Goal: Task Accomplishment & Management: Manage account settings

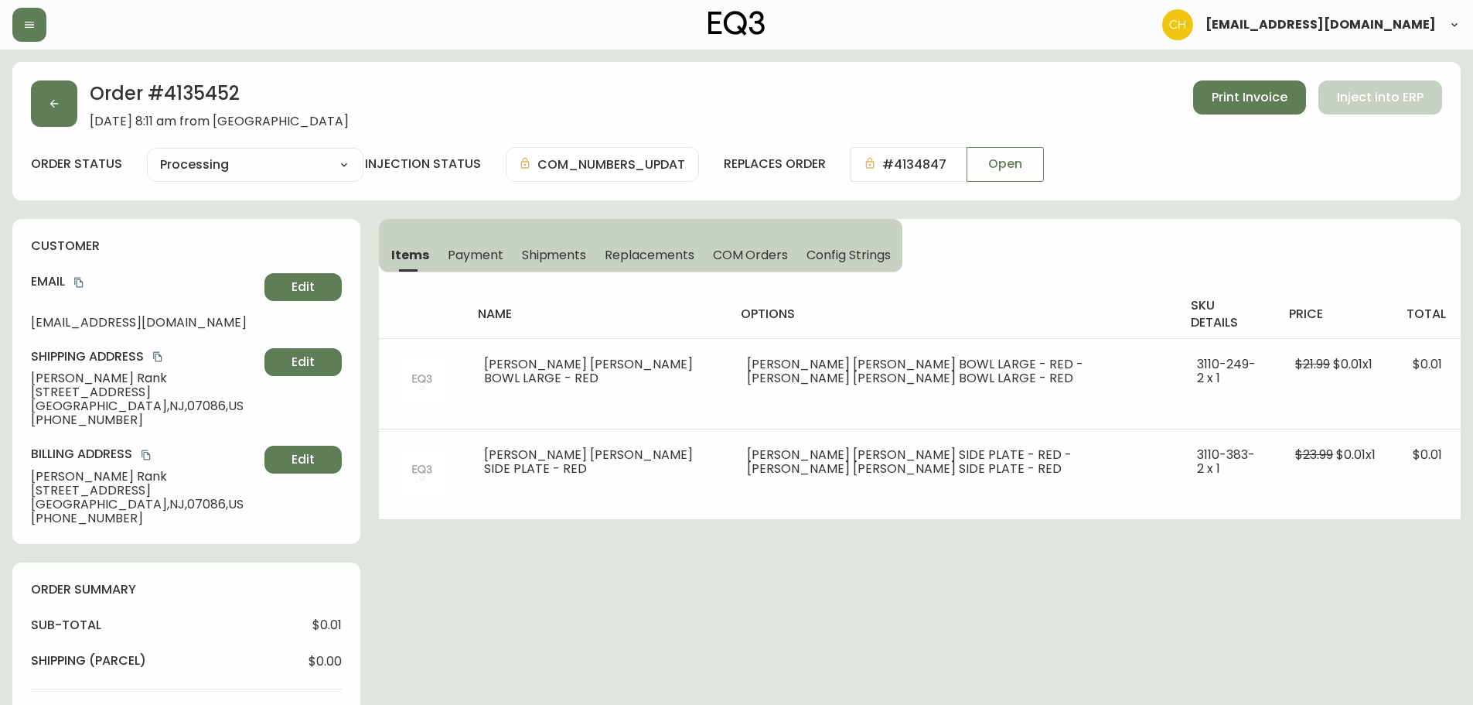
select select "PROCESSING"
click at [56, 102] on icon "button" at bounding box center [54, 103] width 12 height 12
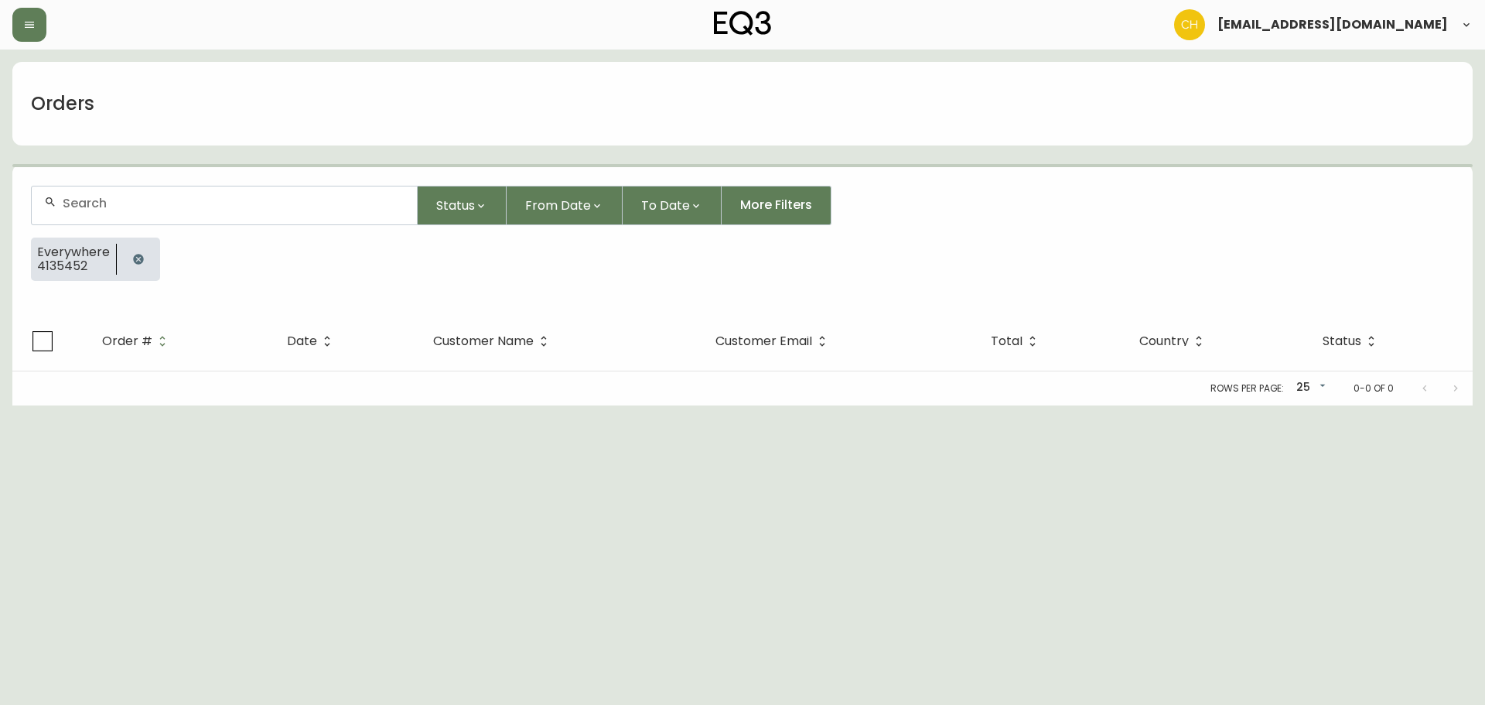
click at [109, 205] on input "text" at bounding box center [234, 203] width 342 height 15
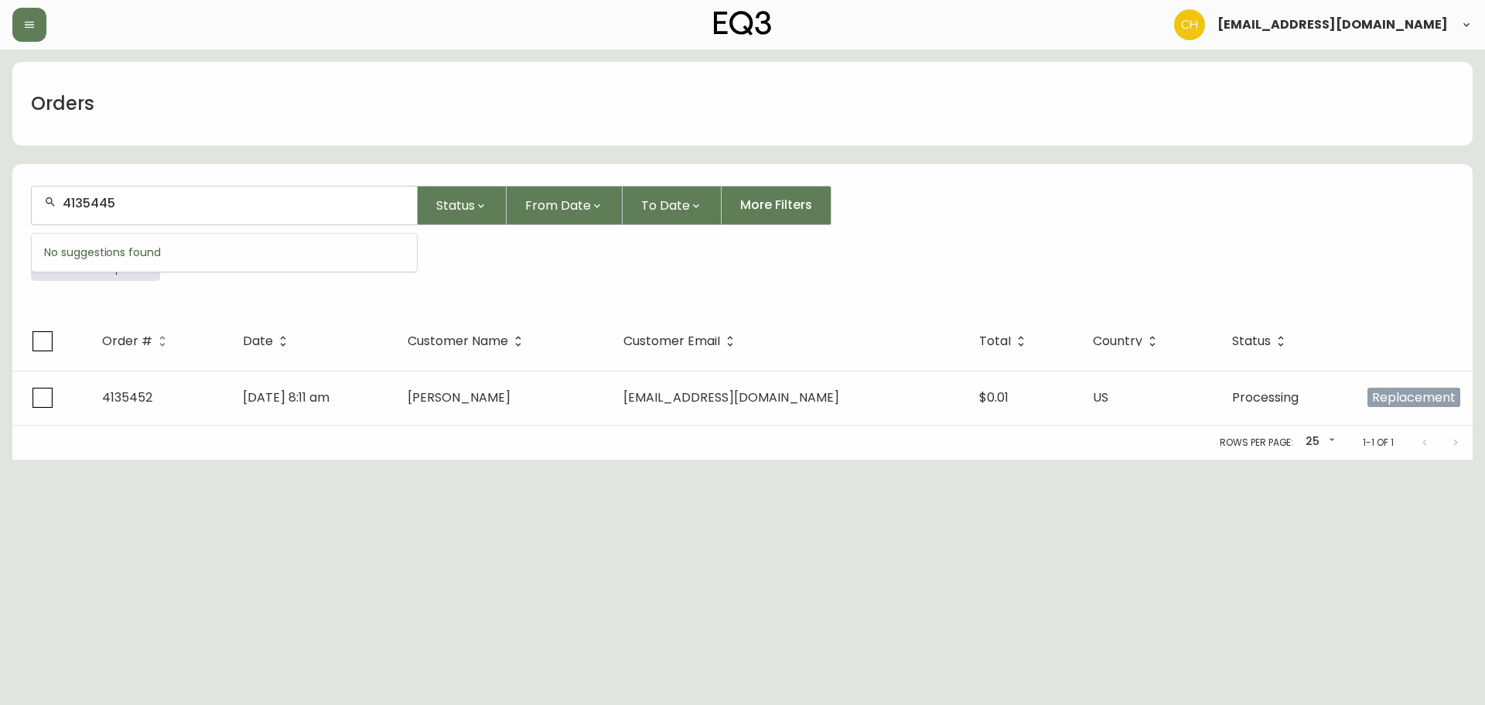
type input "4135445"
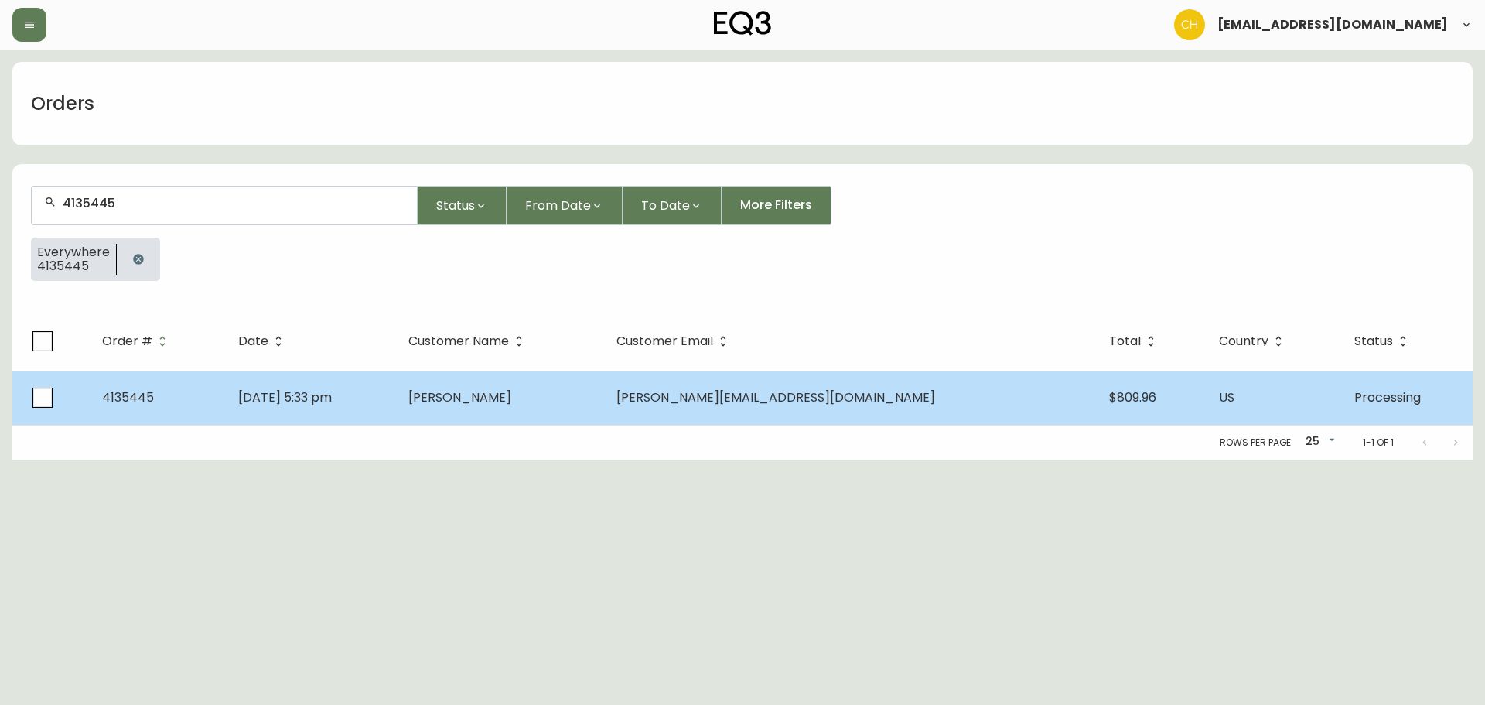
click at [546, 410] on td "[PERSON_NAME]" at bounding box center [500, 397] width 209 height 54
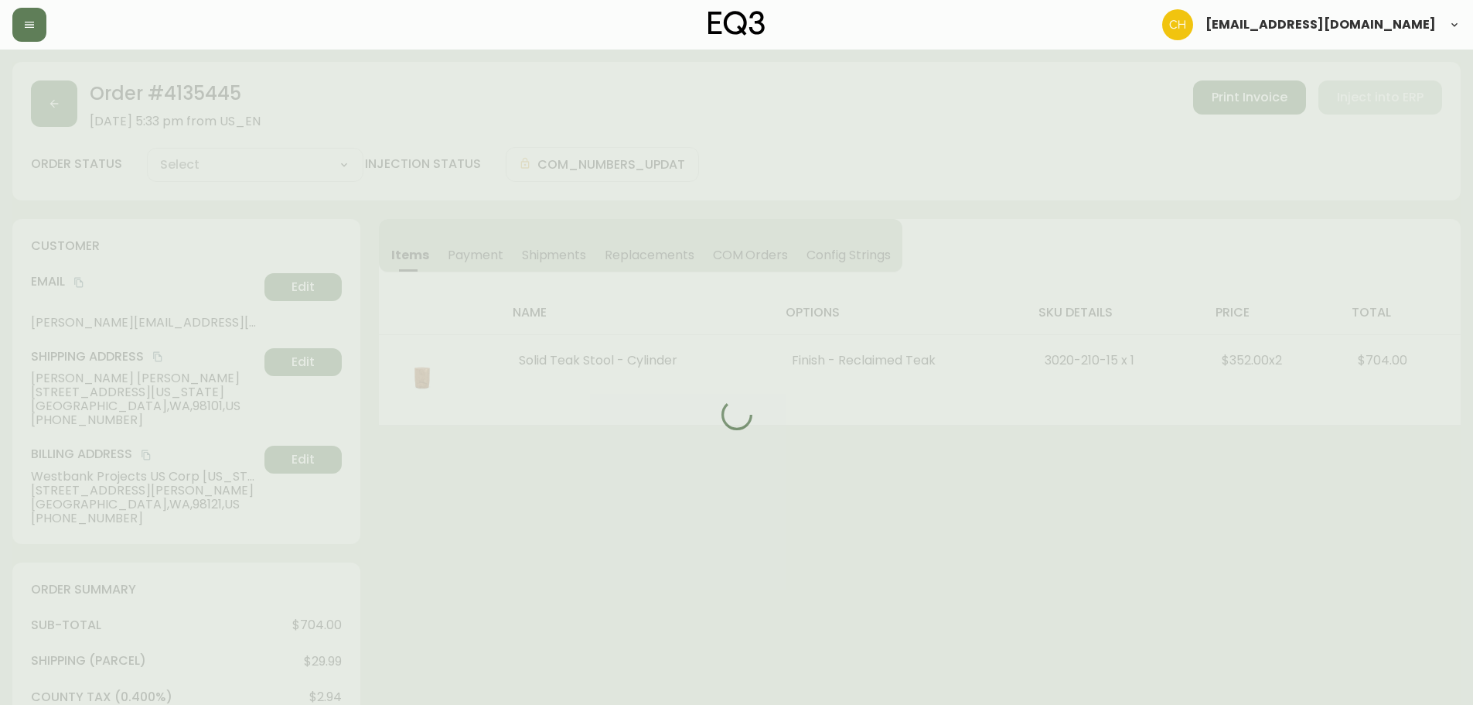
type input "Processing"
select select "PROCESSING"
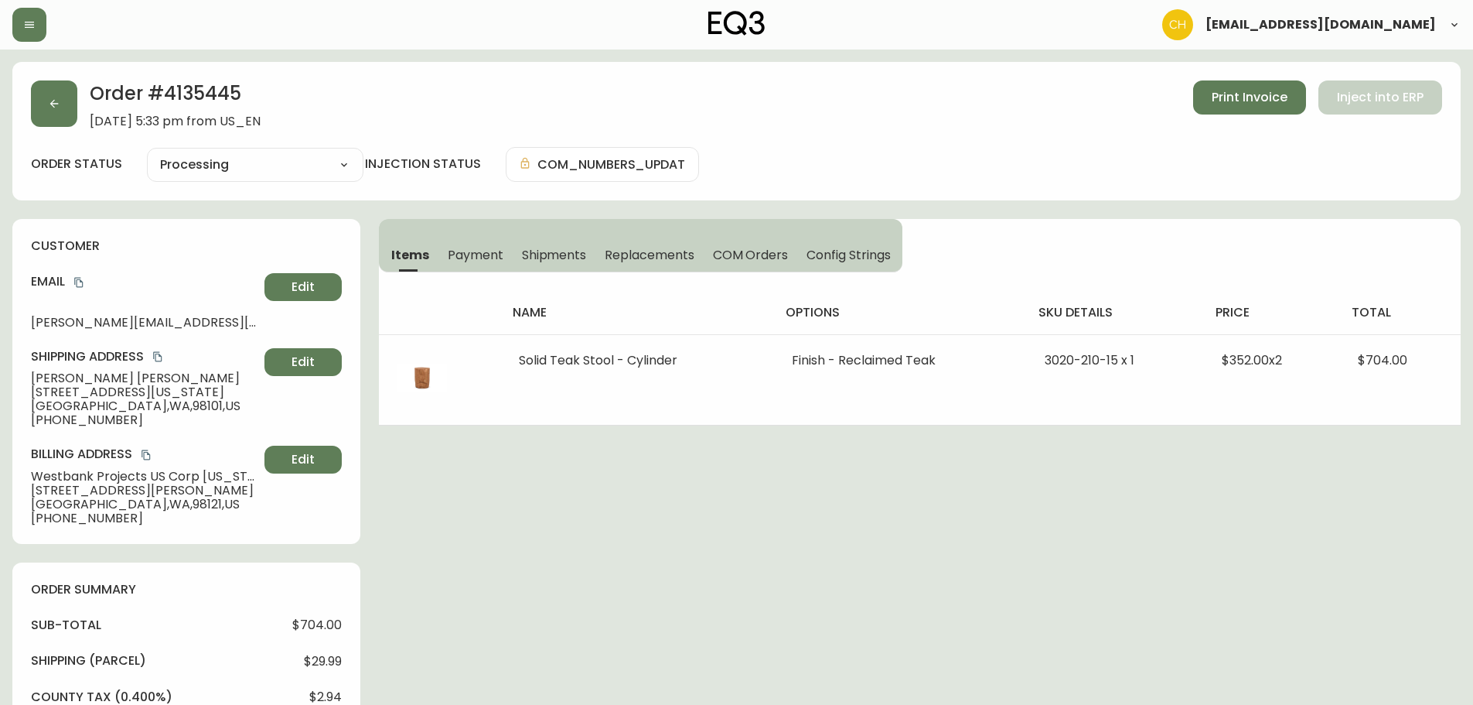
click at [572, 254] on span "Shipments" at bounding box center [554, 255] width 65 height 16
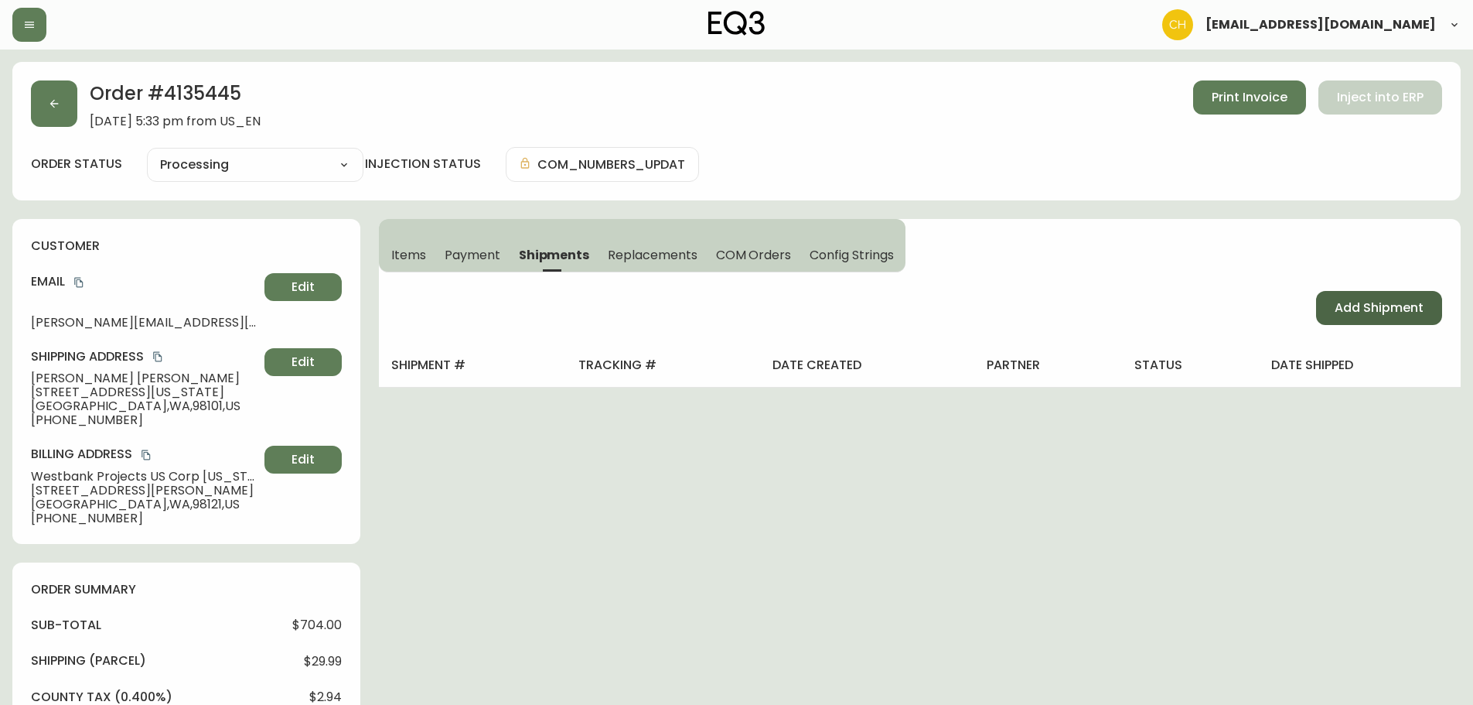
click at [1349, 314] on span "Add Shipment" at bounding box center [1379, 307] width 89 height 17
select select "PENDING"
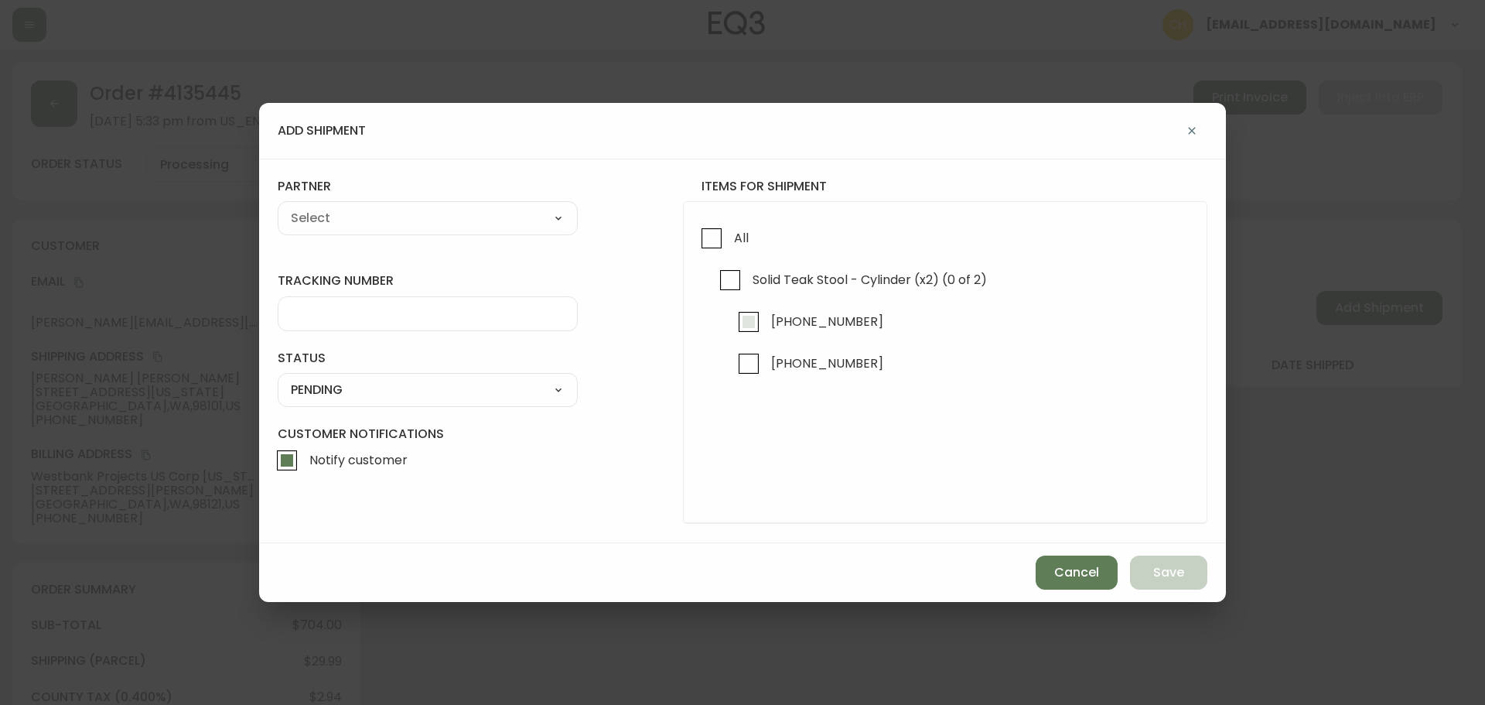
drag, startPoint x: 746, startPoint y: 329, endPoint x: 726, endPoint y: 321, distance: 22.3
click at [746, 328] on input "[PHONE_NUMBER]" at bounding box center [749, 322] width 36 height 36
checkbox input "true"
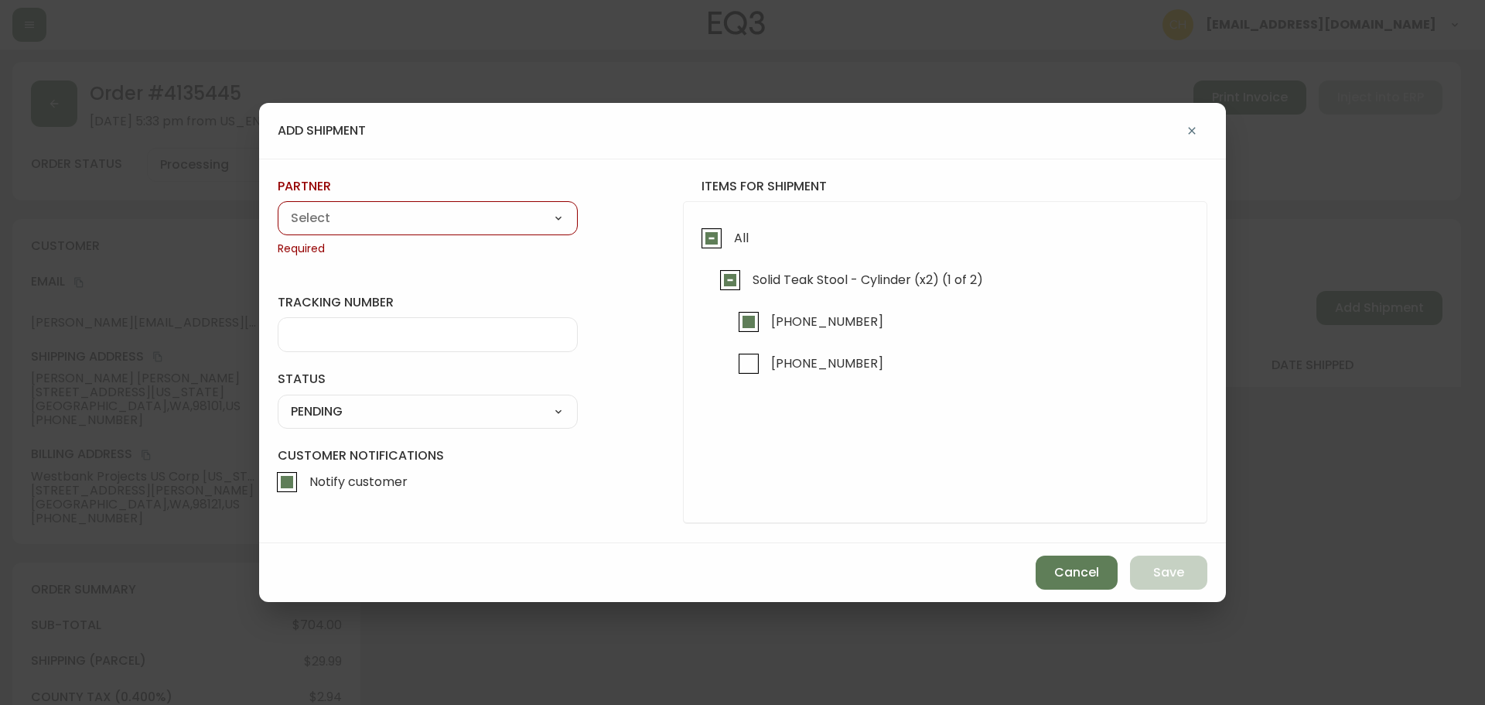
drag, startPoint x: 453, startPoint y: 231, endPoint x: 436, endPoint y: 224, distance: 18.4
click at [448, 230] on div "A Move to Remember LLC ABF Freight Alero [PERSON_NAME] Canada Post Canpar Expre…" at bounding box center [428, 218] width 300 height 34
click at [421, 214] on select "A Move to Remember LLC ABF Freight Alero [PERSON_NAME] Canada Post Canpar Expre…" at bounding box center [428, 218] width 300 height 23
select select "cjz4bo5w102ho01145qx5qg8u"
click at [278, 207] on select "A Move to Remember LLC ABF Freight Alero [PERSON_NAME] Canada Post Canpar Expre…" at bounding box center [428, 218] width 300 height 23
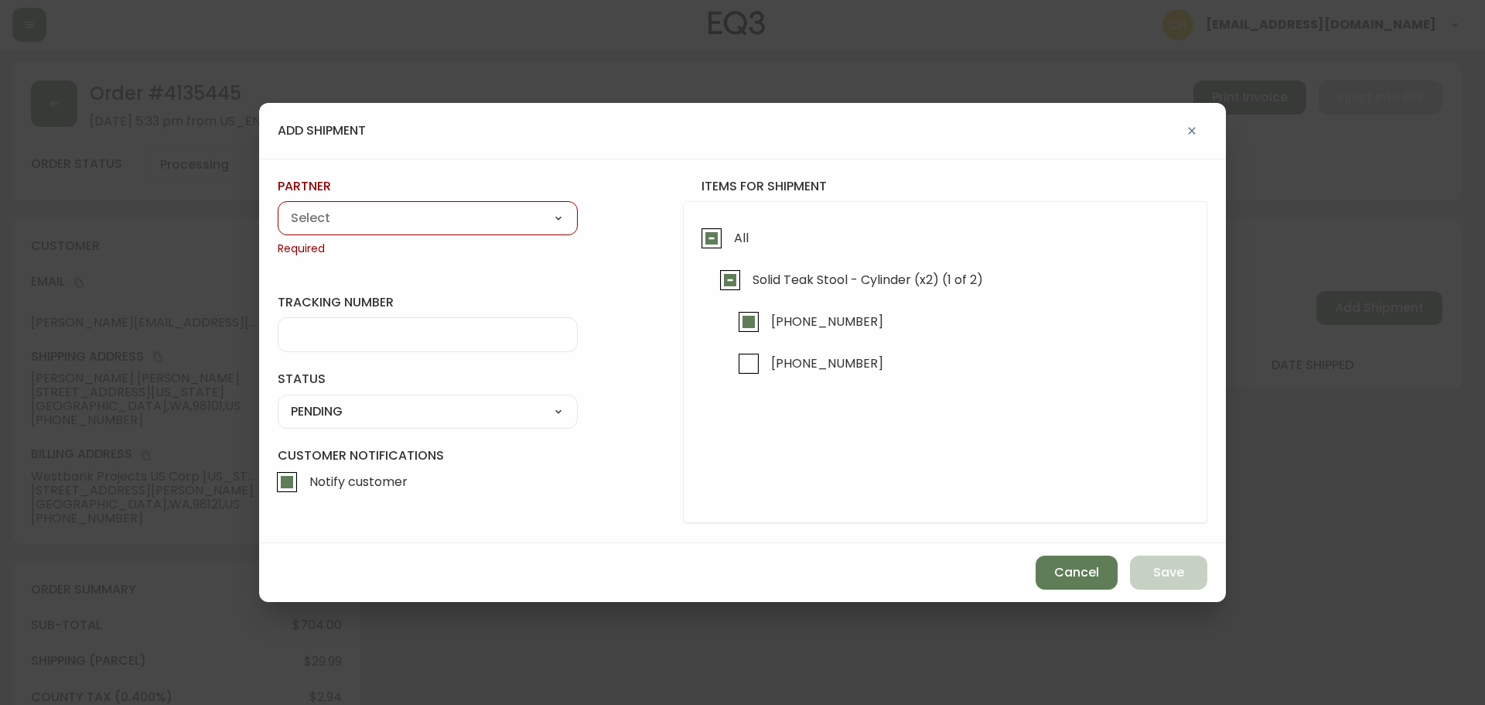
type input "FedEx US - Signature Required"
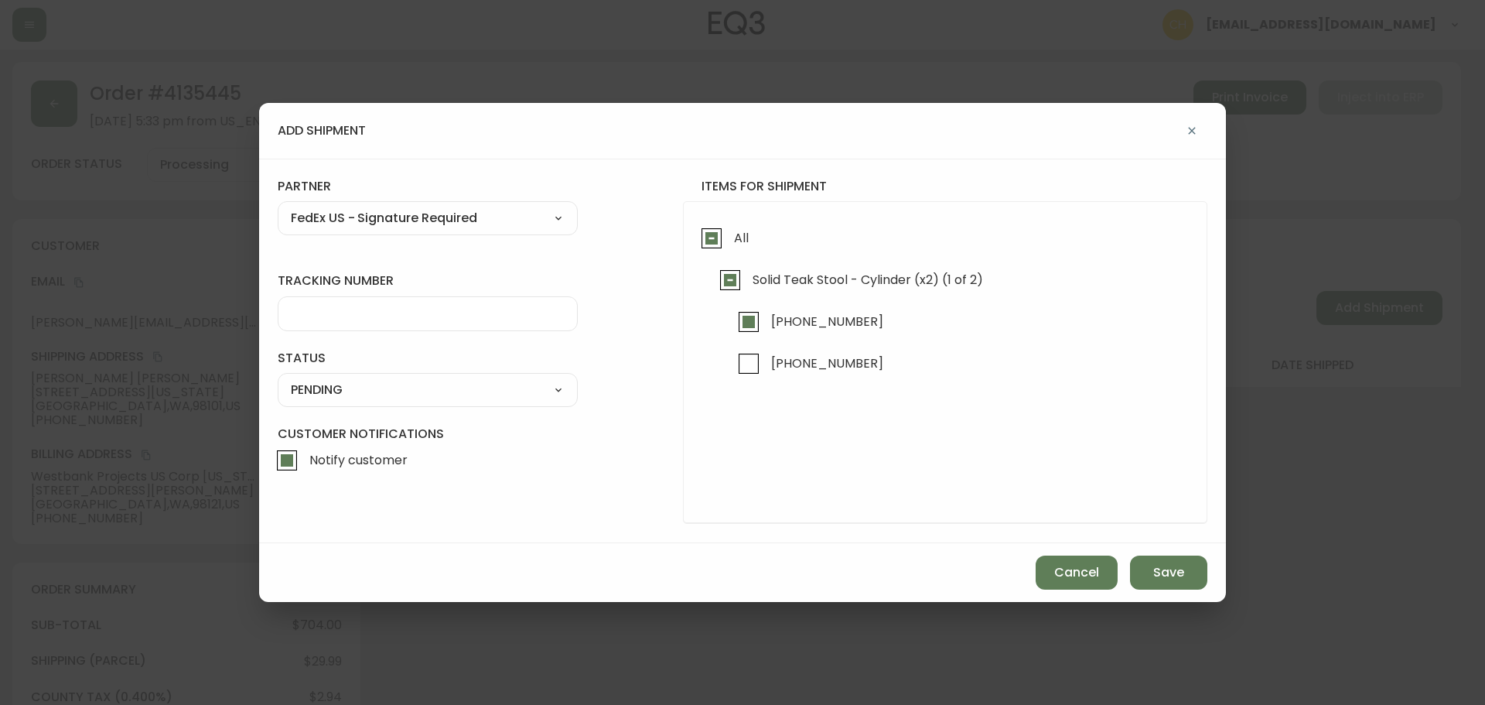
click at [300, 315] on input "tracking number" at bounding box center [428, 313] width 274 height 15
type input "455177310364"
click at [316, 392] on select "SHIPPED PENDING CANCELLED" at bounding box center [428, 389] width 300 height 23
click at [278, 378] on select "SHIPPED PENDING CANCELLED" at bounding box center [428, 389] width 300 height 23
select select "PENDING"
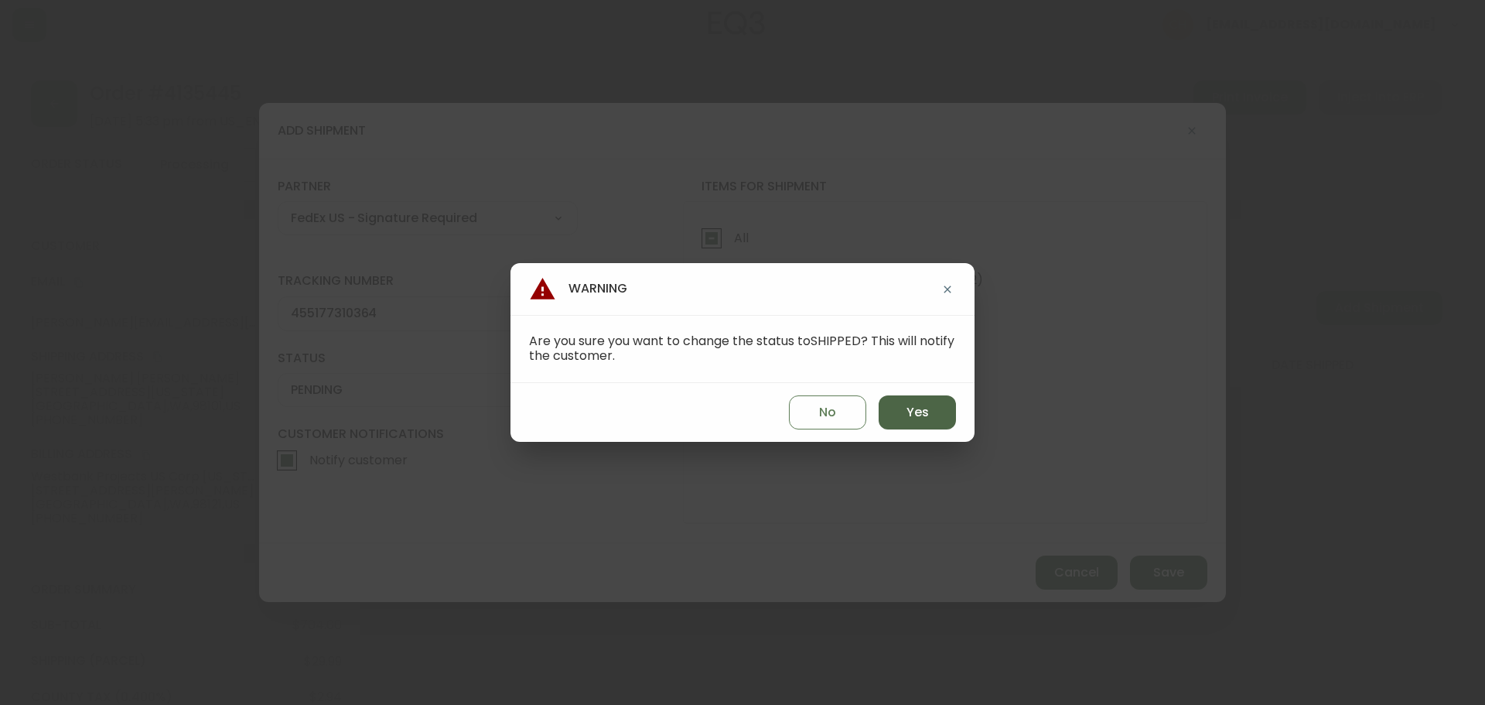
click at [912, 412] on span "Yes" at bounding box center [918, 412] width 22 height 17
type input "SHIPPED"
select select "SHIPPED"
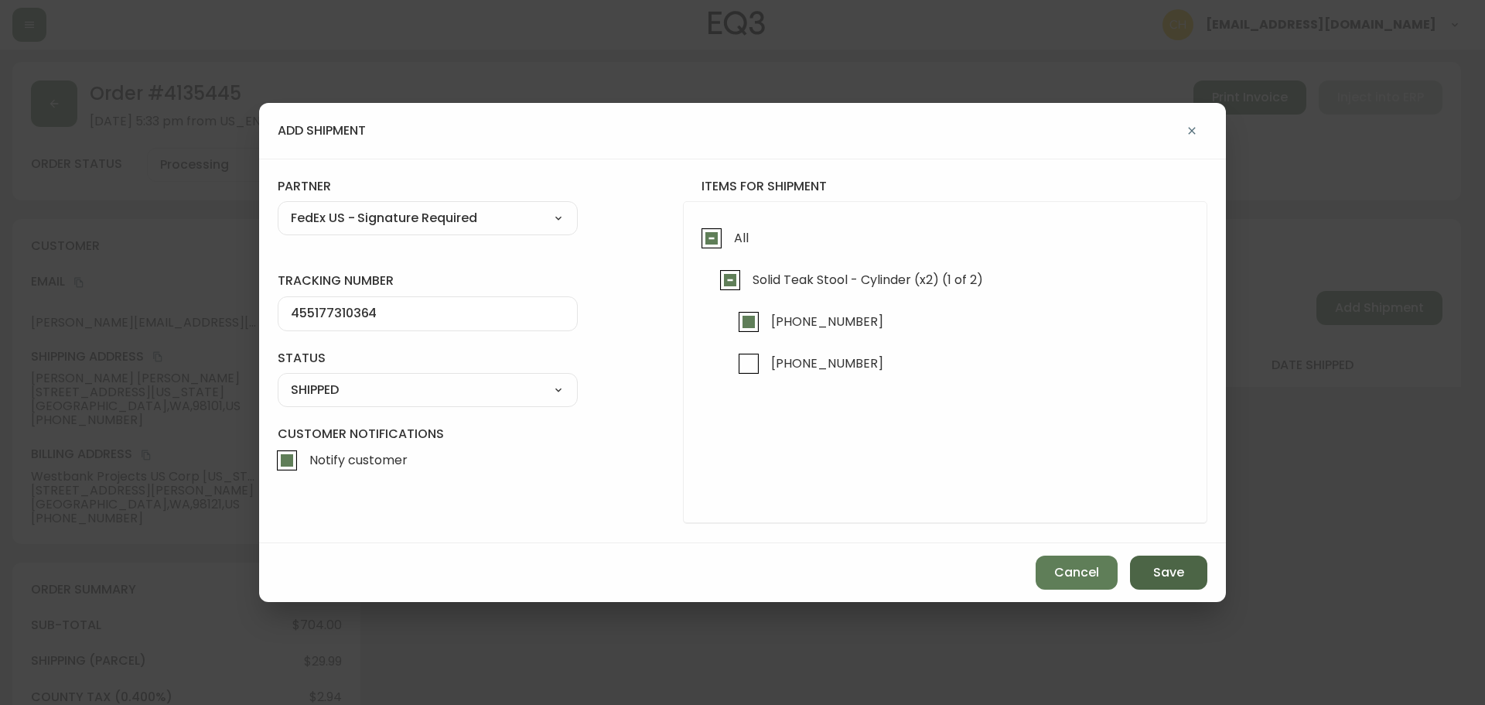
click at [1193, 572] on button "Save" at bounding box center [1168, 572] width 77 height 34
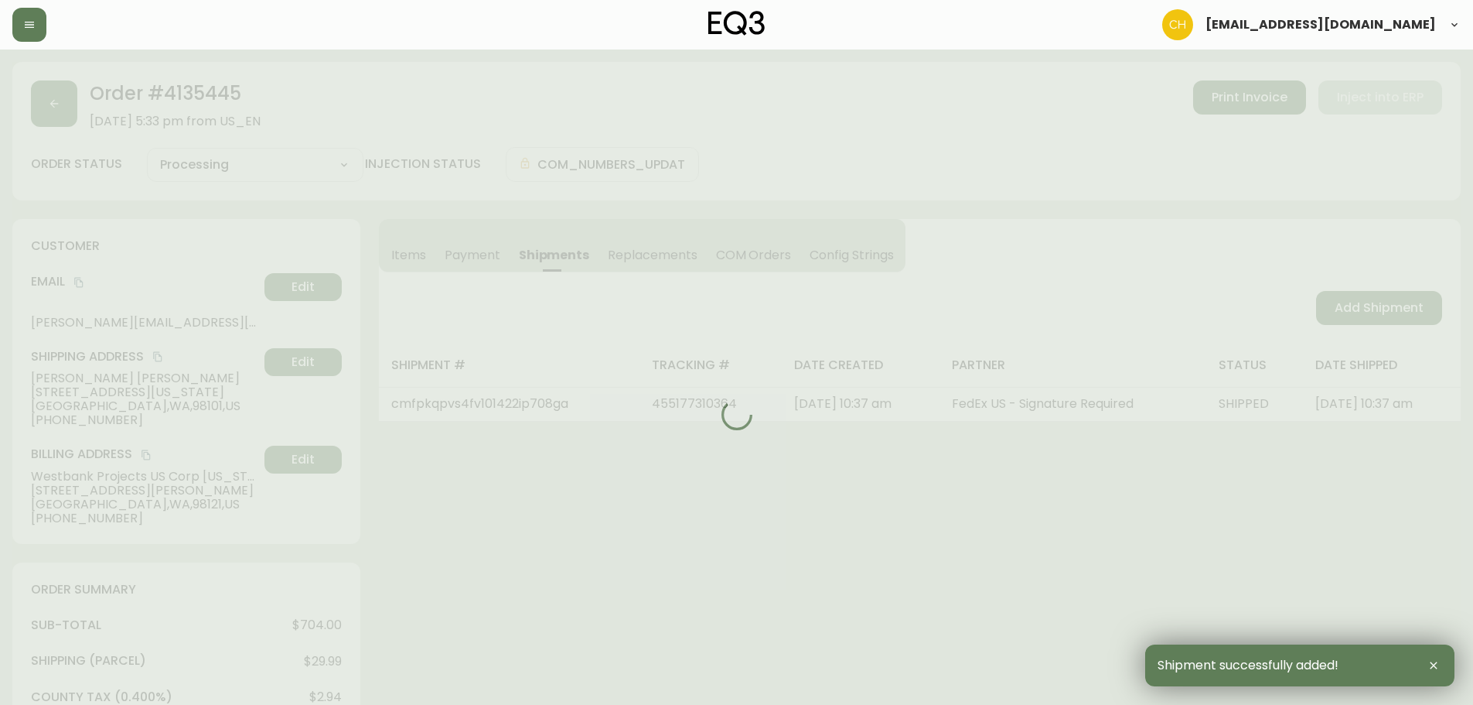
type input "Partially Shipped"
select select "PARTIALLY_SHIPPED"
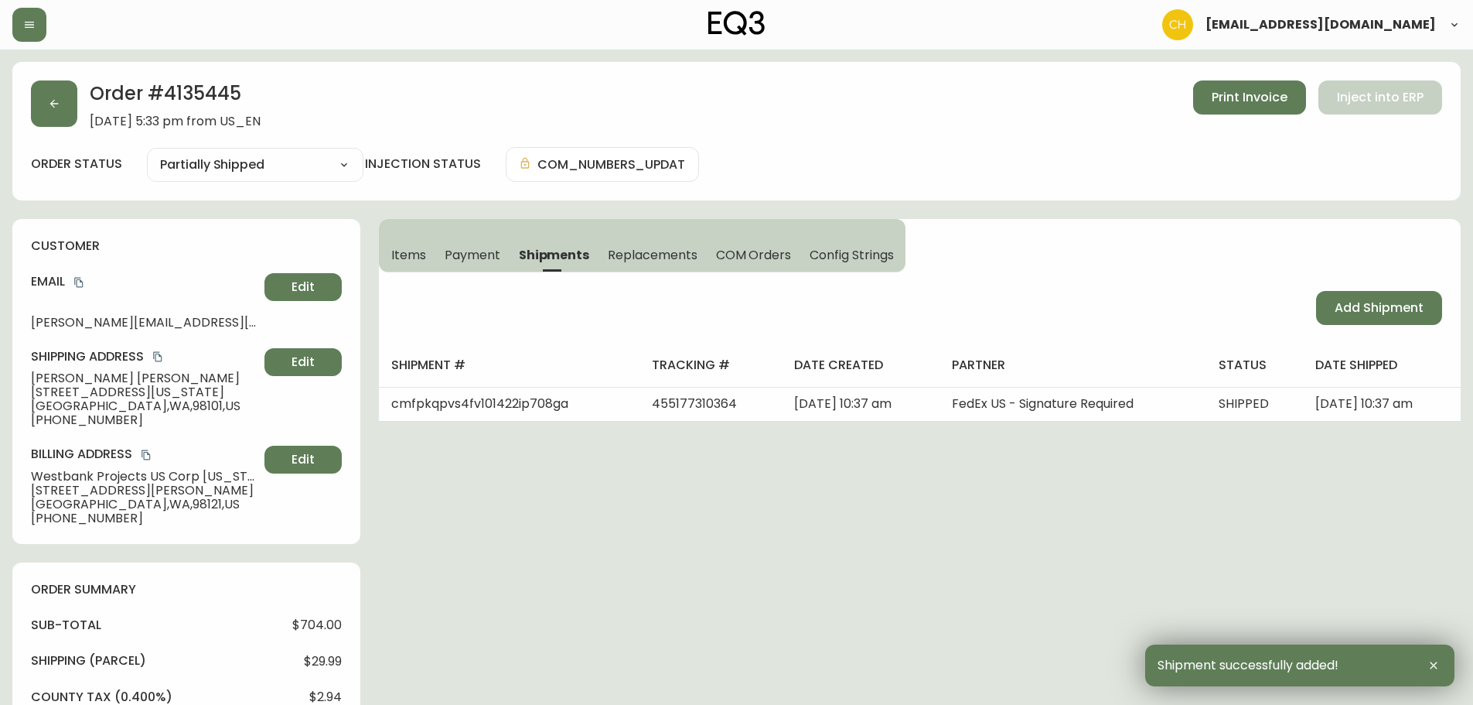
click at [1377, 309] on span "Add Shipment" at bounding box center [1379, 307] width 89 height 17
select select "PENDING"
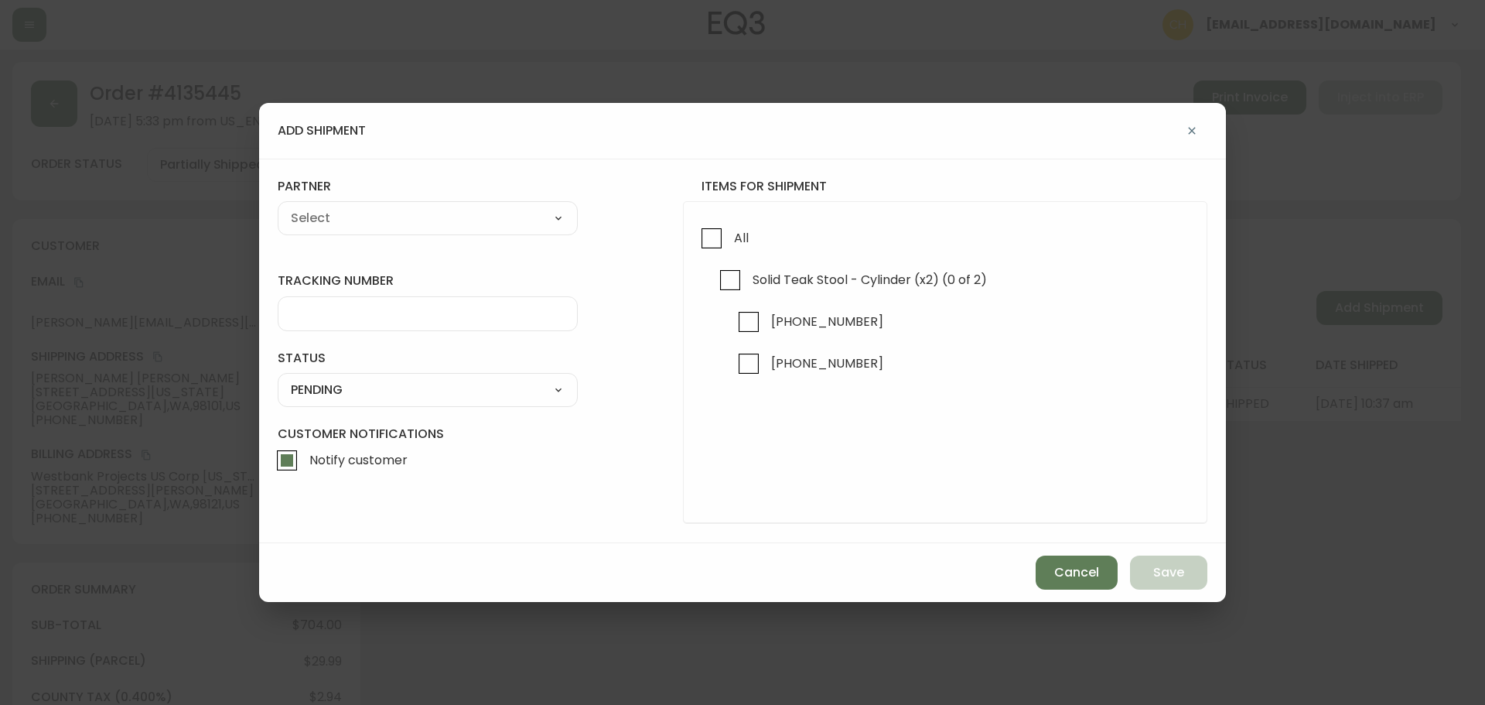
checkbox input "true"
drag, startPoint x: 756, startPoint y: 365, endPoint x: 771, endPoint y: 364, distance: 15.5
click at [758, 365] on input "[PHONE_NUMBER]" at bounding box center [749, 364] width 36 height 36
checkbox input "true"
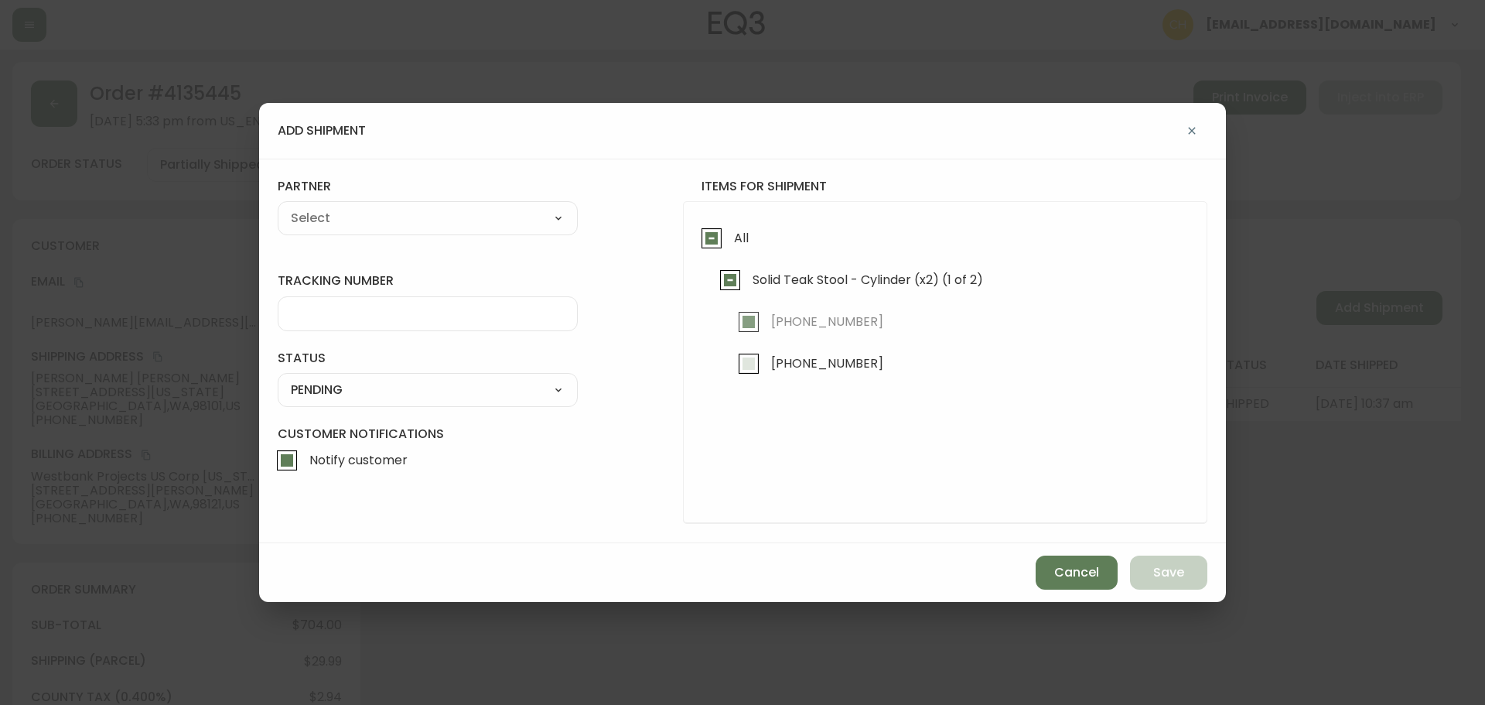
checkbox input "true"
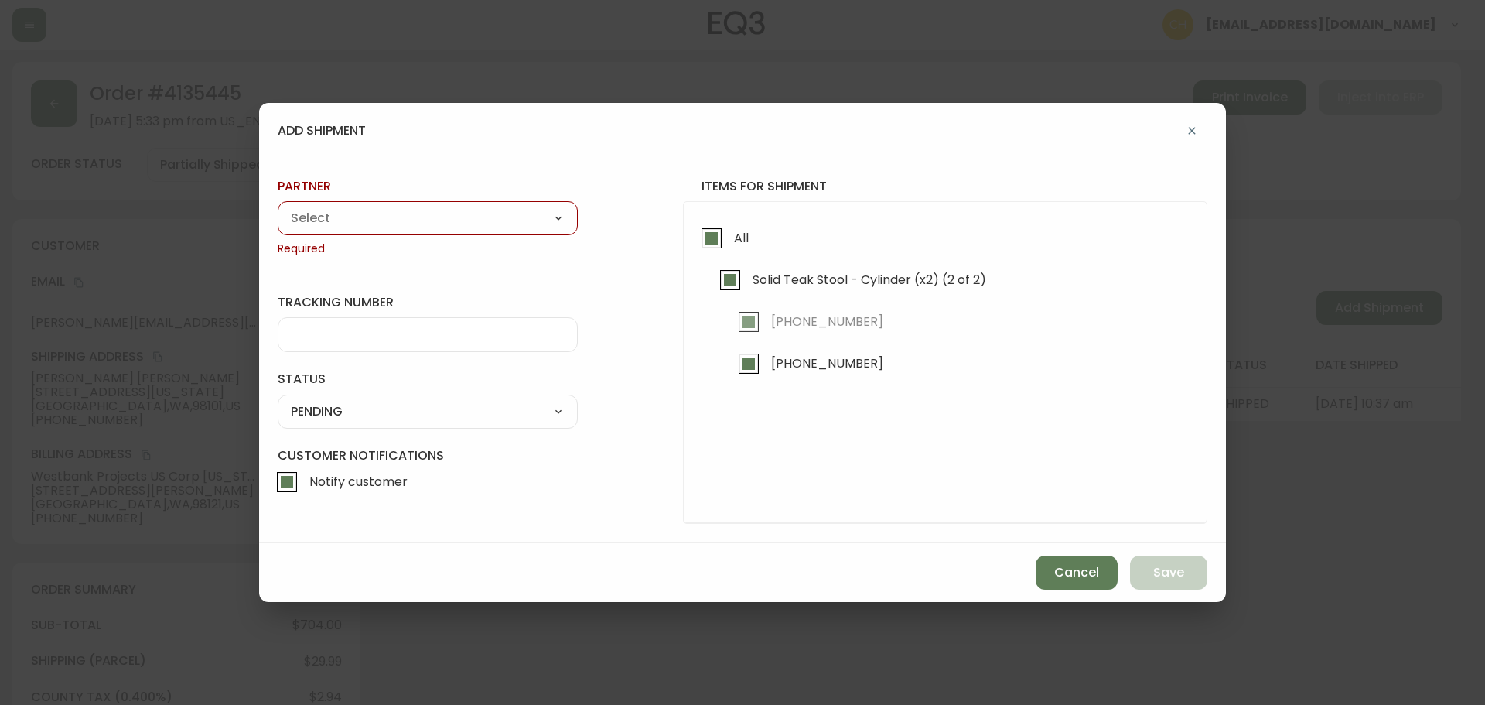
click at [311, 216] on select "A Move to Remember LLC ABF Freight Alero [PERSON_NAME] Canada Post Canpar Expre…" at bounding box center [428, 218] width 300 height 23
select select "cjz4bo5w102ho01145qx5qg8u"
click at [278, 207] on select "A Move to Remember LLC ABF Freight Alero [PERSON_NAME] Canada Post Canpar Expre…" at bounding box center [428, 218] width 300 height 23
type input "FedEx US - Signature Required"
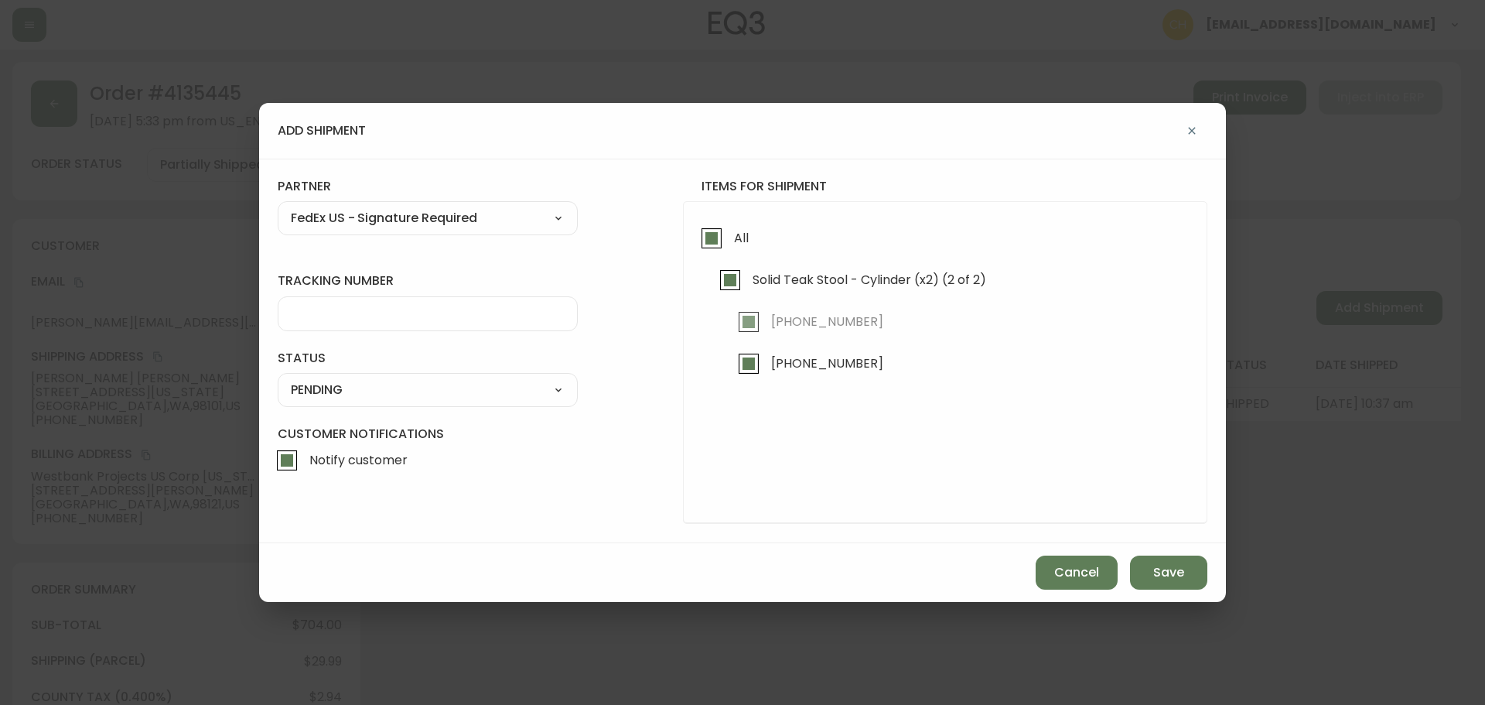
click at [310, 310] on input "tracking number" at bounding box center [428, 313] width 274 height 15
type input "455177310375"
click at [318, 390] on select "SHIPPED PENDING CANCELLED" at bounding box center [428, 389] width 300 height 23
click at [278, 378] on select "SHIPPED PENDING CANCELLED" at bounding box center [428, 389] width 300 height 23
select select "PENDING"
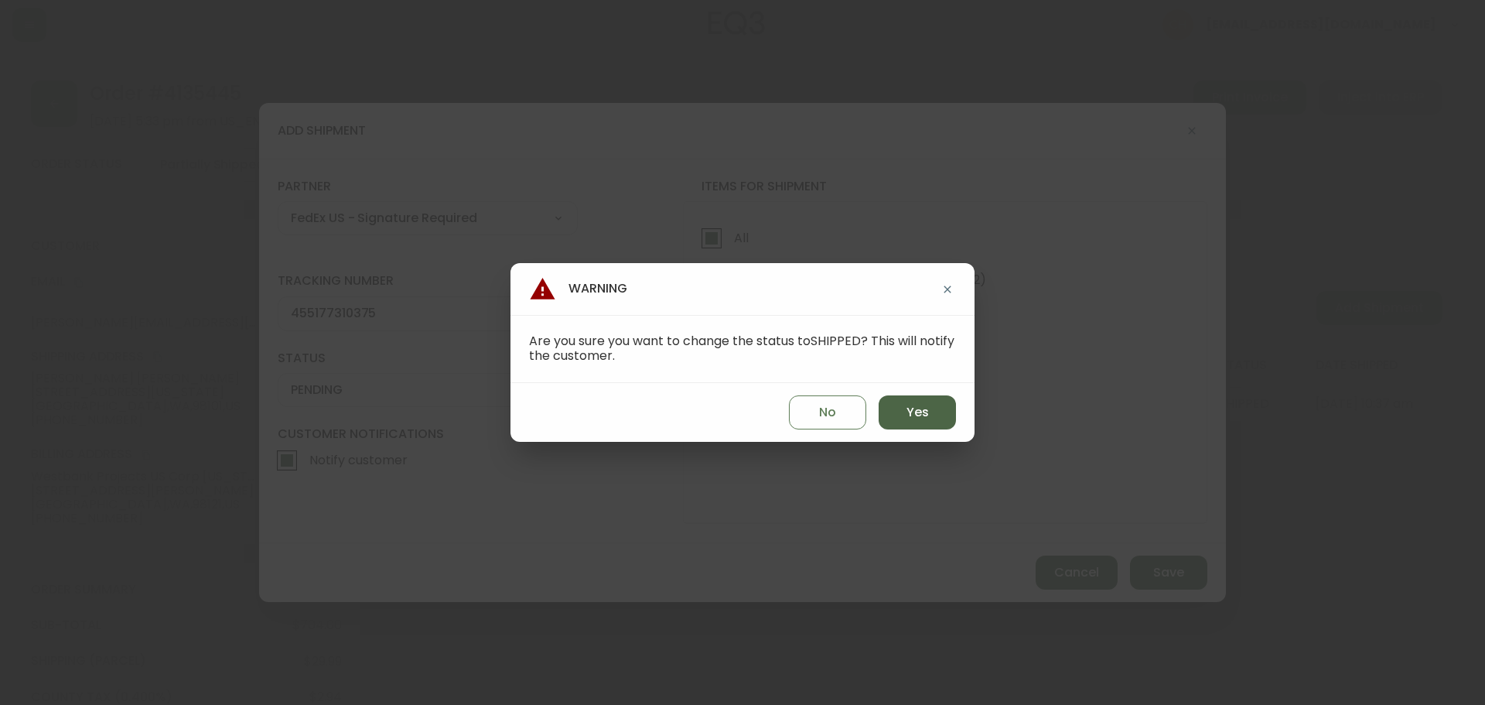
click at [936, 414] on button "Yes" at bounding box center [917, 412] width 77 height 34
type input "SHIPPED"
select select "SHIPPED"
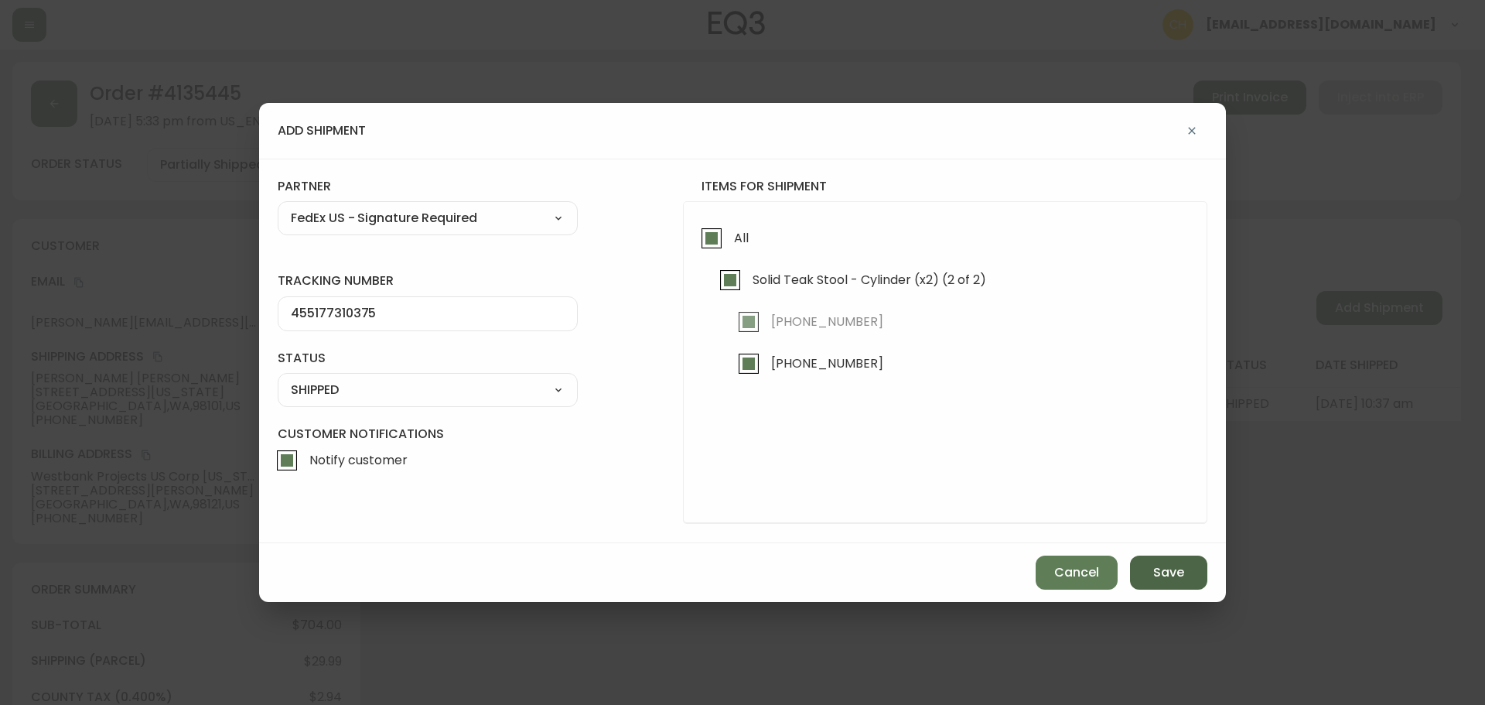
click at [1144, 574] on button "Save" at bounding box center [1168, 572] width 77 height 34
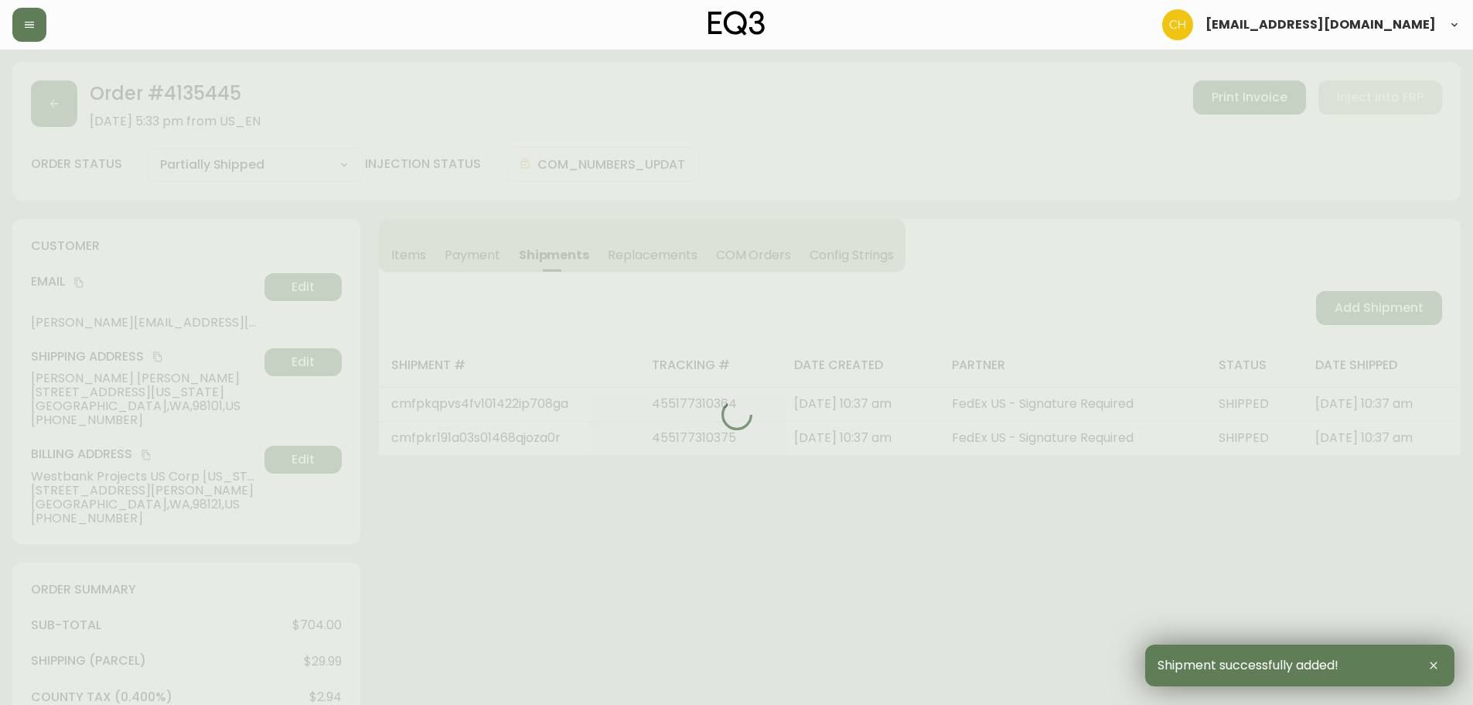
type input "Fully Shipped"
select select "FULLY_SHIPPED"
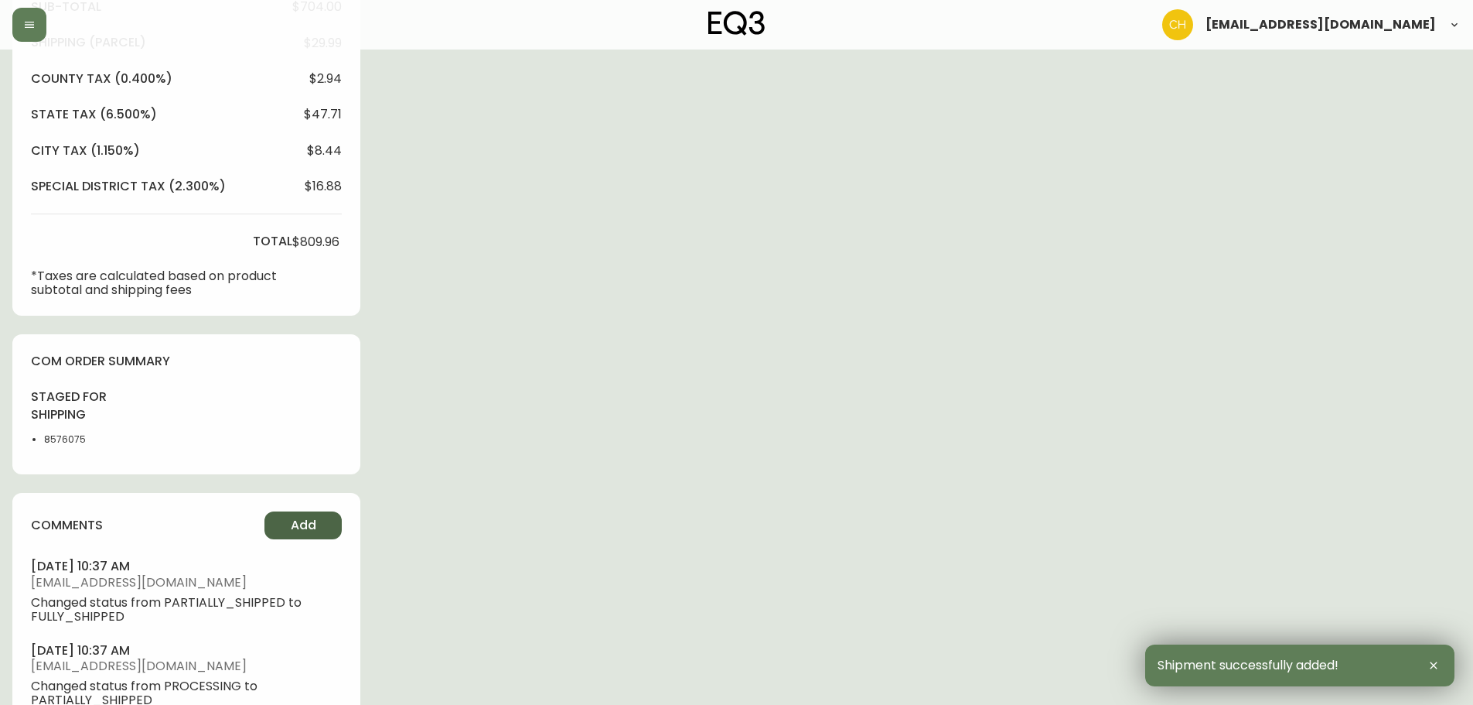
scroll to position [750, 0]
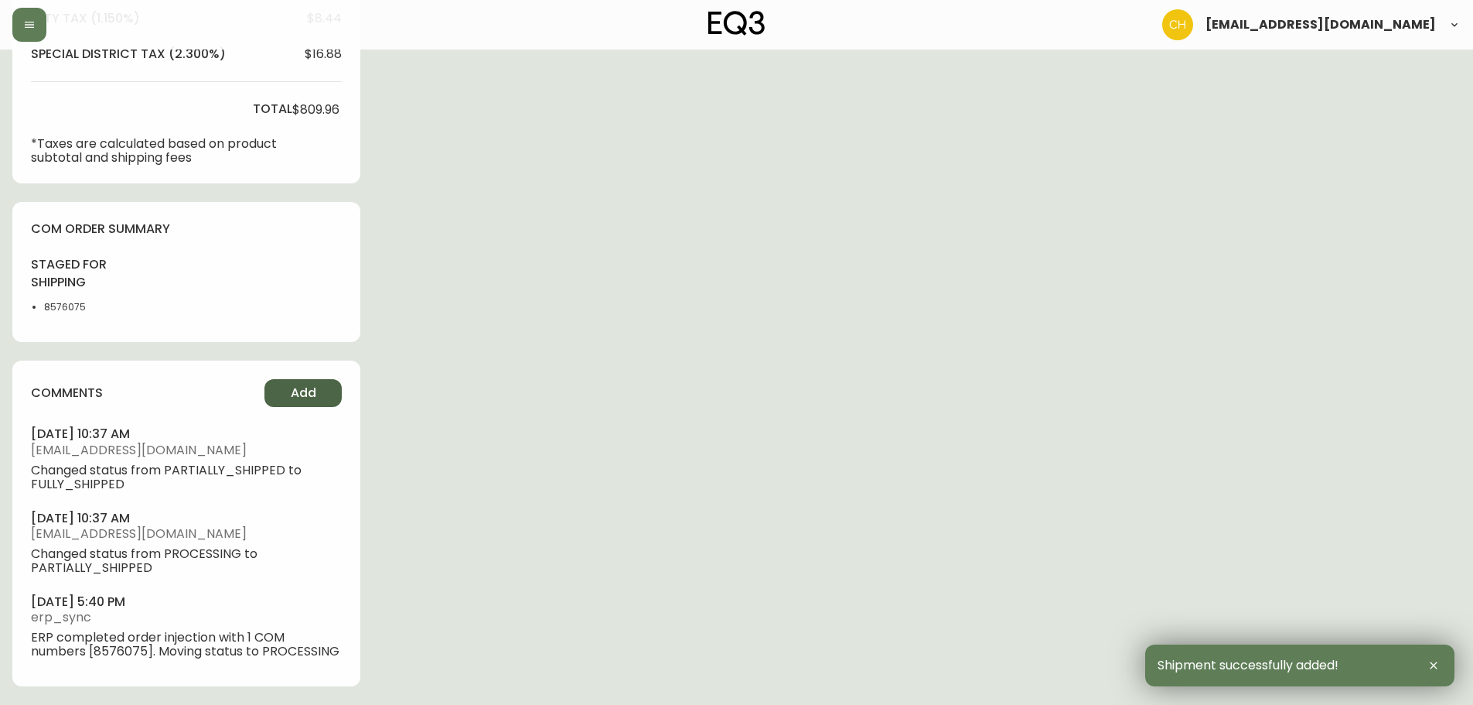
click at [308, 397] on span "Add" at bounding box center [304, 392] width 26 height 17
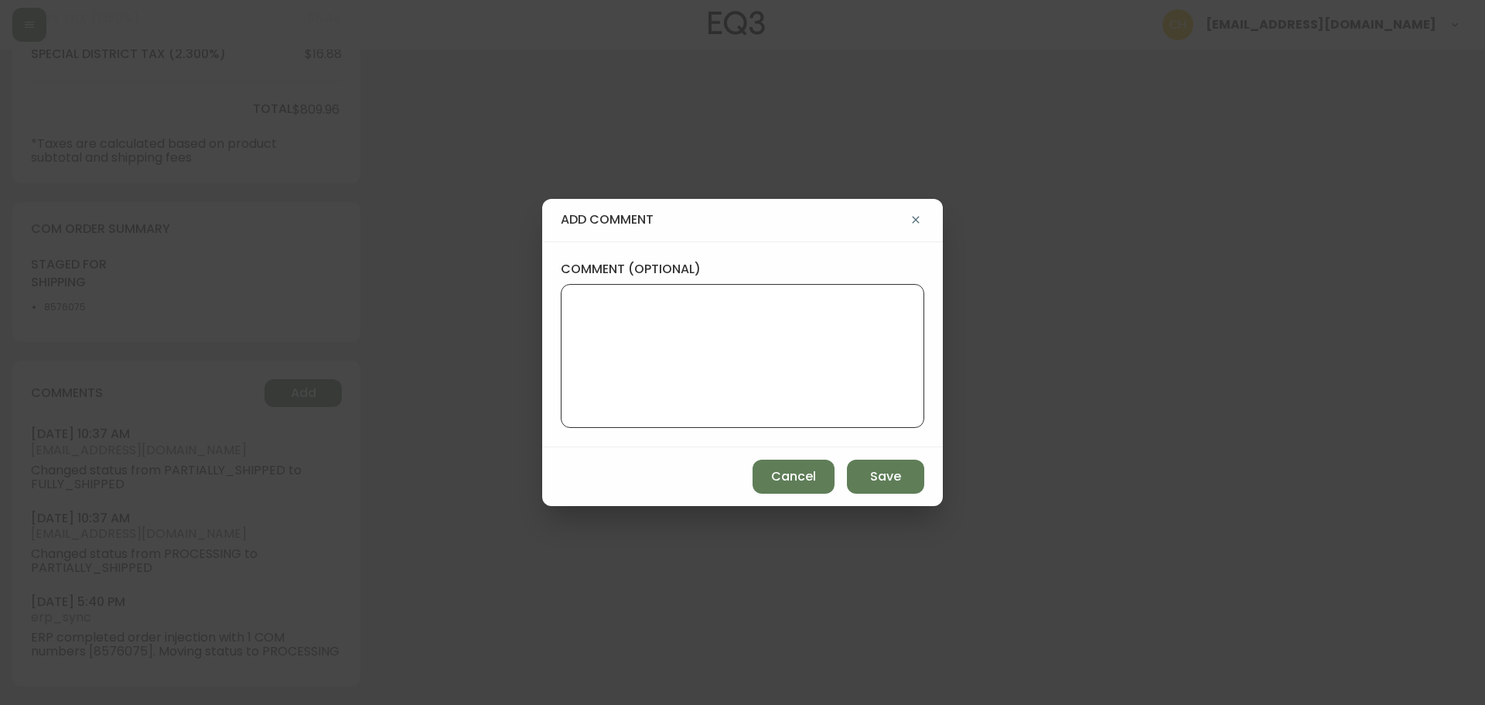
click at [595, 320] on textarea "comment (optional)" at bounding box center [742, 356] width 337 height 124
type textarea "c"
type textarea "CH"
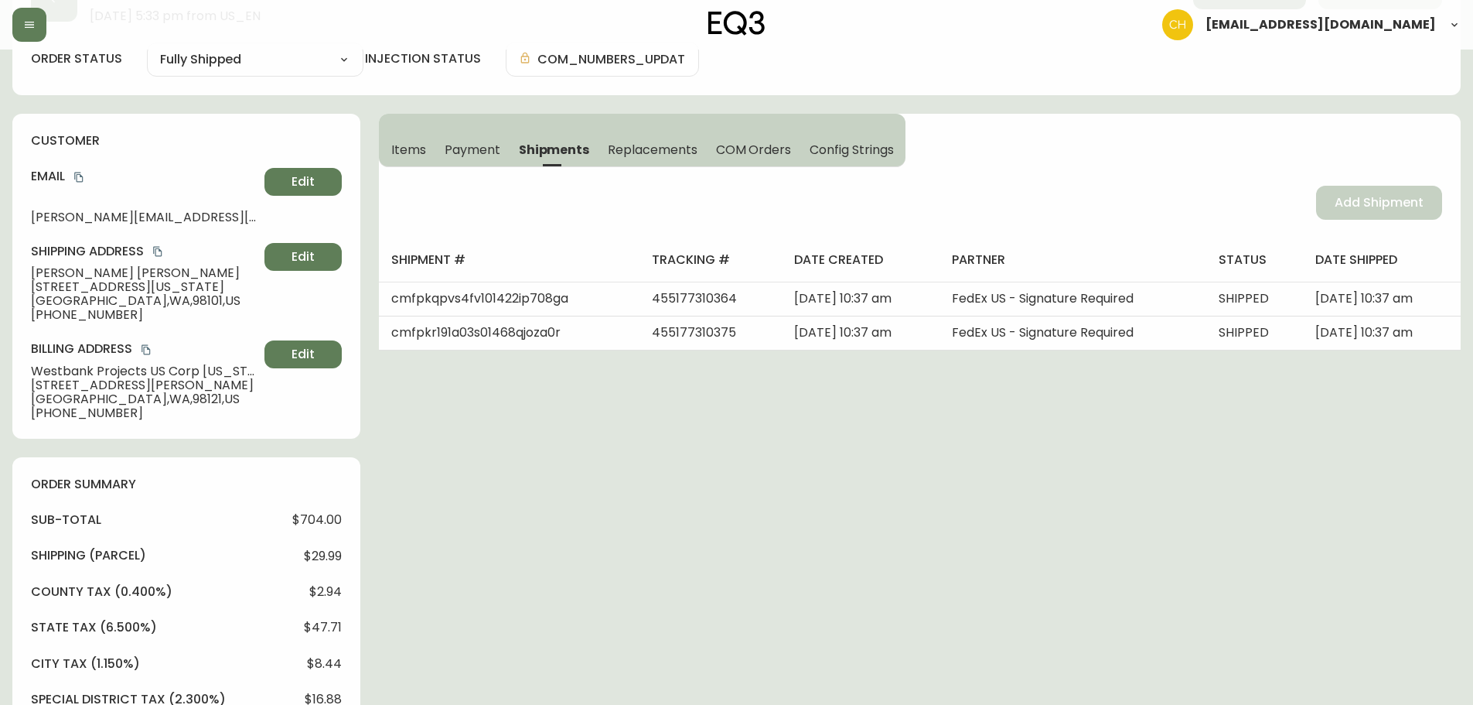
scroll to position [0, 0]
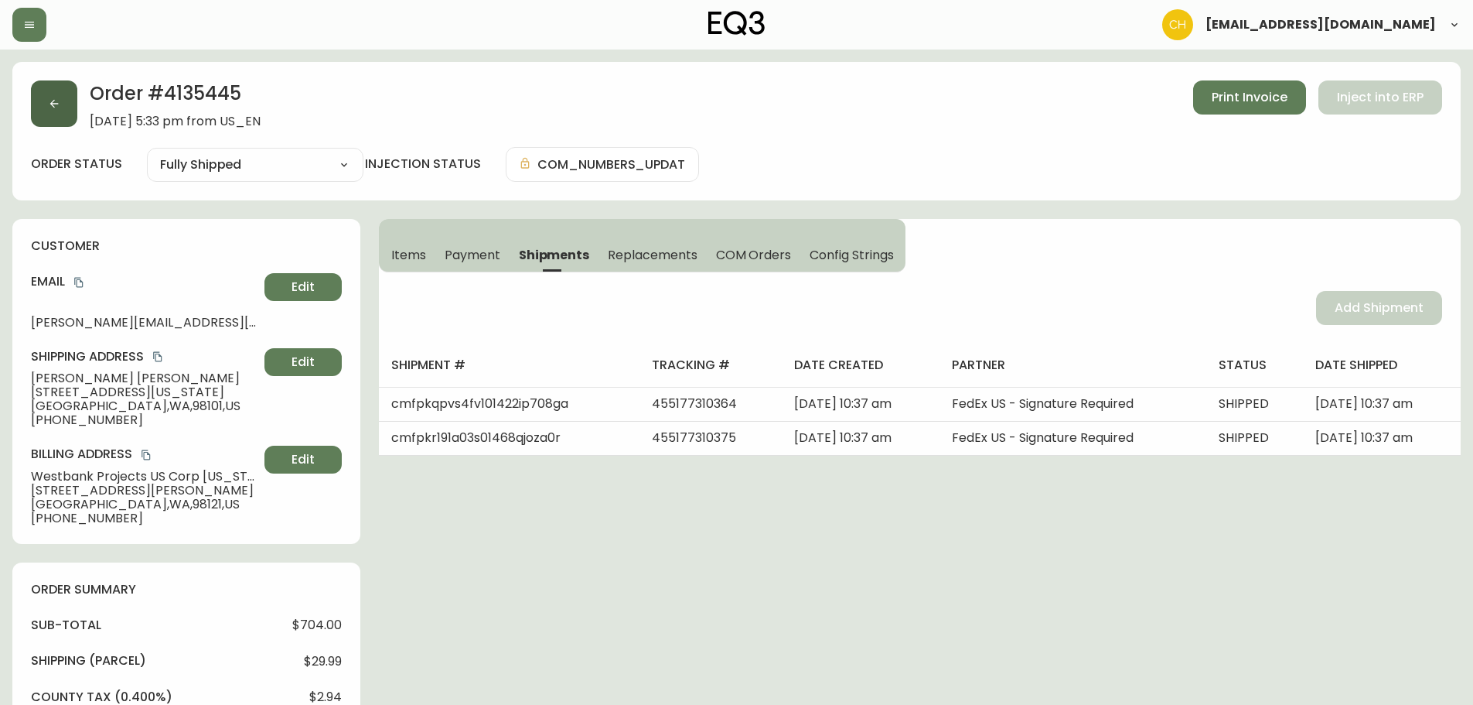
click at [62, 100] on button "button" at bounding box center [54, 103] width 46 height 46
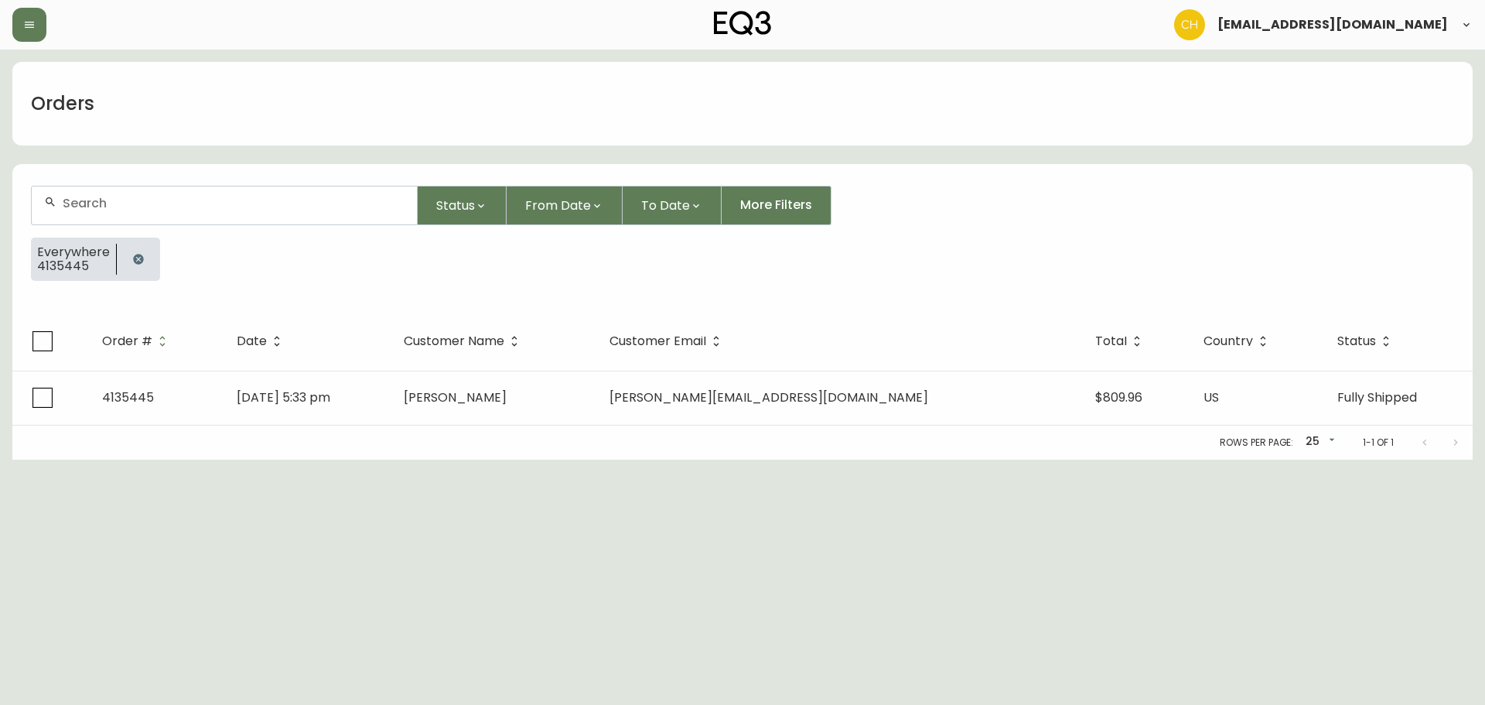
drag, startPoint x: 93, startPoint y: 203, endPoint x: 101, endPoint y: 202, distance: 7.9
click at [100, 203] on input "text" at bounding box center [234, 203] width 342 height 15
type input "4133700"
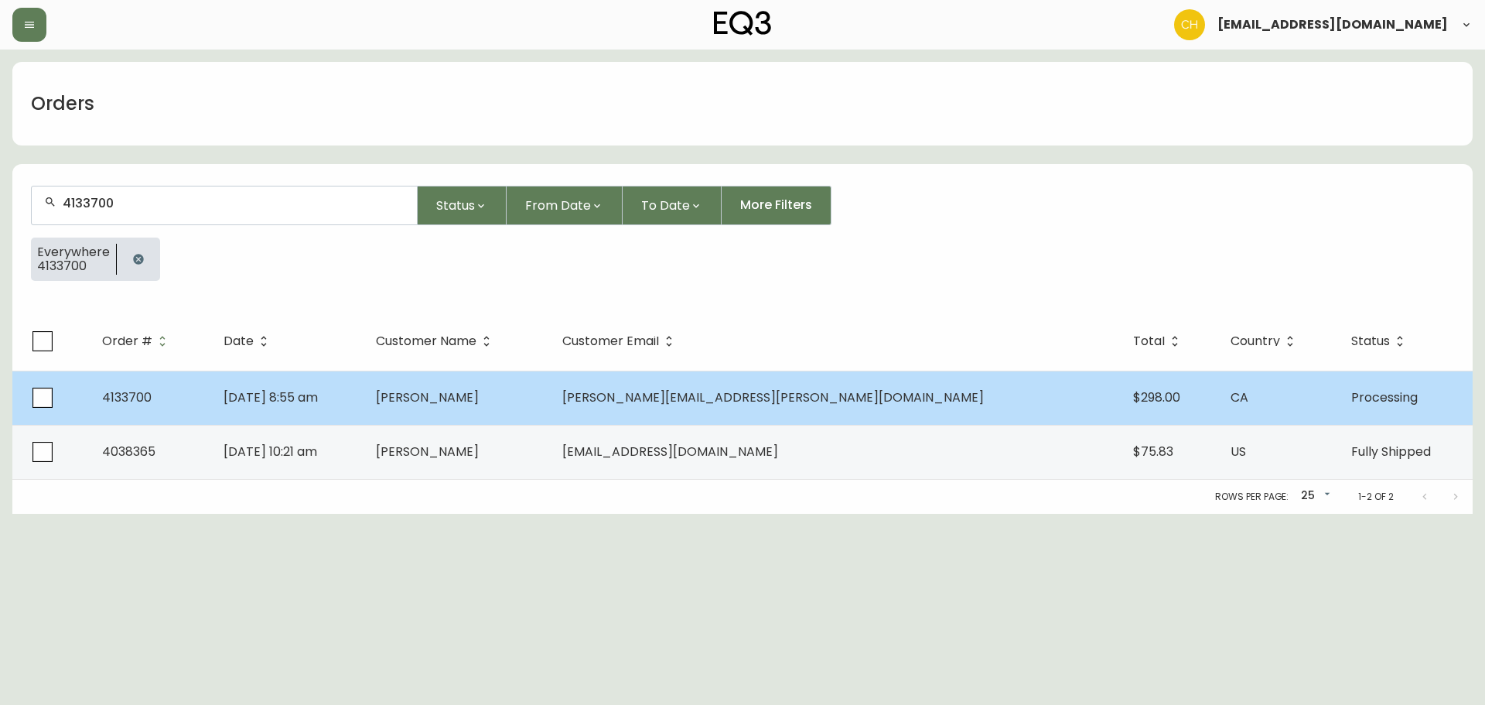
click at [549, 408] on td "[PERSON_NAME]" at bounding box center [457, 397] width 186 height 54
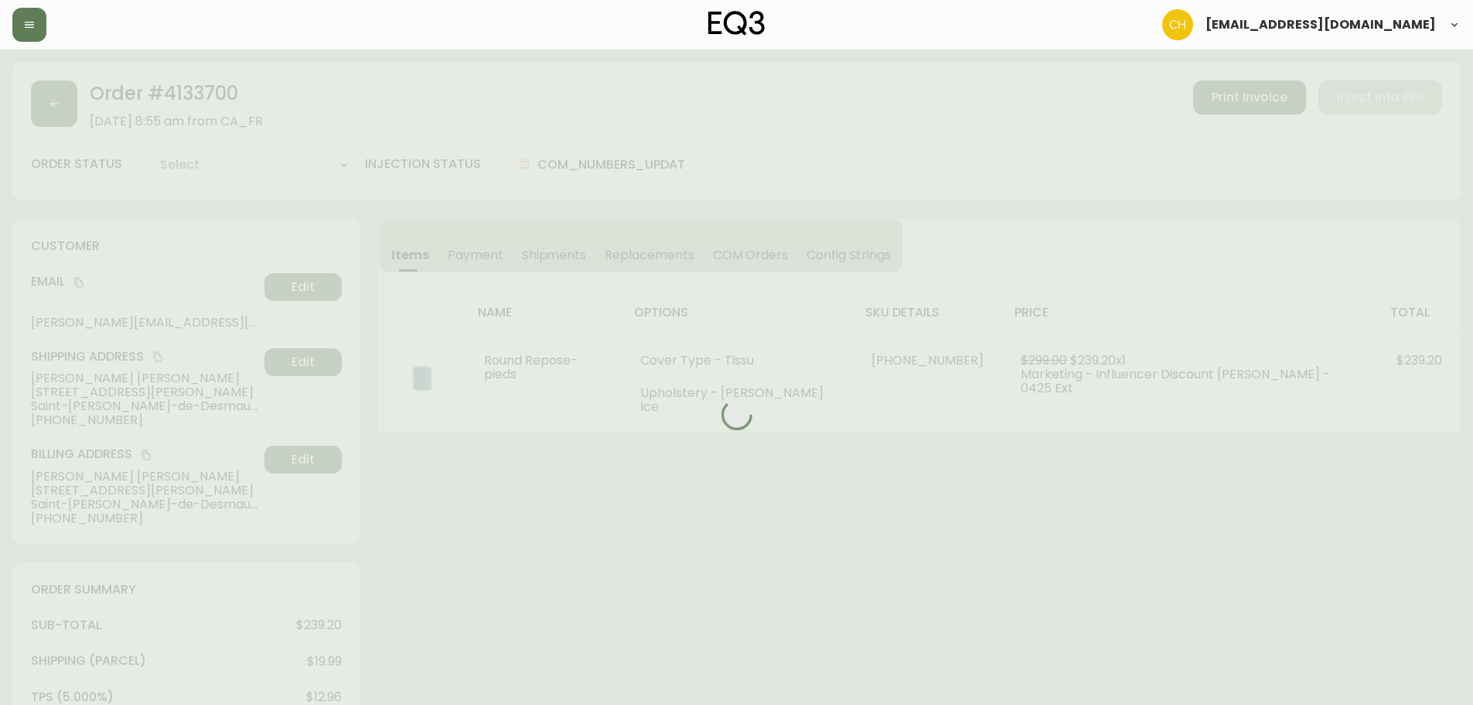
type input "Processing"
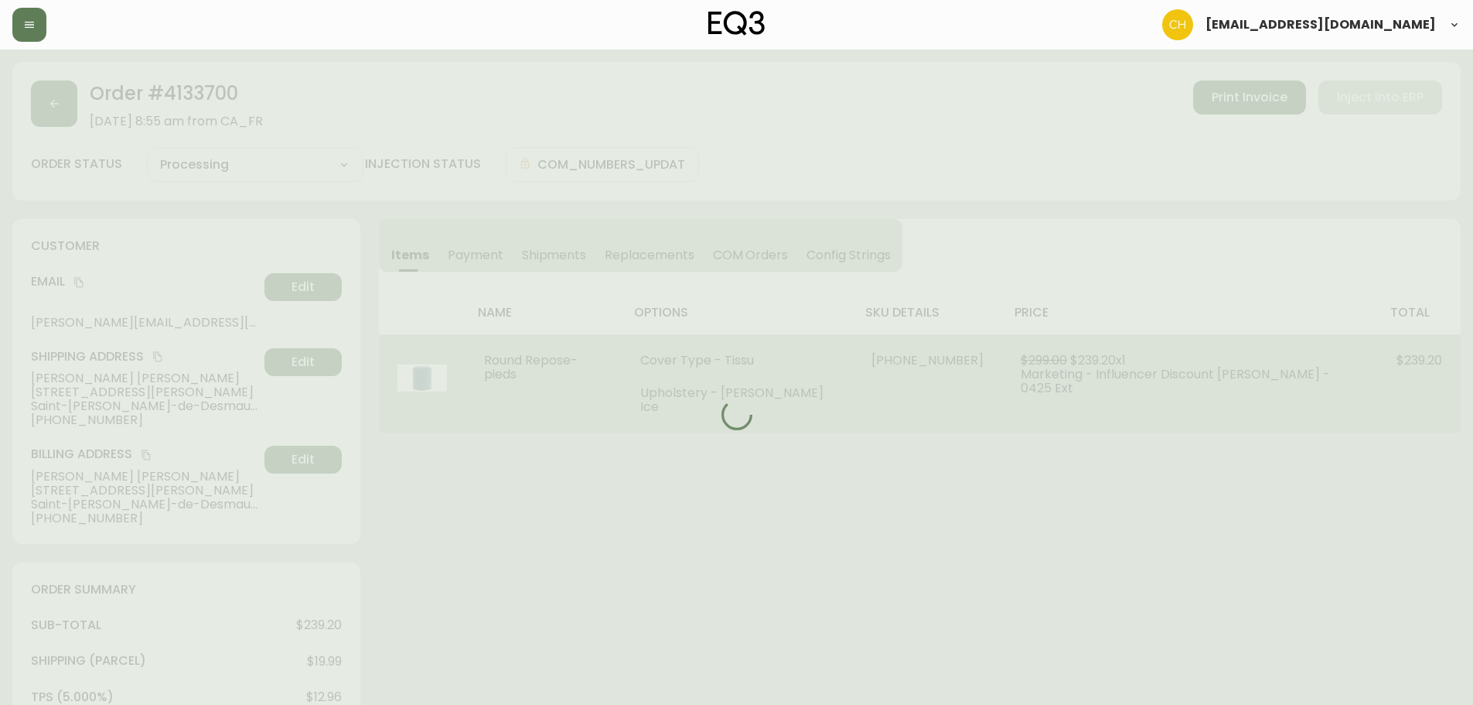
select select "PROCESSING"
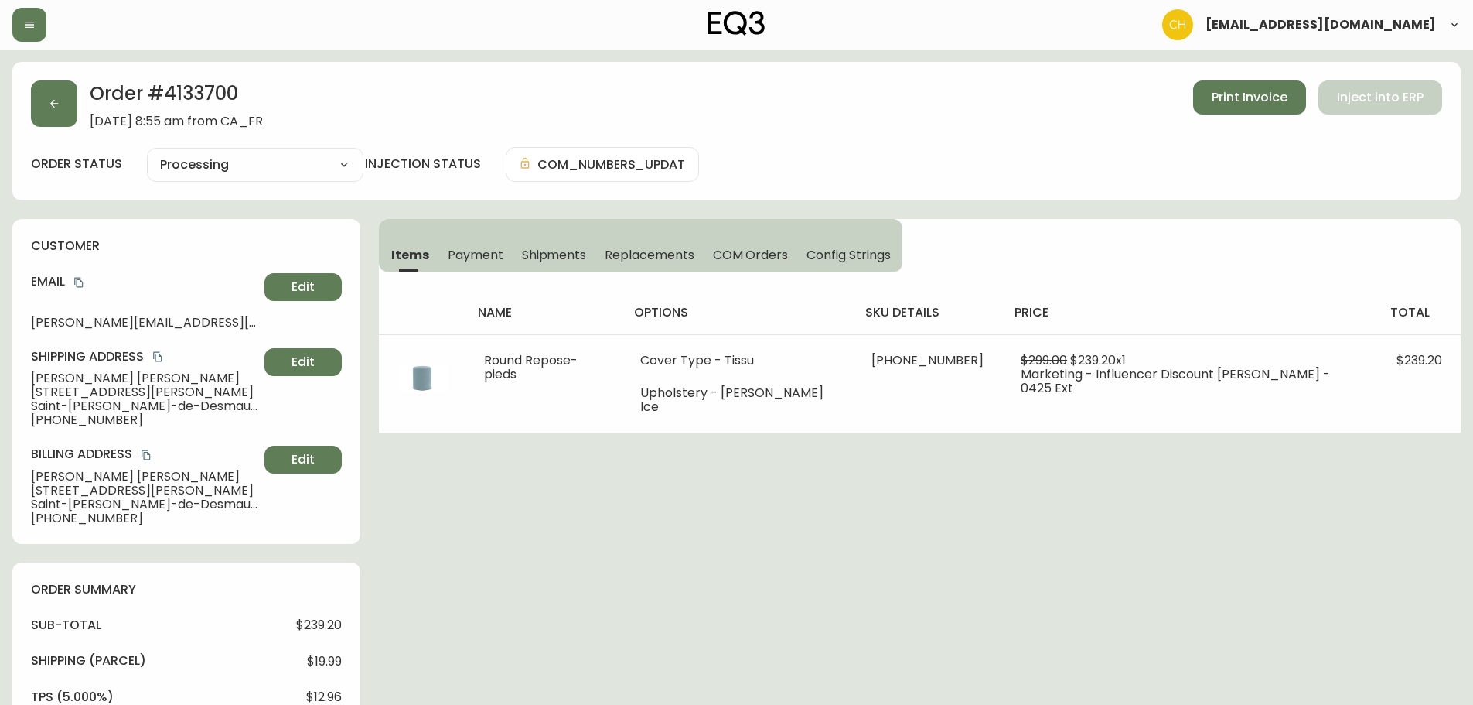
drag, startPoint x: 555, startPoint y: 253, endPoint x: 643, endPoint y: 265, distance: 89.0
click at [555, 254] on span "Shipments" at bounding box center [554, 255] width 65 height 16
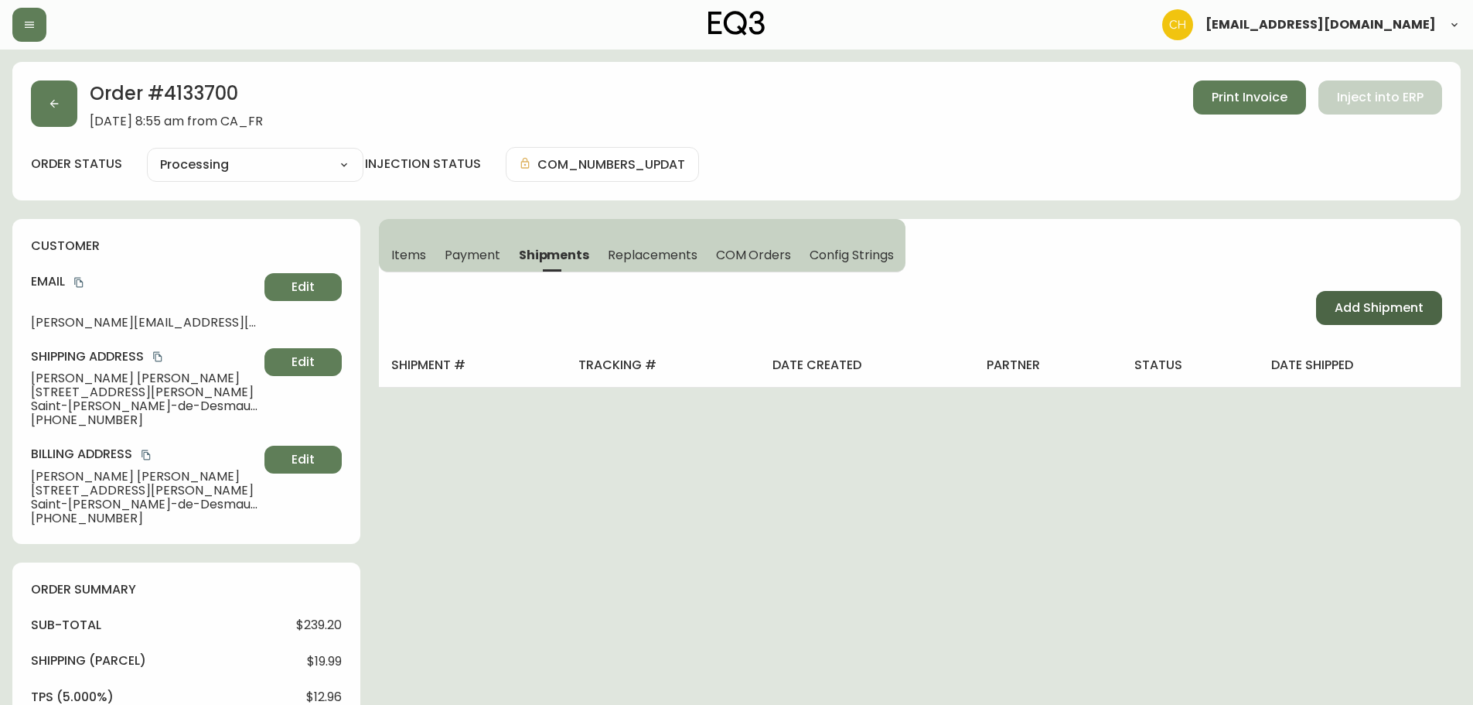
click at [1332, 304] on button "Add Shipment" at bounding box center [1379, 308] width 126 height 34
select select "PENDING"
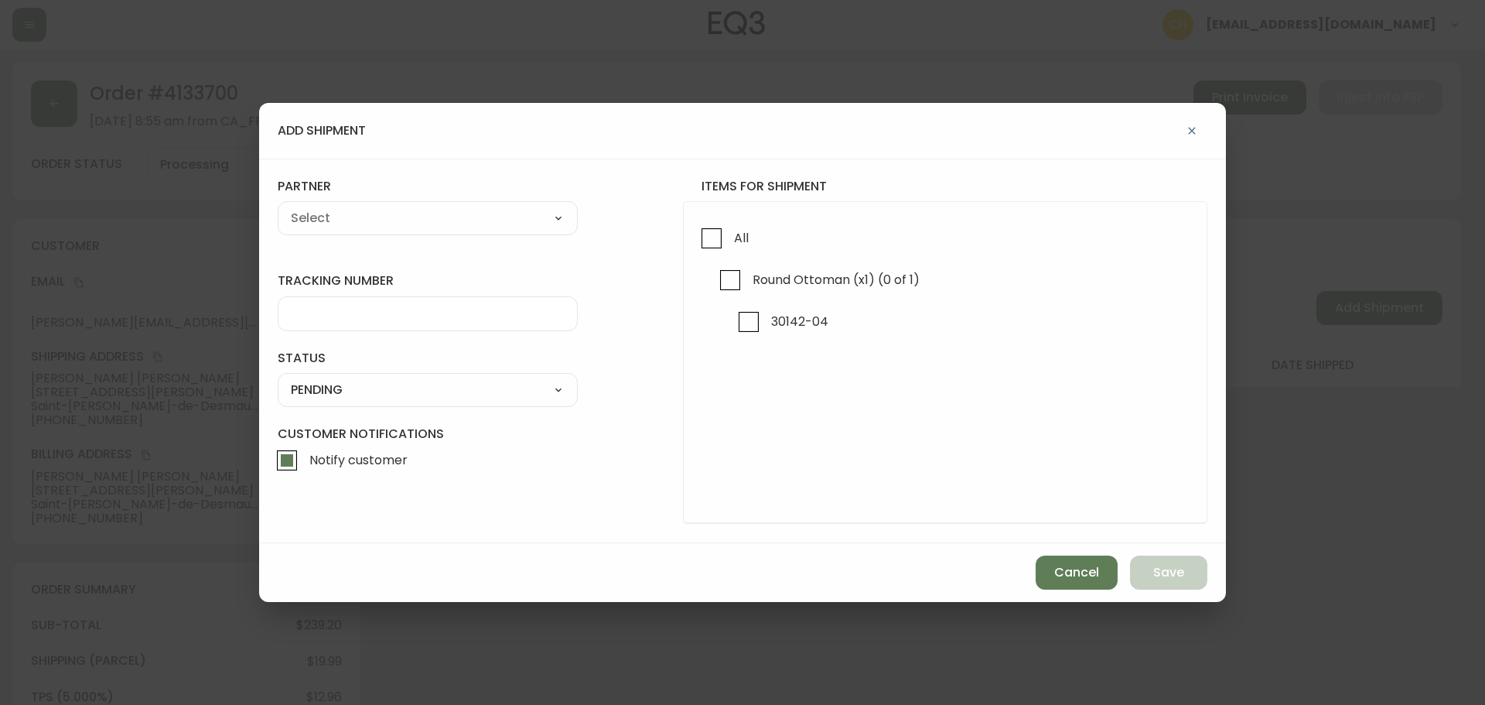
drag, startPoint x: 714, startPoint y: 238, endPoint x: 691, endPoint y: 237, distance: 23.3
click at [712, 238] on input "All" at bounding box center [712, 238] width 36 height 36
checkbox input "true"
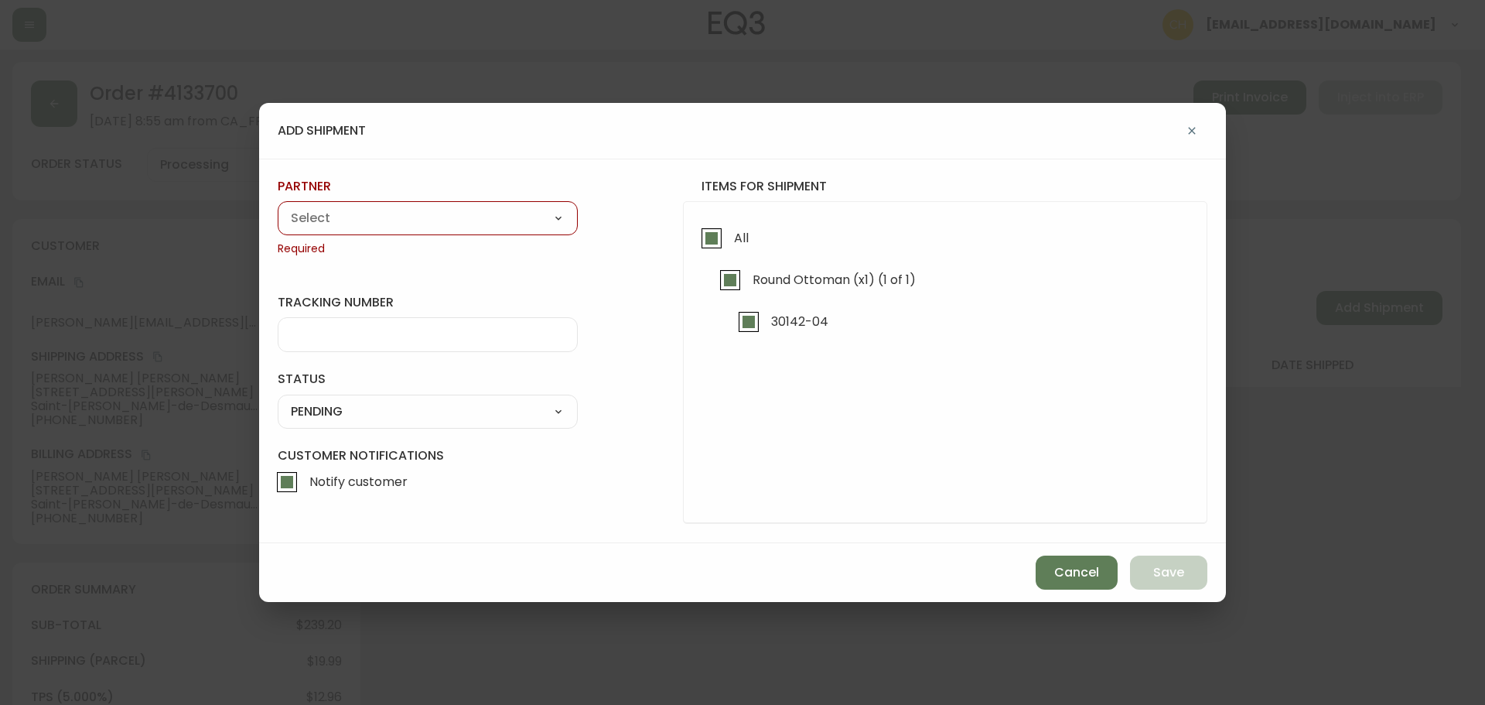
click at [477, 210] on select "A Move to Remember LLC ABF Freight Alero [PERSON_NAME] Canada Post Canpar Expre…" at bounding box center [428, 218] width 300 height 23
select select "cjy0a9taa01x001669l98m63c"
click at [278, 207] on select "A Move to Remember LLC ABF Freight Alero [PERSON_NAME] Canada Post Canpar Expre…" at bounding box center [428, 218] width 300 height 23
type input "FedEx"
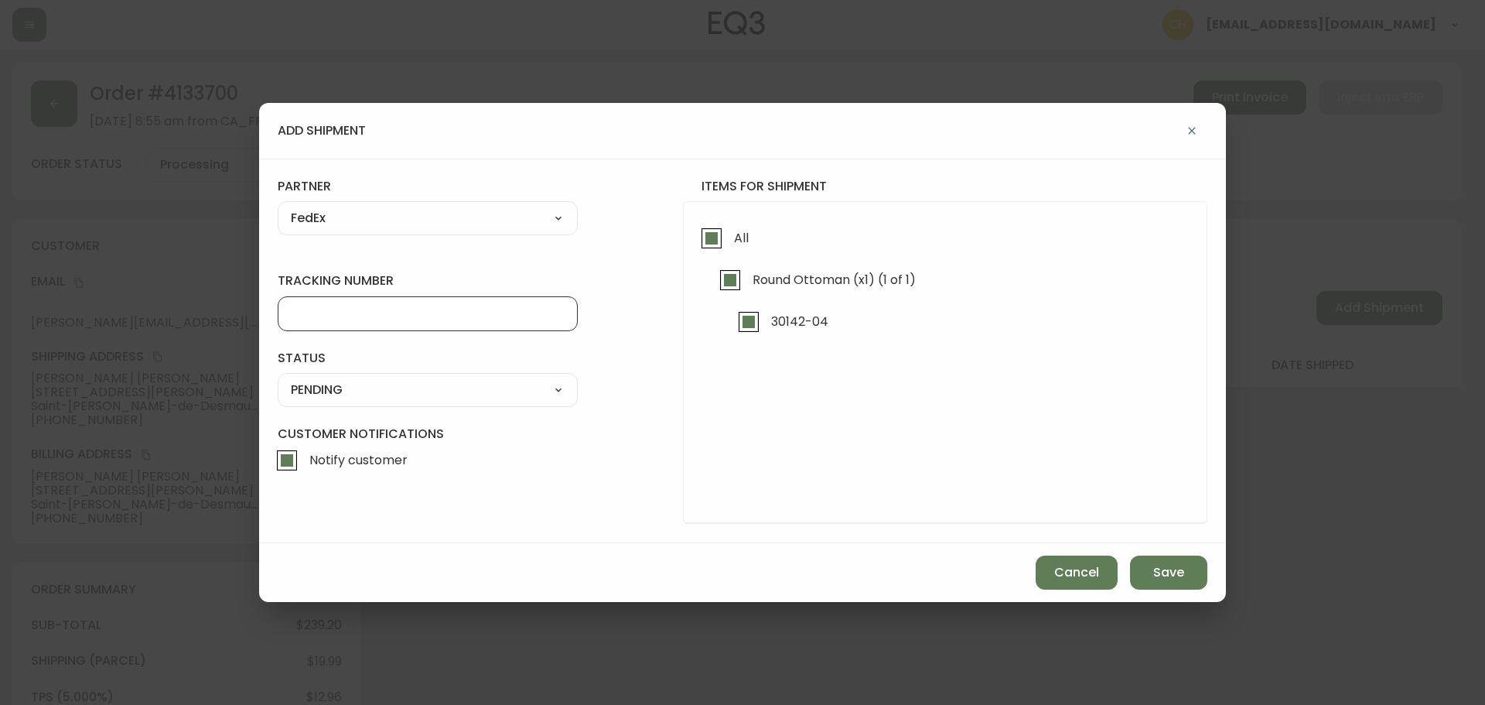
click at [326, 312] on input "tracking number" at bounding box center [428, 313] width 274 height 15
type input "455183579070"
click at [343, 381] on select "SHIPPED PENDING CANCELLED" at bounding box center [428, 389] width 300 height 23
click at [278, 378] on select "SHIPPED PENDING CANCELLED" at bounding box center [428, 389] width 300 height 23
select select "PENDING"
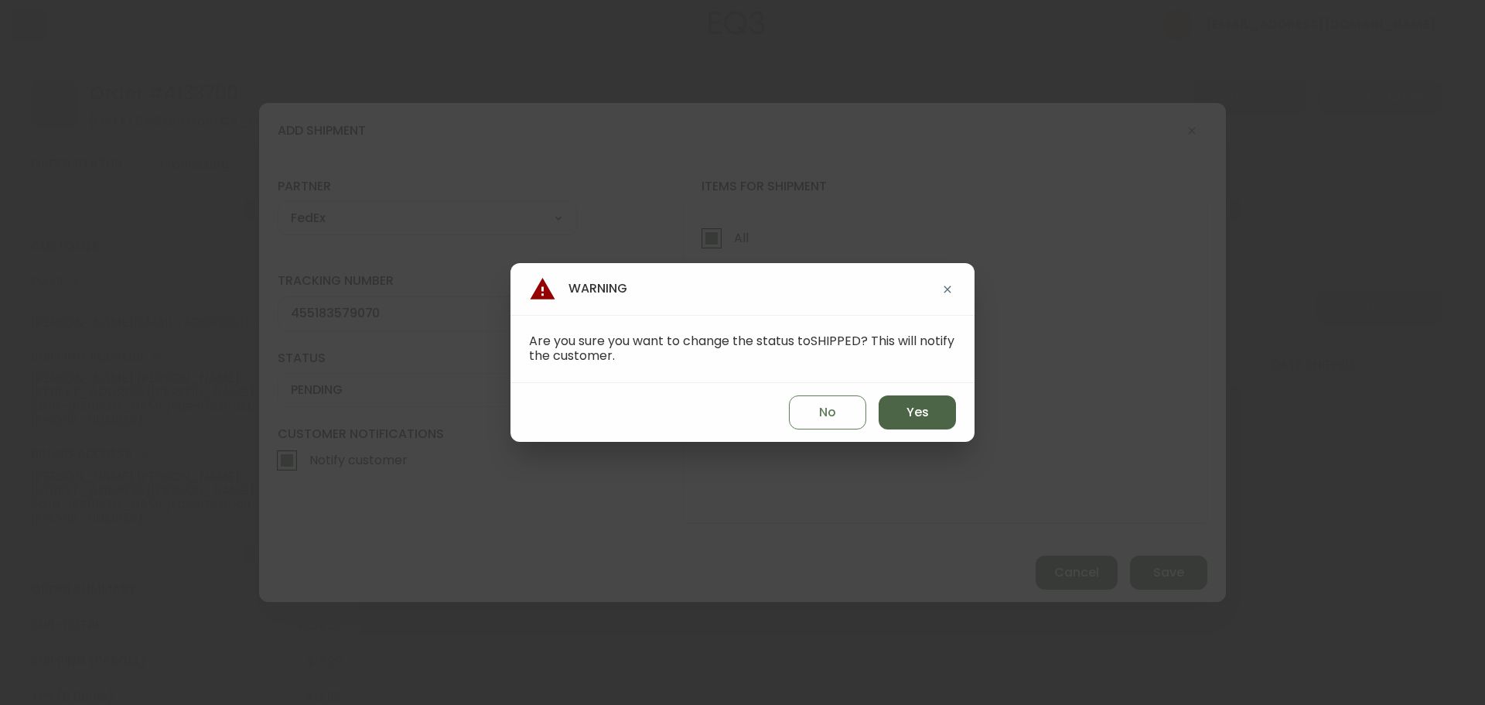
click at [910, 412] on span "Yes" at bounding box center [918, 412] width 22 height 17
type input "SHIPPED"
select select "SHIPPED"
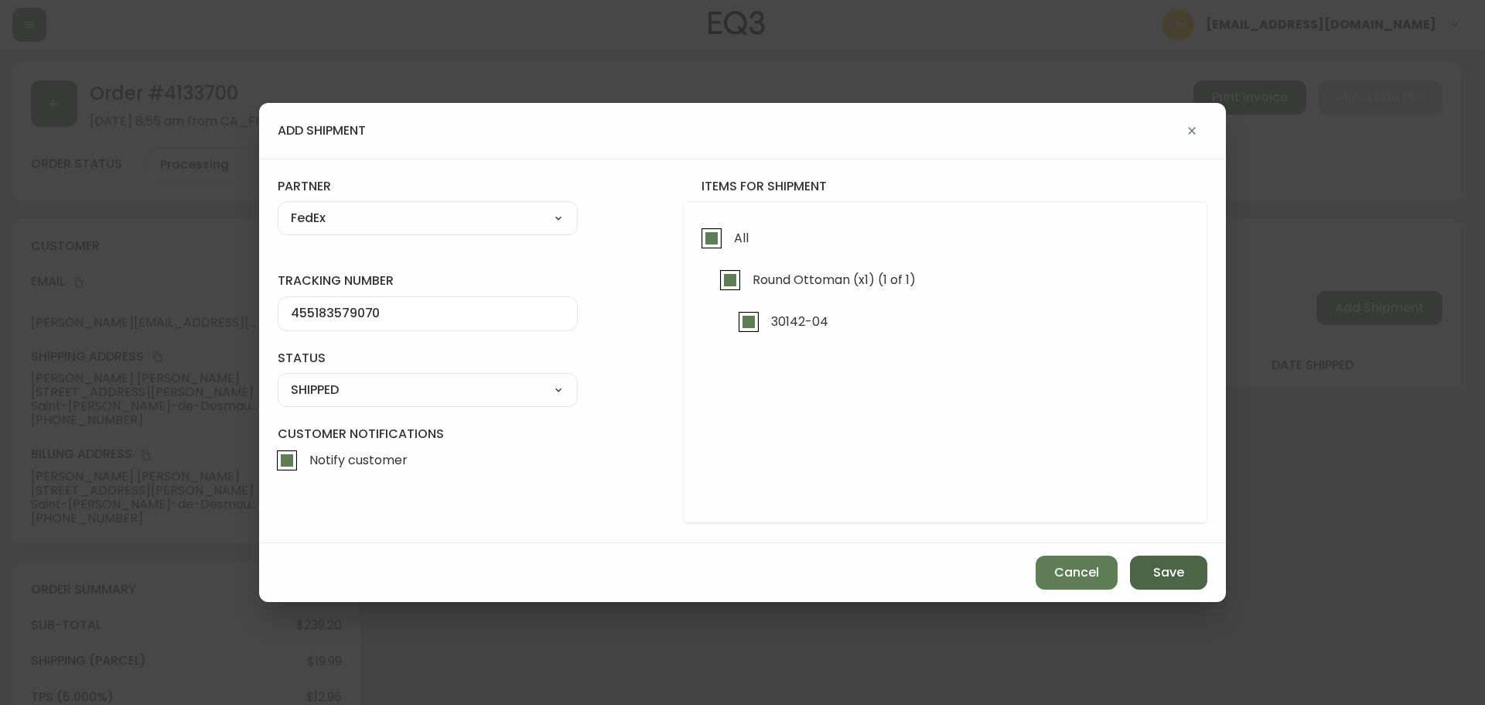
click at [1166, 569] on span "Save" at bounding box center [1168, 572] width 31 height 17
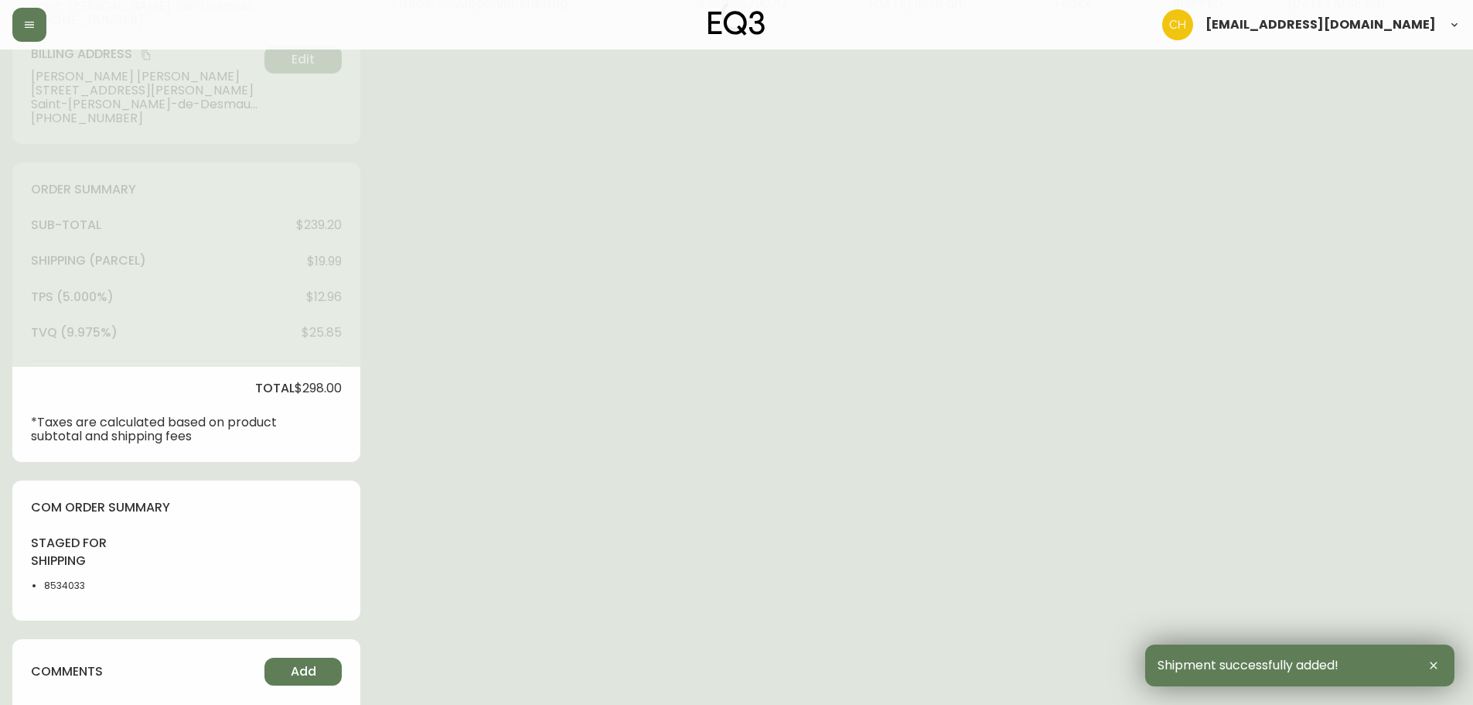
type input "Fully Shipped"
select select "FULLY_SHIPPED"
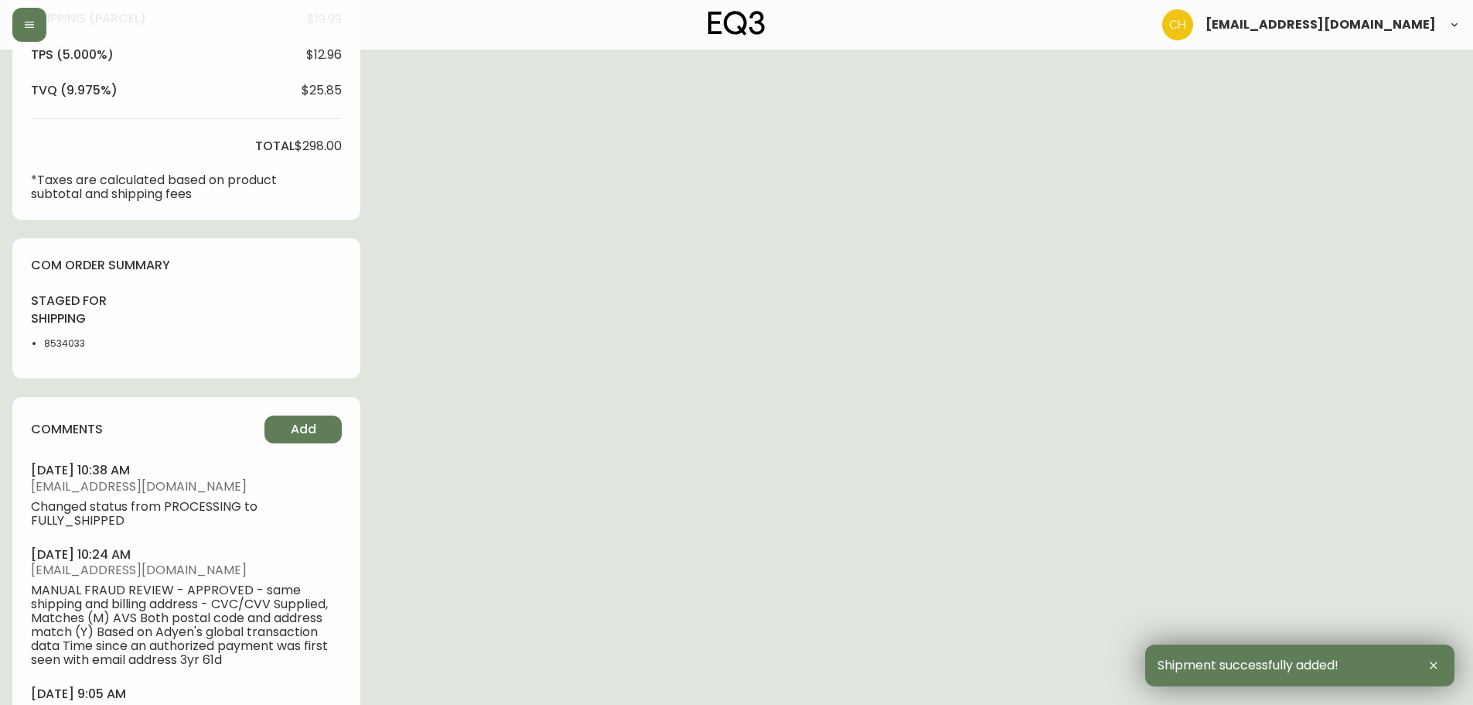
scroll to position [735, 0]
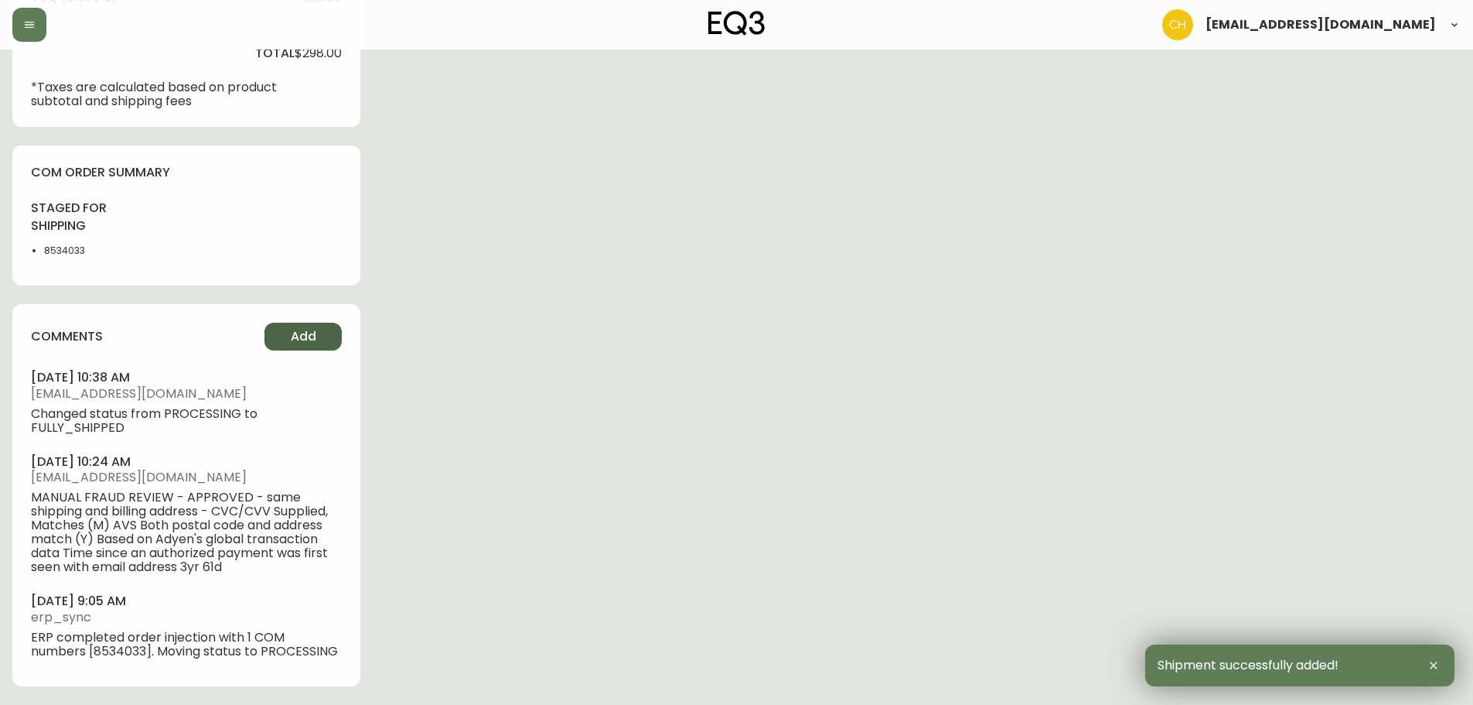
click at [309, 332] on span "Add" at bounding box center [304, 336] width 26 height 17
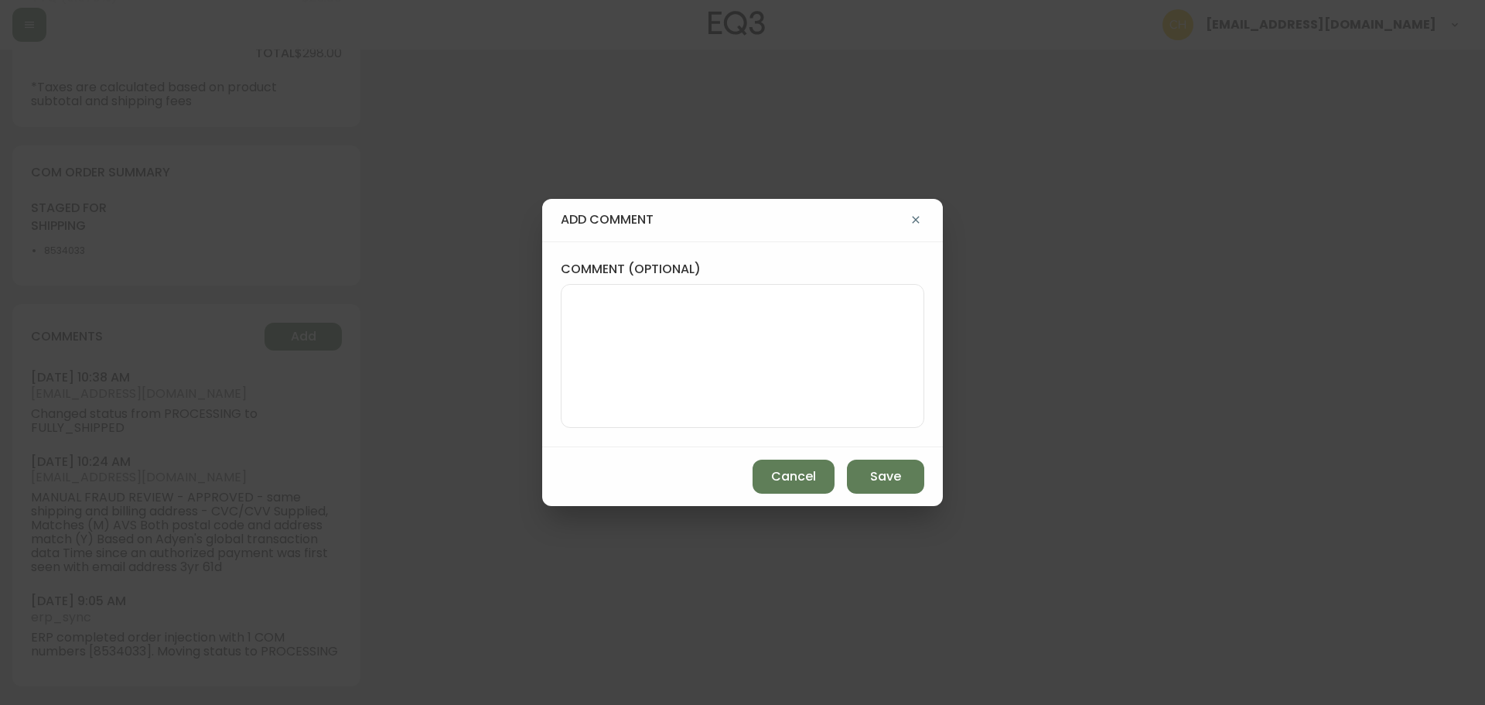
drag, startPoint x: 539, startPoint y: 282, endPoint x: 543, endPoint y: 292, distance: 10.8
click at [541, 288] on div "add comment comment (optional) Cancel Save" at bounding box center [742, 352] width 1485 height 705
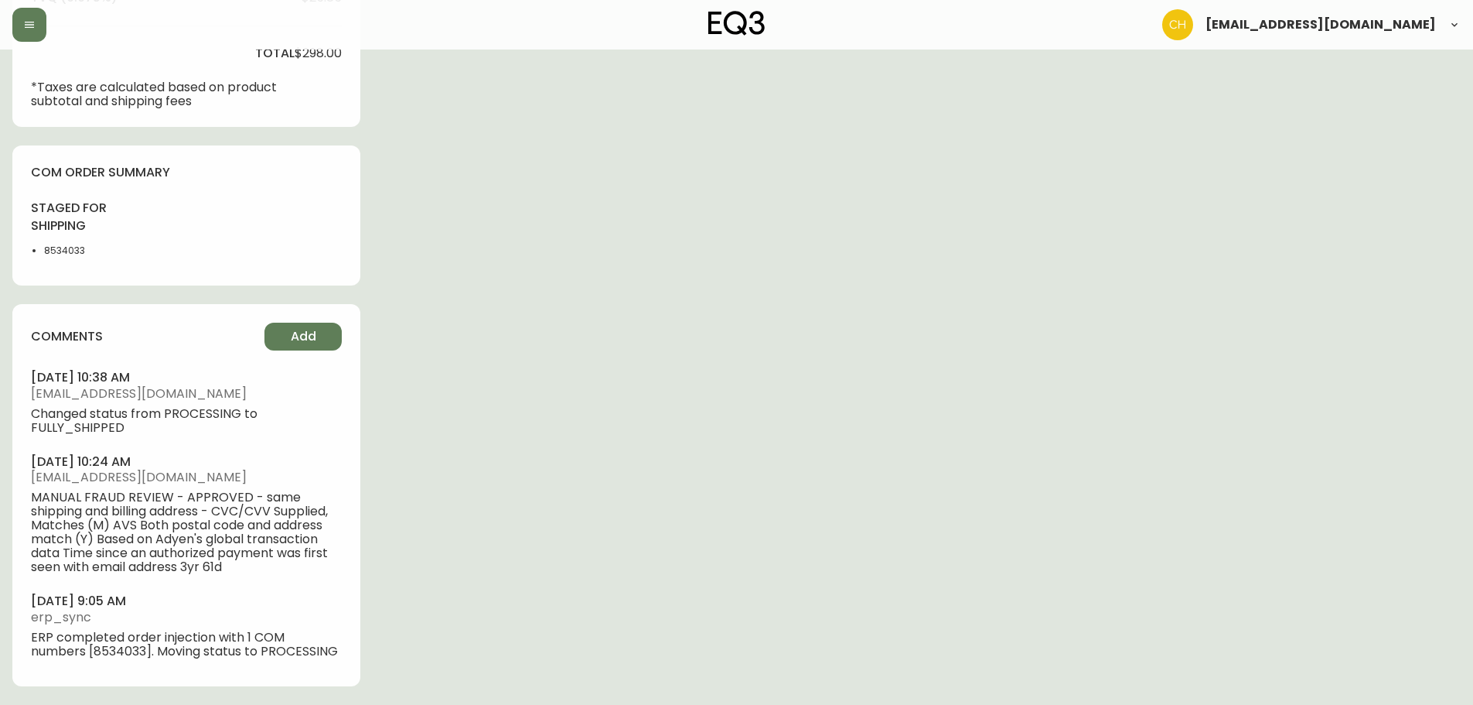
click at [590, 326] on div "Order # 4133700 [DATE] 8:55 am from [GEOGRAPHIC_DATA] Print Invoice Inject into…" at bounding box center [736, 16] width 1449 height 1378
click at [302, 336] on span "Add" at bounding box center [304, 336] width 26 height 17
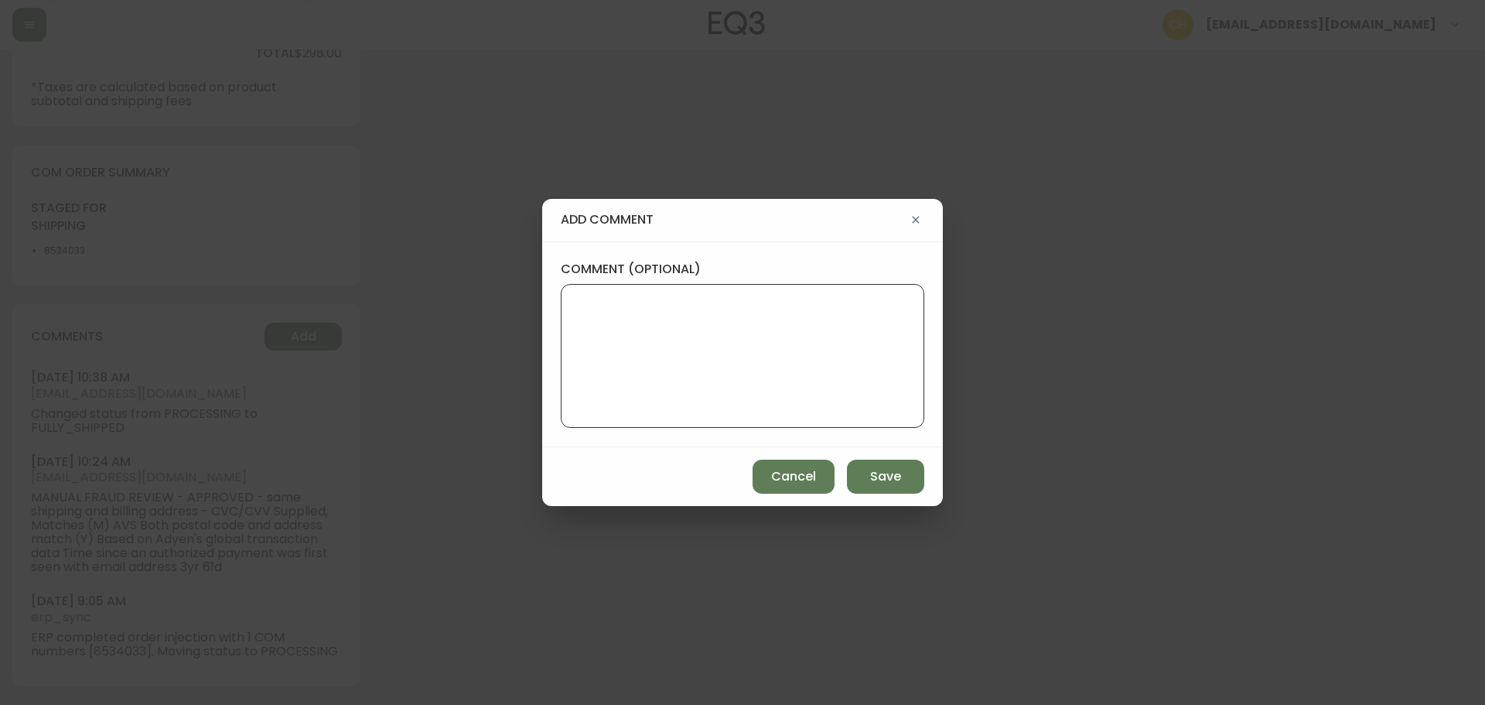
click at [601, 327] on textarea "comment (optional)" at bounding box center [742, 356] width 337 height 124
type textarea "CH"
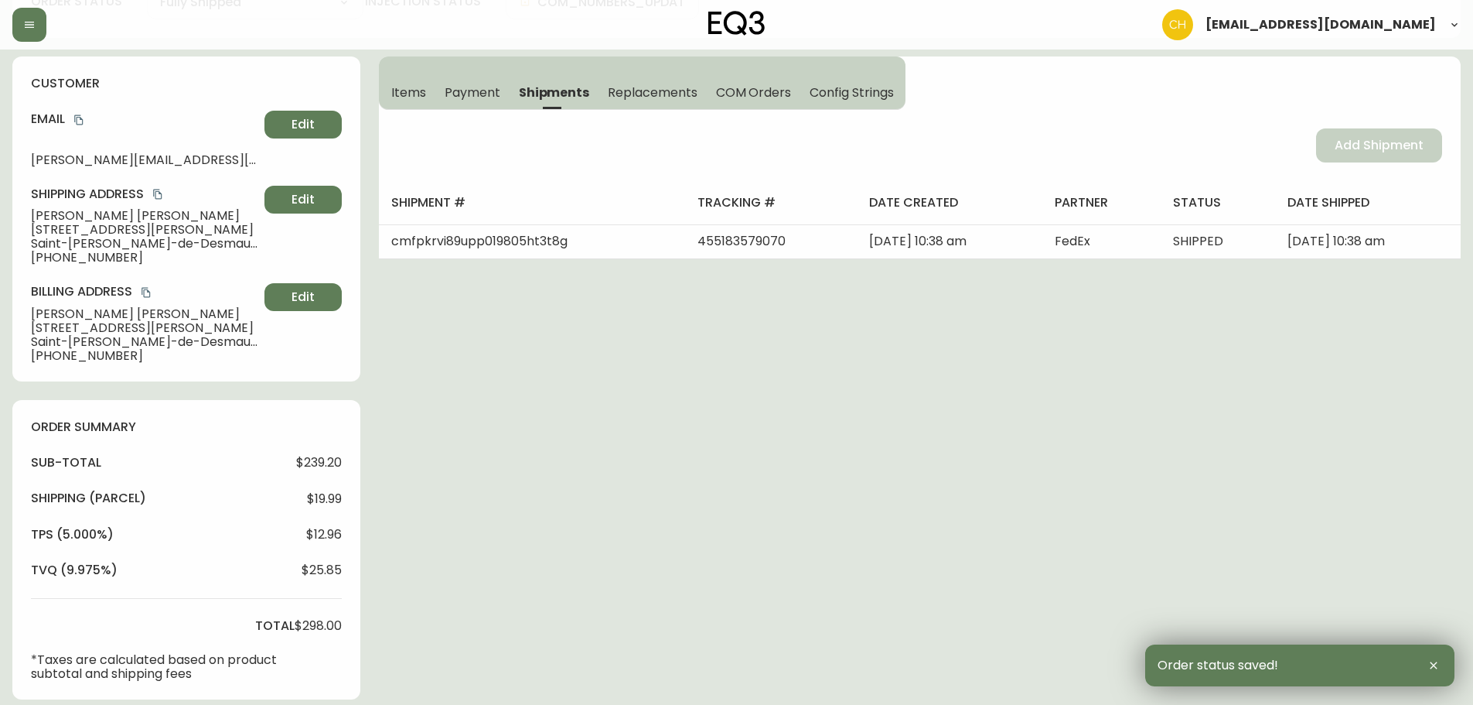
scroll to position [0, 0]
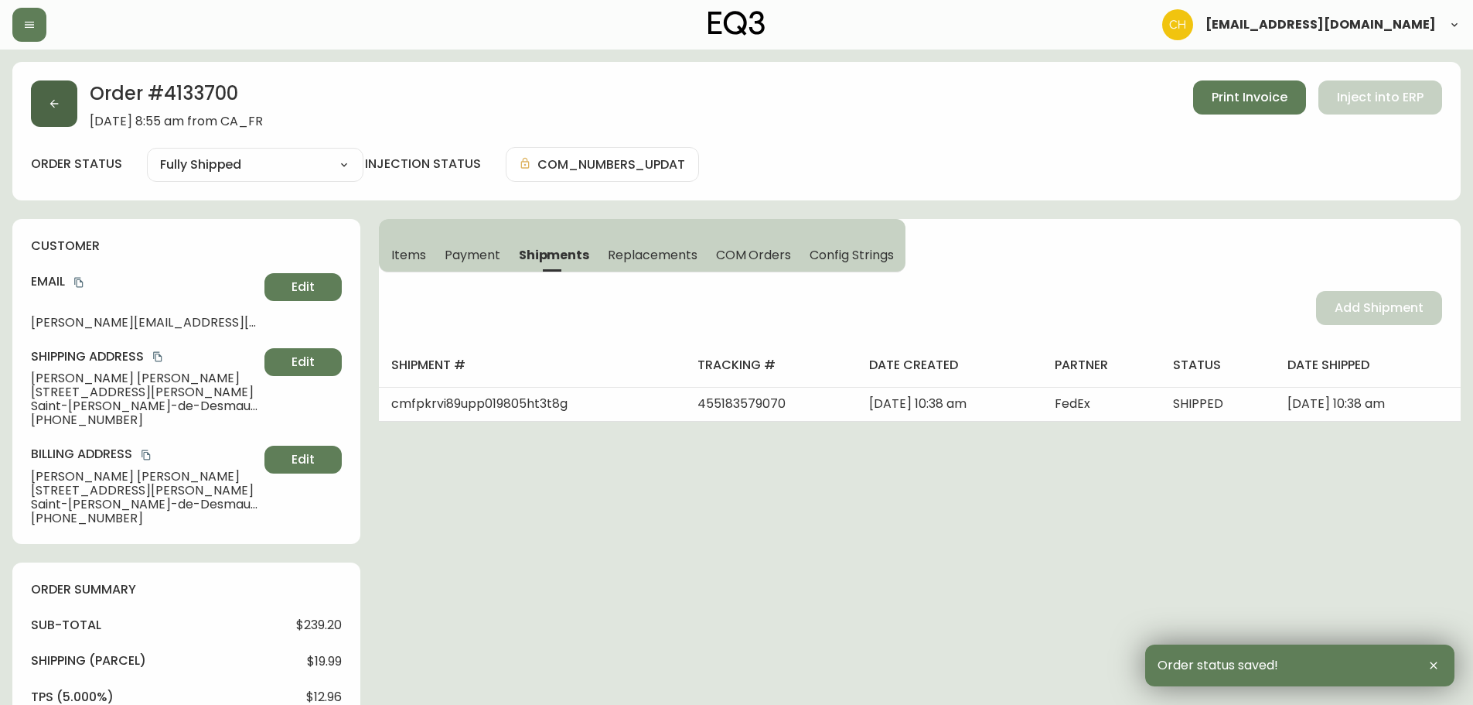
click at [53, 108] on icon "button" at bounding box center [54, 103] width 12 height 12
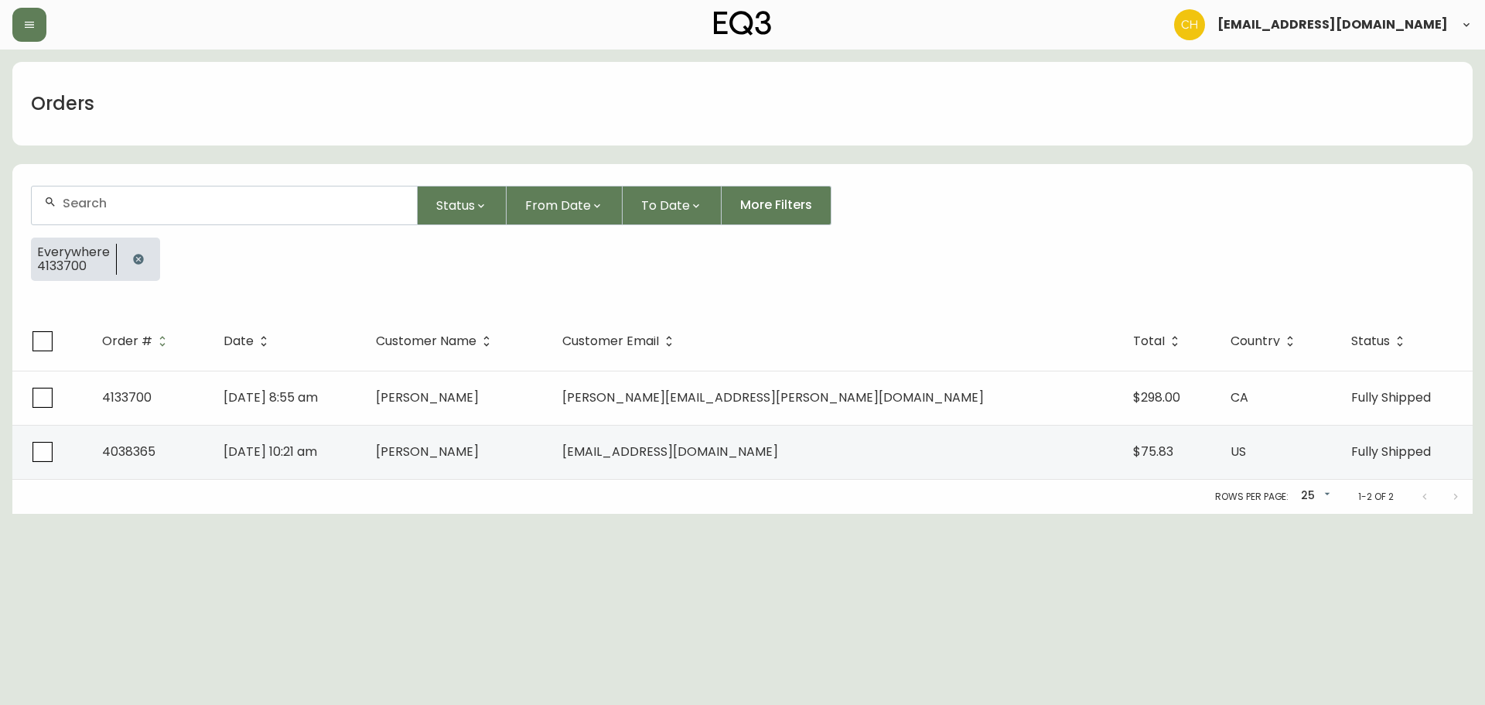
click at [101, 223] on form "Status From Date To Date More Filters Everywhere 4133700" at bounding box center [742, 239] width 1460 height 145
drag, startPoint x: 140, startPoint y: 201, endPoint x: 152, endPoint y: 205, distance: 12.2
click at [141, 201] on input "text" at bounding box center [234, 203] width 342 height 15
click at [152, 212] on div at bounding box center [224, 205] width 385 height 38
type input "4133868"
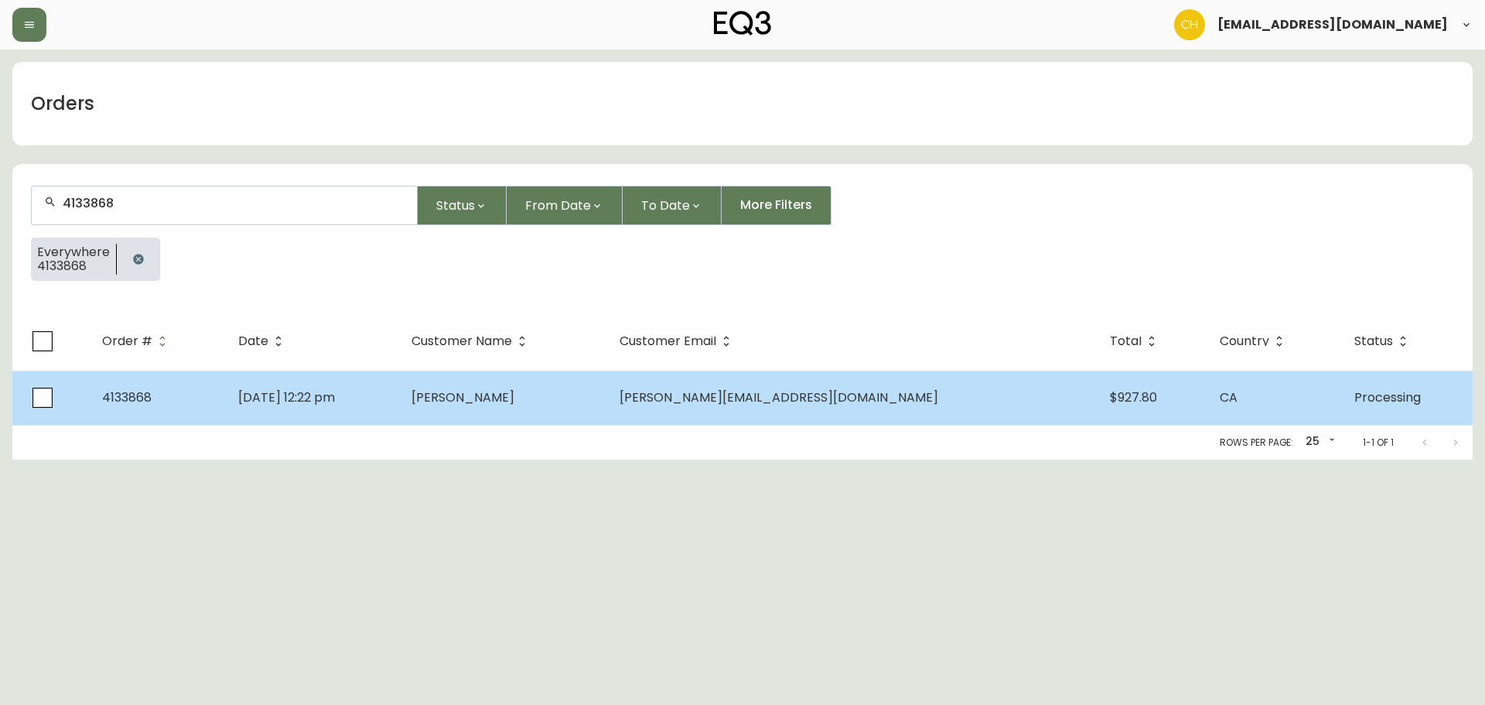
click at [514, 404] on span "[PERSON_NAME]" at bounding box center [462, 397] width 103 height 18
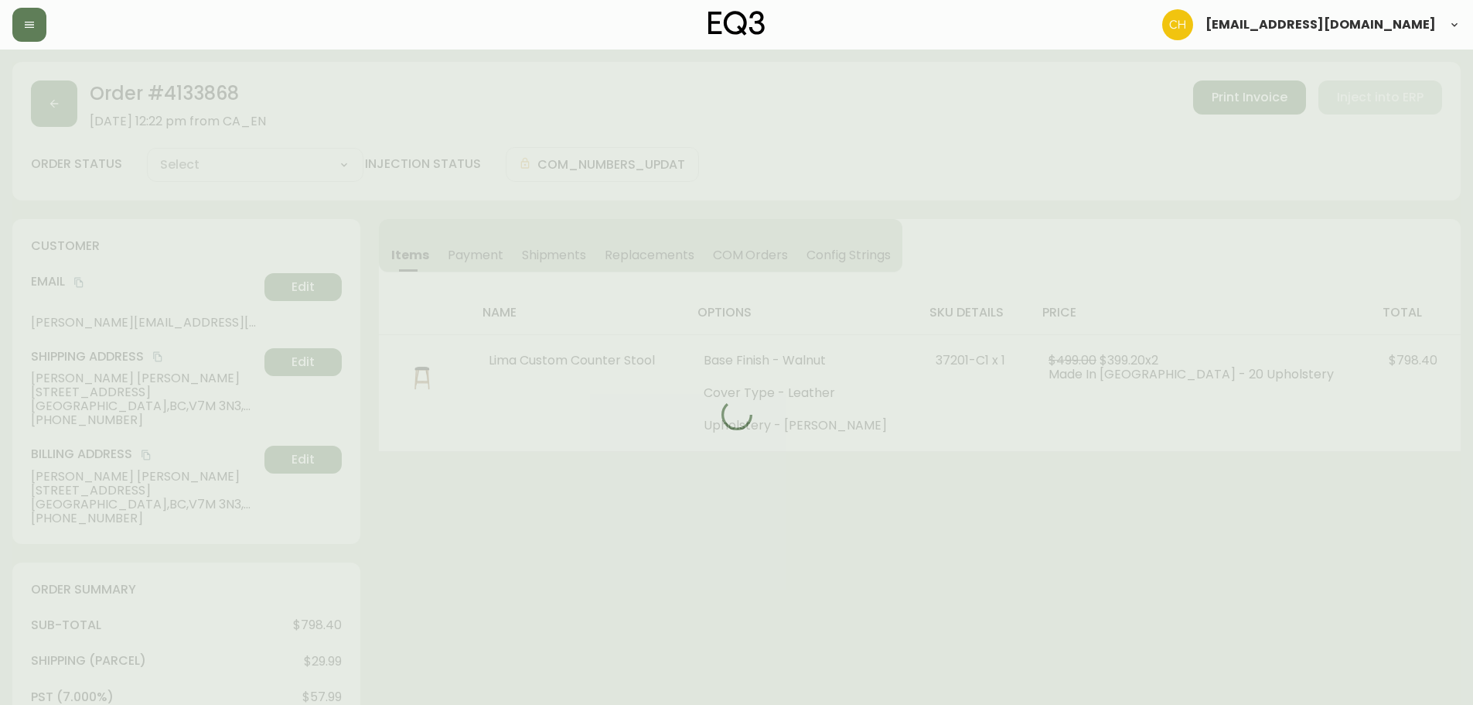
type input "Processing"
select select "PROCESSING"
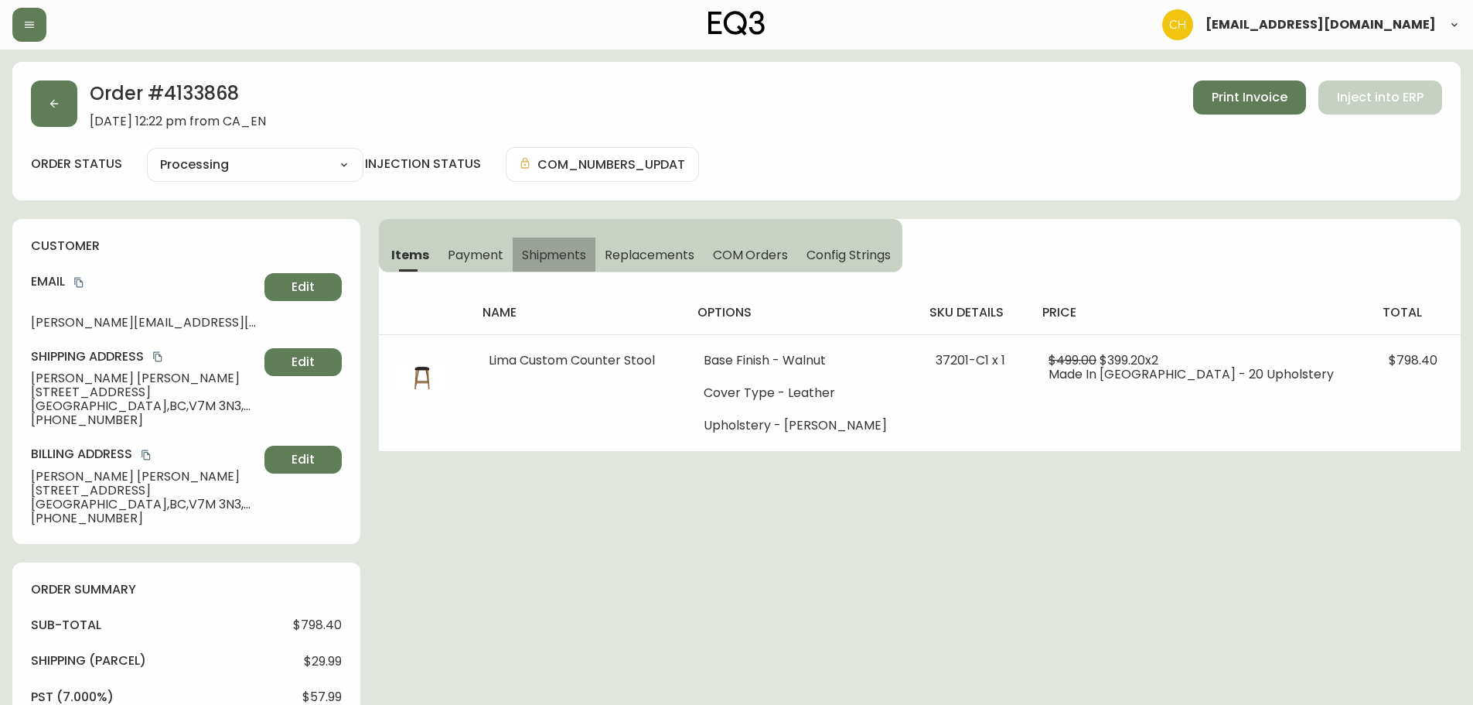
click at [540, 251] on span "Shipments" at bounding box center [554, 255] width 65 height 16
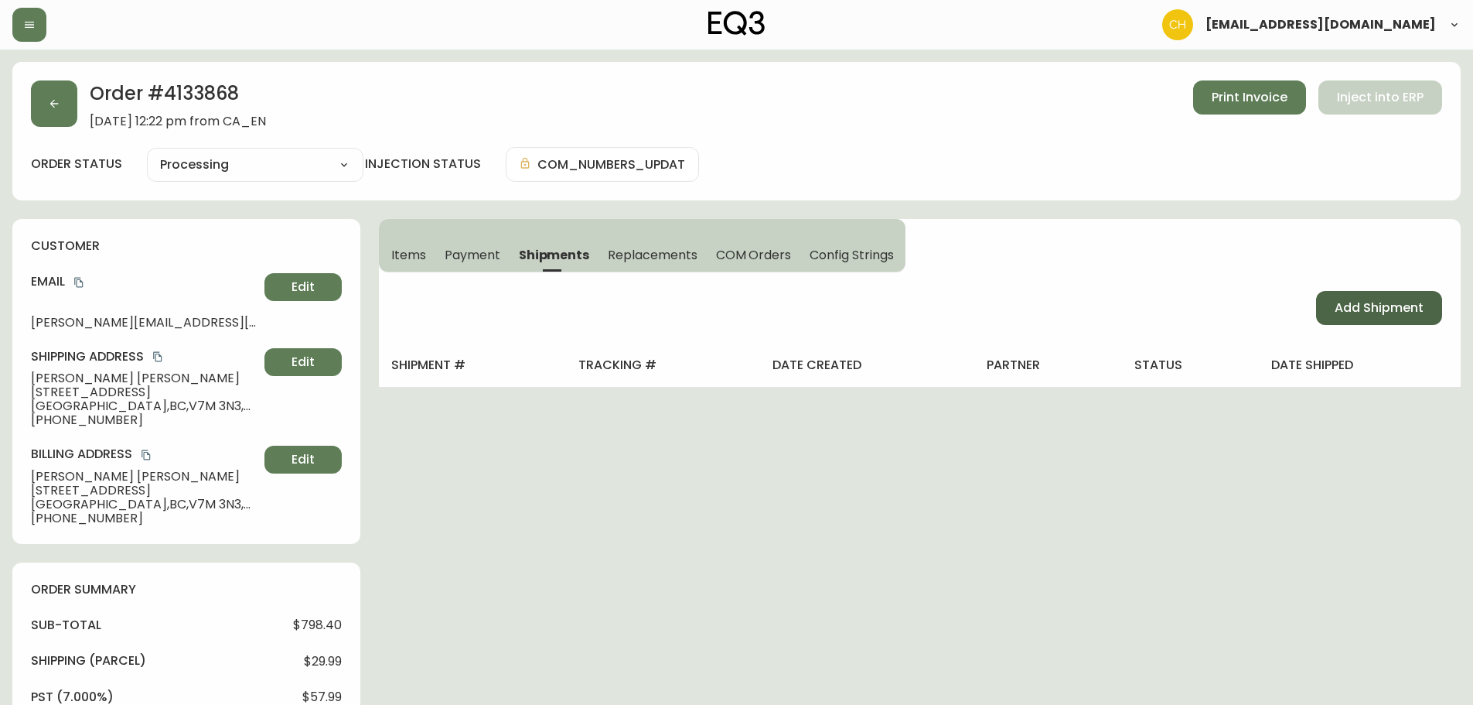
click at [1352, 309] on span "Add Shipment" at bounding box center [1379, 307] width 89 height 17
select select "PENDING"
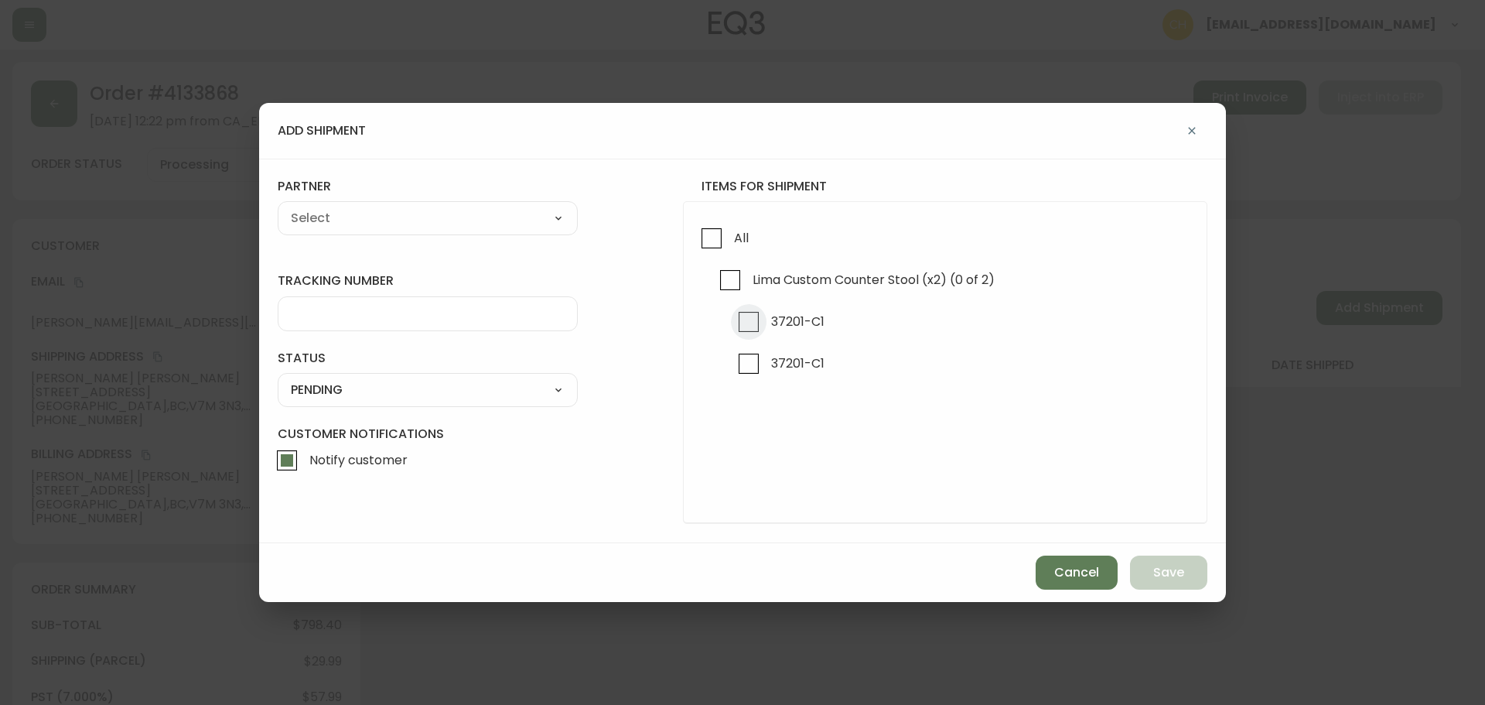
drag, startPoint x: 757, startPoint y: 319, endPoint x: 678, endPoint y: 302, distance: 80.7
click at [756, 319] on input "37201-C1" at bounding box center [749, 322] width 36 height 36
checkbox input "true"
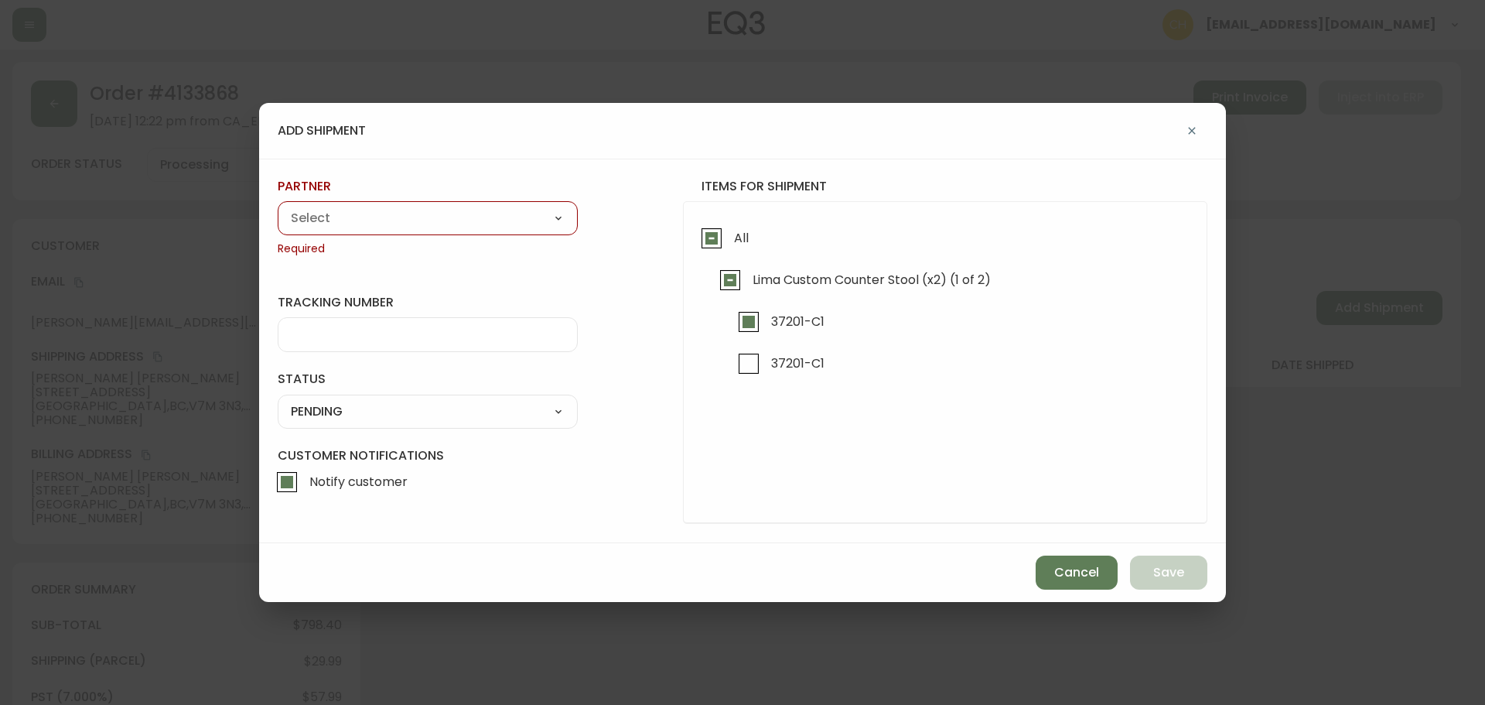
click at [448, 219] on select "A Move to Remember LLC ABF Freight Alero [PERSON_NAME] Canada Post Canpar Expre…" at bounding box center [428, 218] width 300 height 23
select select "cjy0a9taa01x001669l98m63c"
click at [278, 207] on select "A Move to Remember LLC ABF Freight Alero [PERSON_NAME] Canada Post Canpar Expre…" at bounding box center [428, 218] width 300 height 23
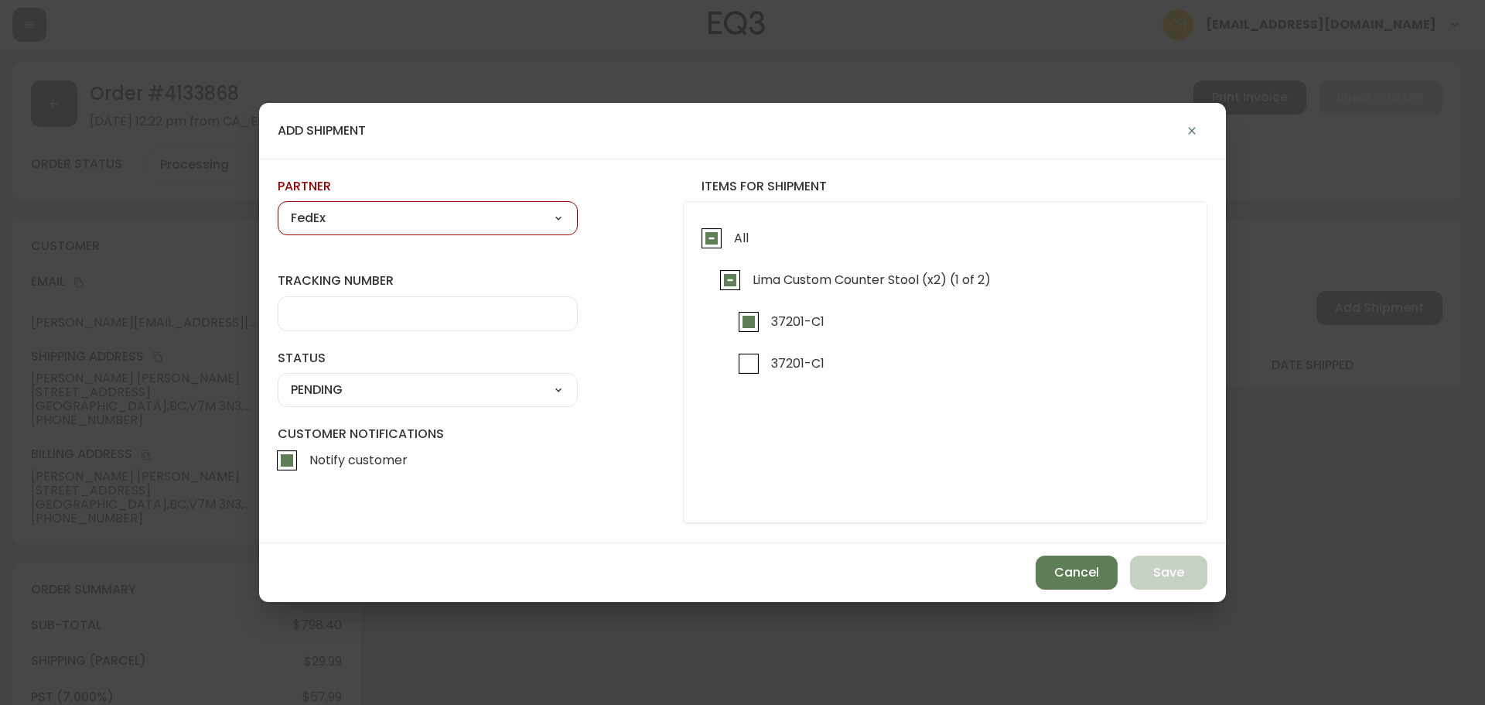
type input "FedEx"
click at [320, 311] on input "tracking number" at bounding box center [428, 313] width 274 height 15
type input "455183579081"
click at [316, 388] on select "SHIPPED PENDING CANCELLED" at bounding box center [428, 389] width 300 height 23
click at [278, 378] on select "SHIPPED PENDING CANCELLED" at bounding box center [428, 389] width 300 height 23
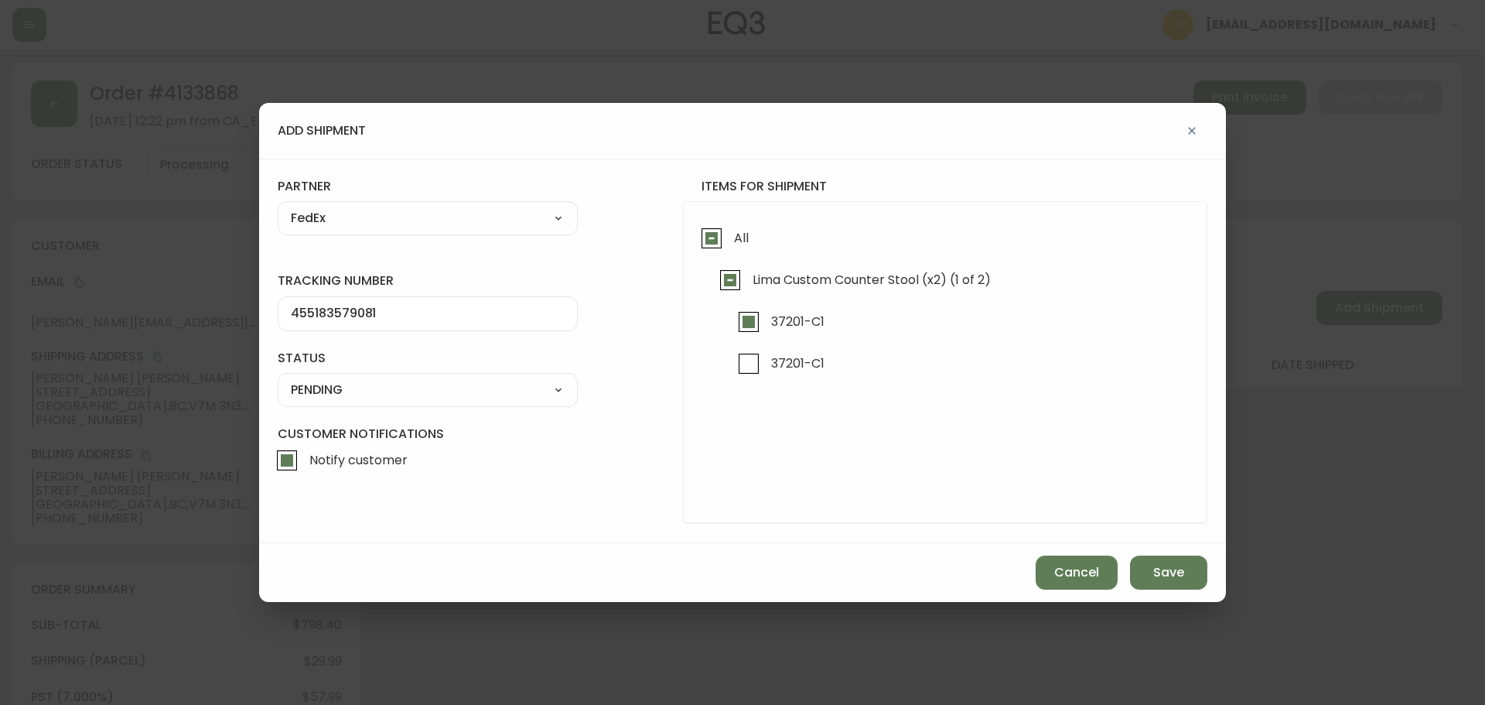
select select "PENDING"
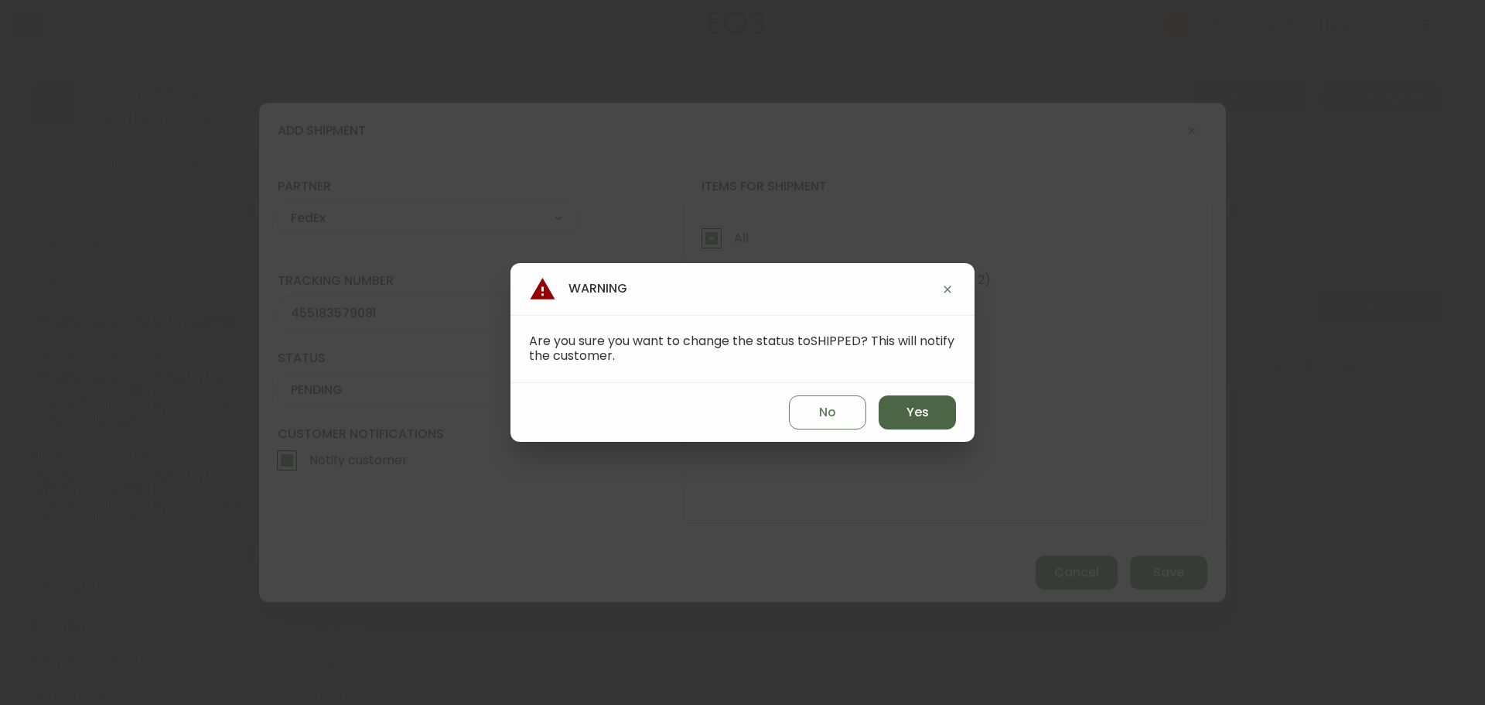
click at [936, 411] on button "Yes" at bounding box center [917, 412] width 77 height 34
type input "SHIPPED"
select select "SHIPPED"
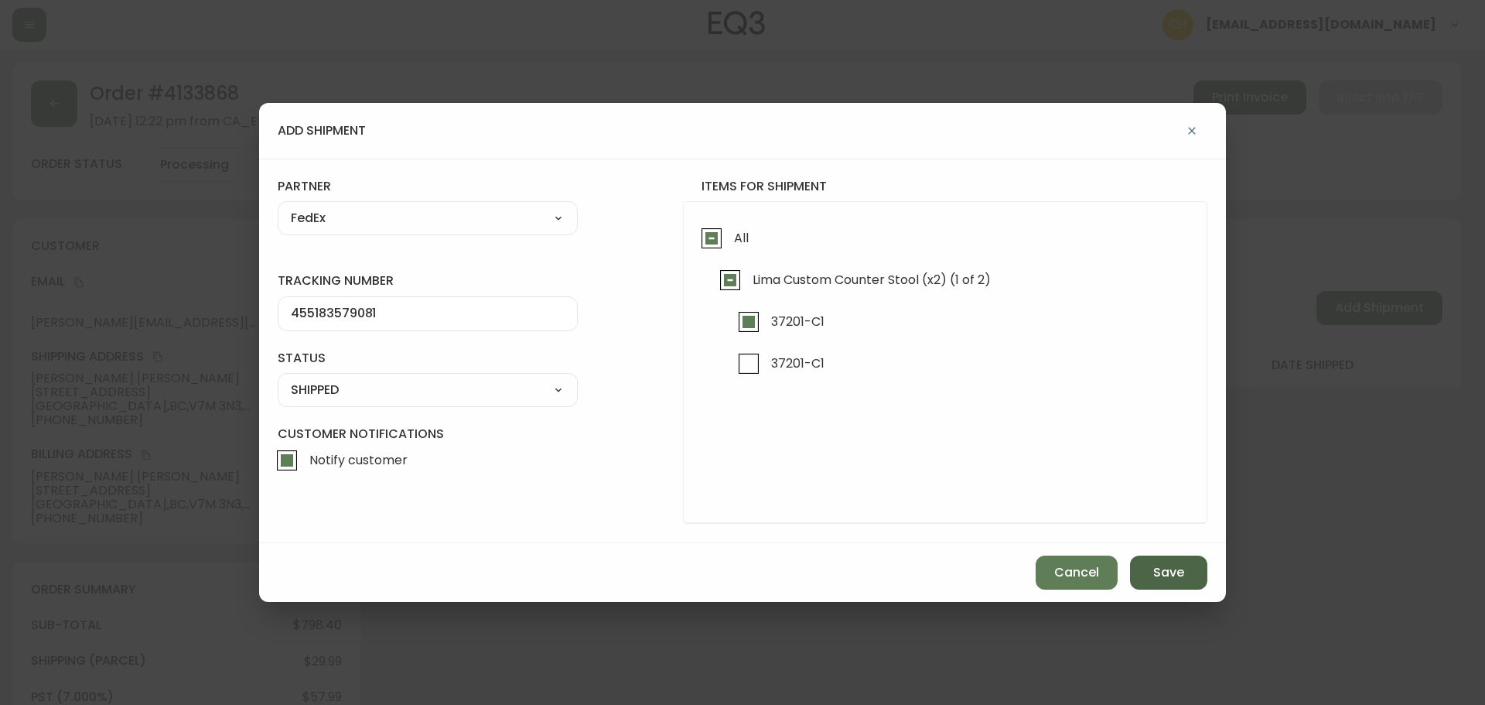
click at [1187, 574] on button "Save" at bounding box center [1168, 572] width 77 height 34
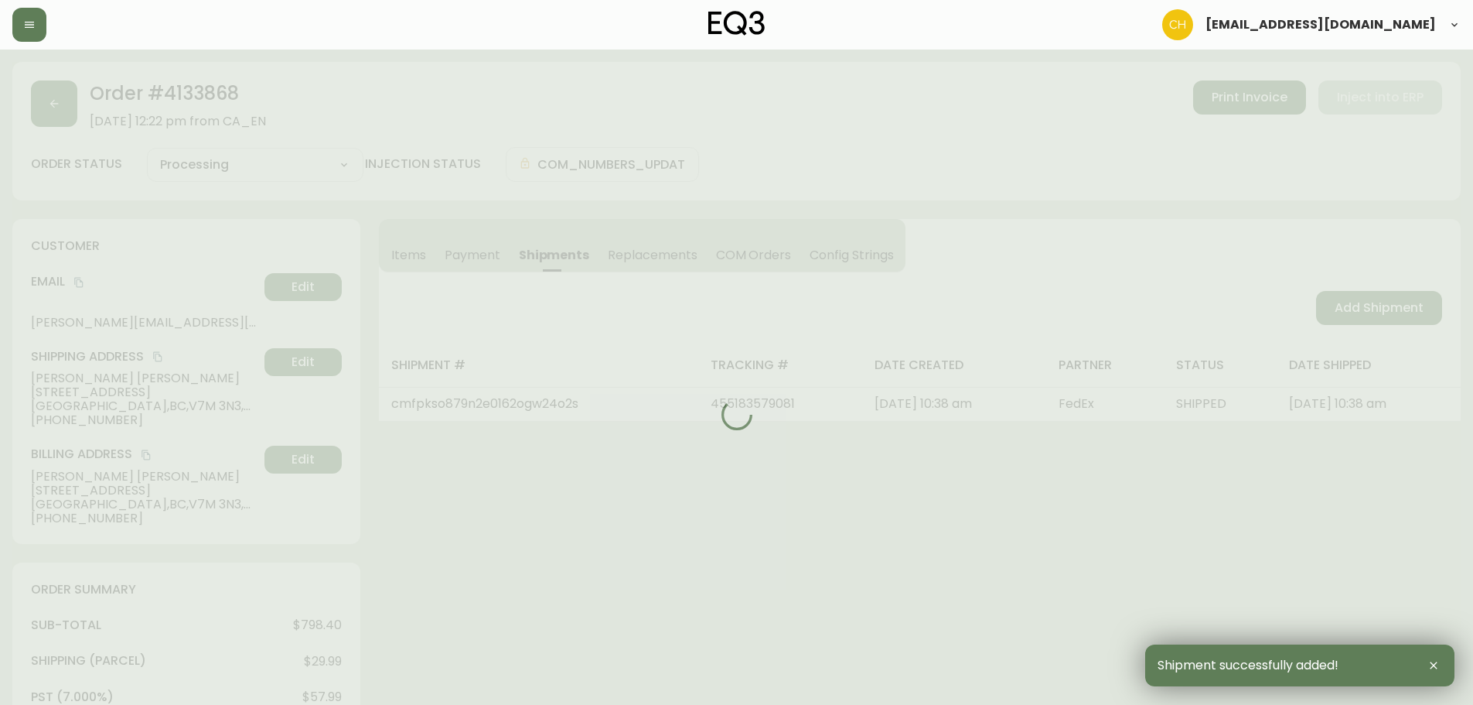
type input "Partially Shipped"
select select "PARTIALLY_SHIPPED"
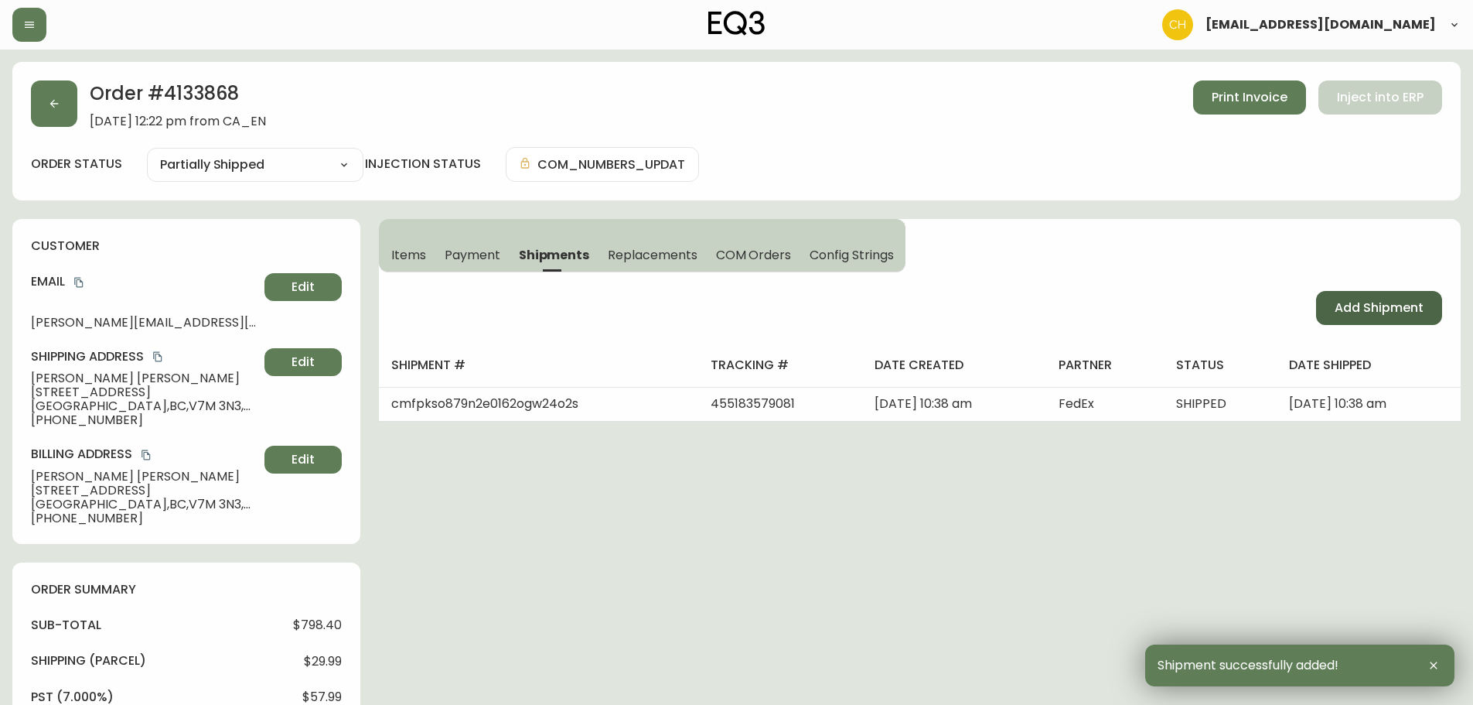
click at [1373, 309] on span "Add Shipment" at bounding box center [1379, 307] width 89 height 17
select select "PENDING"
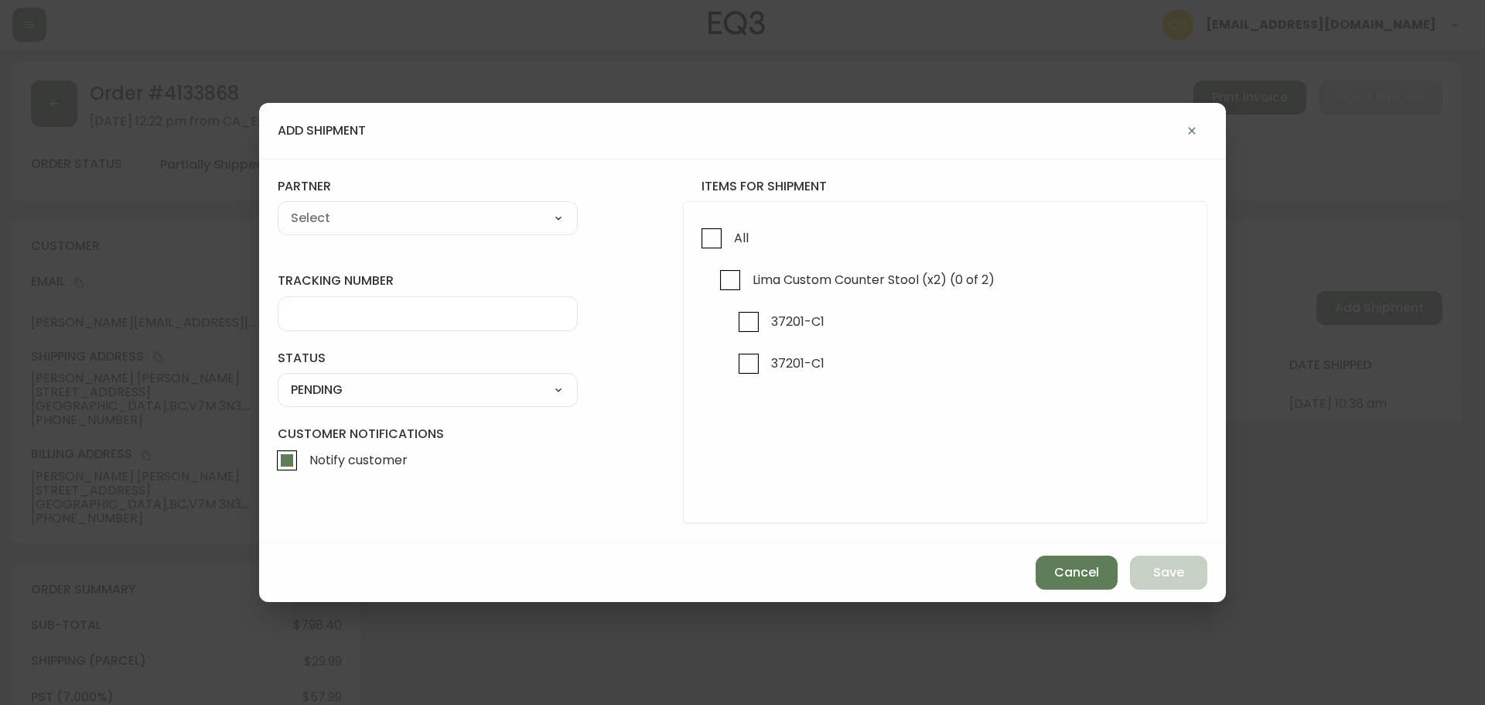
checkbox input "true"
click at [752, 364] on input "37201-C1" at bounding box center [749, 364] width 36 height 36
checkbox input "true"
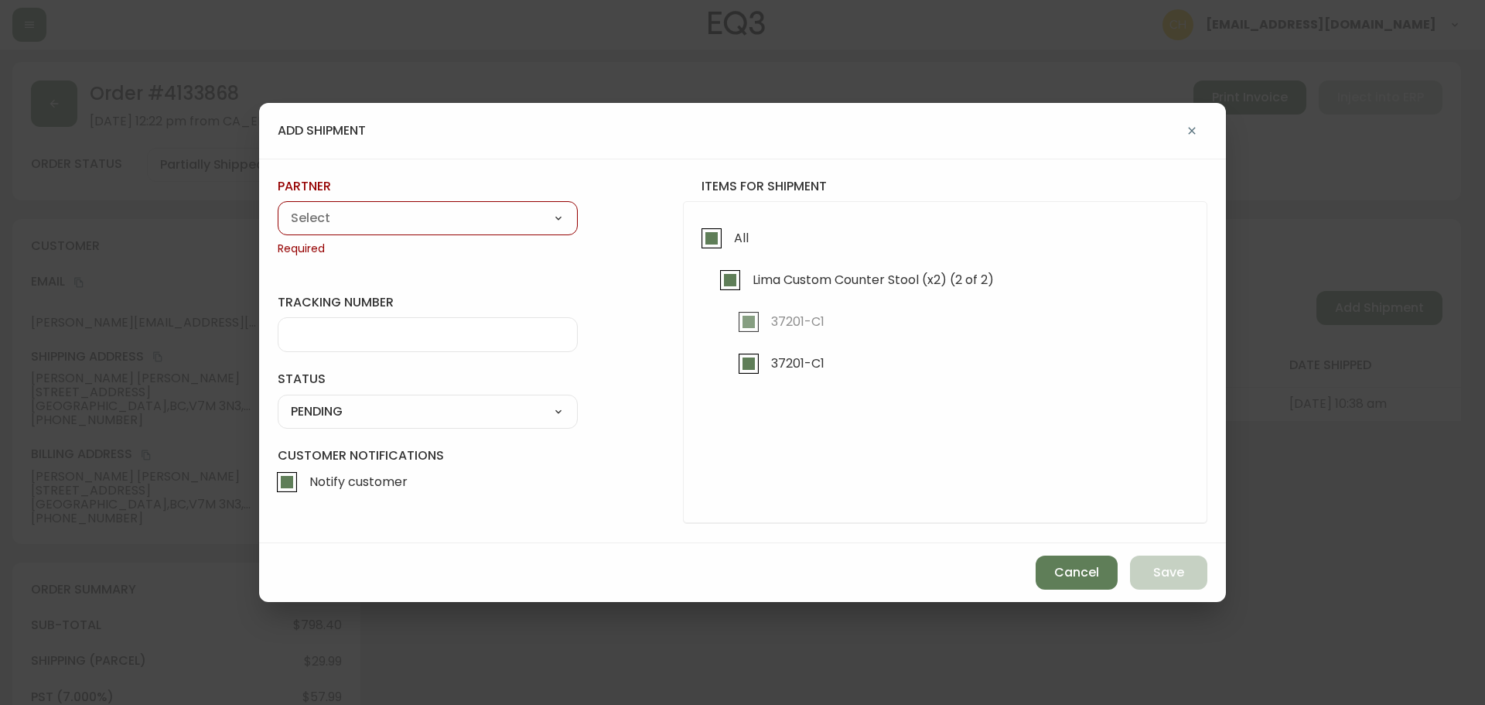
click at [431, 224] on select "A Move to Remember LLC ABF Freight Alero [PERSON_NAME] Canada Post Canpar Expre…" at bounding box center [428, 218] width 300 height 23
select select "cjy0a9taa01x001669l98m63c"
click at [278, 207] on select "A Move to Remember LLC ABF Freight Alero [PERSON_NAME] Canada Post Canpar Expre…" at bounding box center [428, 218] width 300 height 23
type input "FedEx"
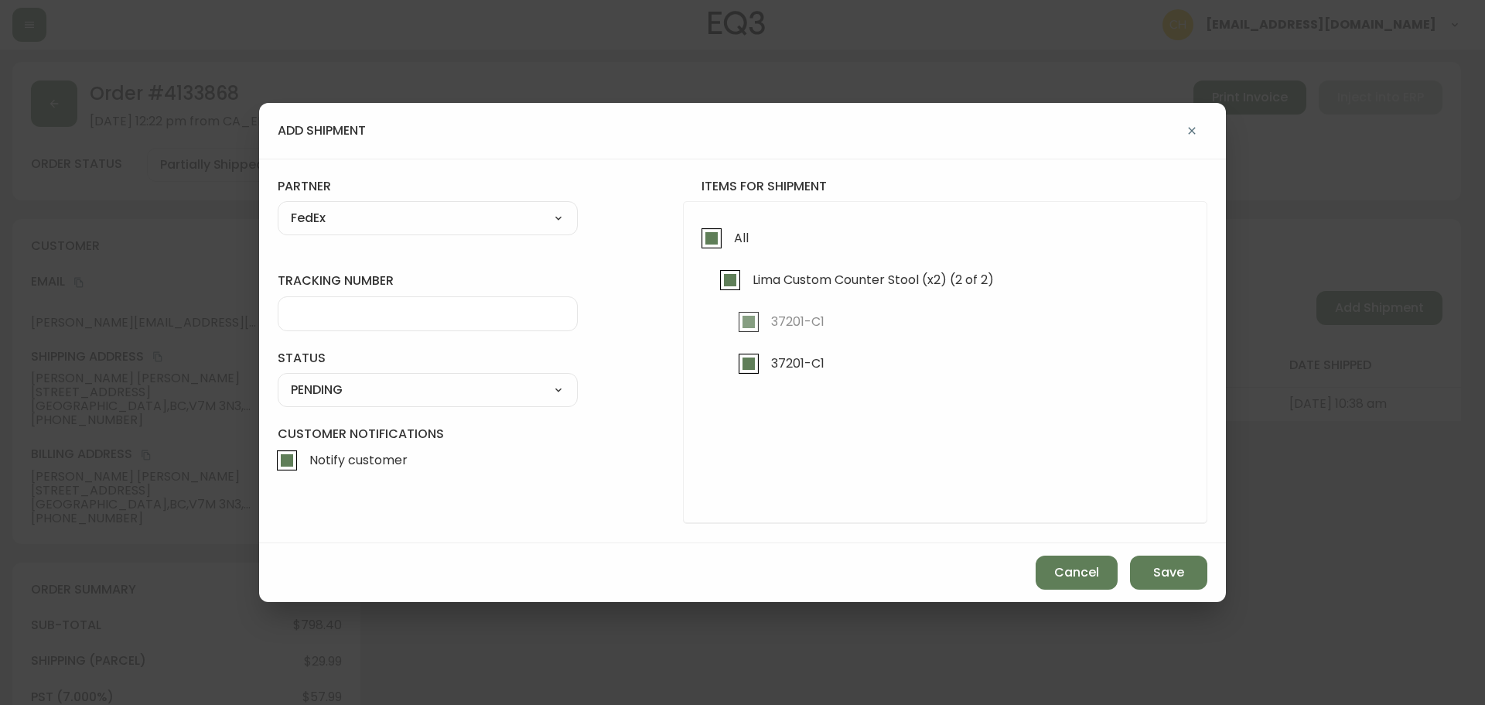
click at [317, 311] on input "tracking number" at bounding box center [428, 313] width 274 height 15
type input "455183579092"
click at [321, 391] on select "SHIPPED PENDING CANCELLED" at bounding box center [428, 389] width 300 height 23
click at [278, 378] on select "SHIPPED PENDING CANCELLED" at bounding box center [428, 389] width 300 height 23
select select "PENDING"
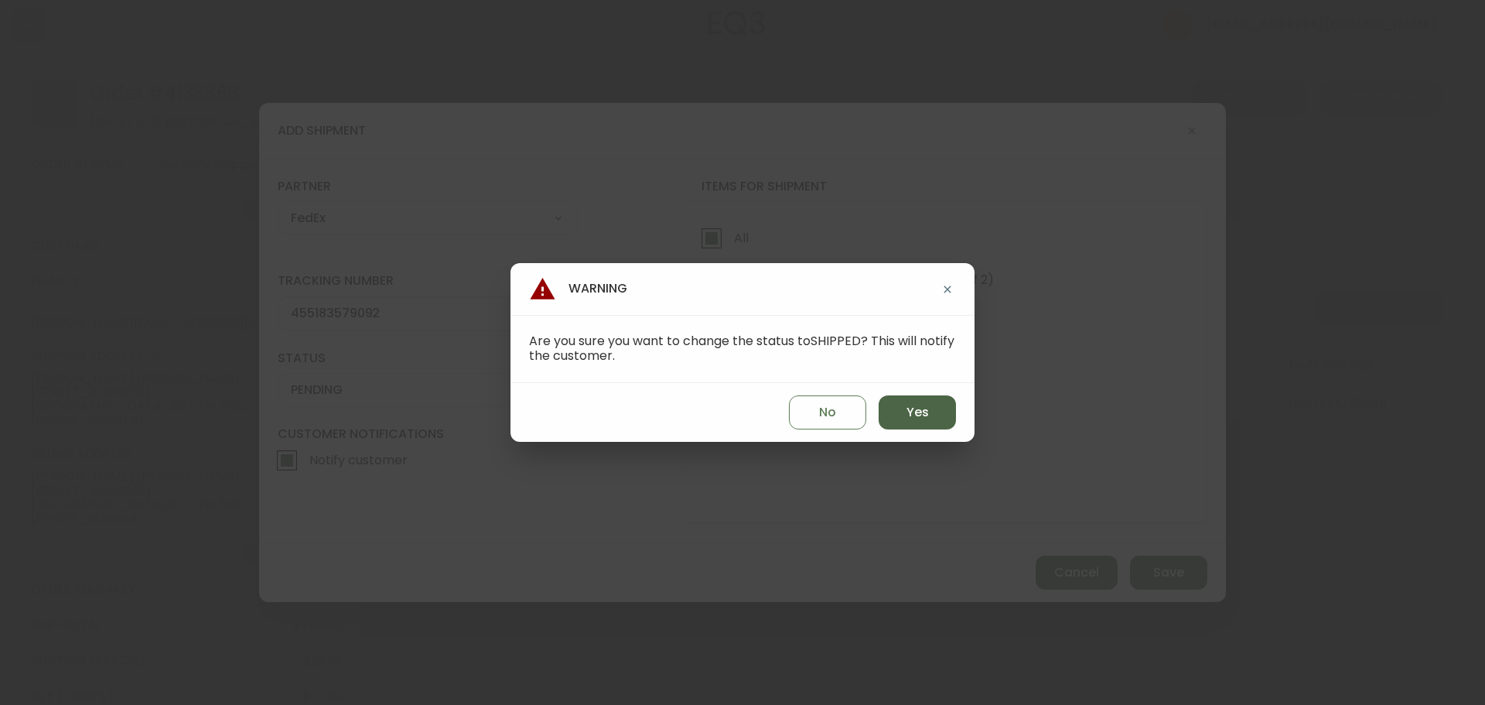
click at [913, 417] on span "Yes" at bounding box center [918, 412] width 22 height 17
type input "SHIPPED"
select select "SHIPPED"
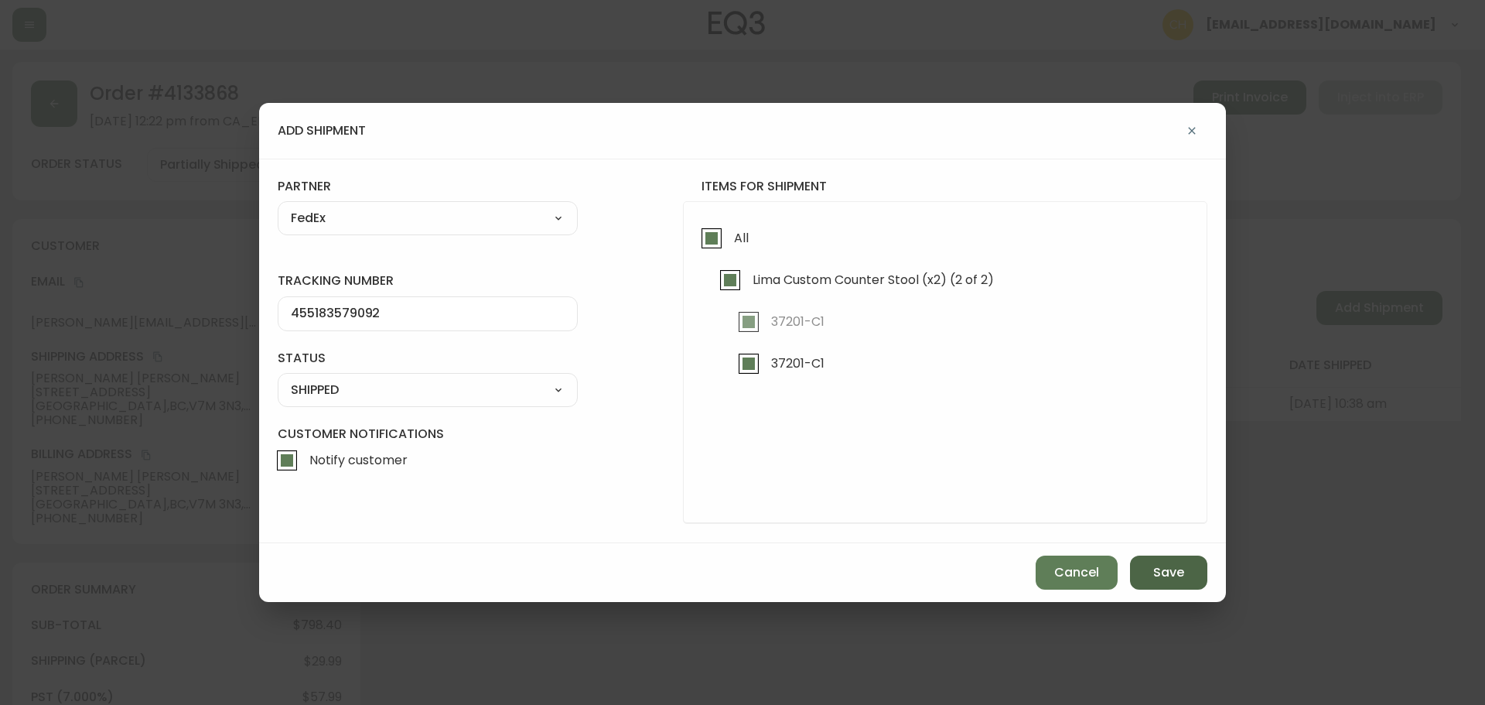
click at [1156, 575] on span "Save" at bounding box center [1168, 572] width 31 height 17
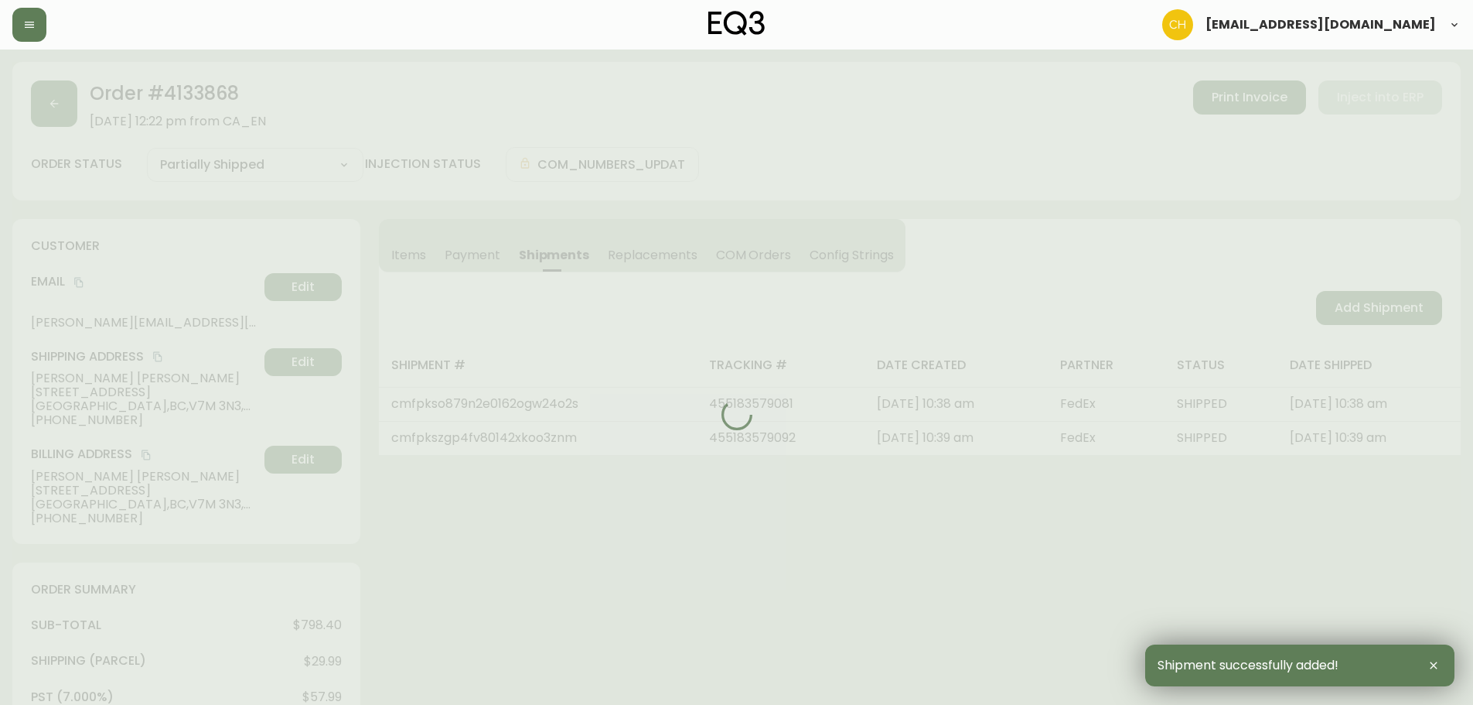
type input "Fully Shipped"
select select "FULLY_SHIPPED"
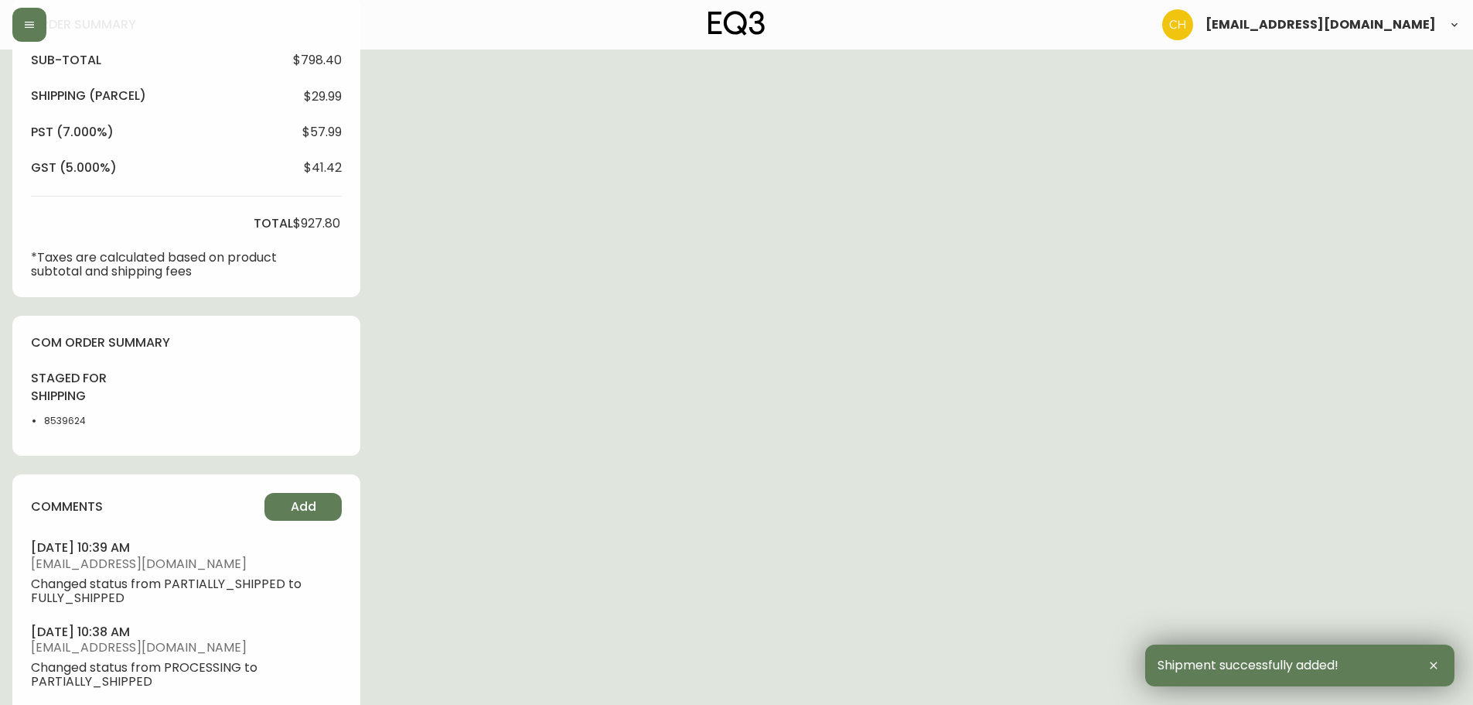
scroll to position [696, 0]
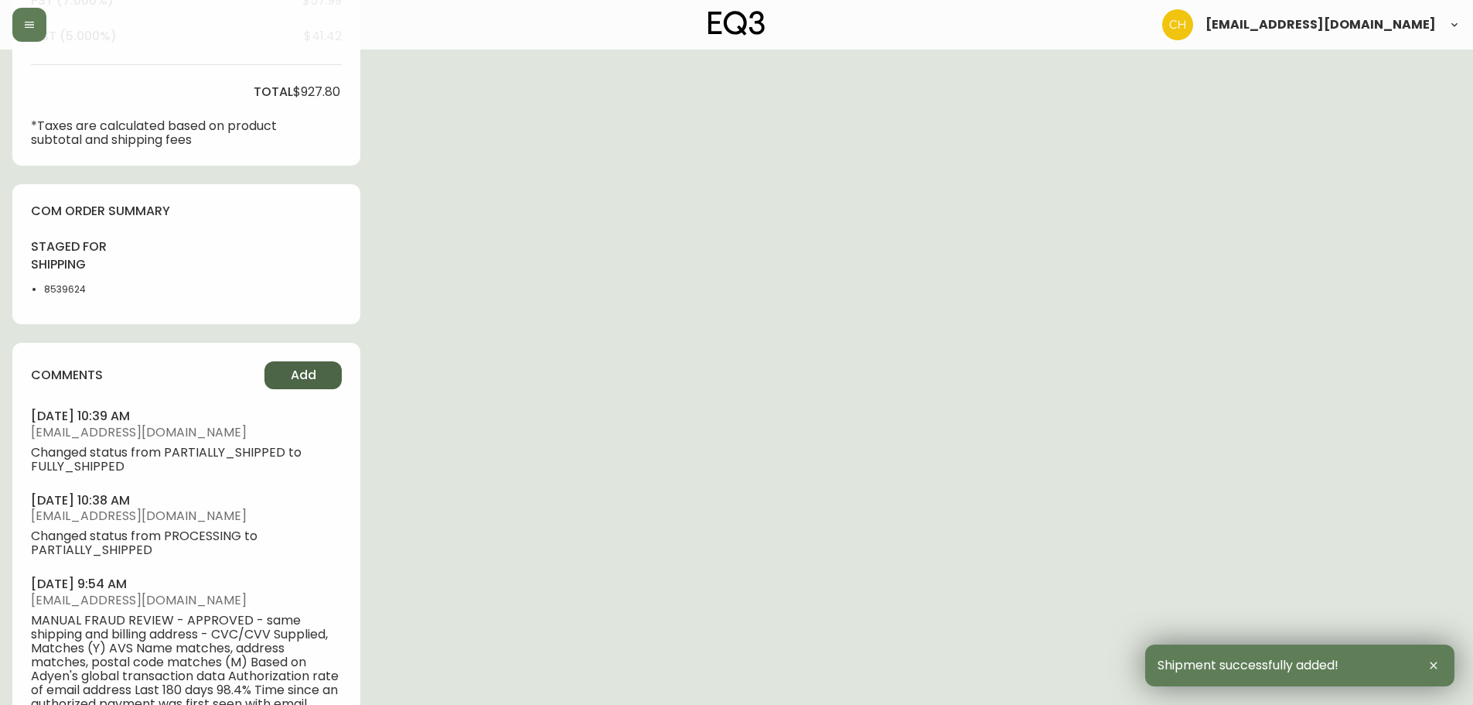
click at [302, 377] on span "Add" at bounding box center [304, 375] width 26 height 17
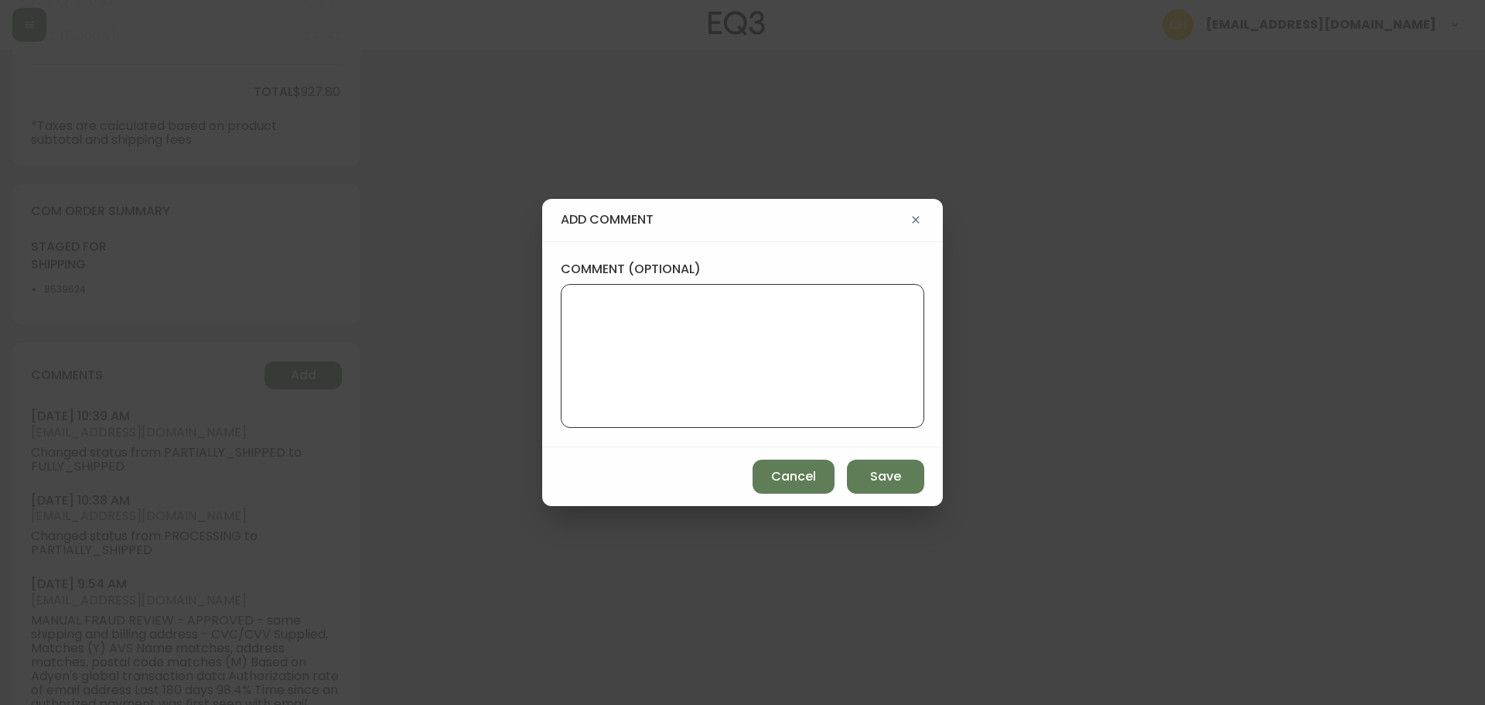
click at [595, 327] on textarea "comment (optional)" at bounding box center [742, 356] width 337 height 124
type textarea "CH"
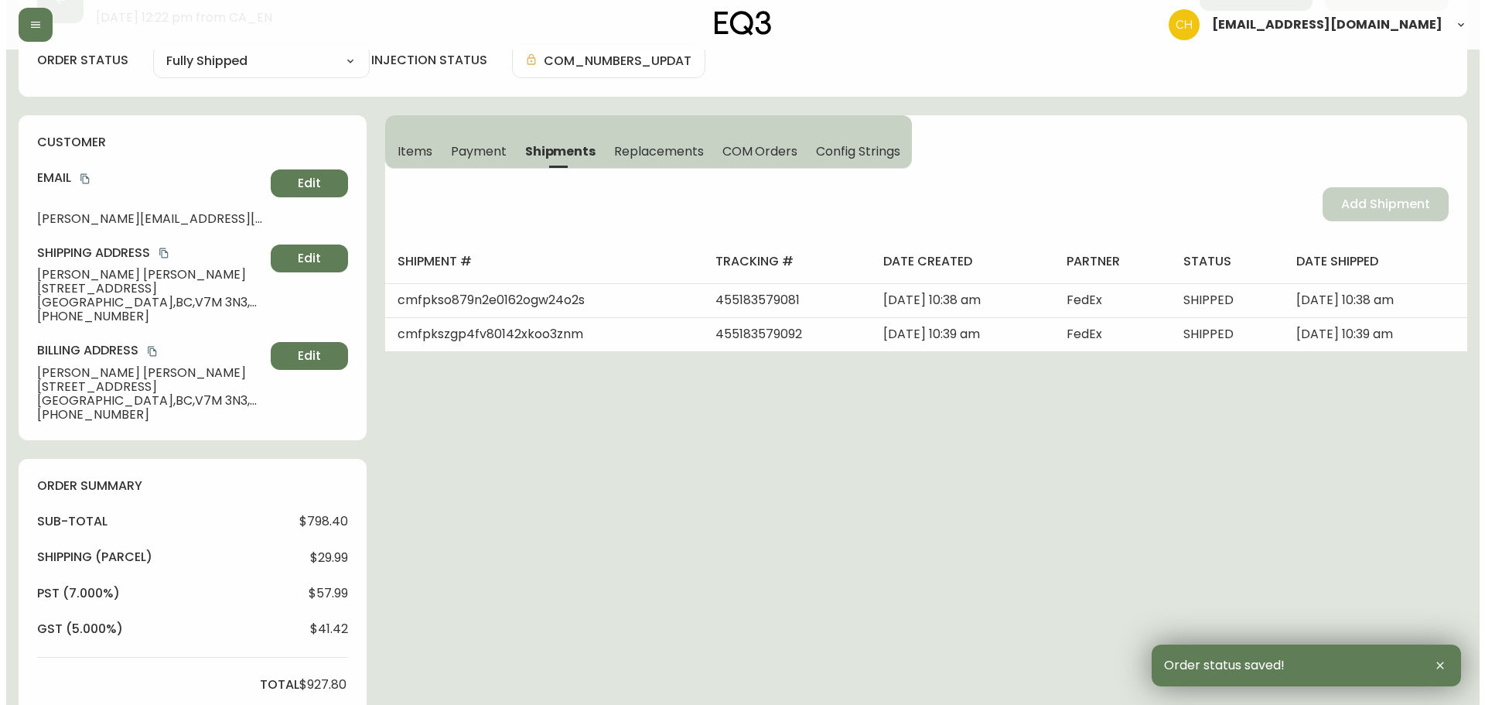
scroll to position [0, 0]
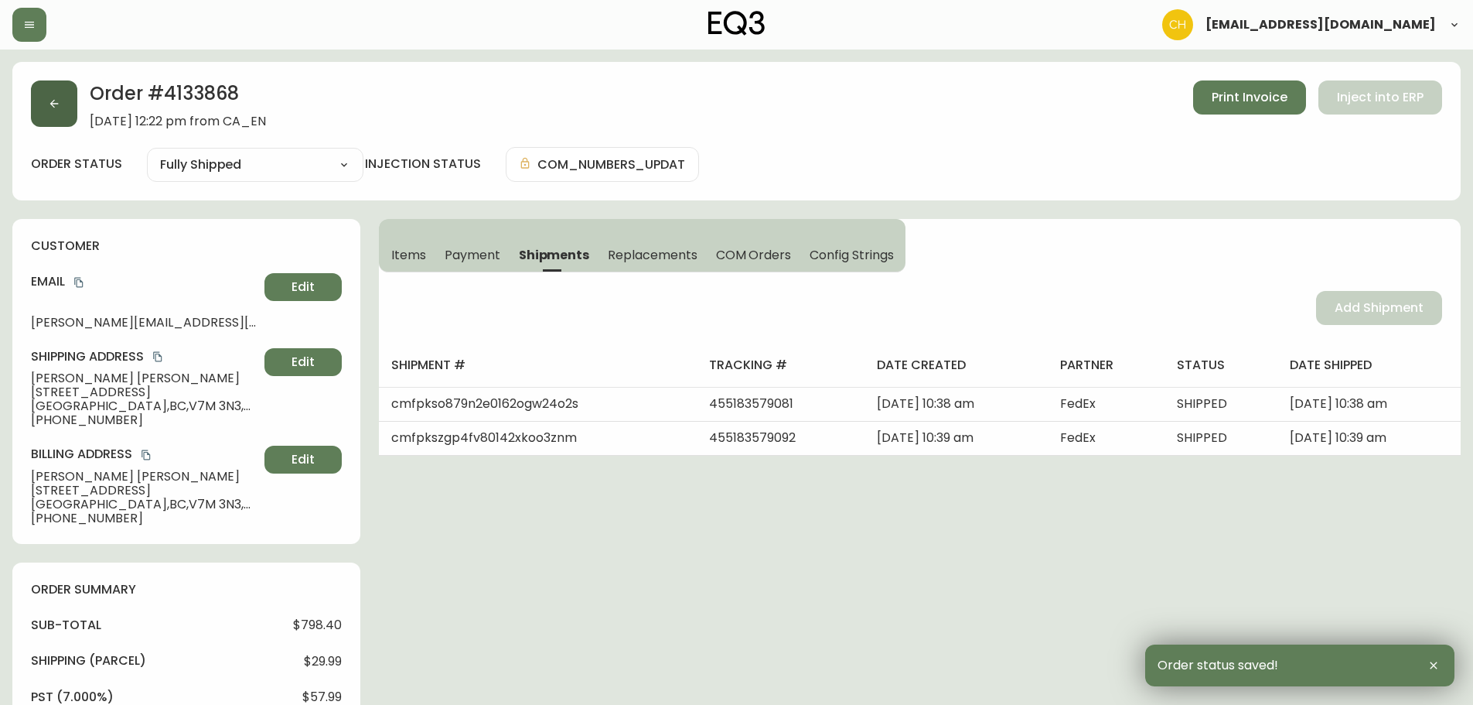
click at [56, 107] on icon "button" at bounding box center [54, 103] width 12 height 12
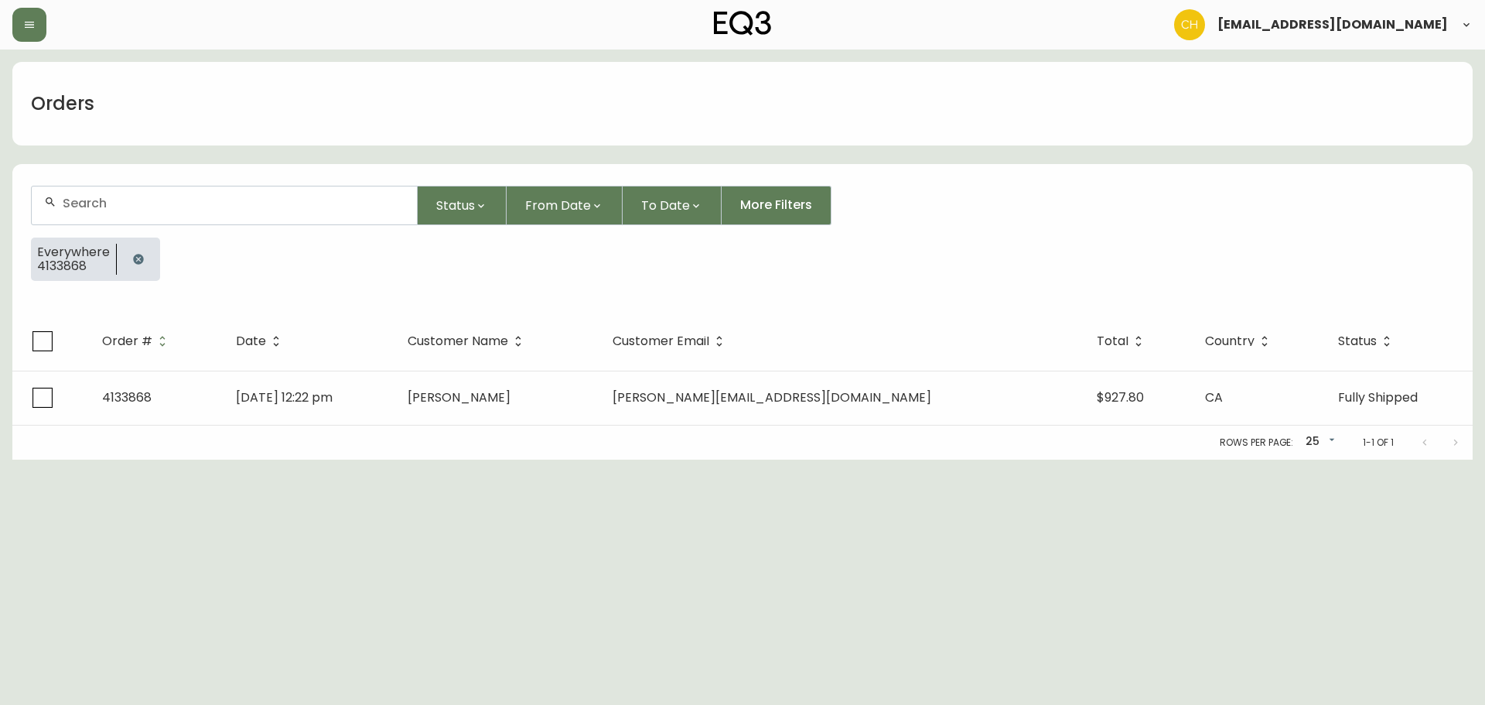
click at [87, 196] on input "text" at bounding box center [234, 203] width 342 height 15
type input "4135428"
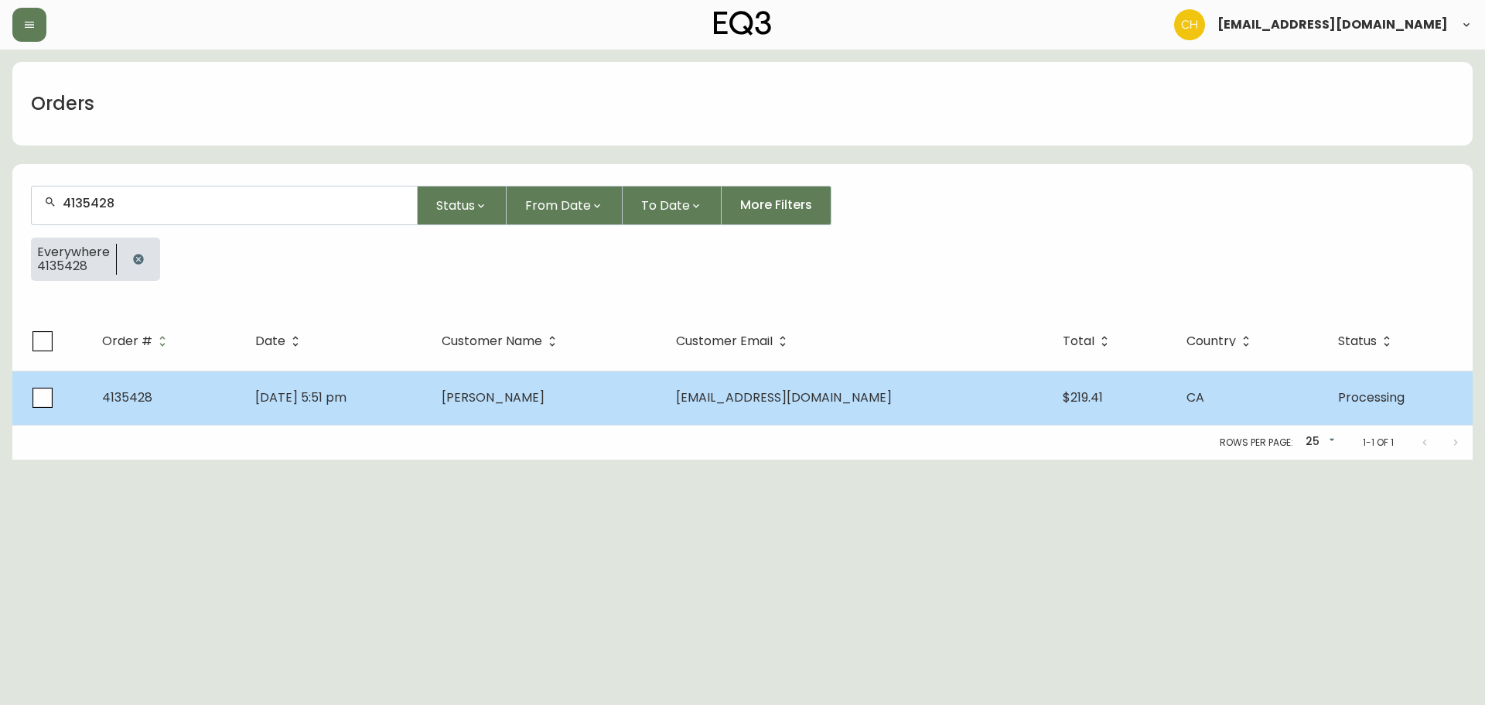
click at [420, 383] on td "[DATE] 5:51 pm" at bounding box center [336, 397] width 186 height 54
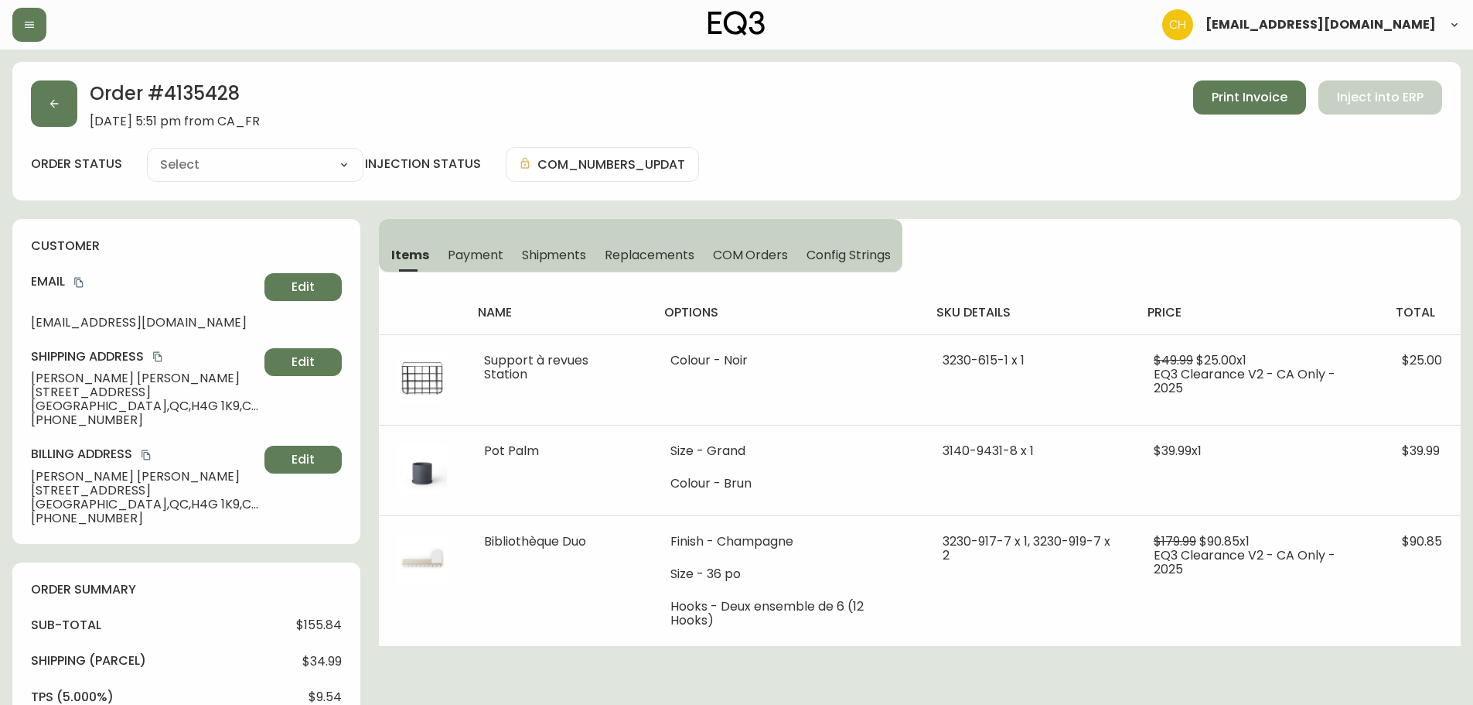
type input "Processing"
select select "PROCESSING"
click at [545, 252] on span "Shipments" at bounding box center [554, 255] width 65 height 16
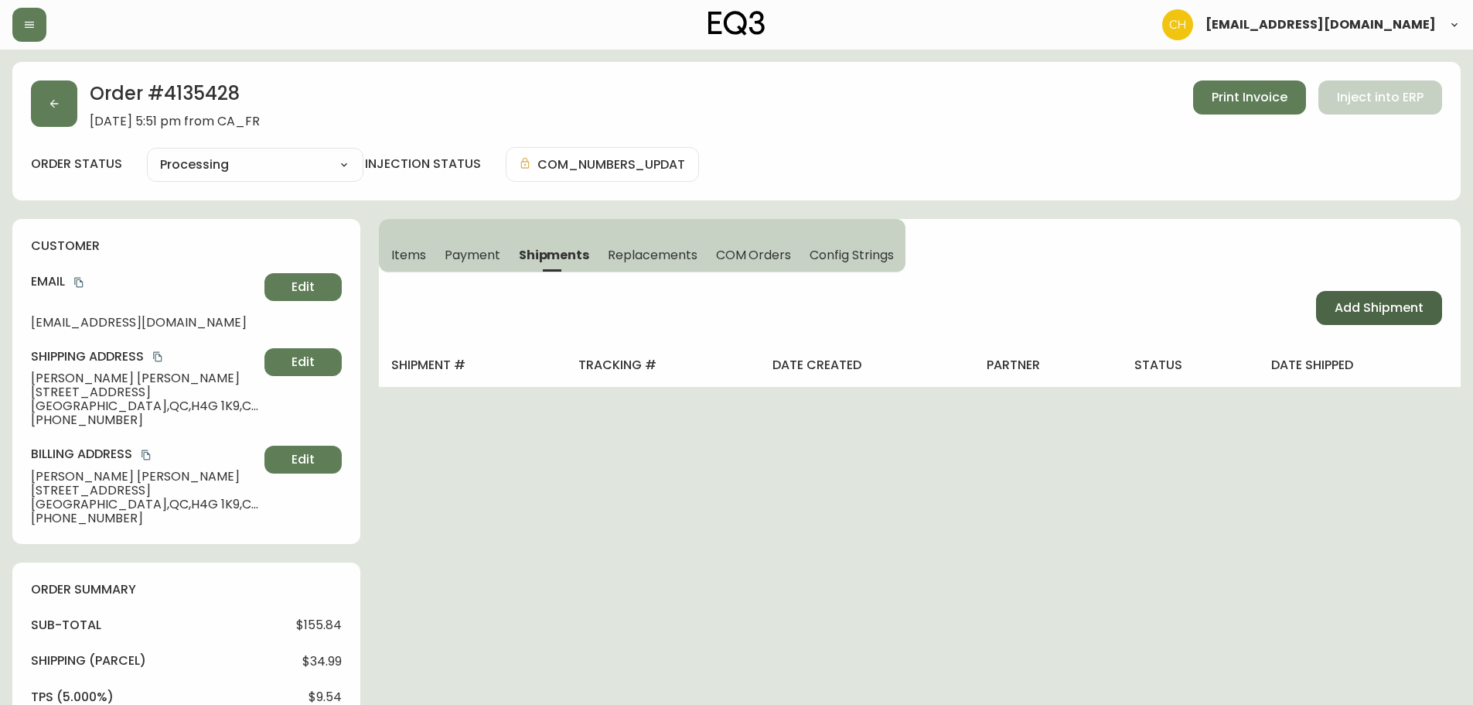
click at [1373, 319] on button "Add Shipment" at bounding box center [1379, 308] width 126 height 34
select select "PENDING"
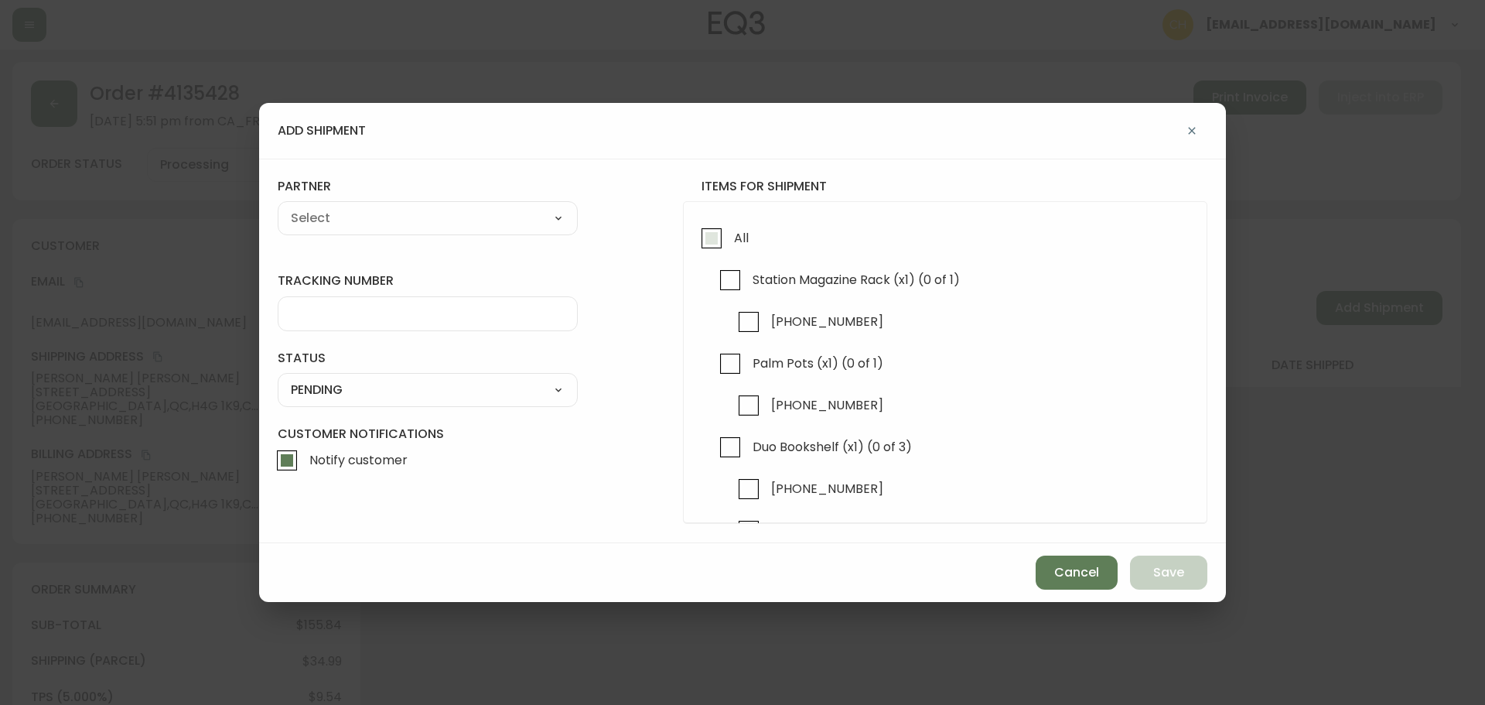
click at [709, 237] on input "All" at bounding box center [712, 238] width 36 height 36
checkbox input "true"
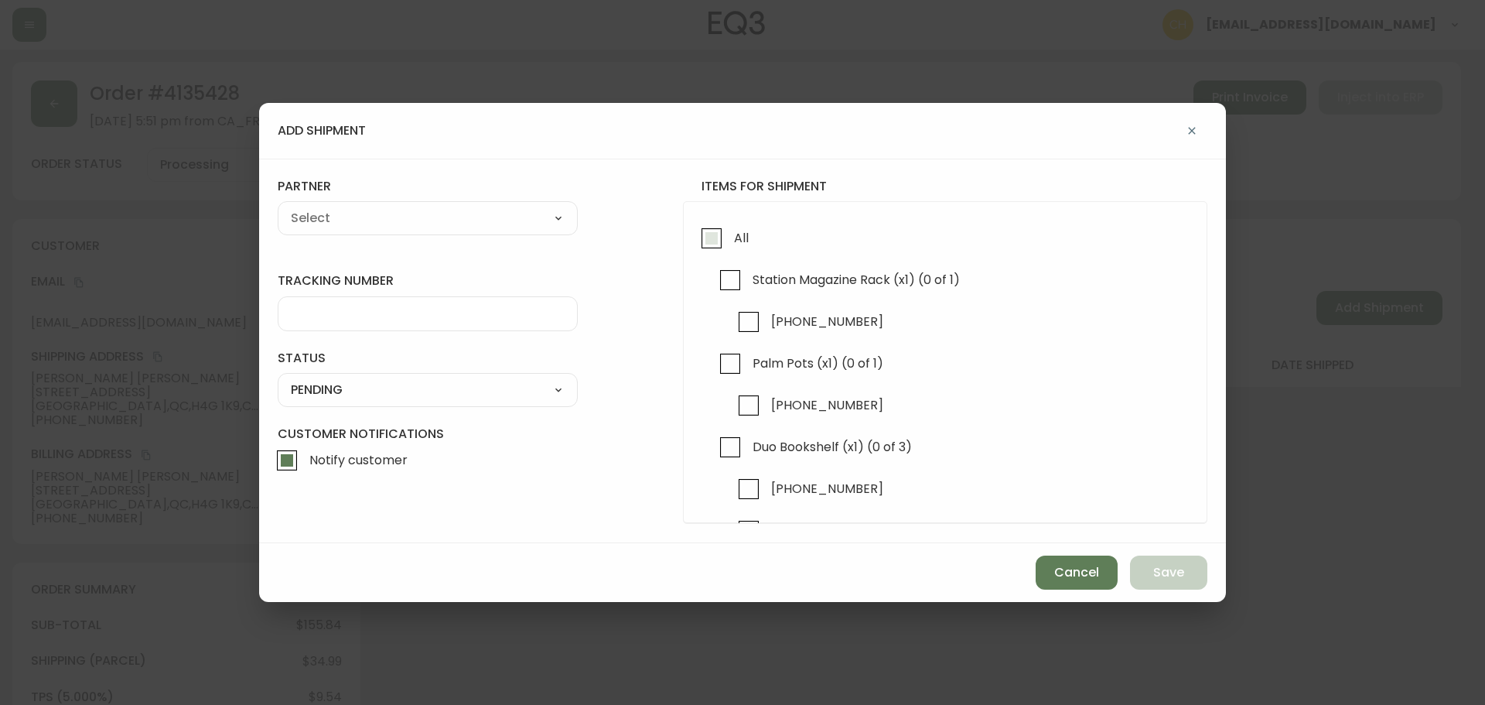
checkbox input "true"
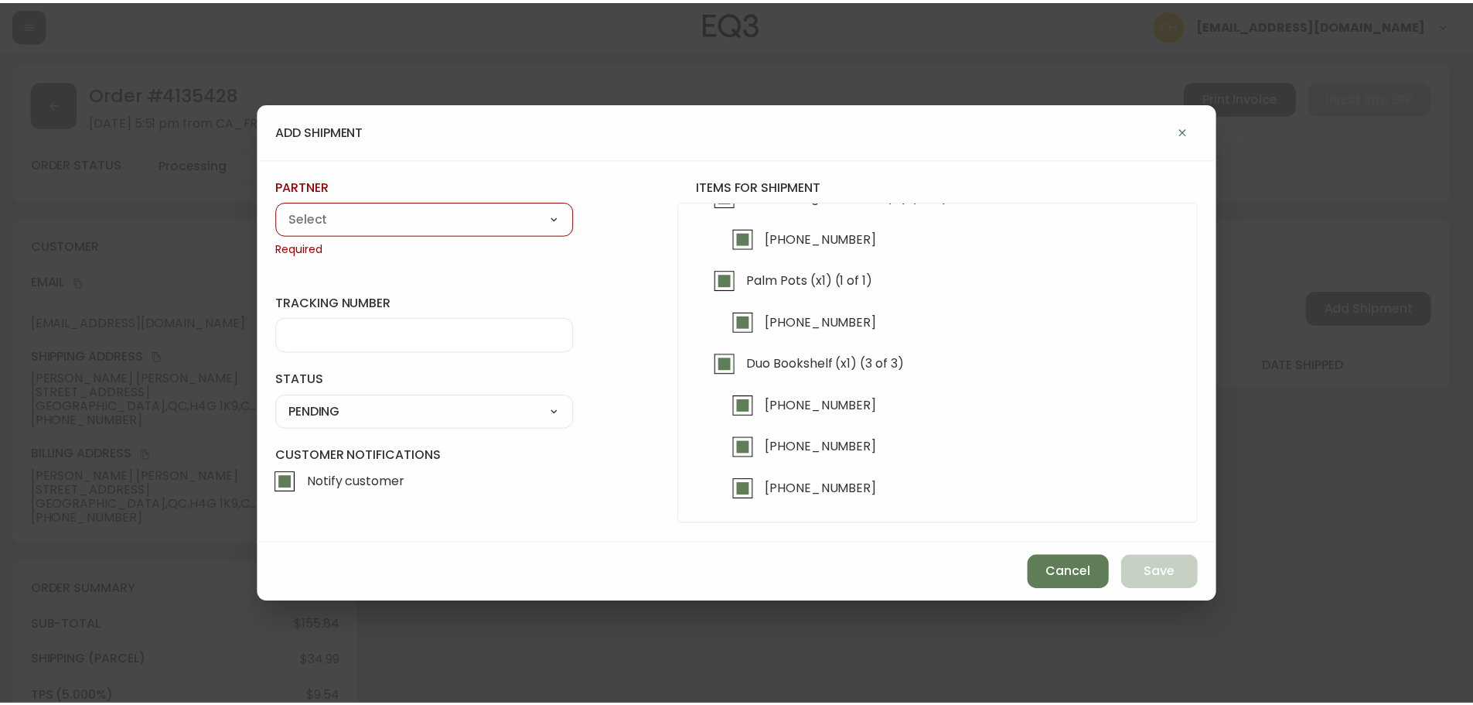
scroll to position [86, 0]
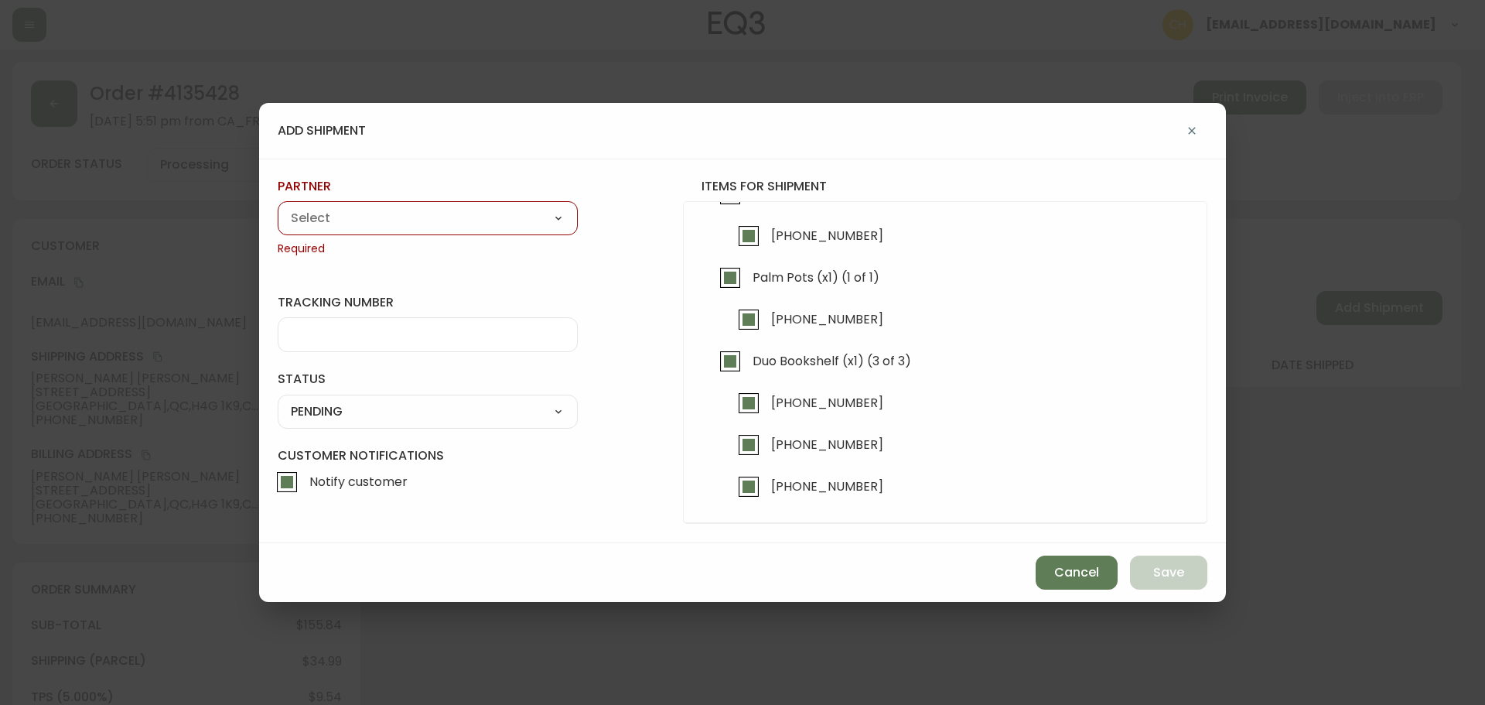
drag, startPoint x: 391, startPoint y: 222, endPoint x: 367, endPoint y: 219, distance: 24.2
click at [390, 222] on select "A Move to Remember LLC ABF Freight Alero [PERSON_NAME] Canada Post Canpar Expre…" at bounding box center [428, 218] width 300 height 23
click at [343, 219] on select "A Move to Remember LLC ABF Freight Alero [PERSON_NAME] Canada Post Canpar Expre…" at bounding box center [428, 218] width 300 height 23
select select "cjy0a9taa01x001669l98m63c"
click at [278, 207] on select "A Move to Remember LLC ABF Freight Alero [PERSON_NAME] Canada Post Canpar Expre…" at bounding box center [428, 218] width 300 height 23
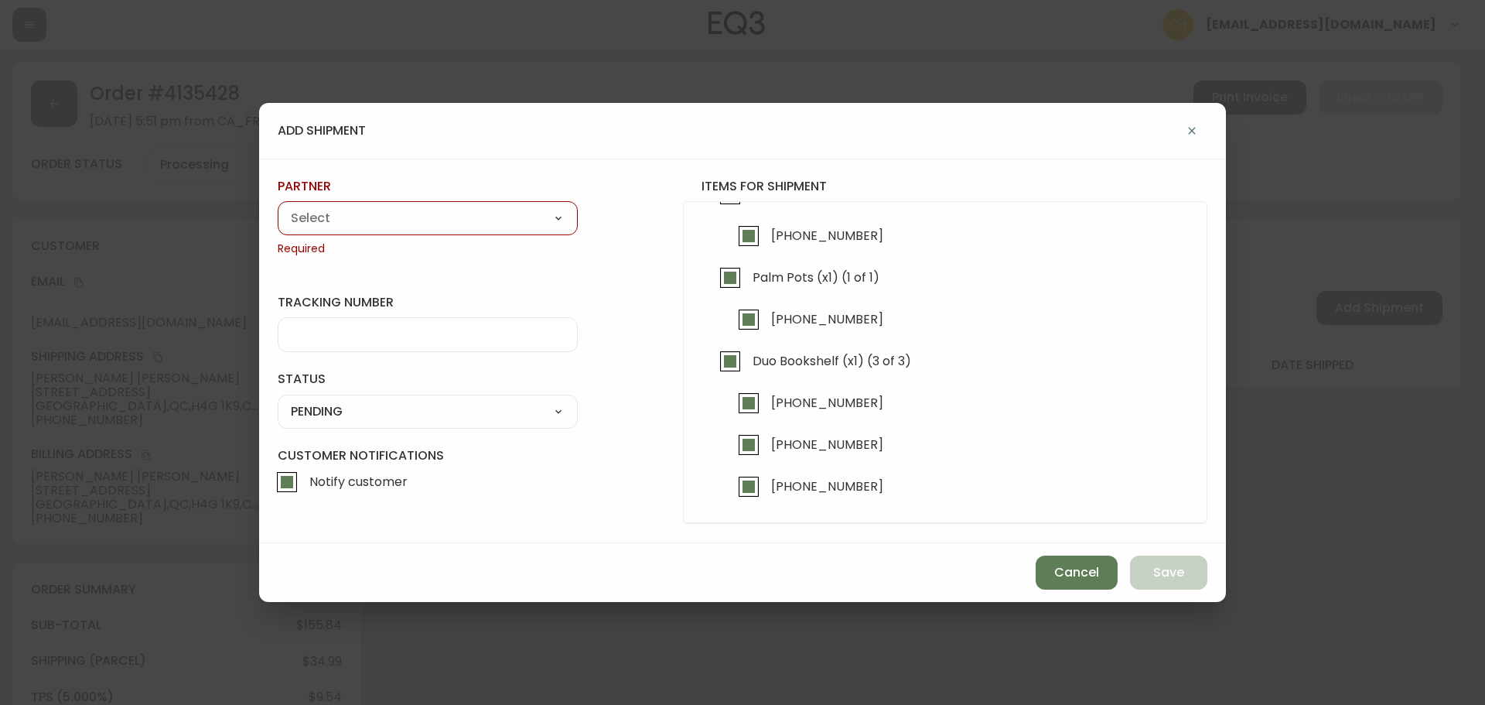
type input "FedEx"
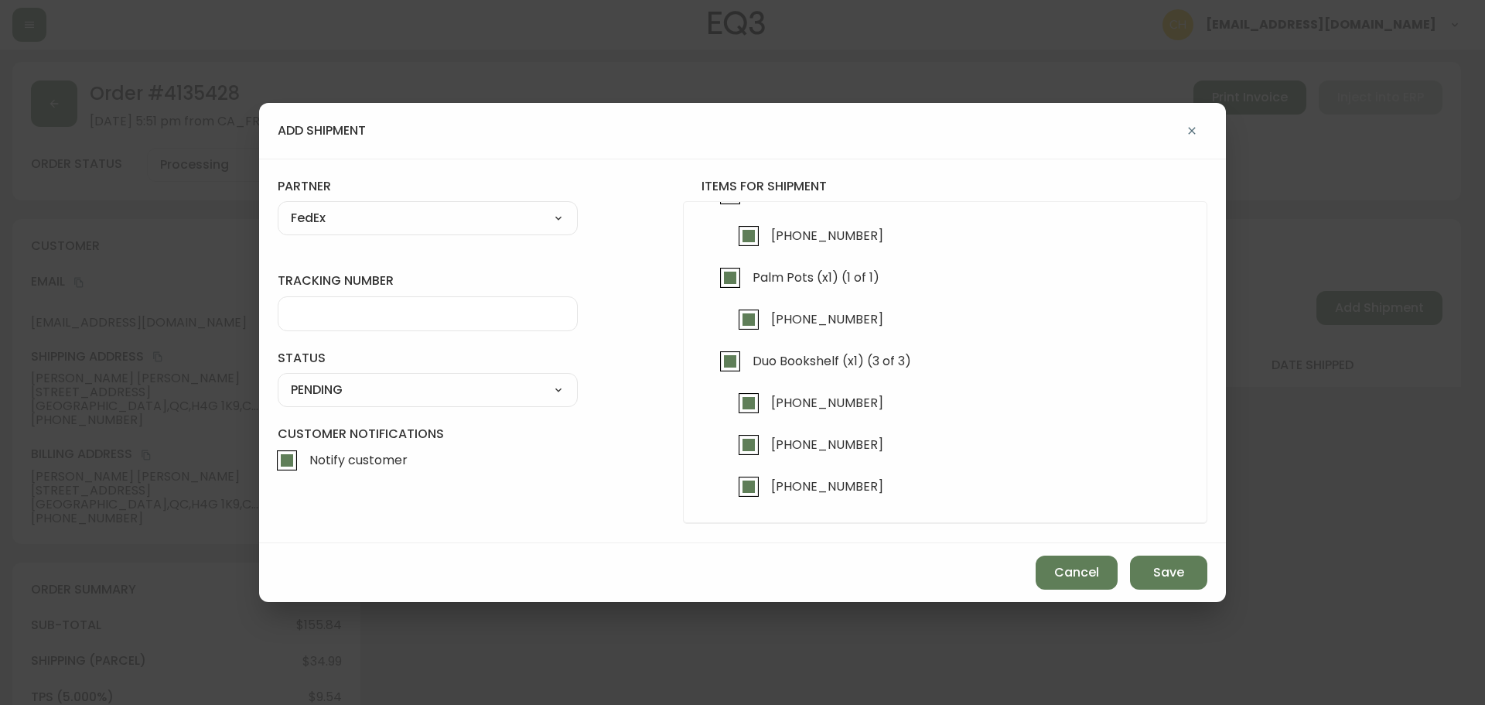
click at [310, 312] on input "tracking number" at bounding box center [428, 313] width 274 height 15
type input "455183579107"
click at [311, 391] on select "SHIPPED PENDING CANCELLED" at bounding box center [428, 389] width 300 height 23
click at [278, 378] on select "SHIPPED PENDING CANCELLED" at bounding box center [428, 389] width 300 height 23
select select "PENDING"
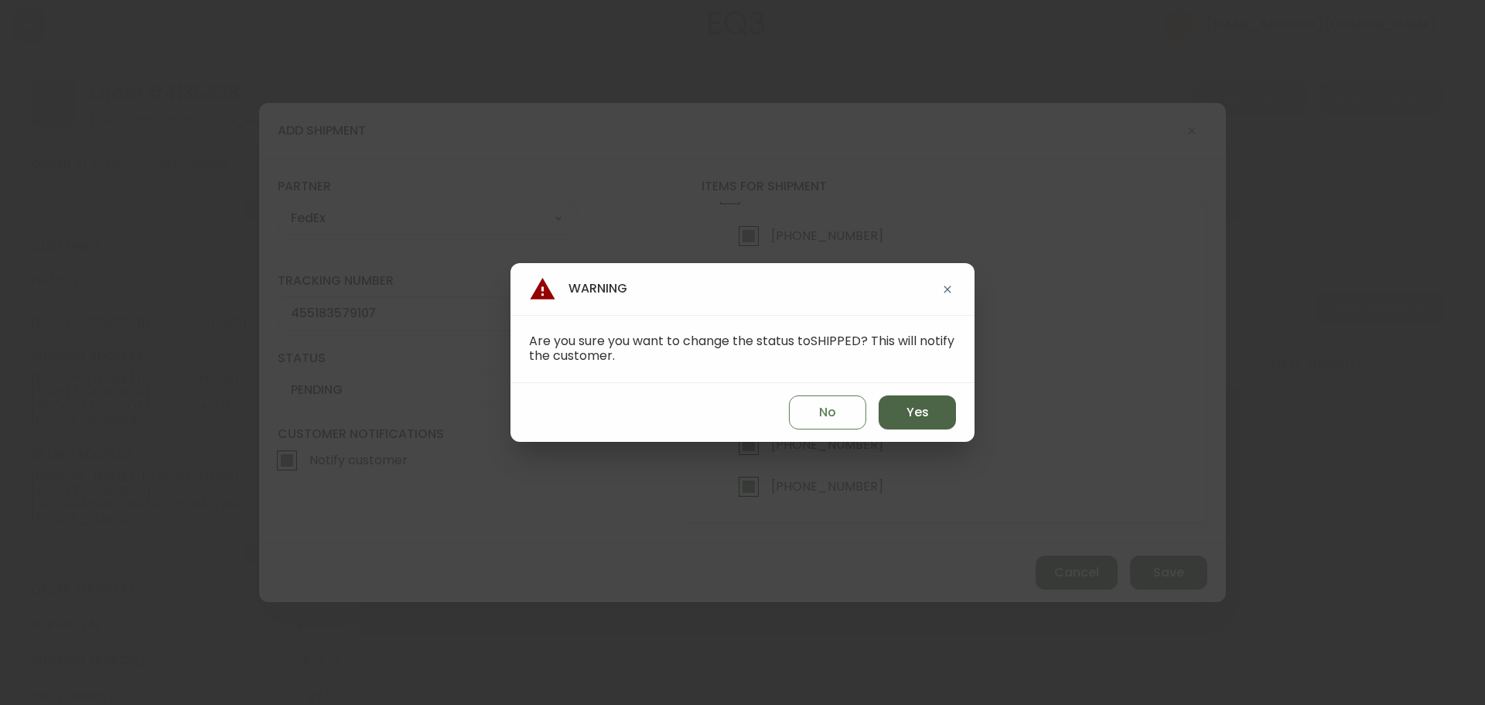
click at [927, 413] on span "Yes" at bounding box center [918, 412] width 22 height 17
type input "SHIPPED"
select select "SHIPPED"
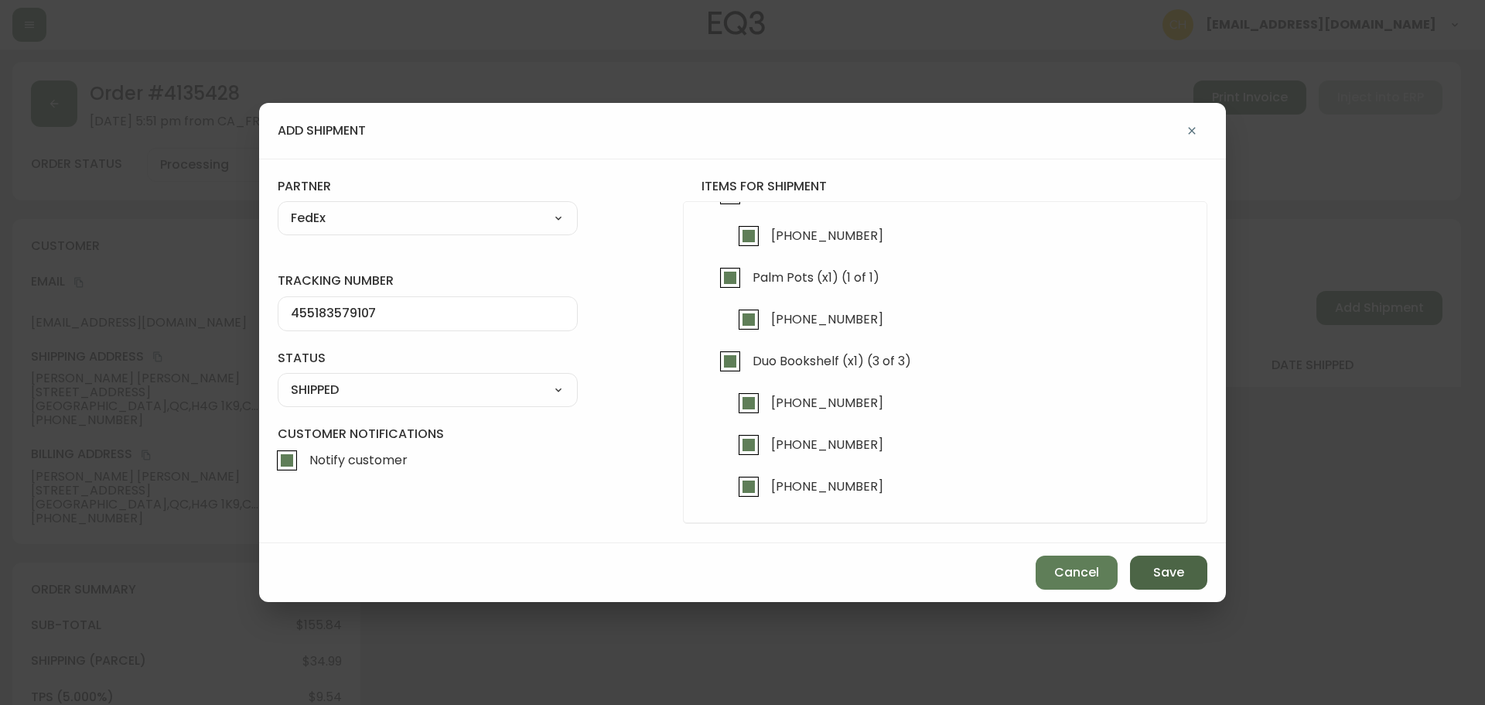
click at [1166, 575] on span "Save" at bounding box center [1168, 572] width 31 height 17
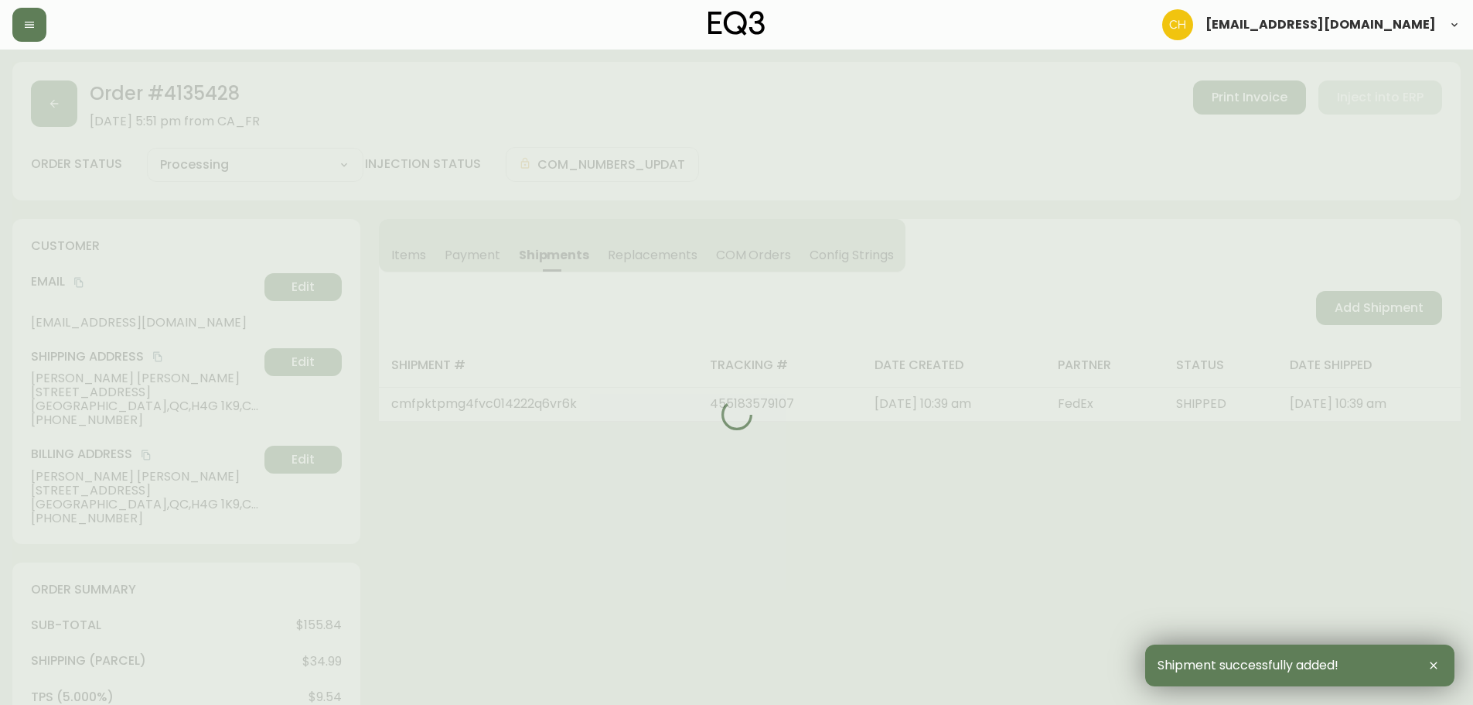
type input "Fully Shipped"
select select "FULLY_SHIPPED"
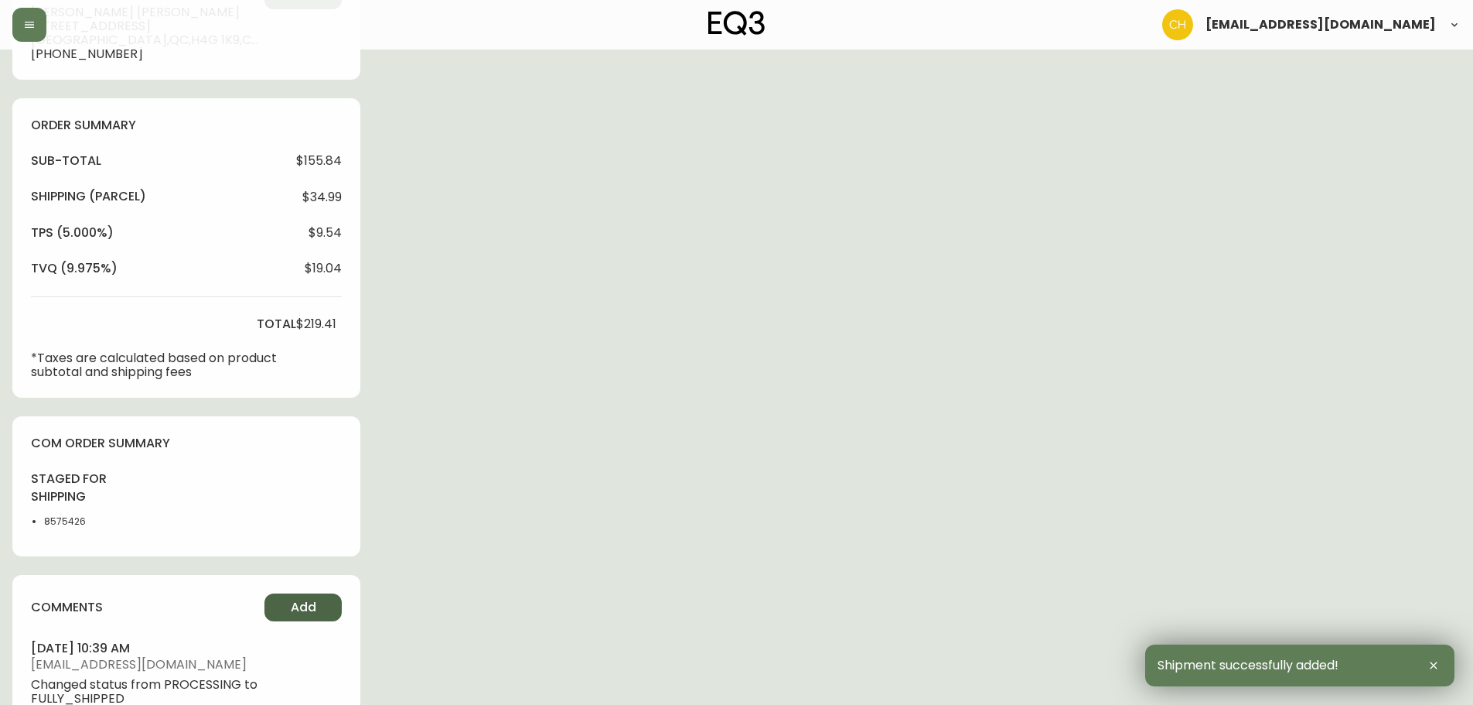
scroll to position [595, 0]
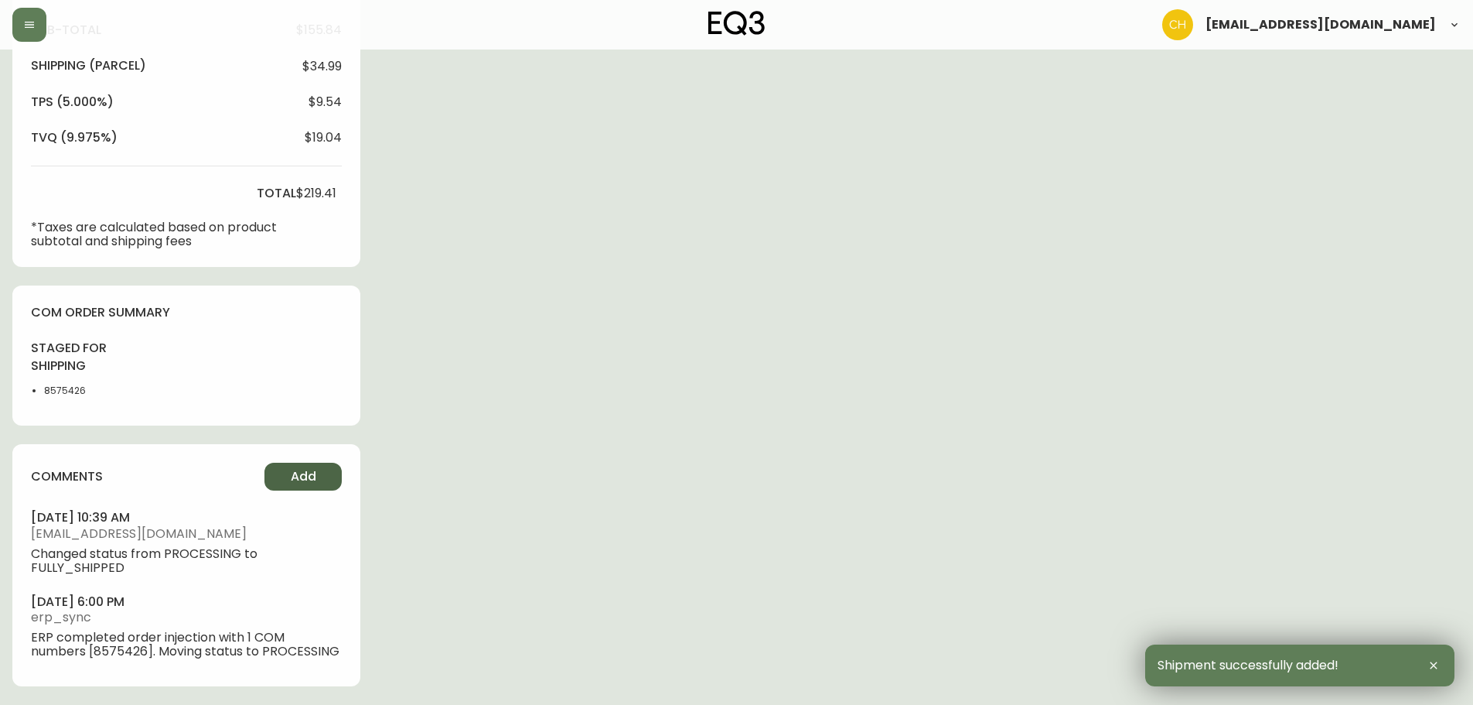
click at [302, 476] on span "Add" at bounding box center [304, 476] width 26 height 17
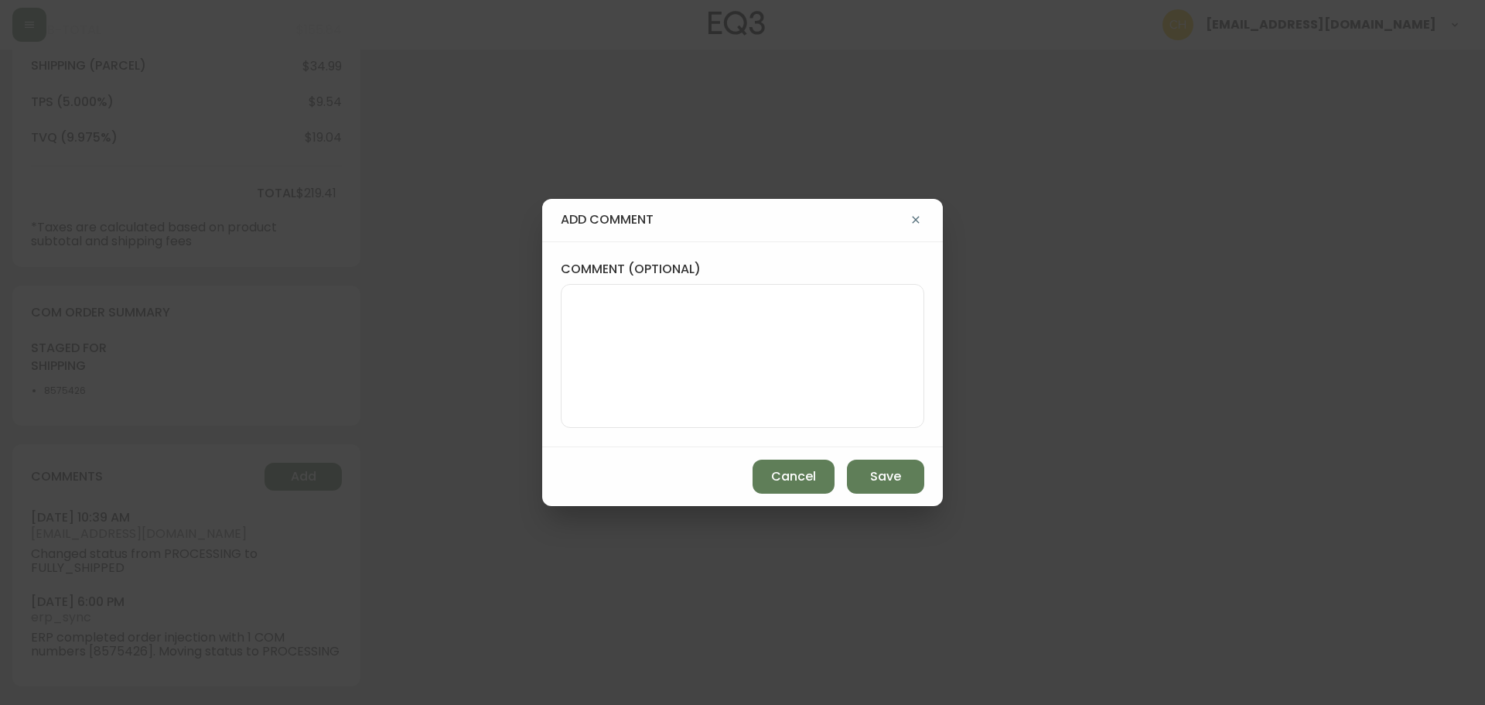
click at [615, 350] on textarea "comment (optional)" at bounding box center [742, 356] width 337 height 124
type textarea "CH"
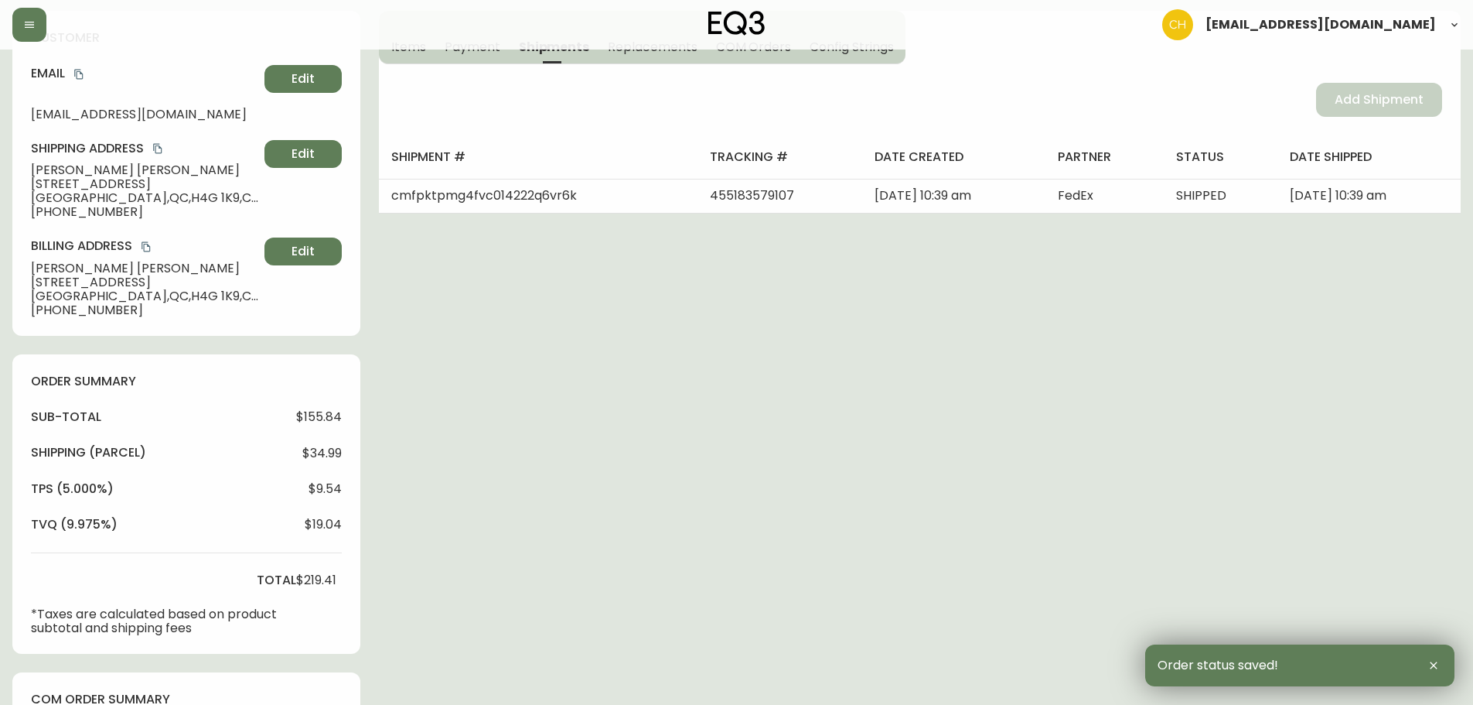
scroll to position [0, 0]
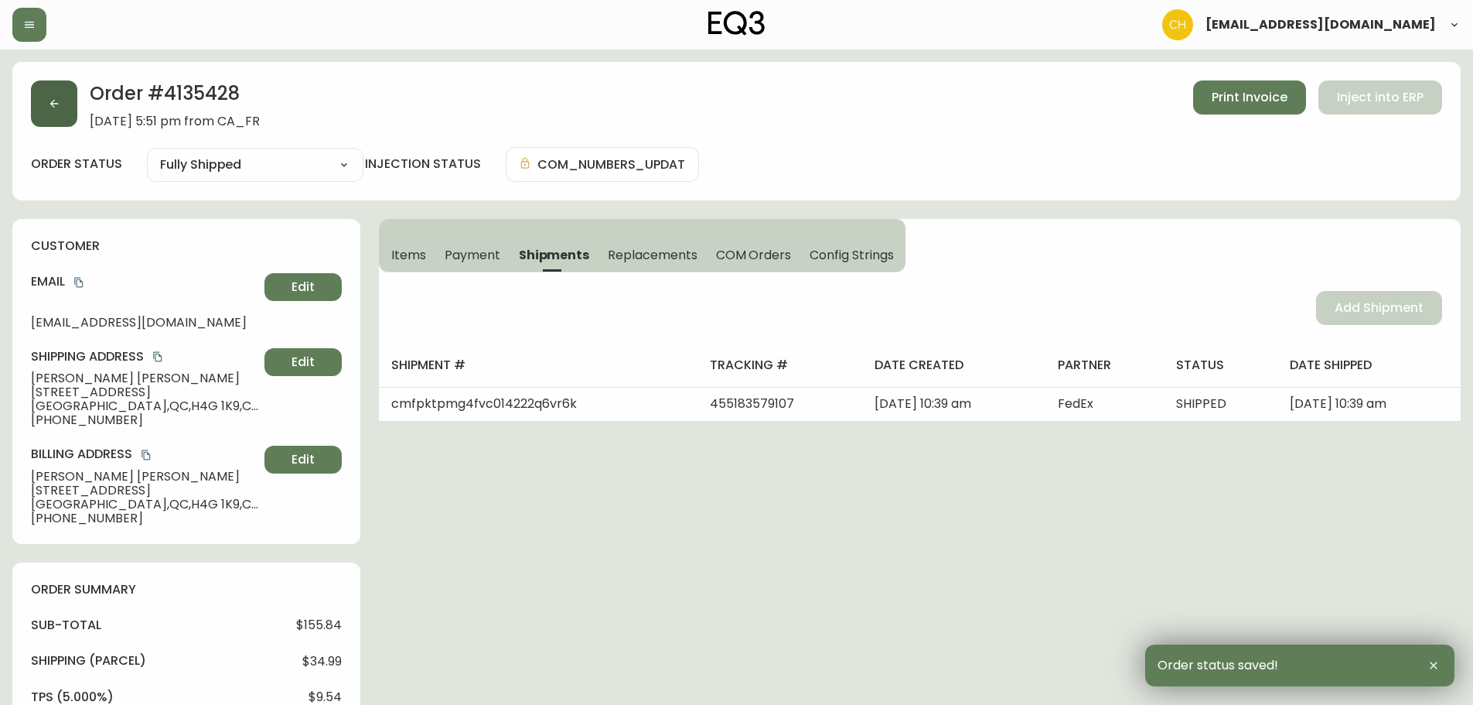
click at [64, 107] on button "button" at bounding box center [54, 103] width 46 height 46
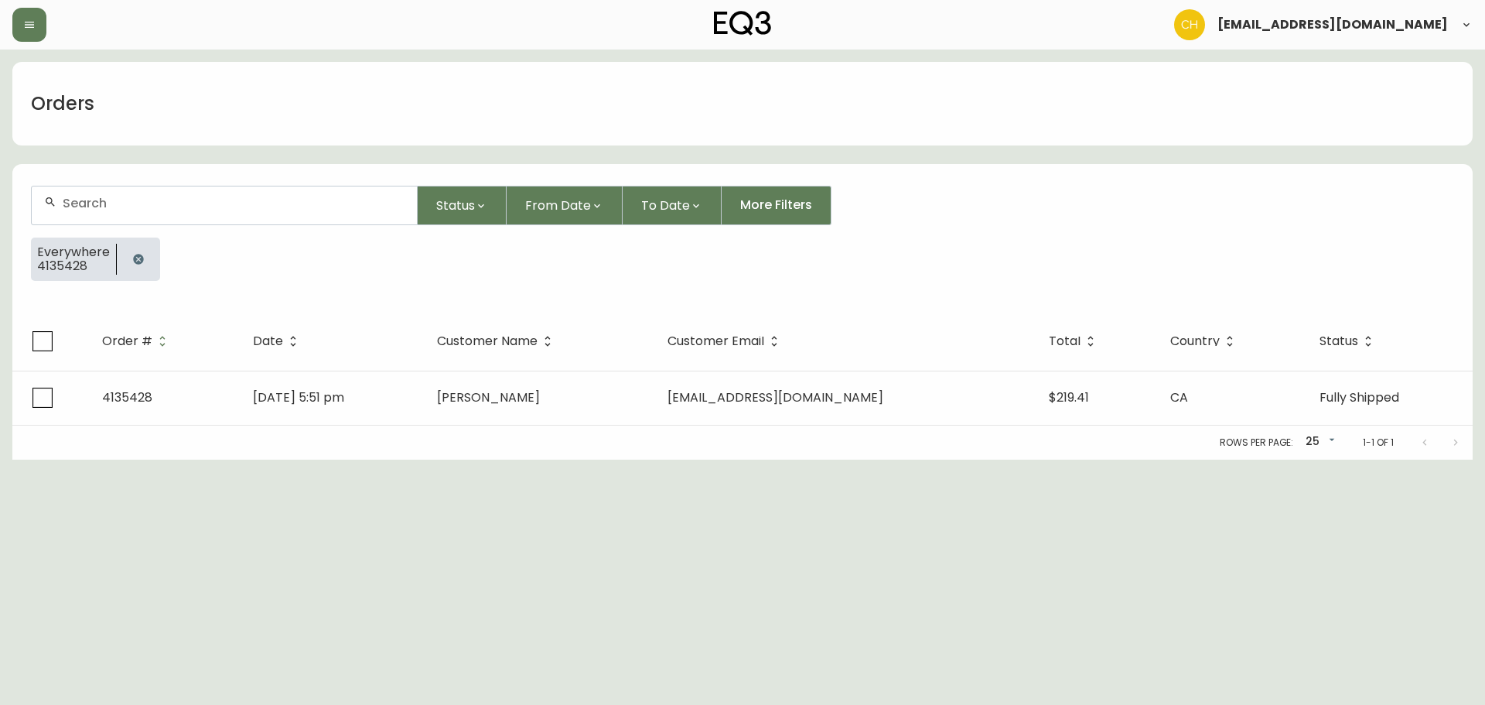
click at [77, 207] on input "text" at bounding box center [234, 203] width 342 height 15
type input "4133874"
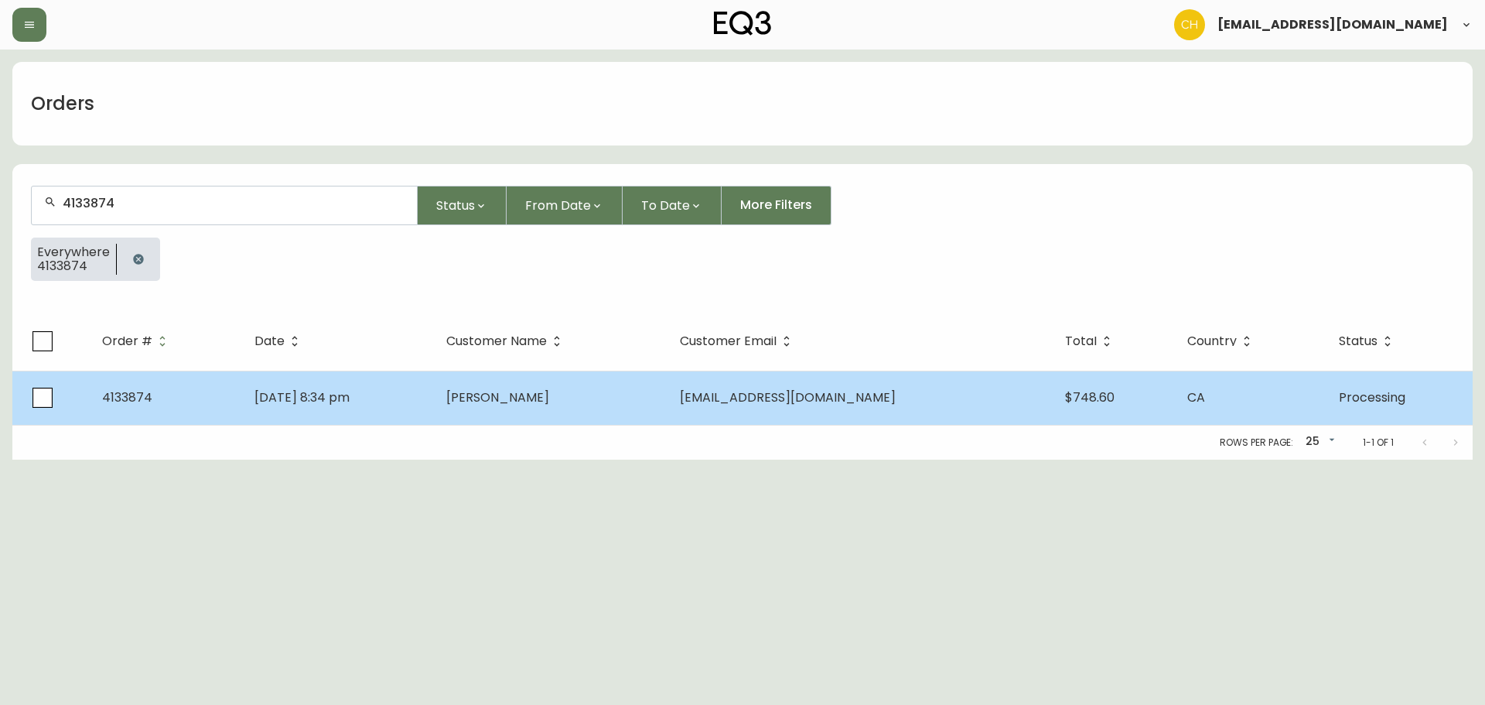
click at [551, 375] on td "[PERSON_NAME]" at bounding box center [550, 397] width 233 height 54
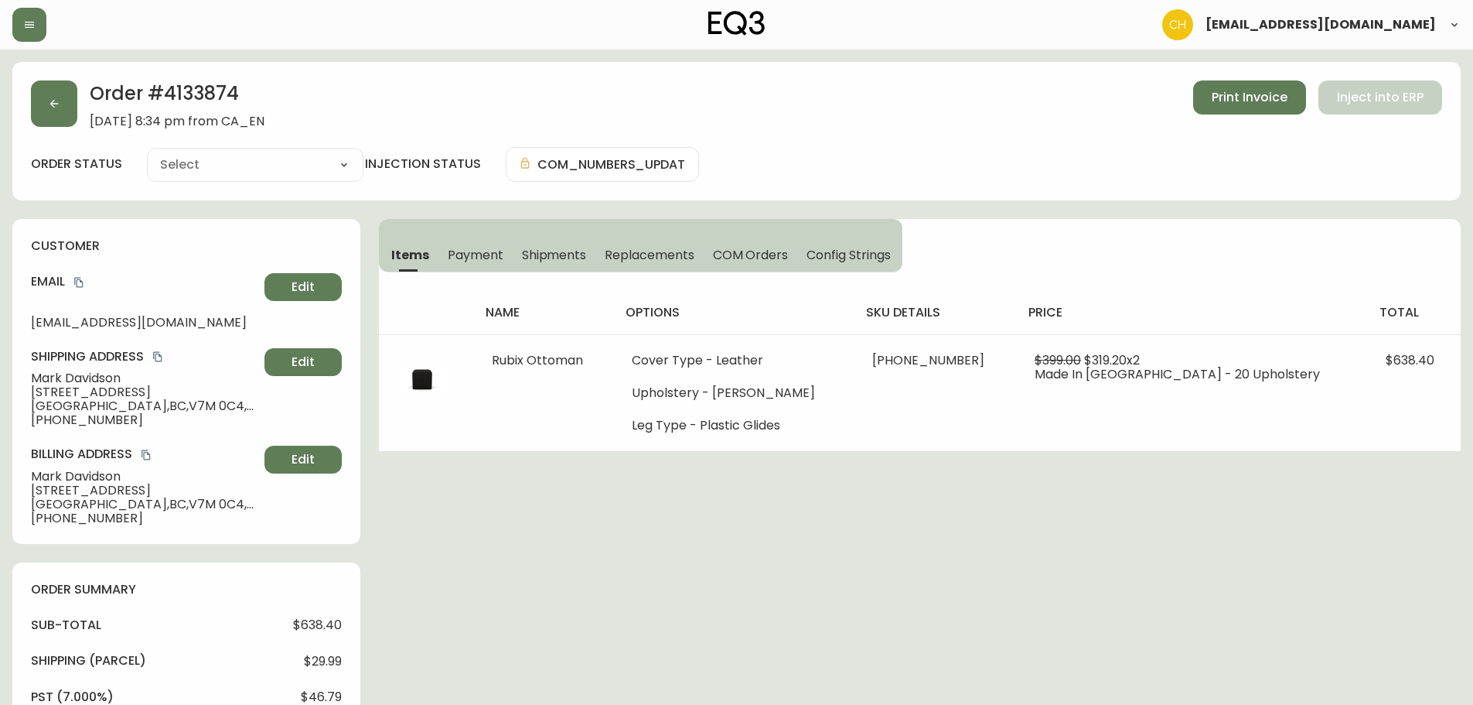
type input "Processing"
select select "PROCESSING"
drag, startPoint x: 534, startPoint y: 259, endPoint x: 585, endPoint y: 260, distance: 50.3
click at [539, 259] on span "Shipments" at bounding box center [554, 255] width 65 height 16
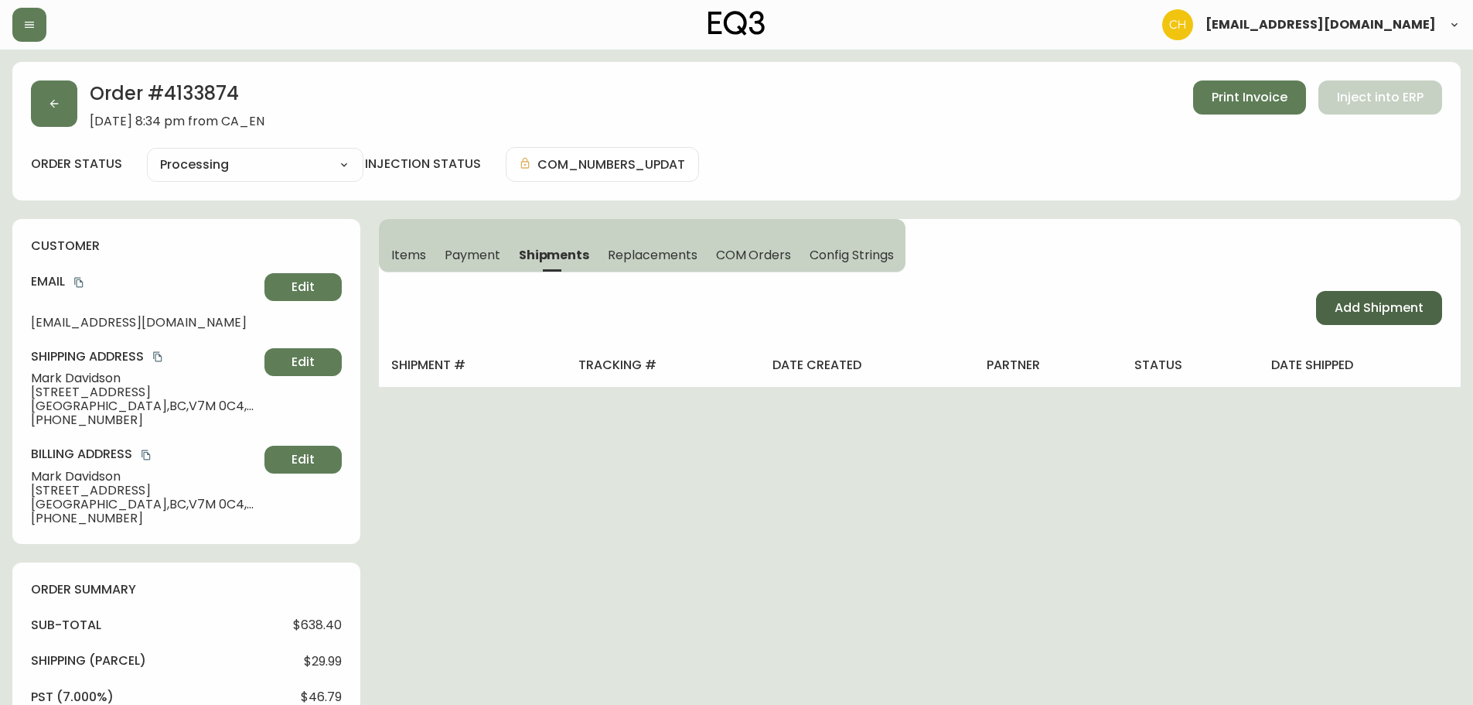
click at [1342, 299] on span "Add Shipment" at bounding box center [1379, 307] width 89 height 17
select select "PENDING"
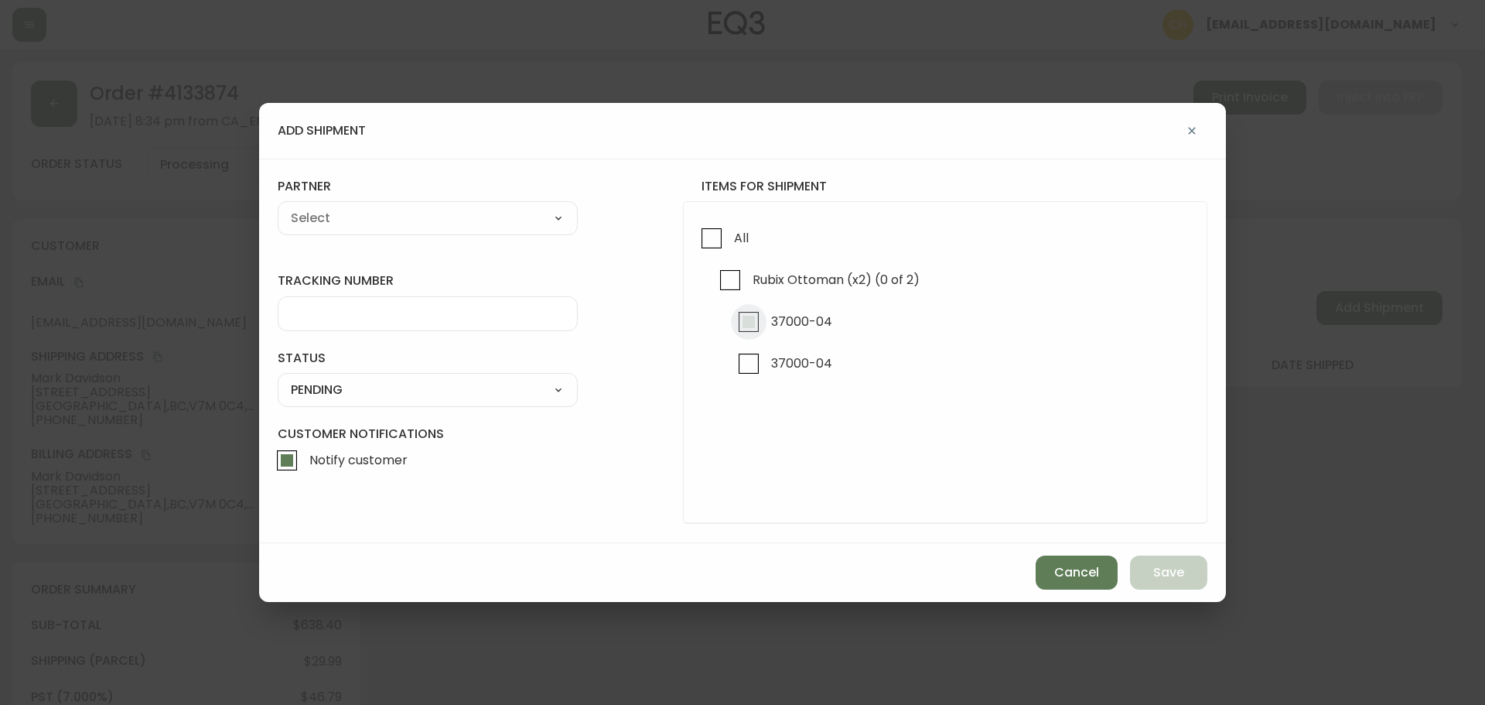
click at [751, 315] on input "37000-04" at bounding box center [749, 322] width 36 height 36
checkbox input "true"
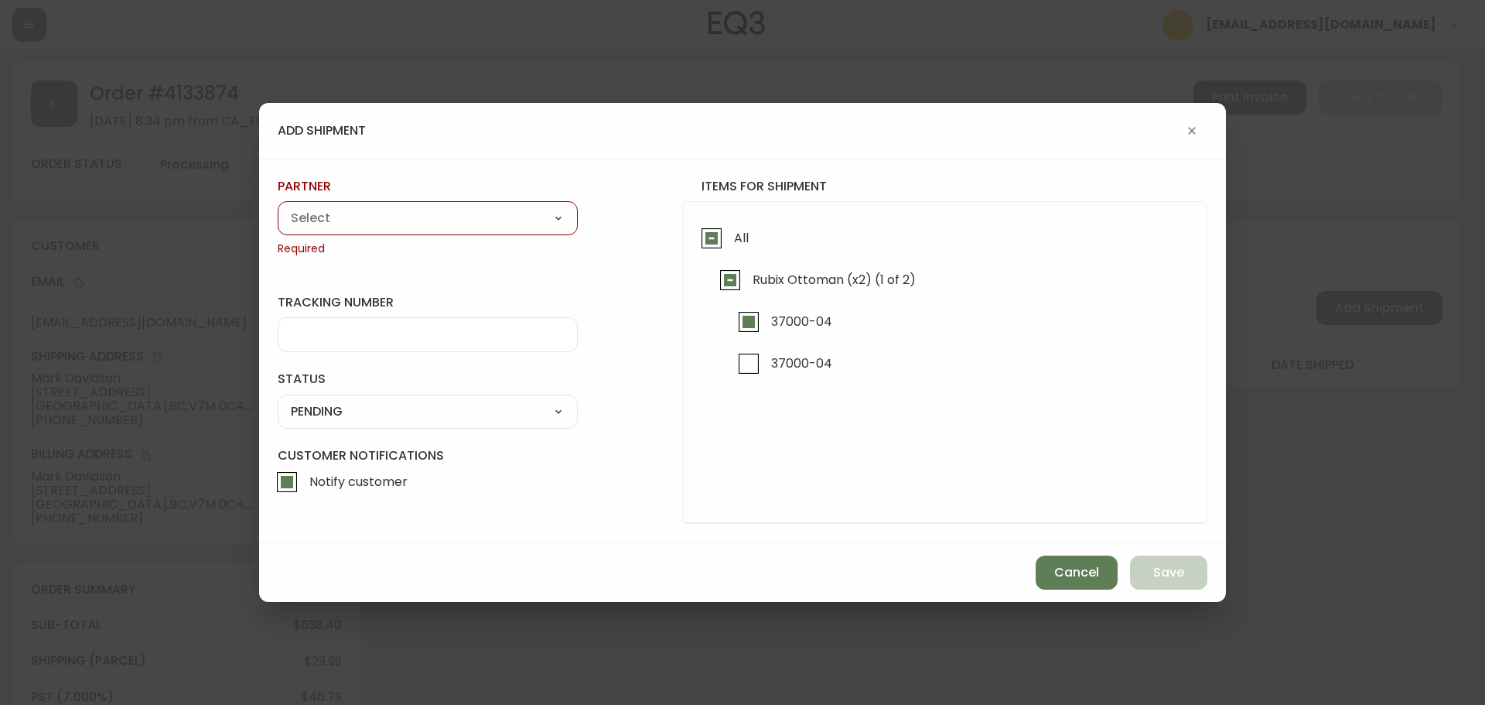
click at [440, 214] on select "A Move to Remember LLC ABF Freight Alero [PERSON_NAME] Canada Post Canpar Expre…" at bounding box center [428, 218] width 300 height 23
select select "cjy0a9taa01x001669l98m63c"
click at [278, 207] on select "A Move to Remember LLC ABF Freight Alero [PERSON_NAME] Canada Post Canpar Expre…" at bounding box center [428, 218] width 300 height 23
type input "FedEx"
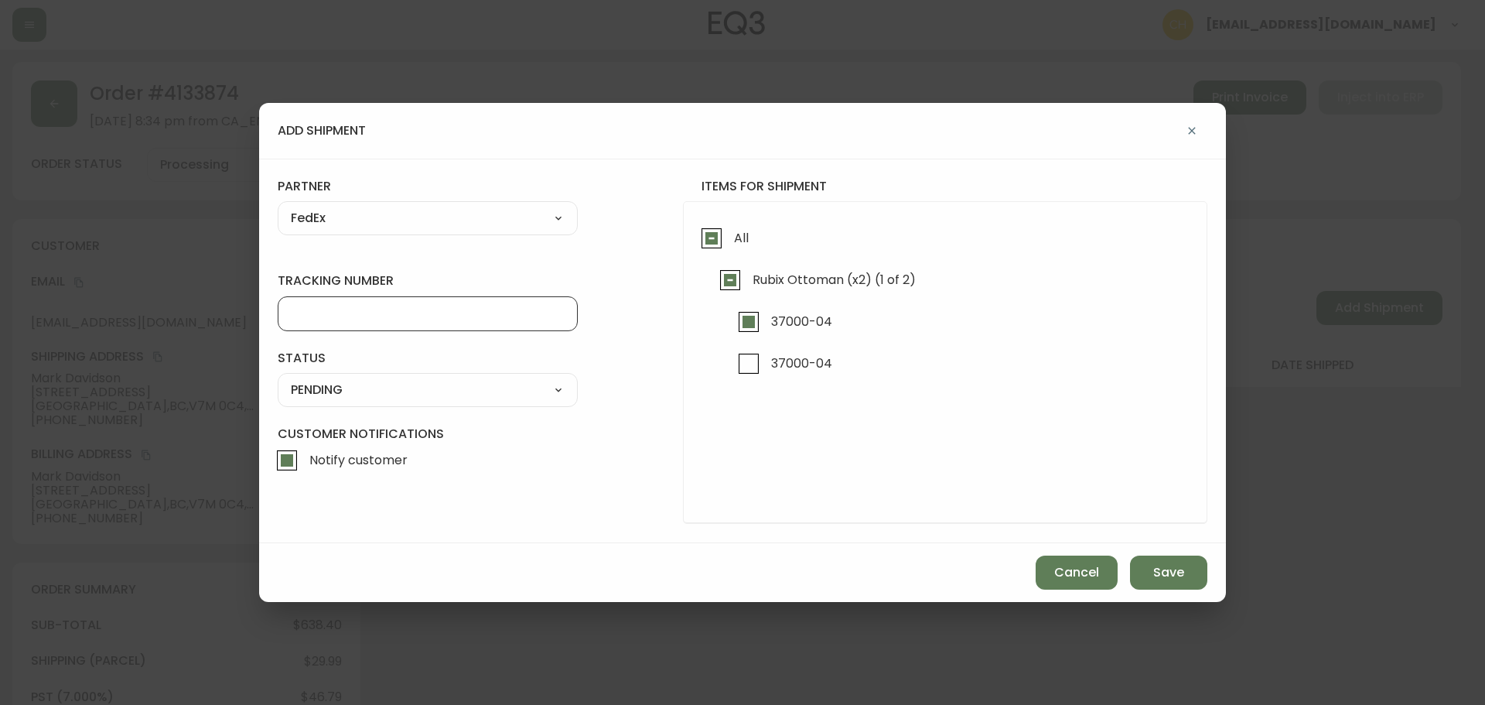
click at [328, 317] on input "tracking number" at bounding box center [428, 313] width 274 height 15
type input "455183579118"
click at [330, 393] on select "SHIPPED PENDING CANCELLED" at bounding box center [428, 389] width 300 height 23
click at [278, 378] on select "SHIPPED PENDING CANCELLED" at bounding box center [428, 389] width 300 height 23
select select "PENDING"
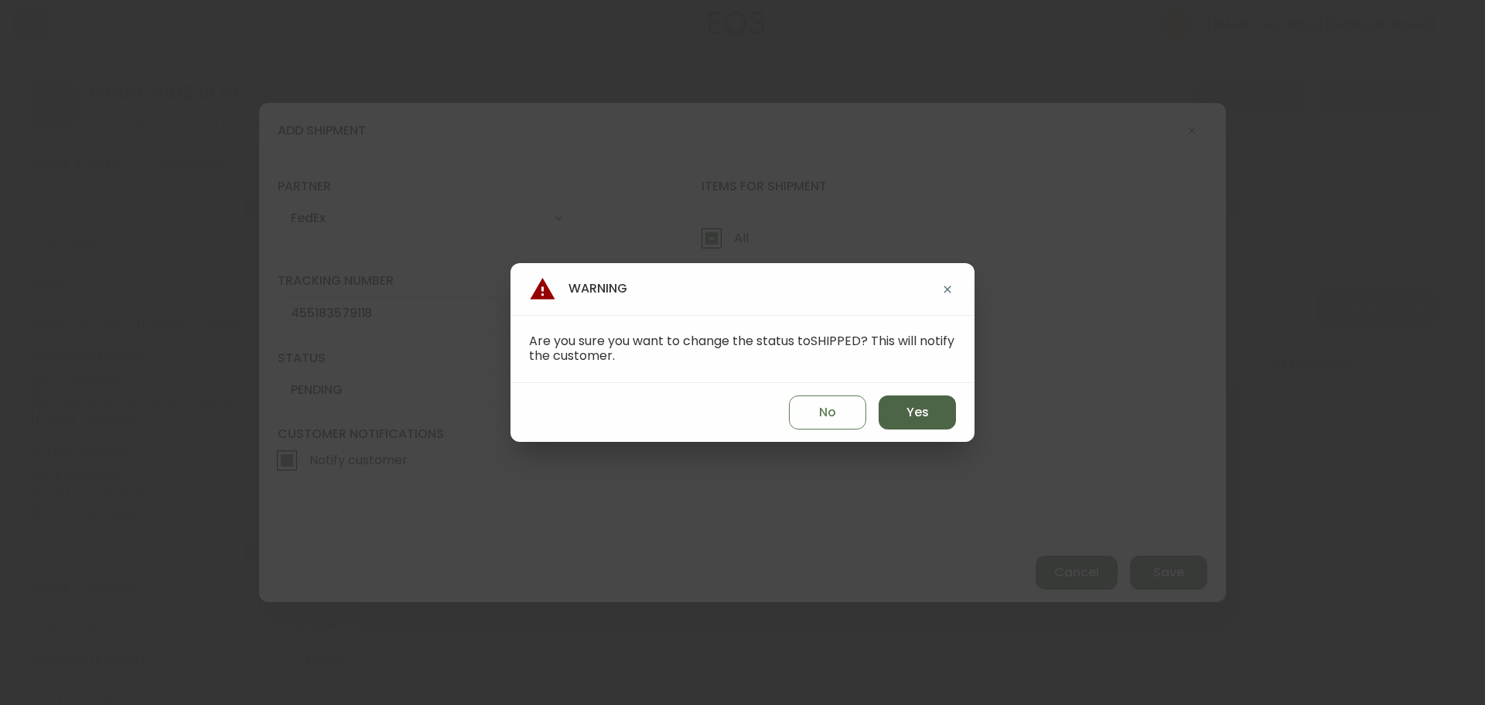
click at [924, 404] on span "Yes" at bounding box center [918, 412] width 22 height 17
type input "SHIPPED"
select select "SHIPPED"
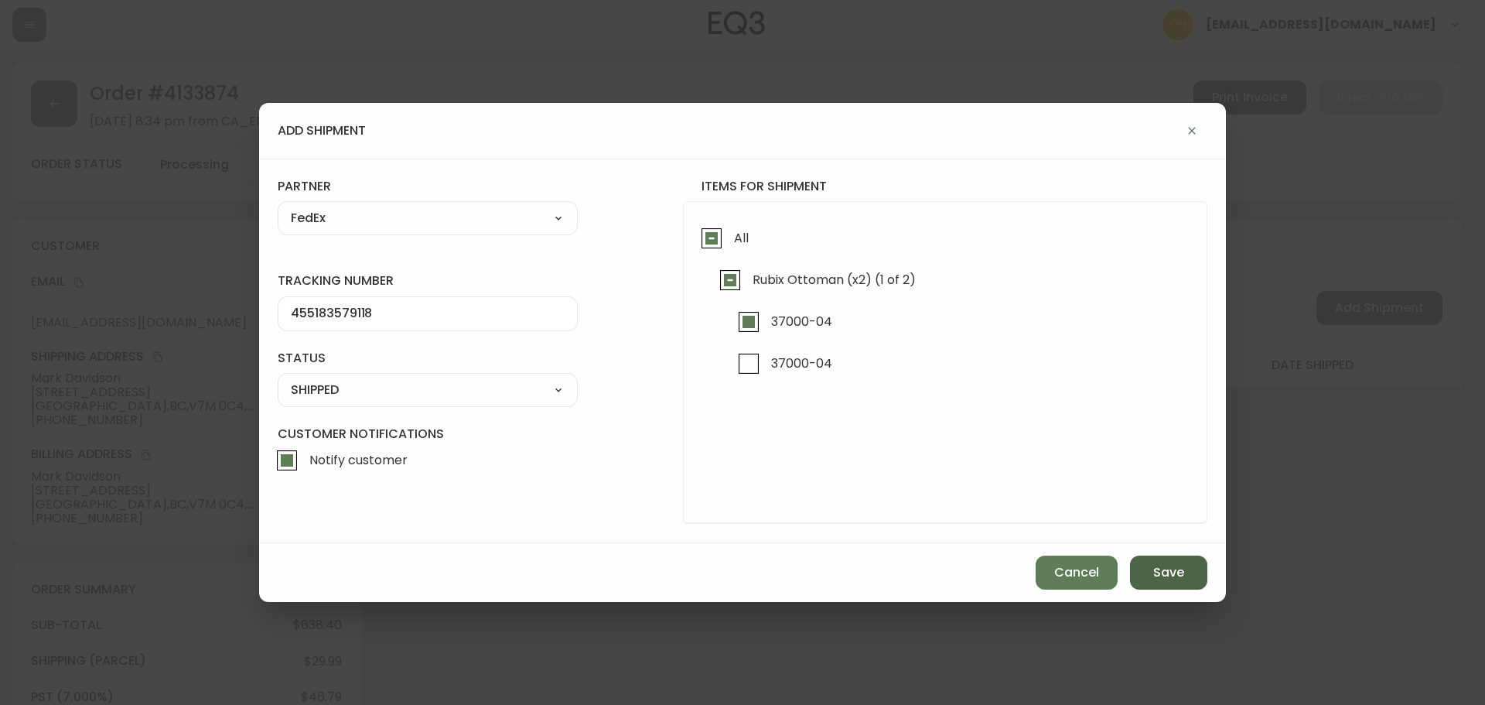
click at [1153, 570] on span "Save" at bounding box center [1168, 572] width 31 height 17
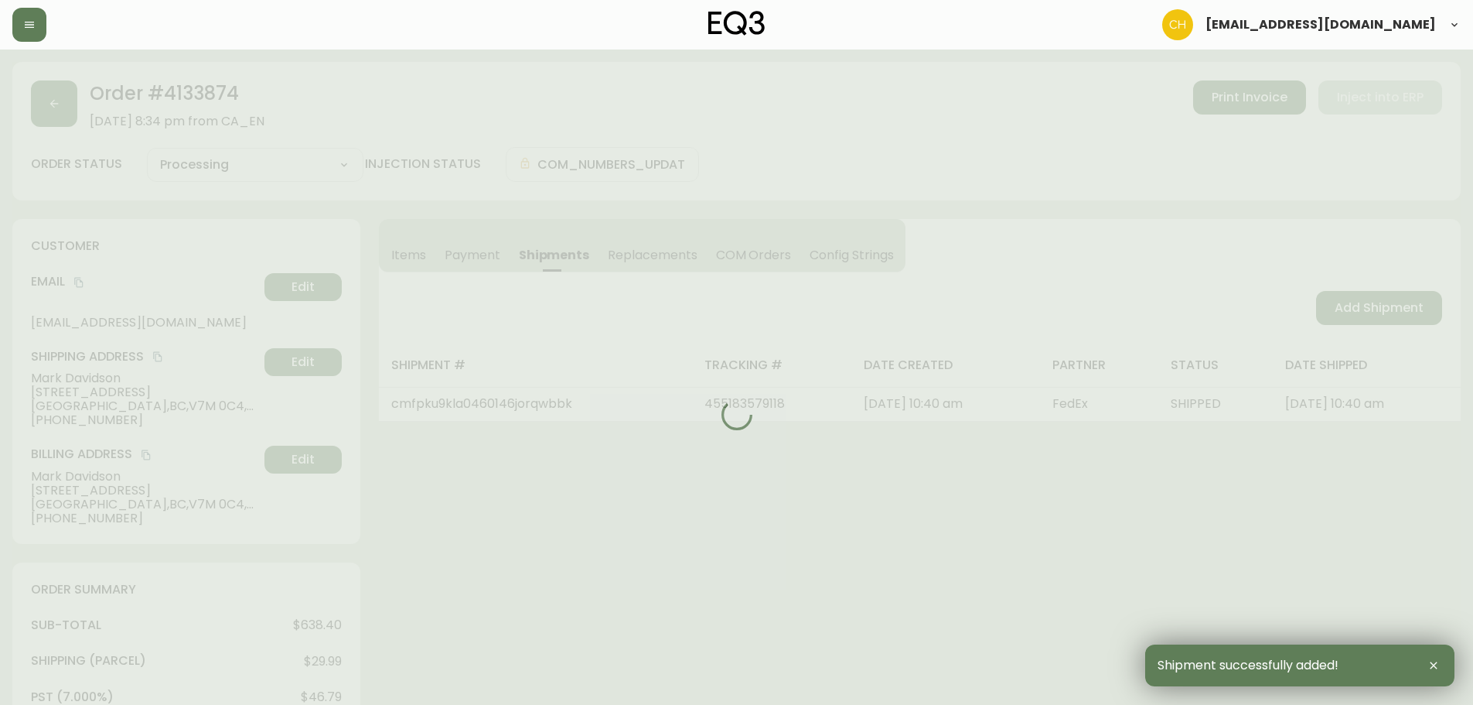
type input "Partially Shipped"
select select "PARTIALLY_SHIPPED"
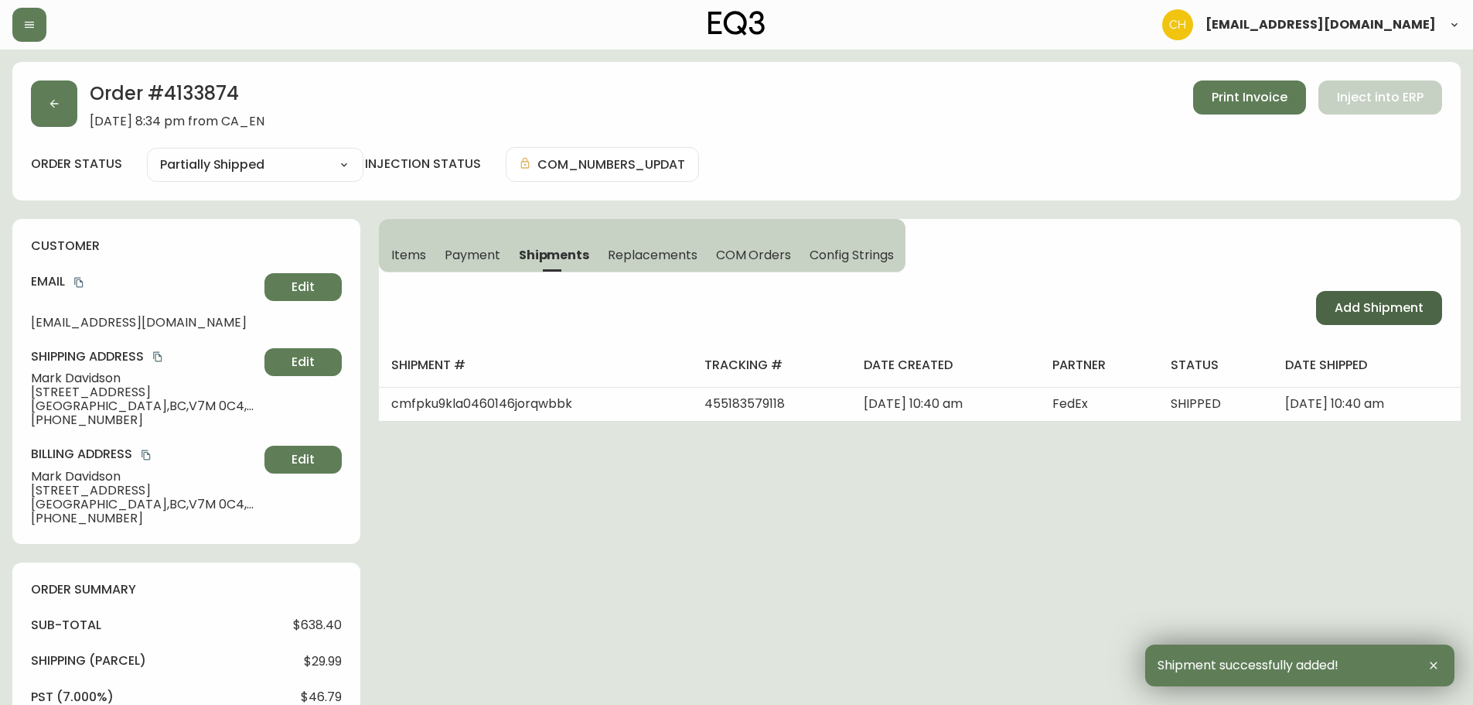
click at [1377, 313] on span "Add Shipment" at bounding box center [1379, 307] width 89 height 17
select select "PENDING"
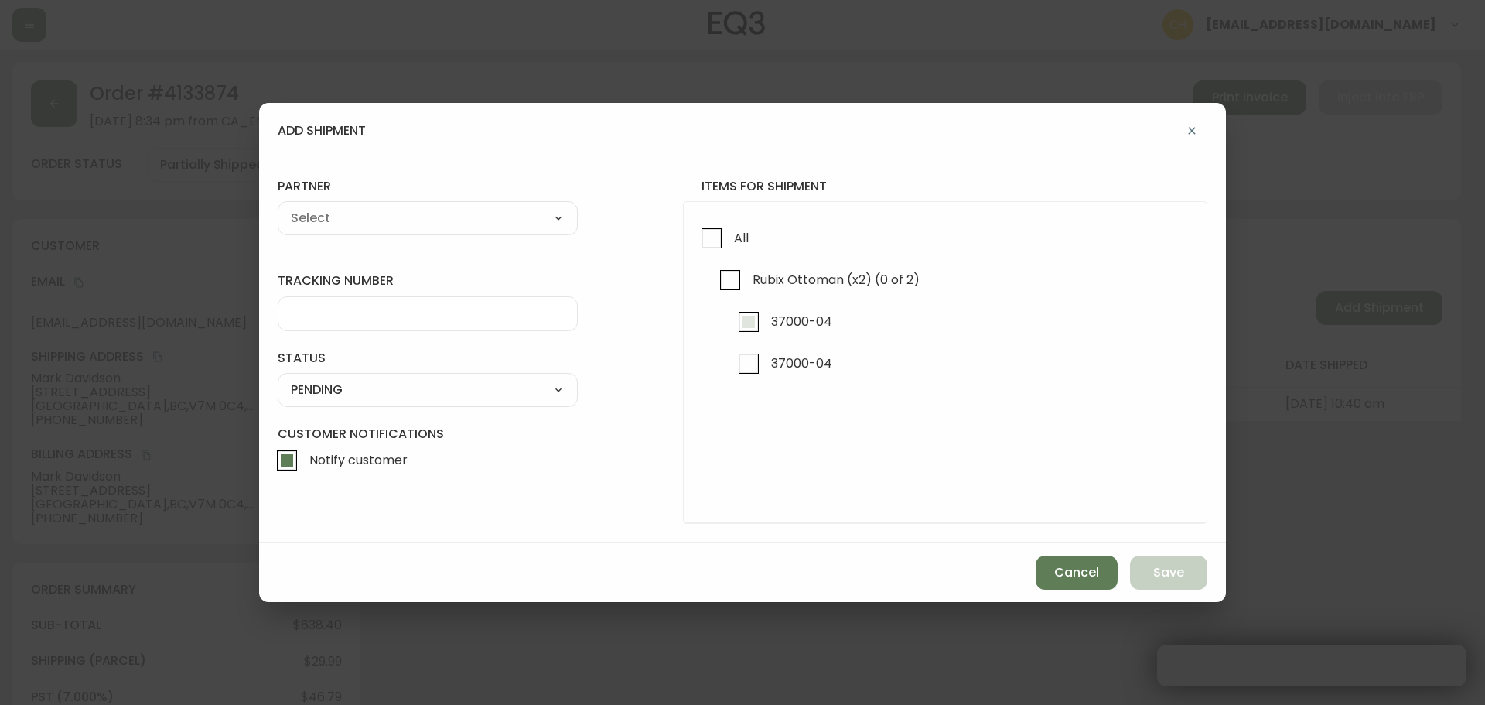
checkbox input "true"
click at [752, 361] on input "37000-04" at bounding box center [749, 364] width 36 height 36
checkbox input "true"
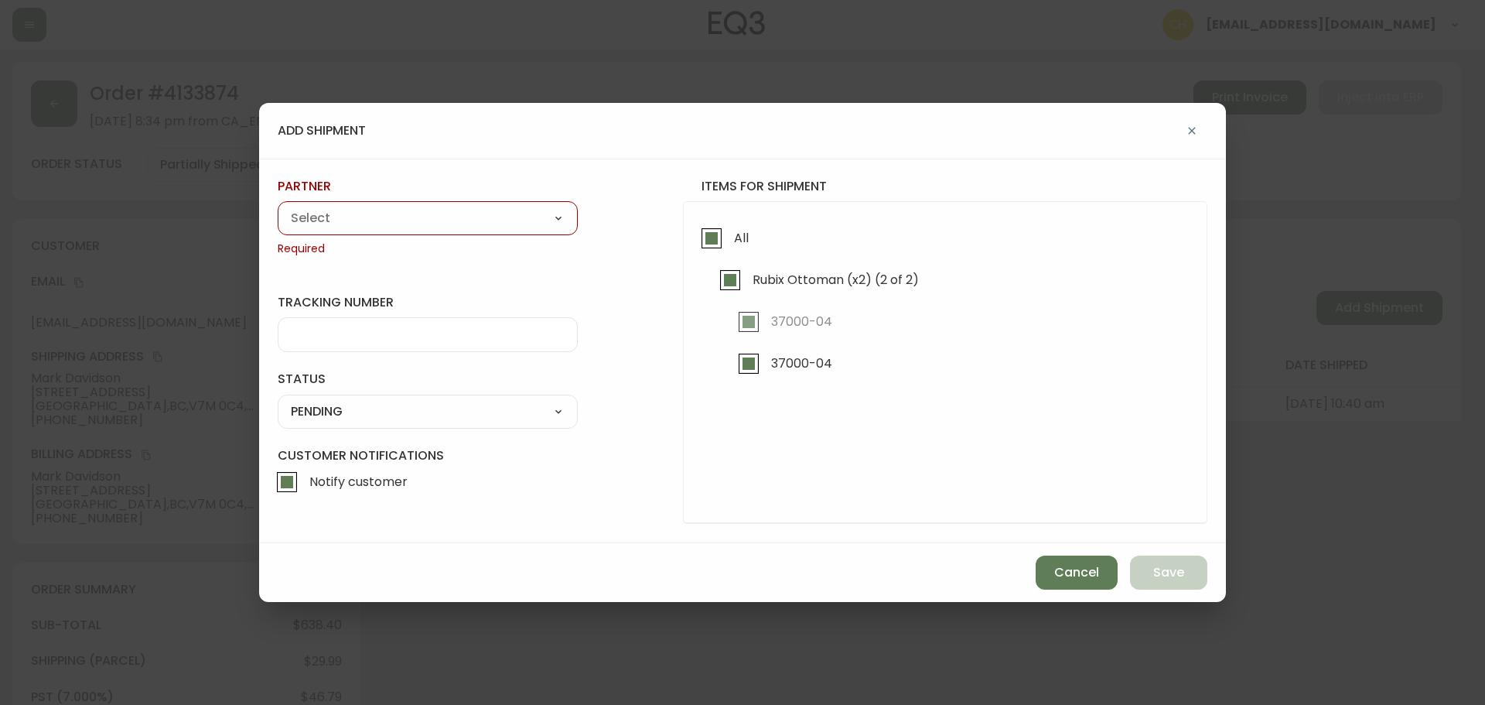
drag, startPoint x: 422, startPoint y: 218, endPoint x: 415, endPoint y: 227, distance: 11.2
click at [422, 218] on select "A Move to Remember LLC ABF Freight Alero [PERSON_NAME] Canada Post Canpar Expre…" at bounding box center [428, 218] width 300 height 23
select select "cjy0a9taa01x001669l98m63c"
click at [278, 207] on select "A Move to Remember LLC ABF Freight Alero [PERSON_NAME] Canada Post Canpar Expre…" at bounding box center [428, 218] width 300 height 23
type input "FedEx"
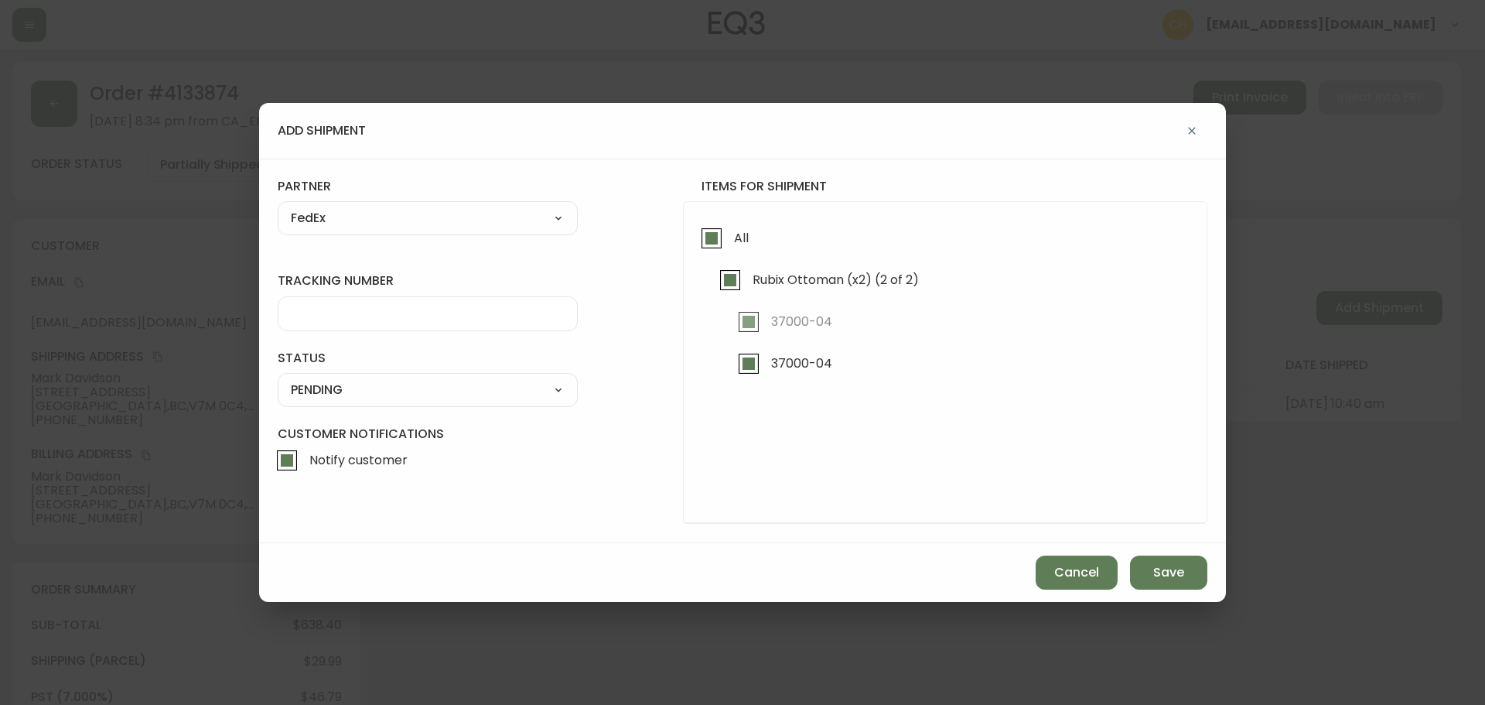
click at [343, 313] on input "tracking number" at bounding box center [428, 313] width 274 height 15
type input "455183579129"
click at [325, 388] on select "SHIPPED PENDING CANCELLED" at bounding box center [428, 389] width 300 height 23
click at [278, 378] on select "SHIPPED PENDING CANCELLED" at bounding box center [428, 389] width 300 height 23
select select "PENDING"
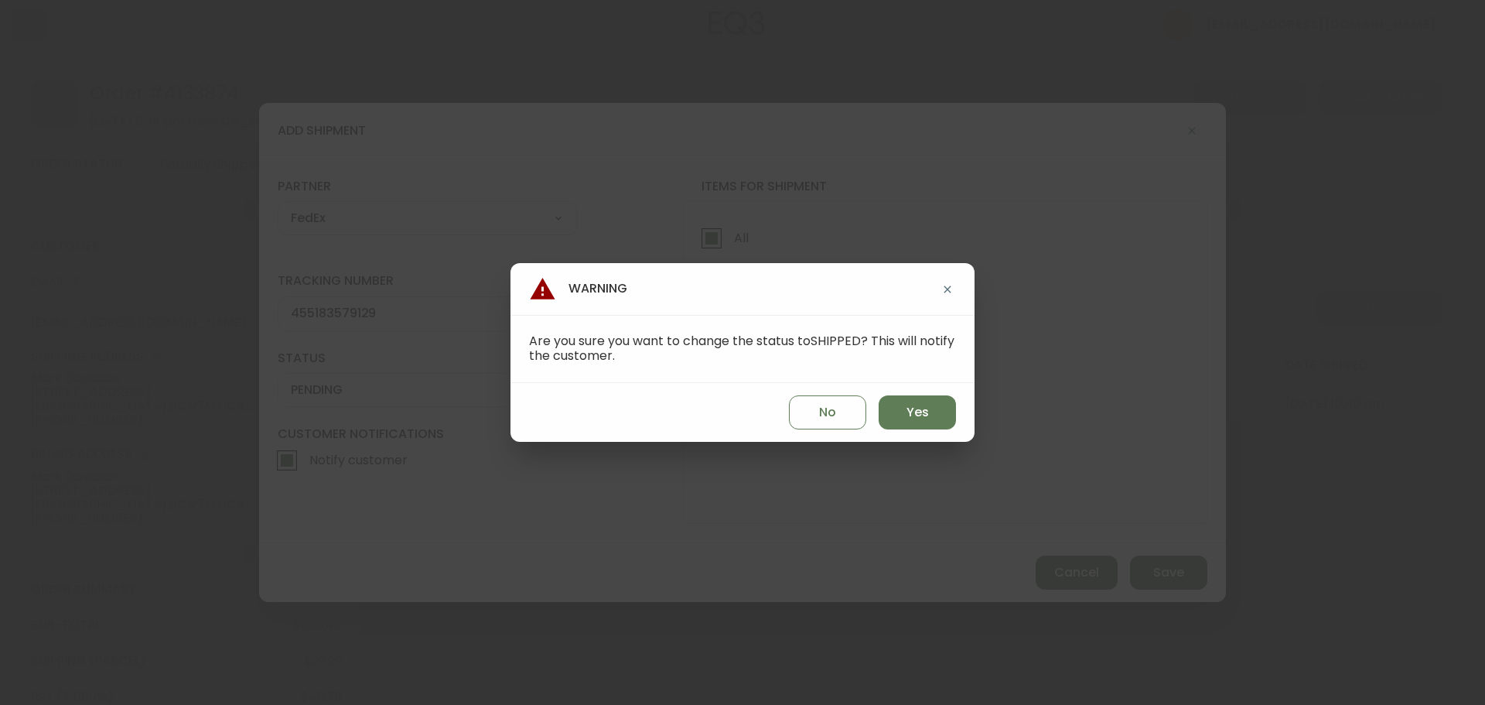
drag, startPoint x: 905, startPoint y: 410, endPoint x: 1003, endPoint y: 455, distance: 108.0
click at [907, 411] on button "Yes" at bounding box center [917, 412] width 77 height 34
type input "SHIPPED"
select select "SHIPPED"
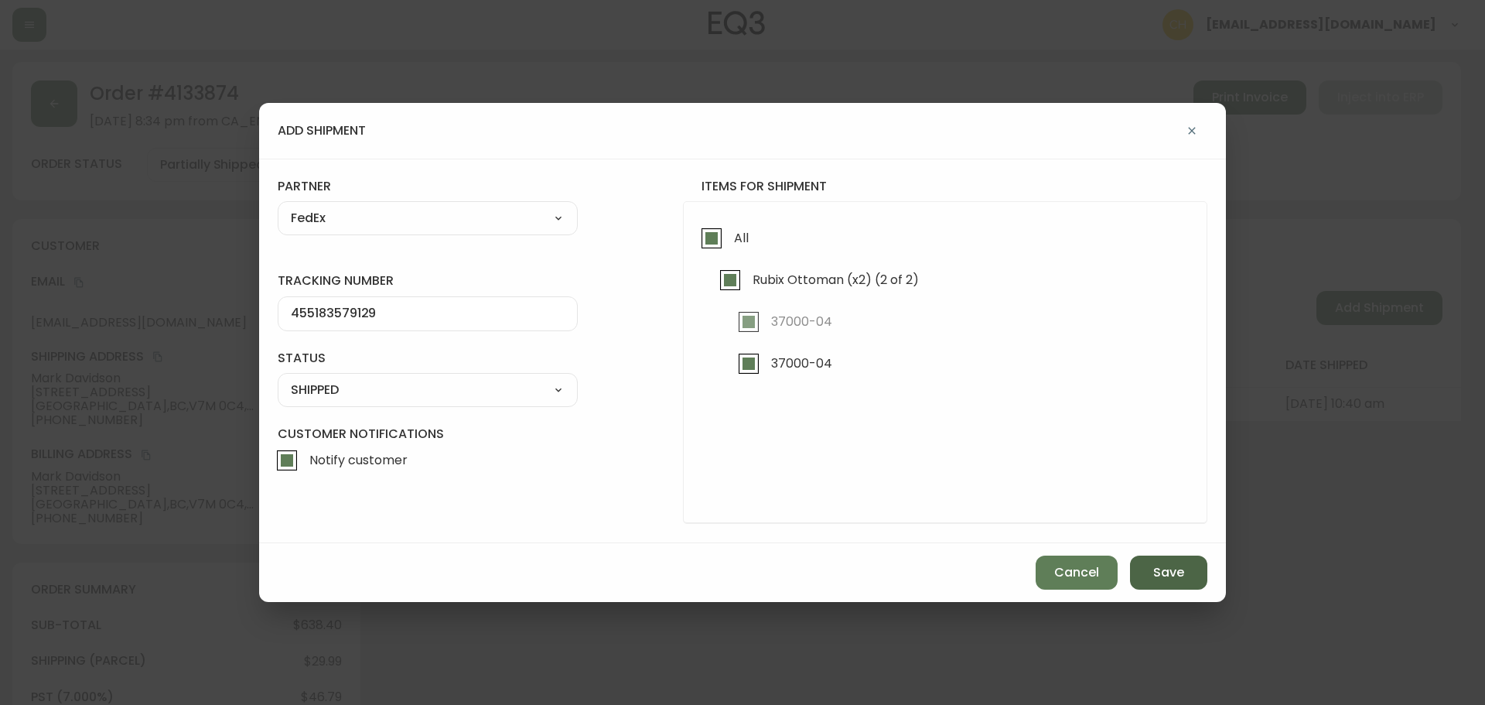
click at [1176, 572] on span "Save" at bounding box center [1168, 572] width 31 height 17
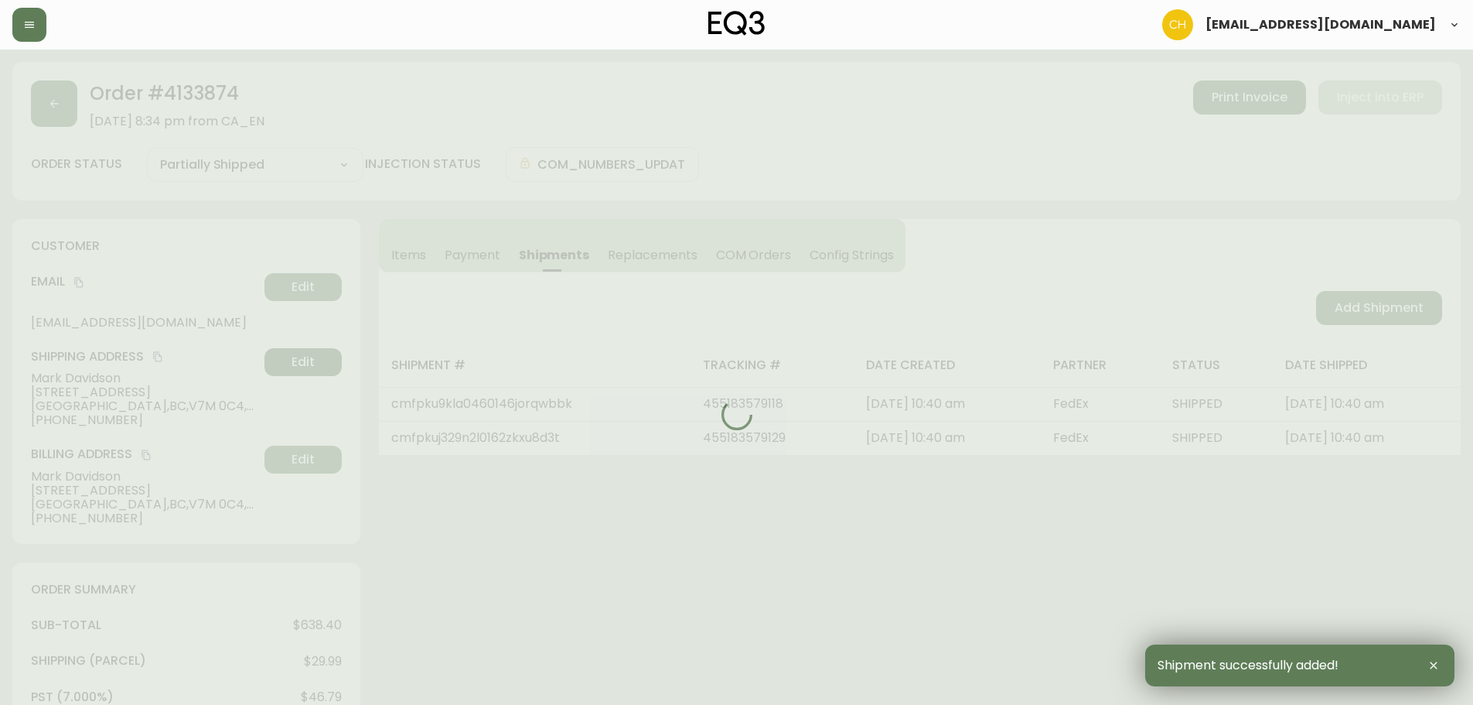
type input "Fully Shipped"
select select "FULLY_SHIPPED"
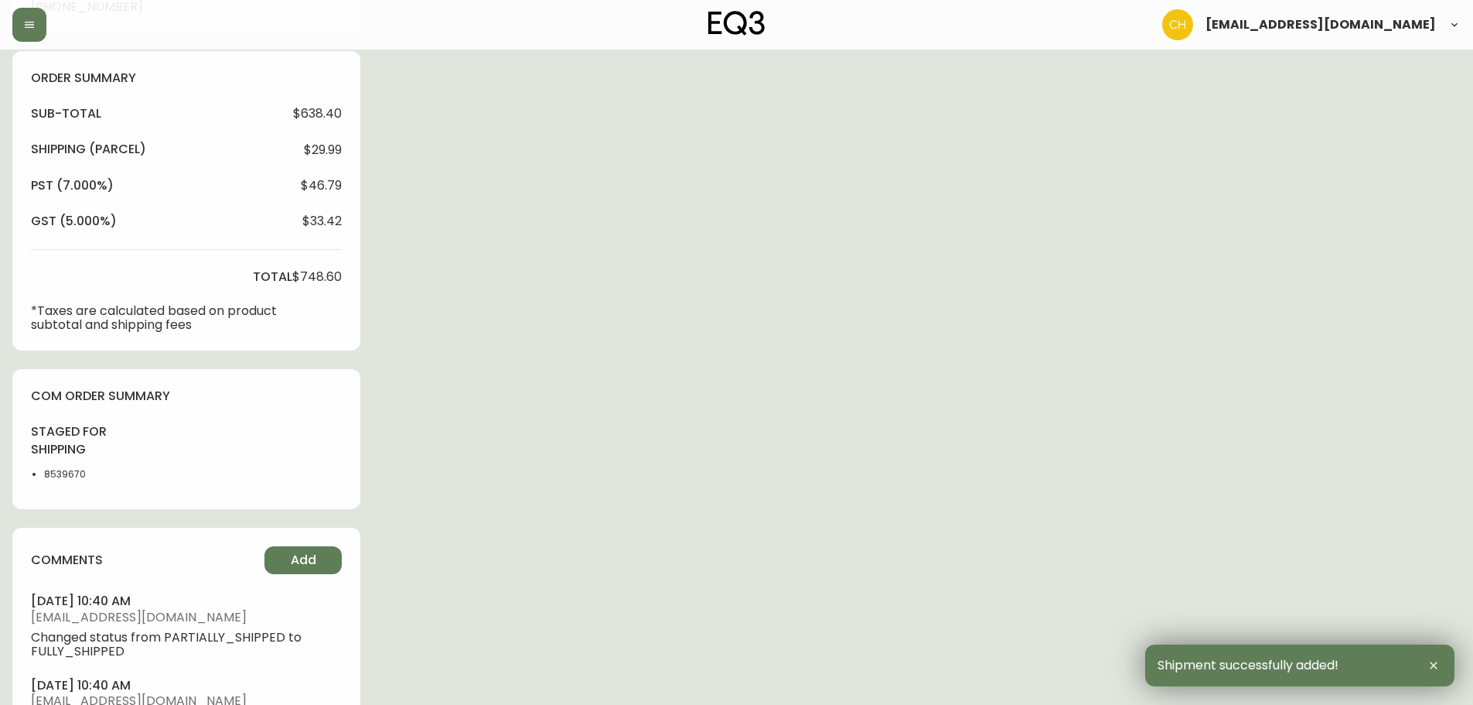
scroll to position [619, 0]
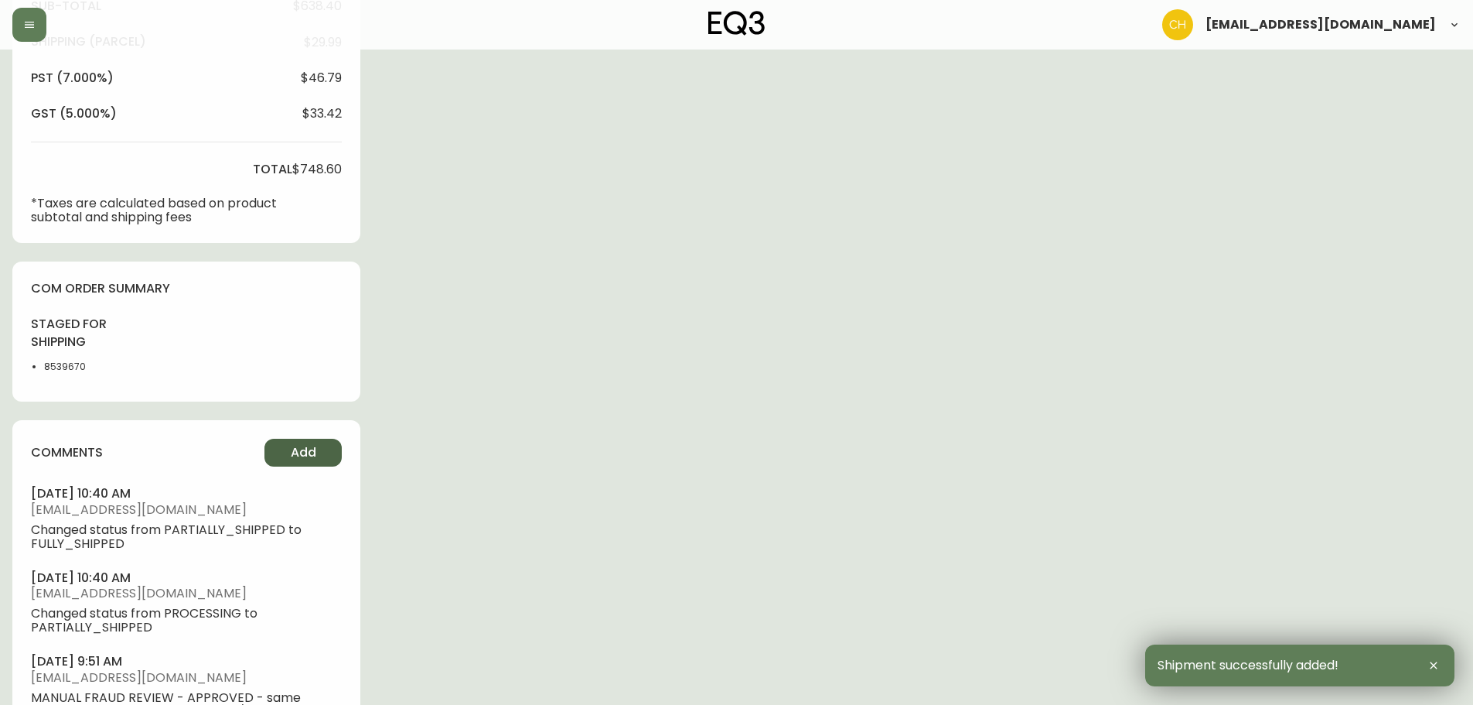
click at [294, 445] on span "Add" at bounding box center [304, 452] width 26 height 17
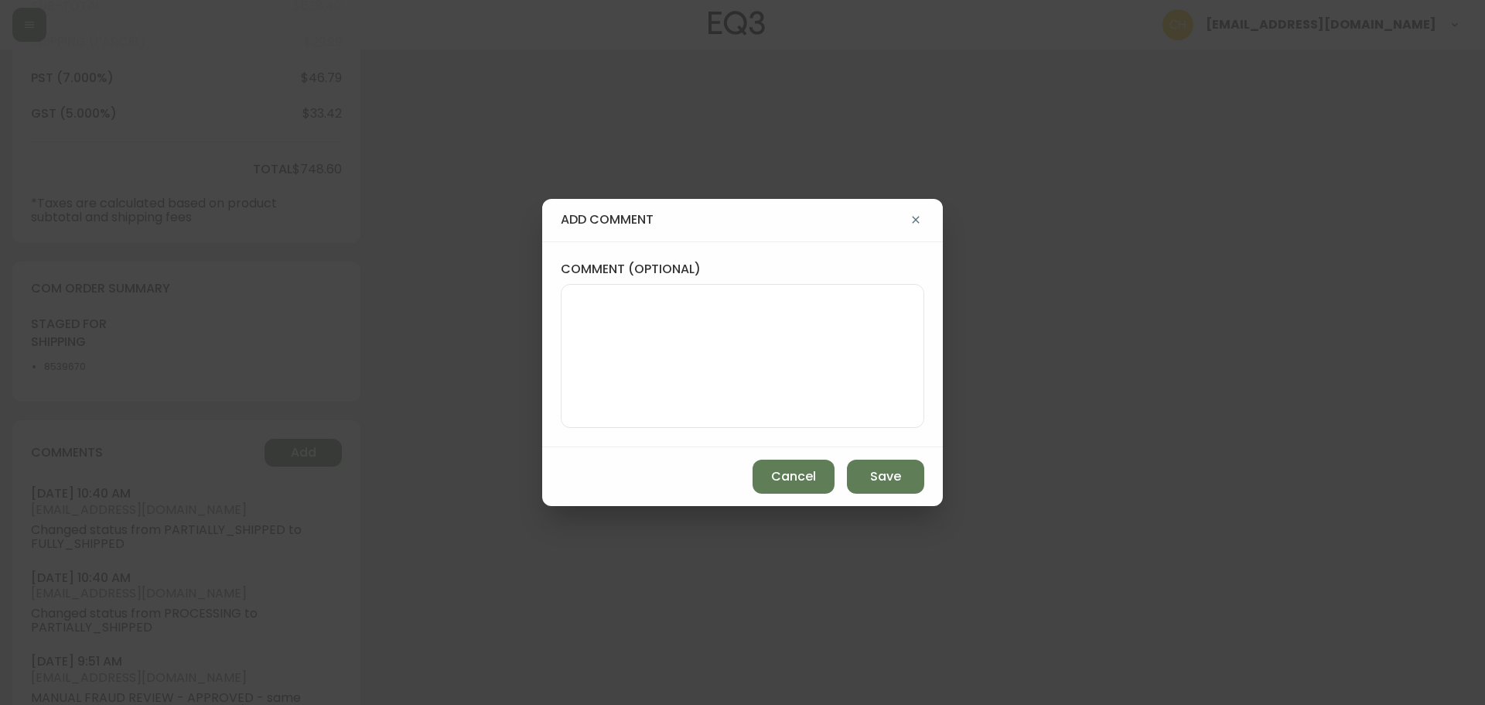
click at [577, 370] on textarea "comment (optional)" at bounding box center [742, 356] width 337 height 124
type textarea "CH"
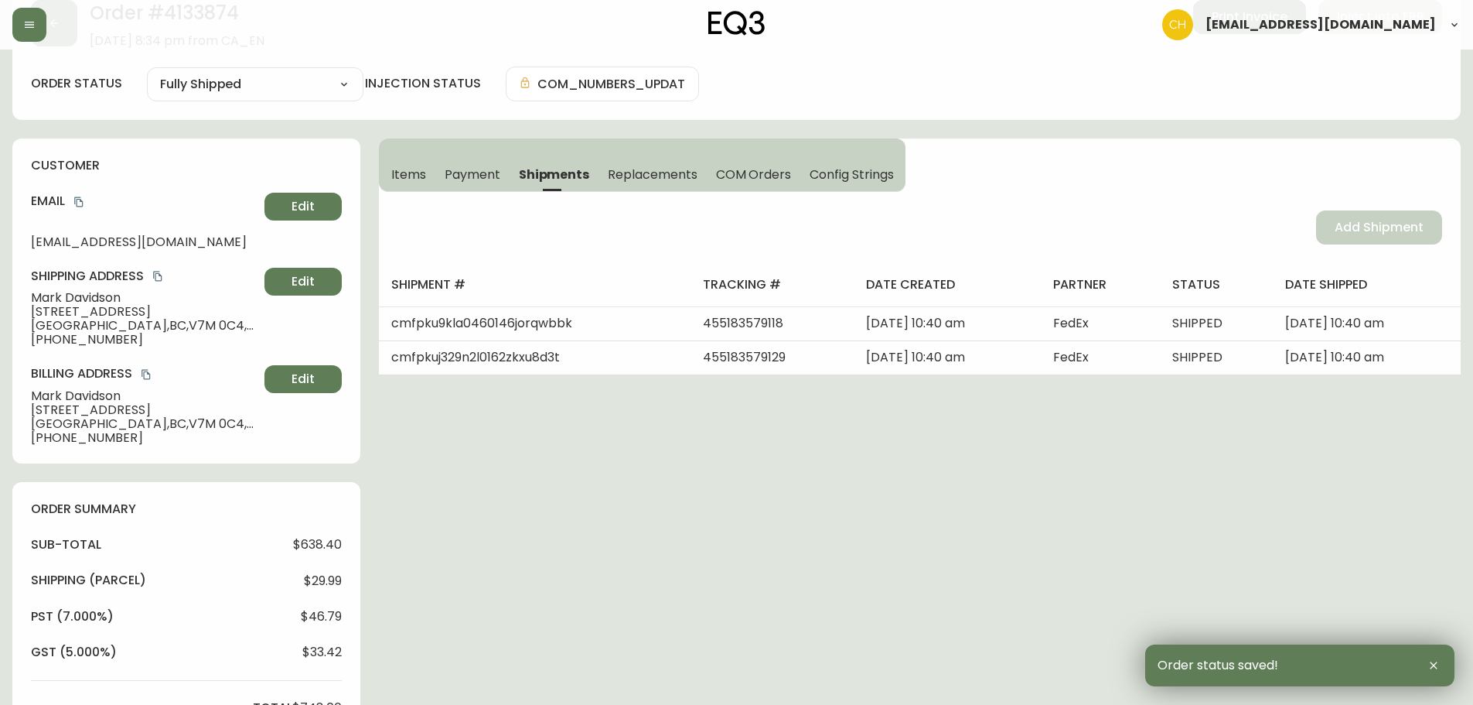
scroll to position [0, 0]
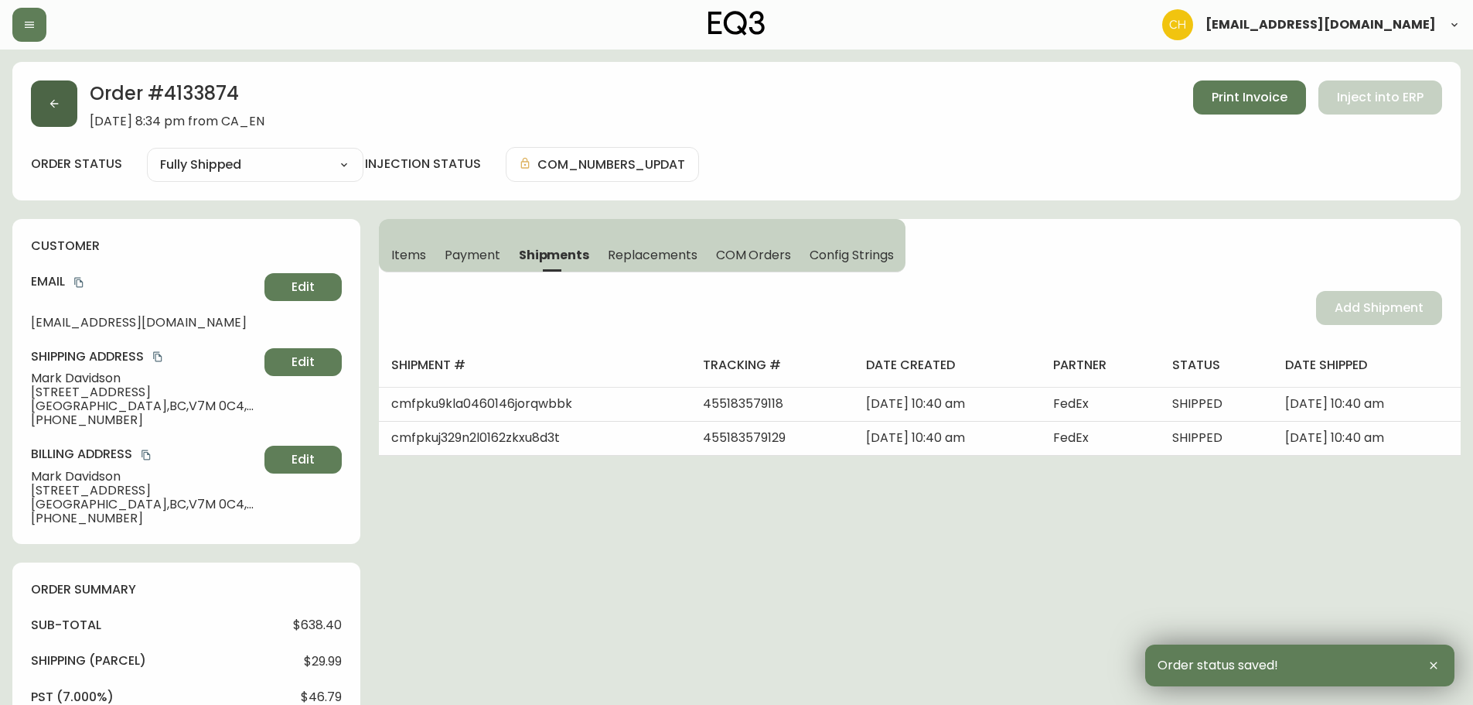
click at [57, 108] on icon "button" at bounding box center [54, 103] width 12 height 12
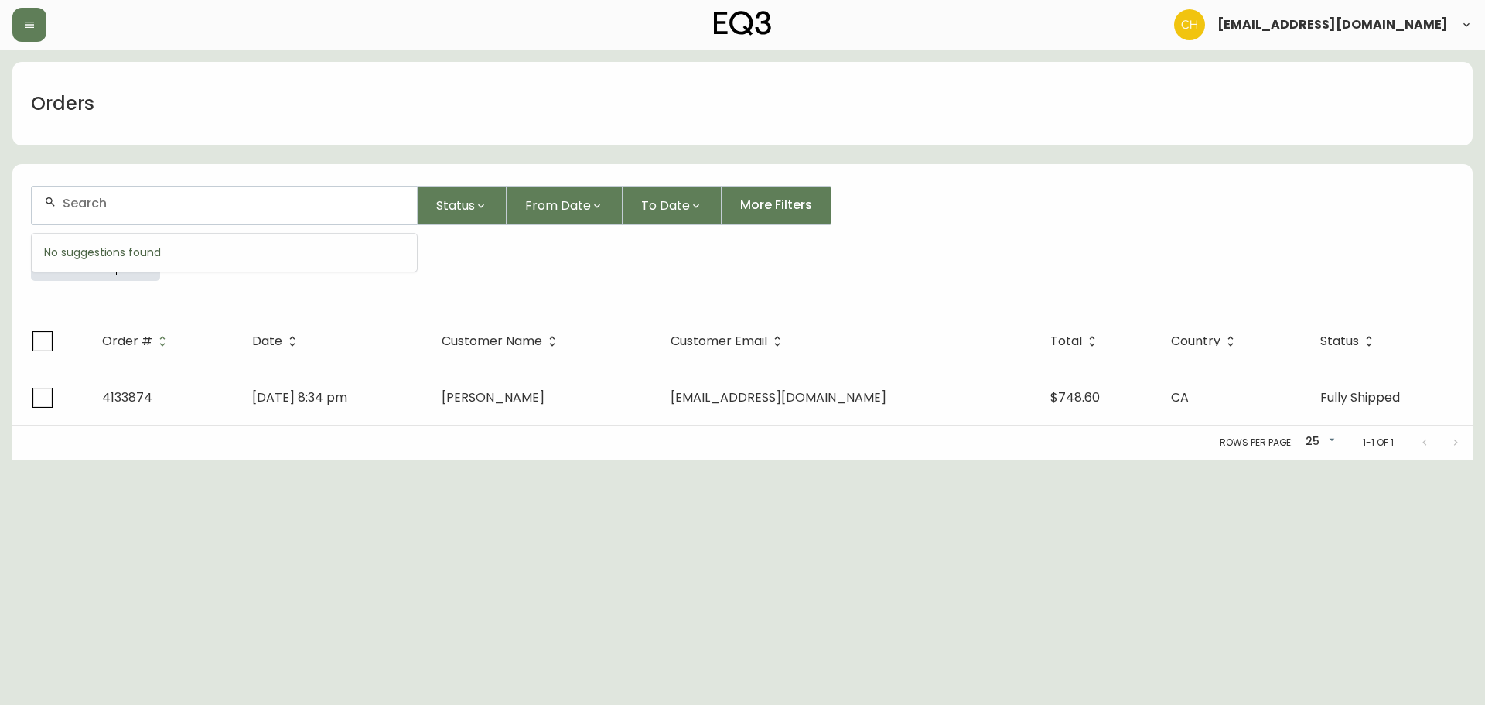
click at [94, 198] on input "text" at bounding box center [234, 203] width 342 height 15
type input "4133553"
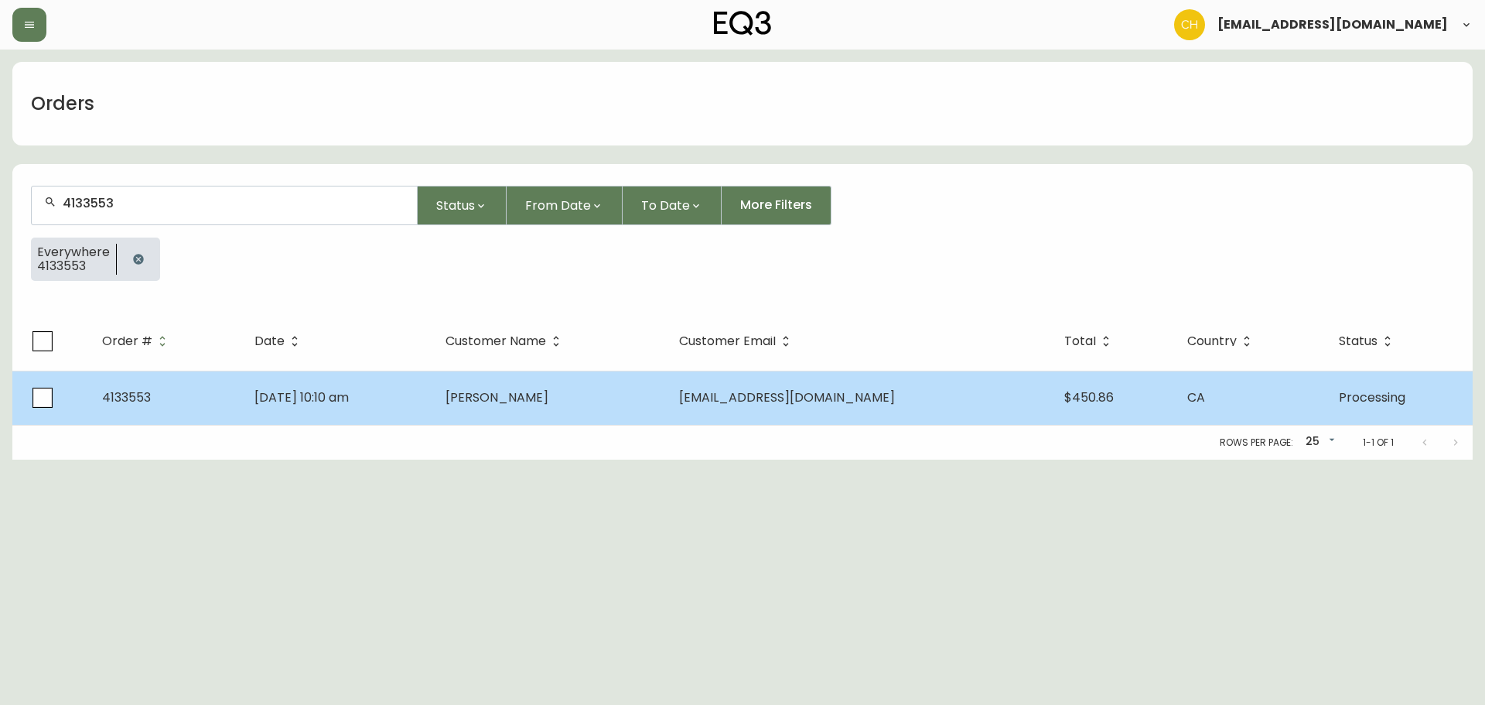
click at [412, 398] on td "[DATE] 10:10 am" at bounding box center [337, 397] width 191 height 54
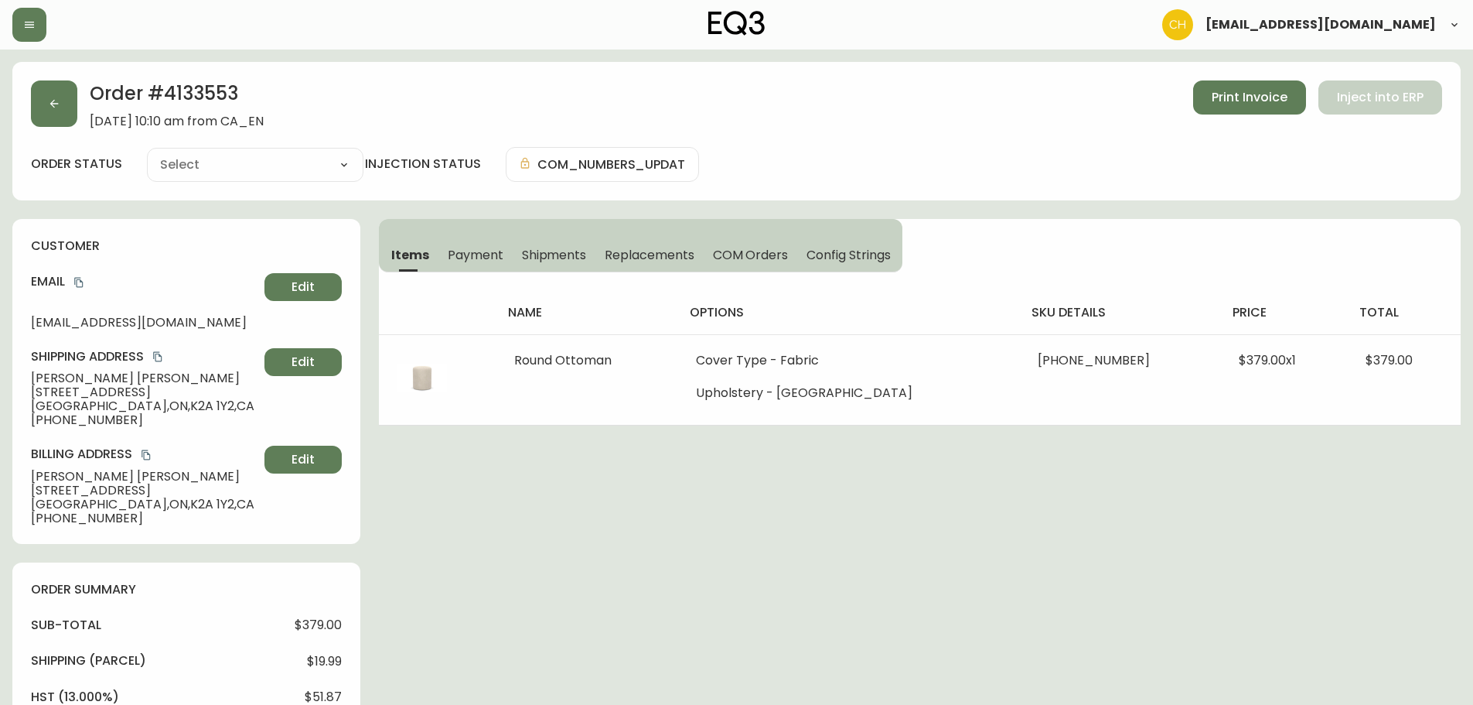
type input "Processing"
select select "PROCESSING"
drag, startPoint x: 553, startPoint y: 258, endPoint x: 564, endPoint y: 261, distance: 11.1
click at [558, 258] on span "Shipments" at bounding box center [554, 255] width 65 height 16
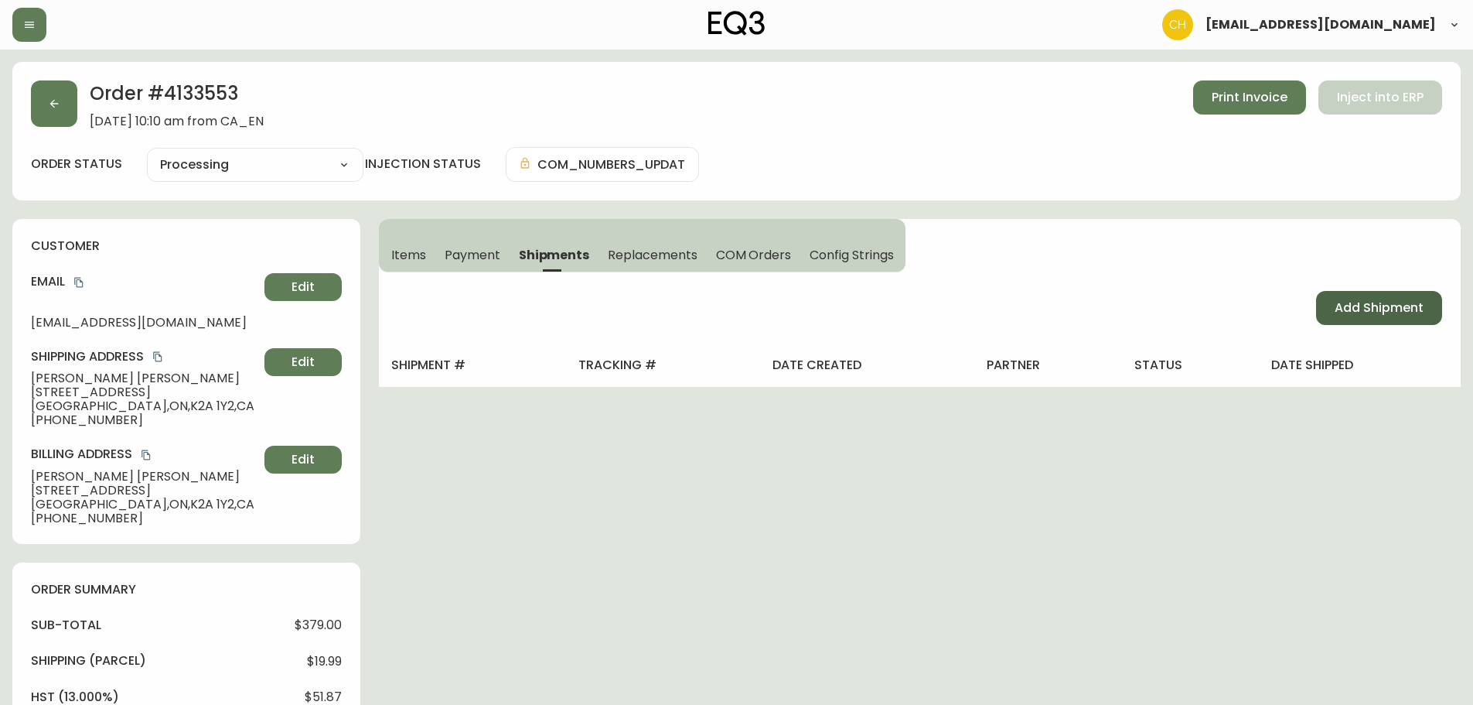
click at [1346, 307] on span "Add Shipment" at bounding box center [1379, 307] width 89 height 17
select select "PENDING"
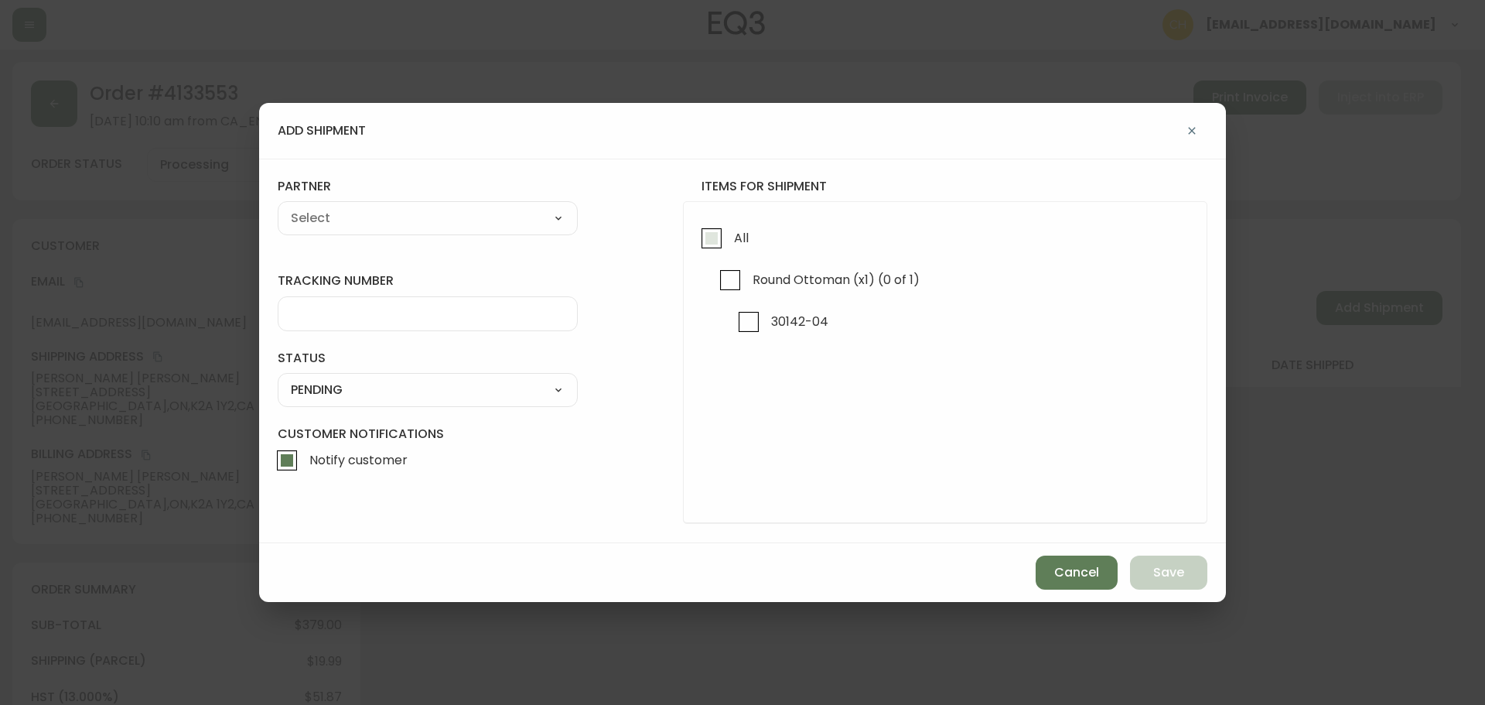
drag, startPoint x: 719, startPoint y: 243, endPoint x: 708, endPoint y: 241, distance: 11.8
click at [713, 242] on input "All" at bounding box center [712, 238] width 36 height 36
checkbox input "true"
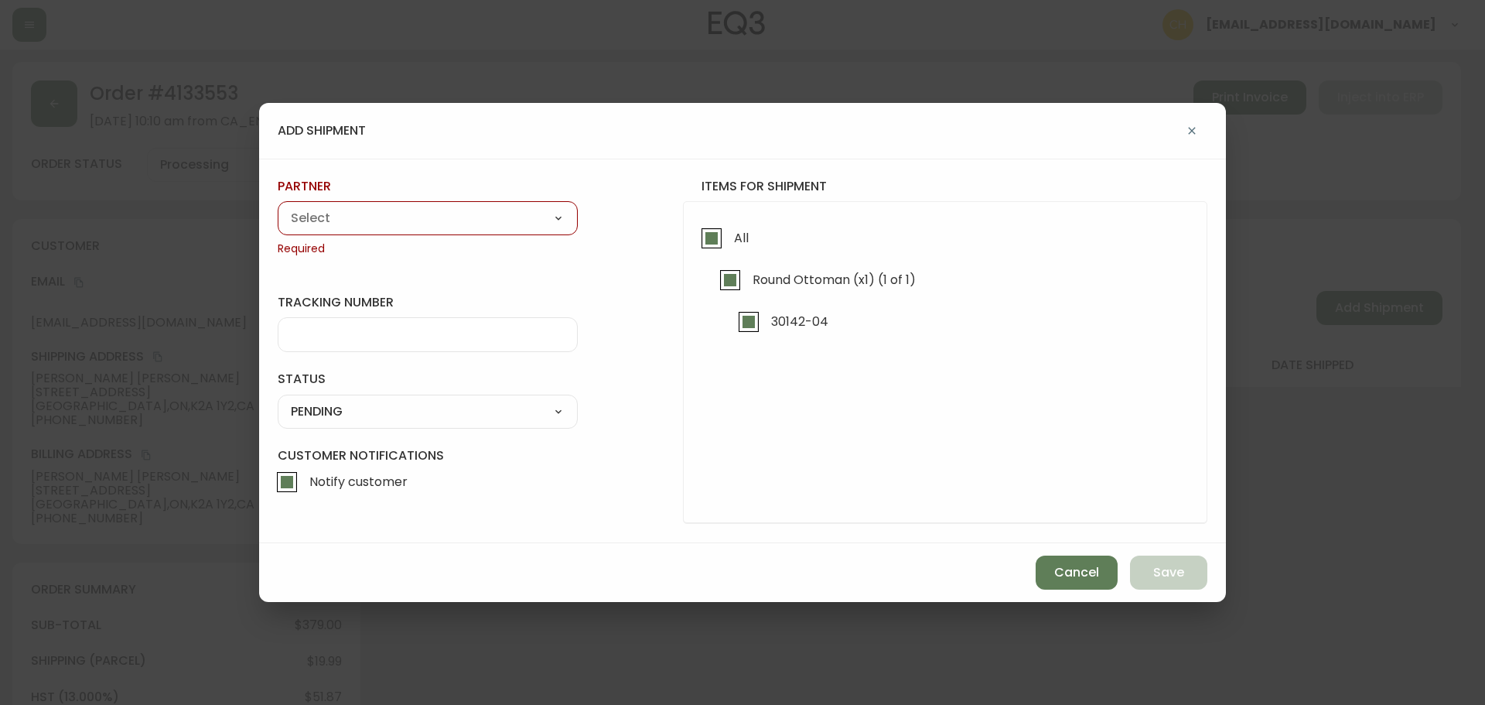
click at [502, 207] on select "A Move to Remember LLC ABF Freight Alero [PERSON_NAME] Canada Post Canpar Expre…" at bounding box center [428, 218] width 300 height 23
select select "cjy0a9taa01x001669l98m63c"
click at [278, 207] on select "A Move to Remember LLC ABF Freight Alero [PERSON_NAME] Canada Post Canpar Expre…" at bounding box center [428, 218] width 300 height 23
type input "FedEx"
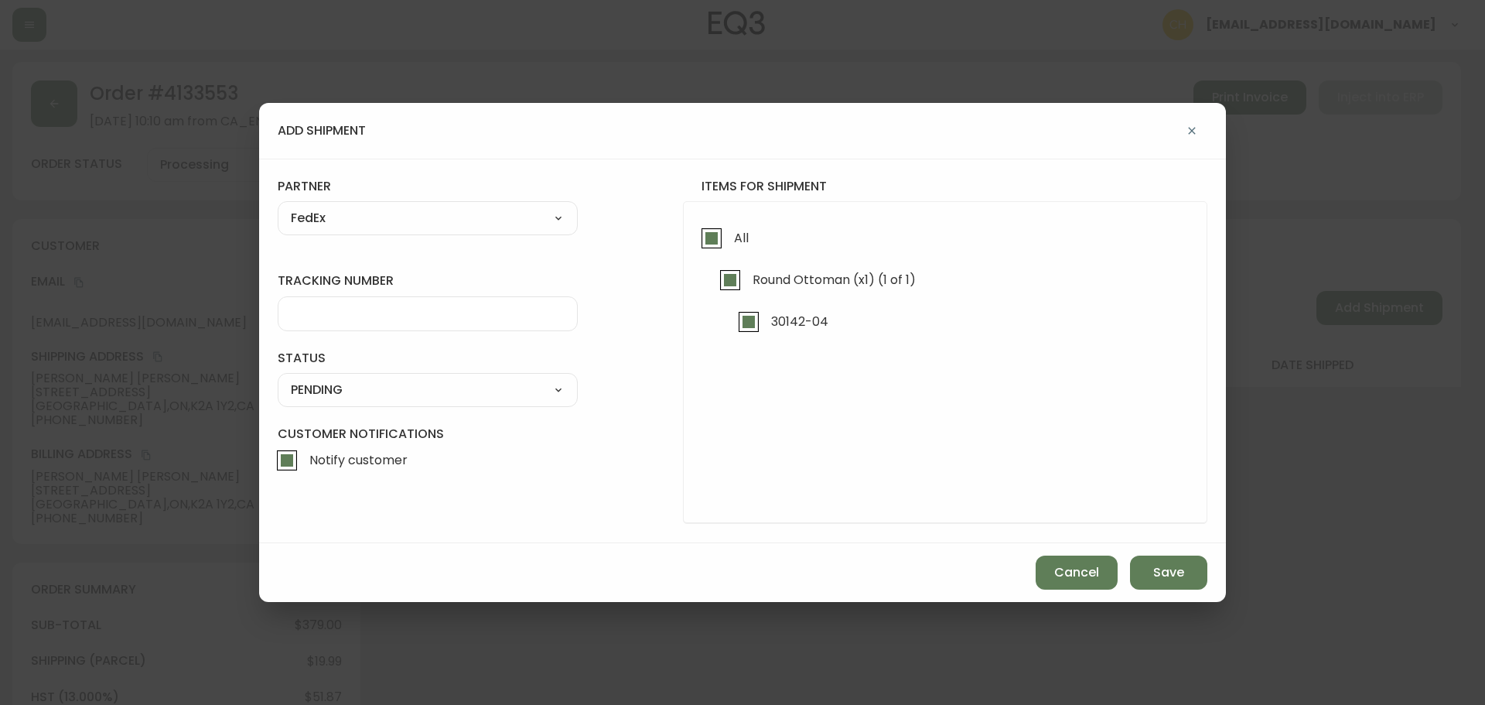
click at [324, 318] on div at bounding box center [428, 313] width 300 height 35
type input "455183579130"
drag, startPoint x: 379, startPoint y: 381, endPoint x: 378, endPoint y: 389, distance: 7.8
click at [379, 381] on select "SHIPPED PENDING CANCELLED" at bounding box center [428, 389] width 300 height 23
click at [278, 378] on select "SHIPPED PENDING CANCELLED" at bounding box center [428, 389] width 300 height 23
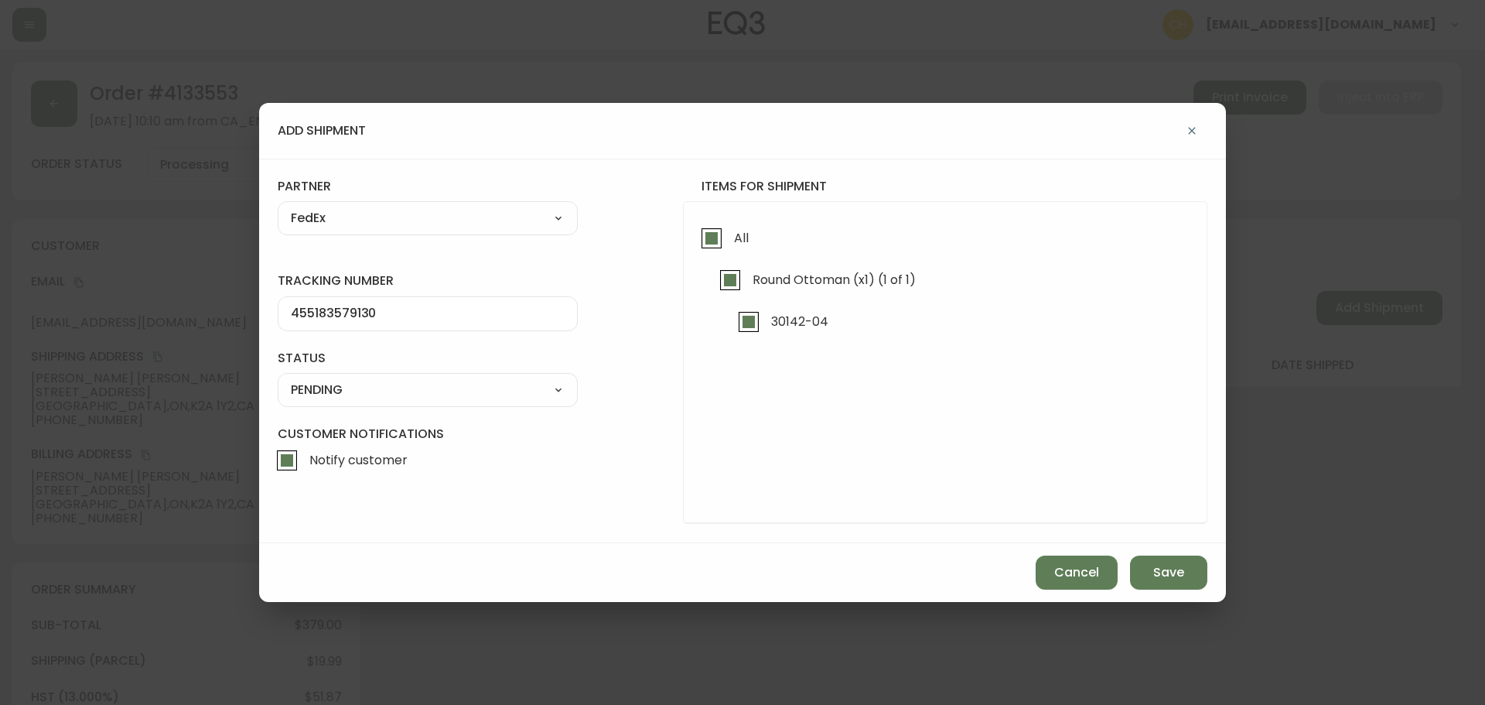
select select "PENDING"
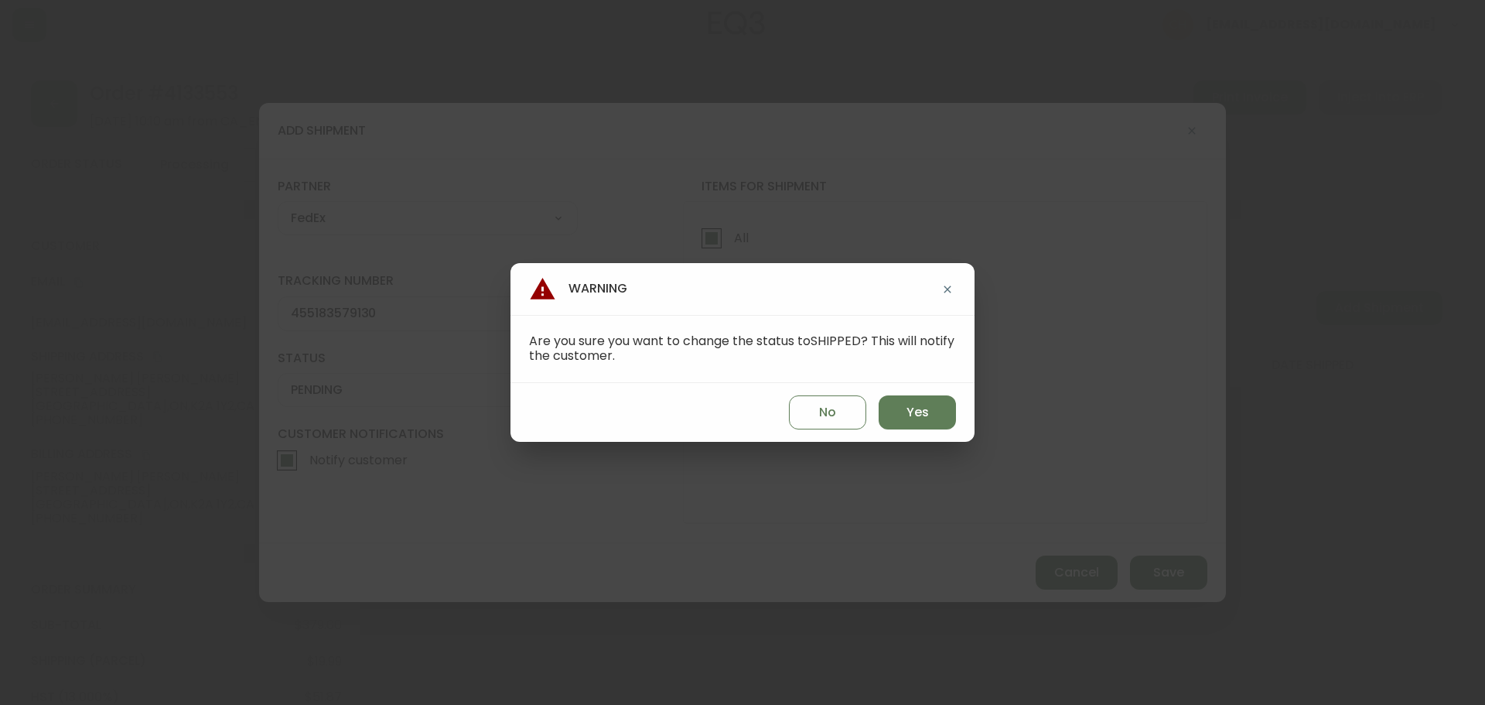
drag, startPoint x: 917, startPoint y: 408, endPoint x: 956, endPoint y: 453, distance: 59.2
click at [919, 408] on span "Yes" at bounding box center [918, 412] width 22 height 17
type input "SHIPPED"
select select "SHIPPED"
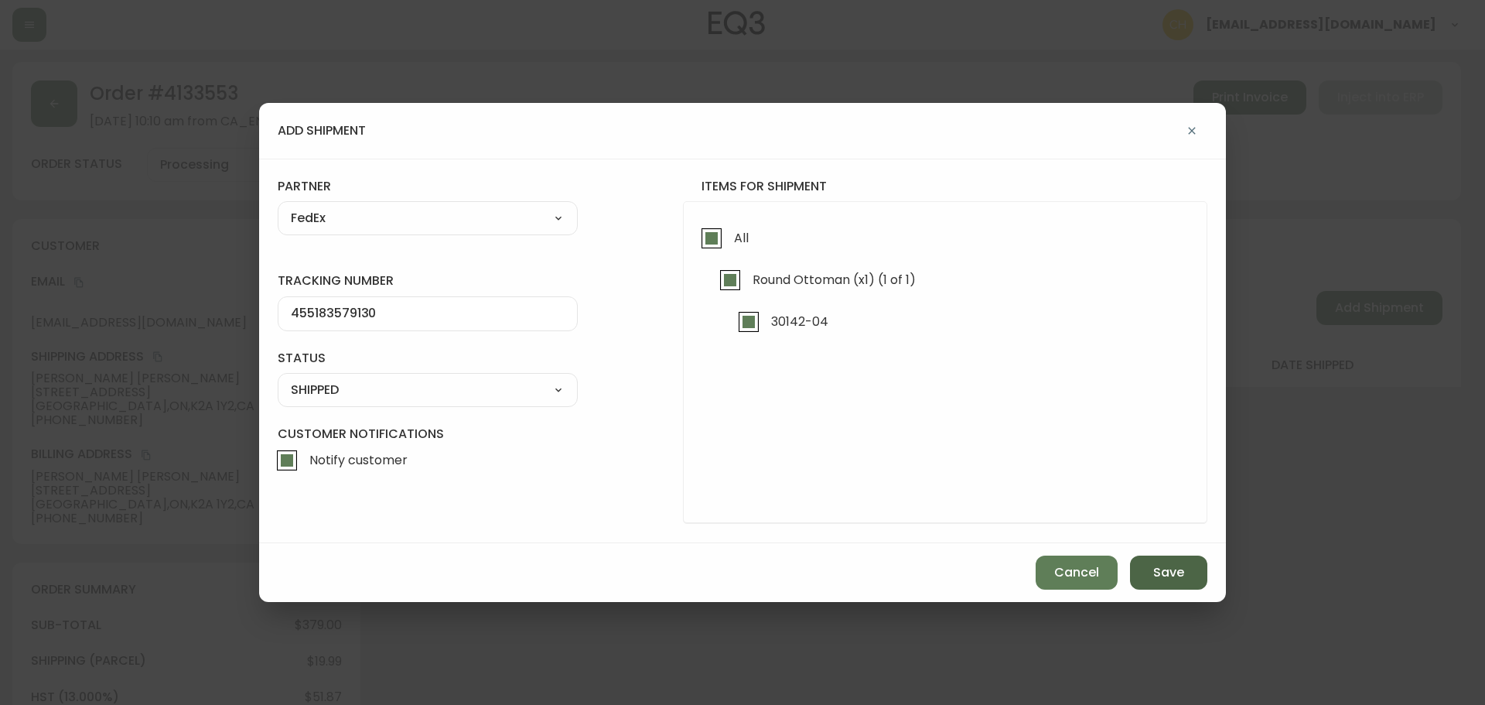
click at [1160, 566] on span "Save" at bounding box center [1168, 572] width 31 height 17
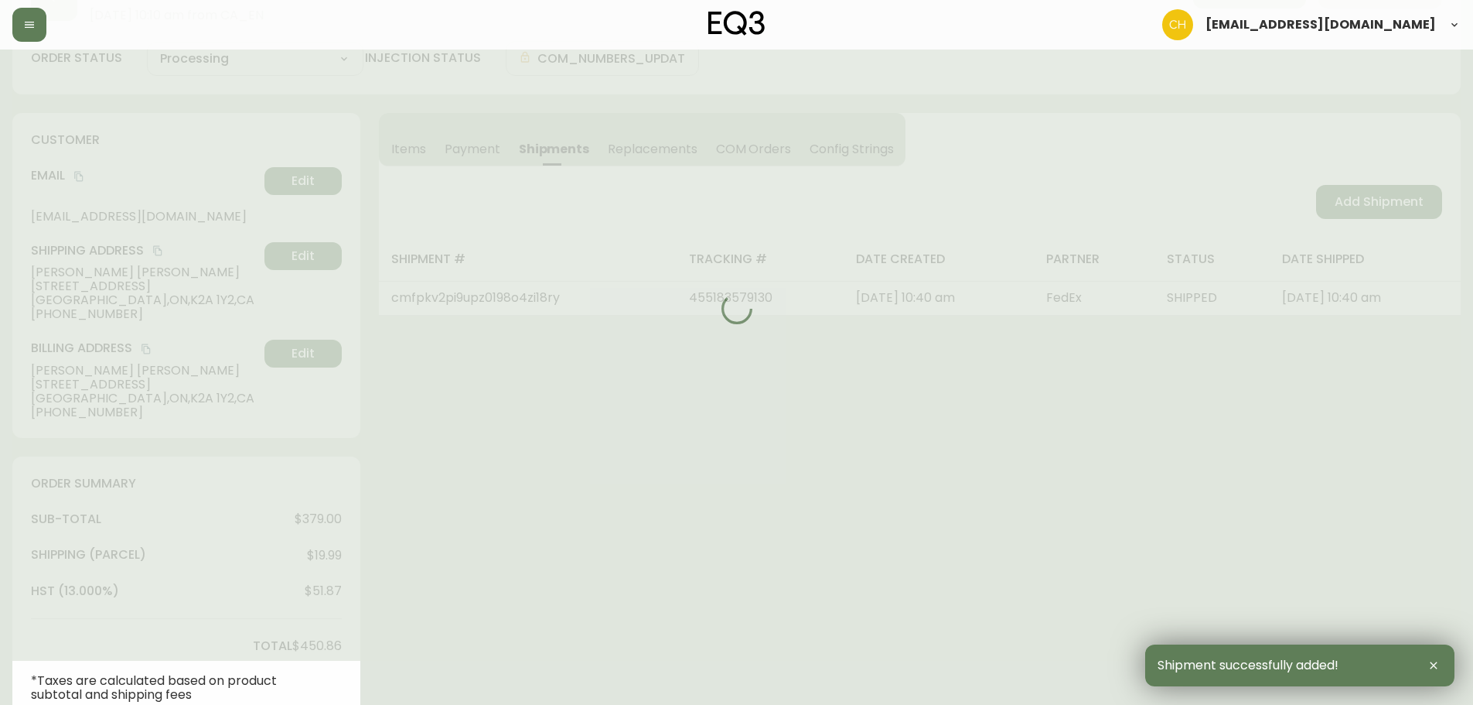
type input "Fully Shipped"
select select "FULLY_SHIPPED"
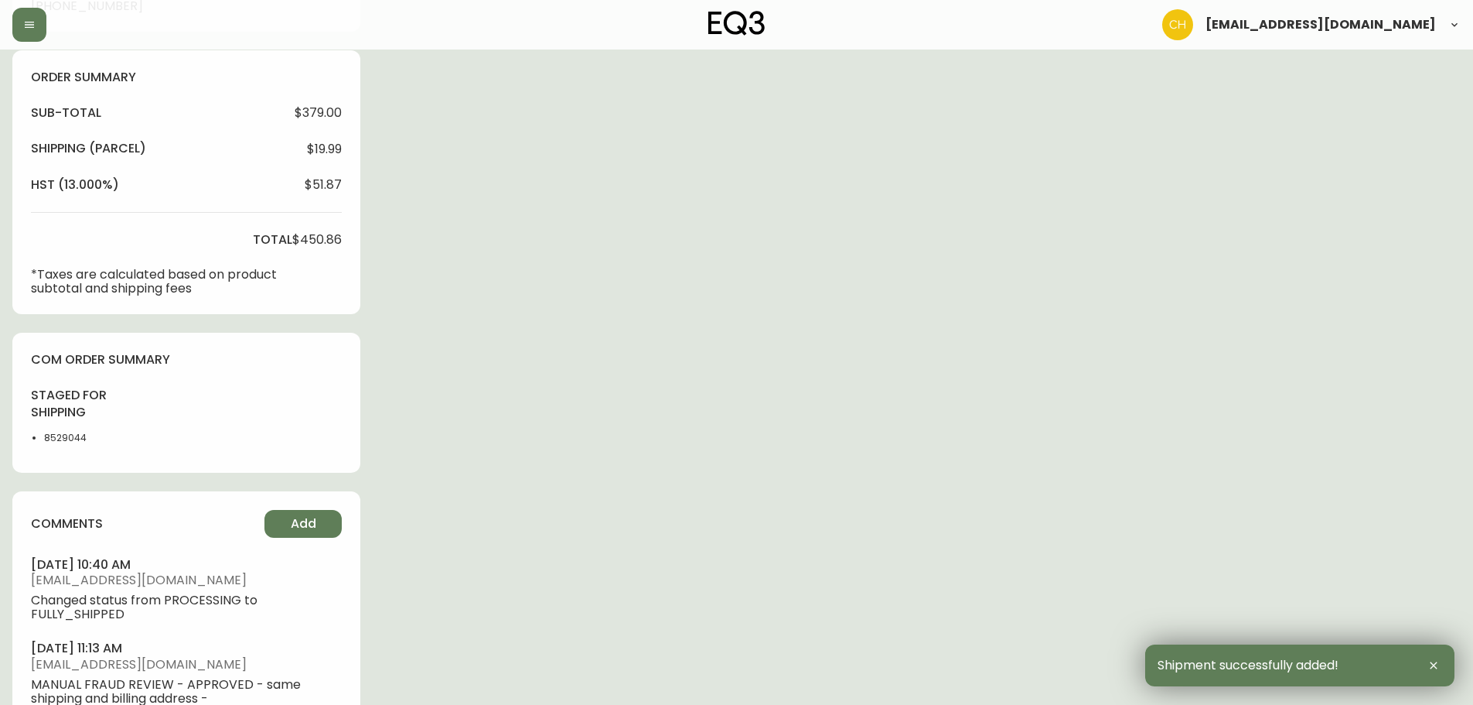
scroll to position [643, 0]
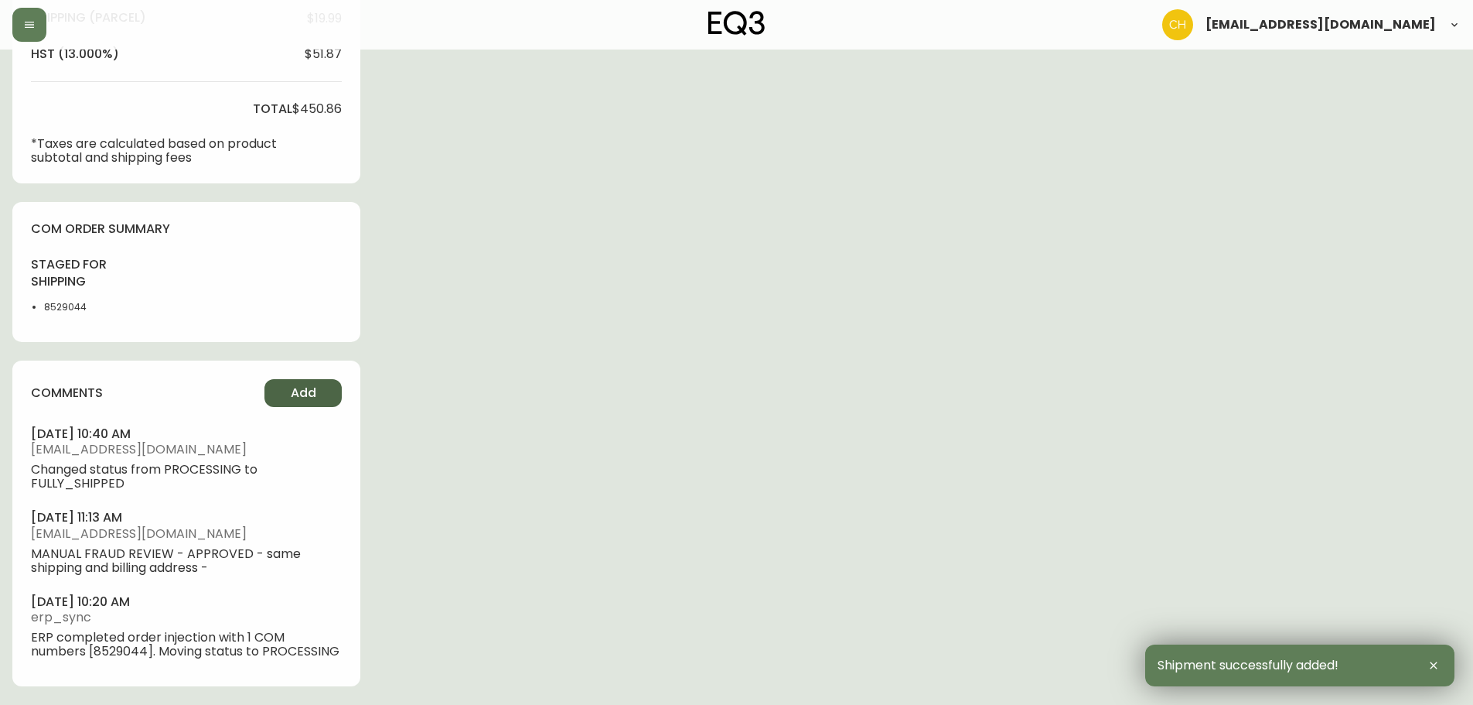
drag, startPoint x: 279, startPoint y: 394, endPoint x: 288, endPoint y: 393, distance: 8.6
click at [288, 393] on button "Add" at bounding box center [303, 393] width 77 height 28
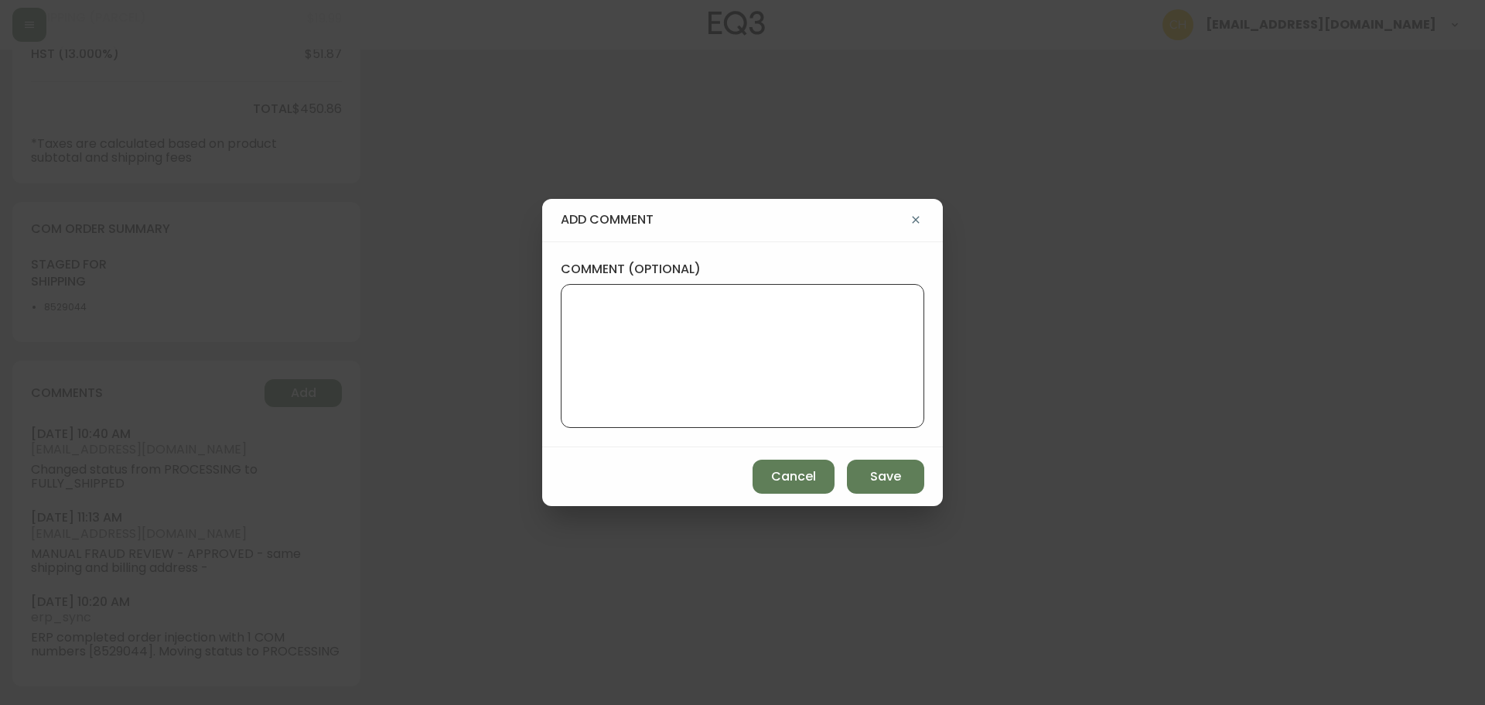
click at [618, 320] on textarea "comment (optional)" at bounding box center [742, 356] width 337 height 124
type textarea "CH"
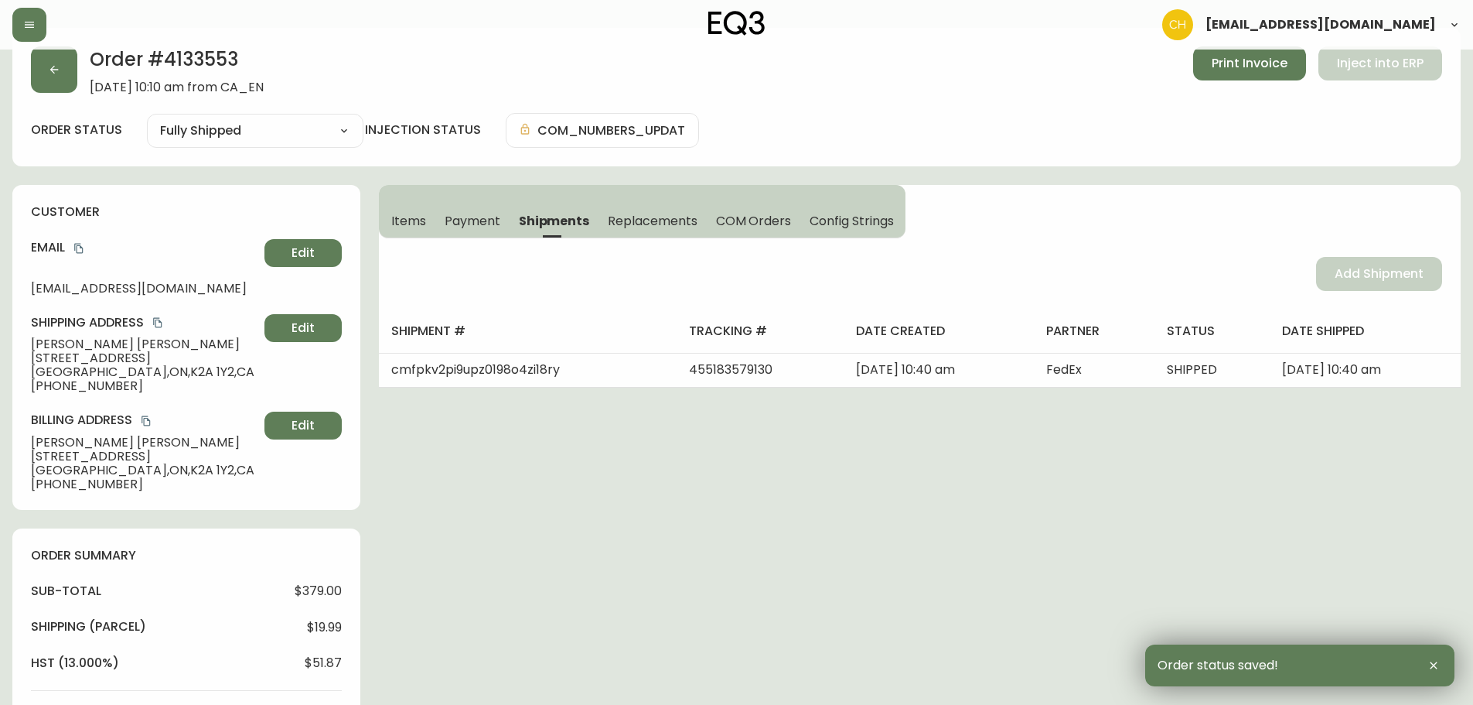
scroll to position [0, 0]
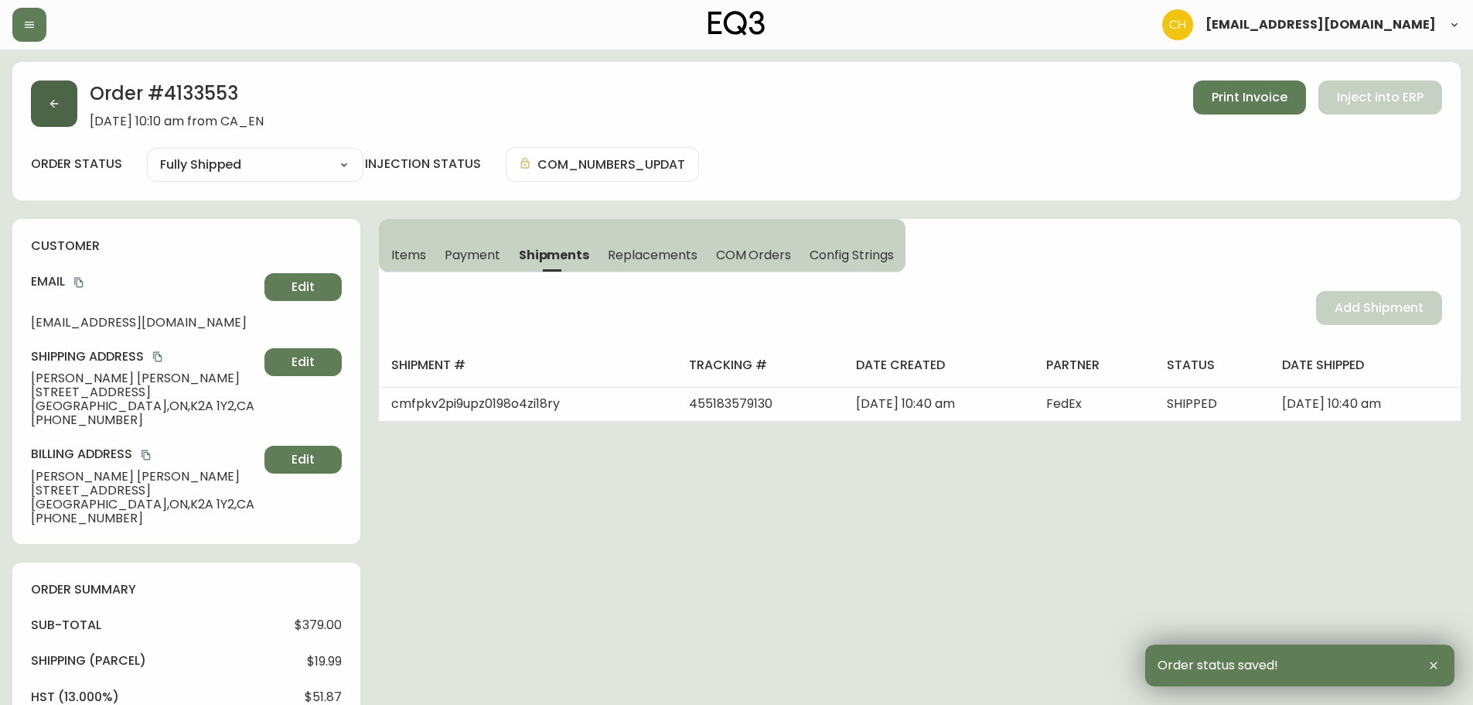
click at [70, 111] on button "button" at bounding box center [54, 103] width 46 height 46
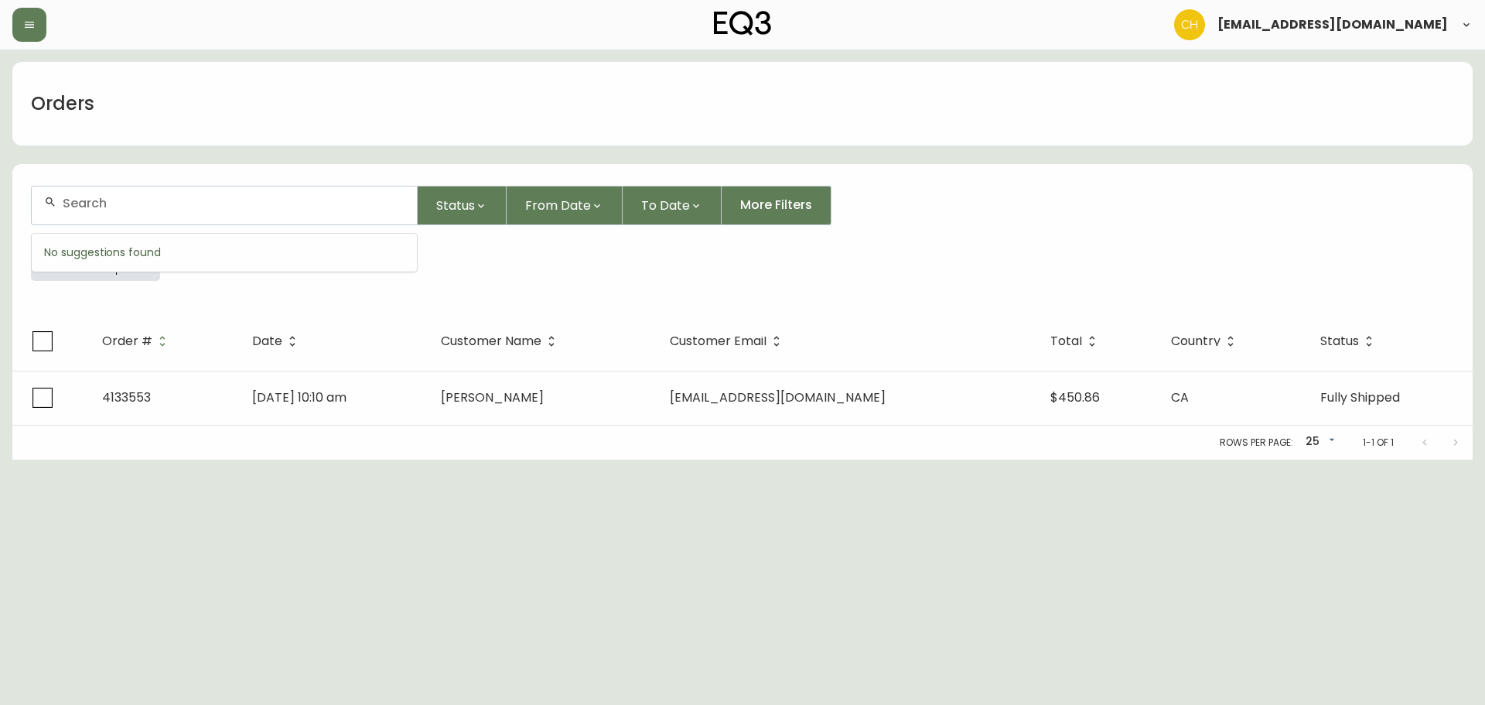
click at [85, 199] on input "text" at bounding box center [234, 203] width 342 height 15
type input "4135449"
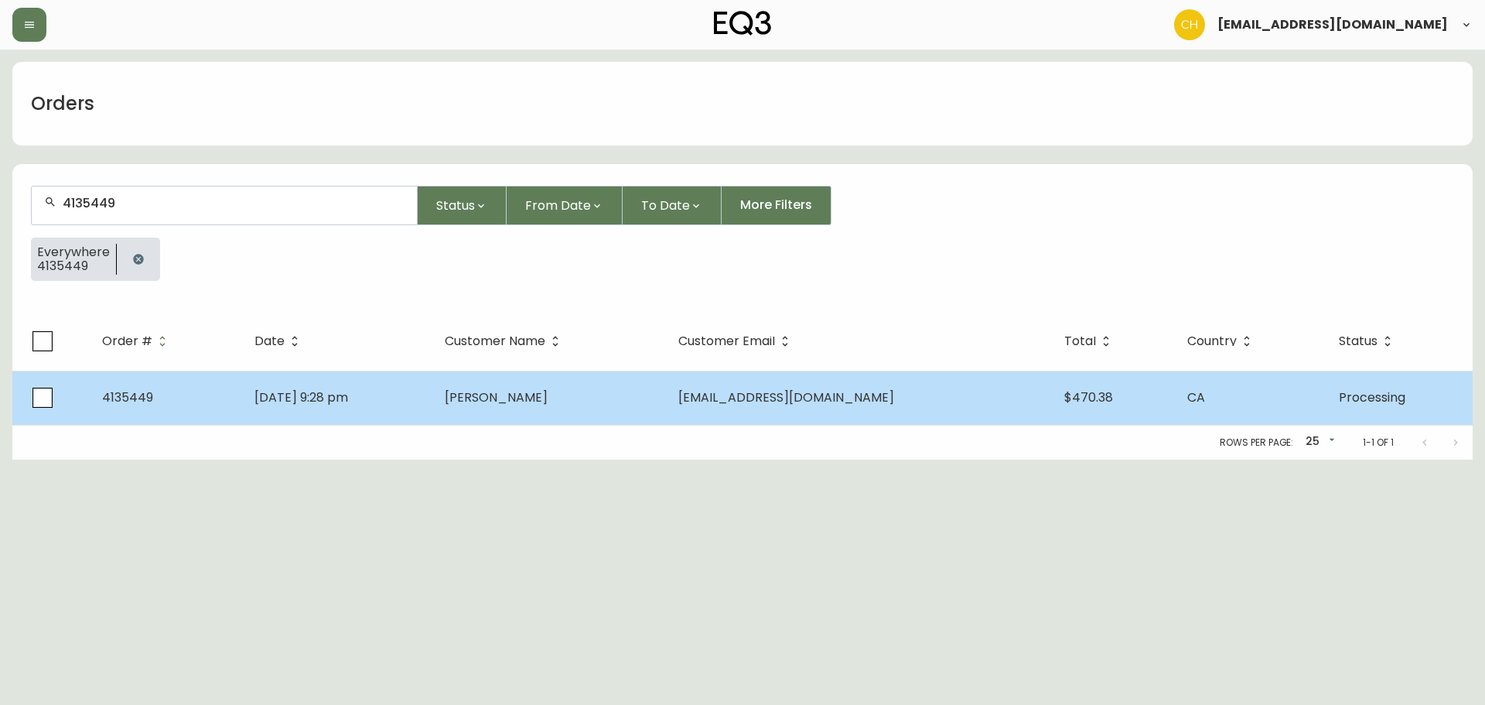
click at [432, 402] on td "[DATE] 9:28 pm" at bounding box center [337, 397] width 190 height 54
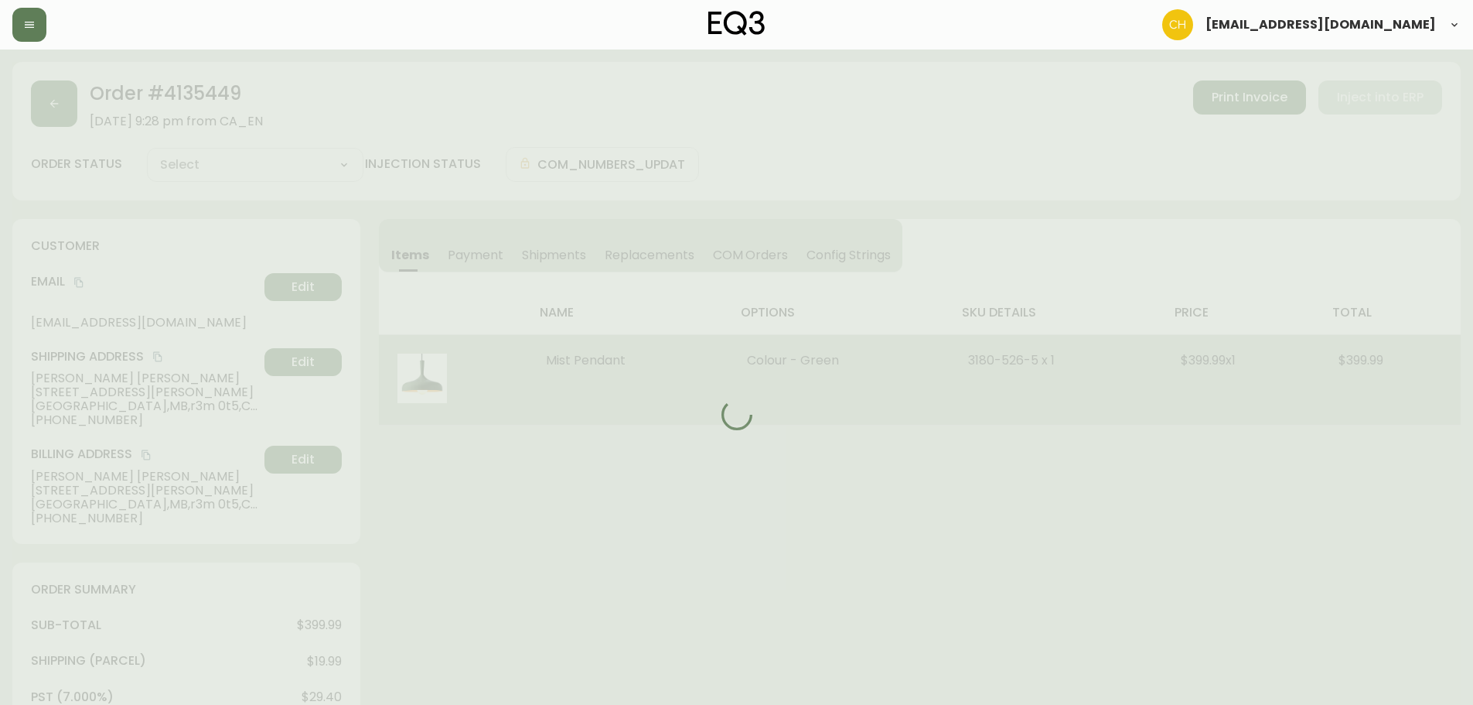
type input "Processing"
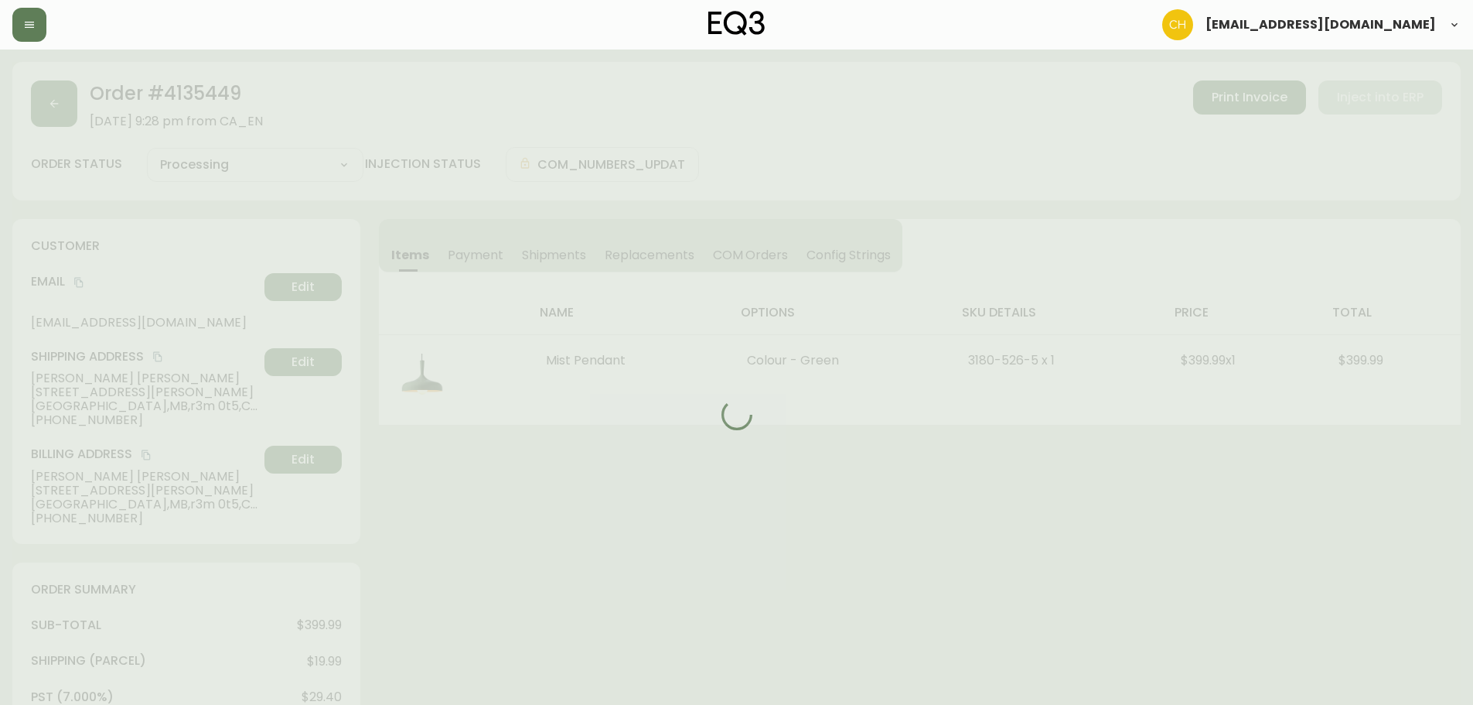
select select "PROCESSING"
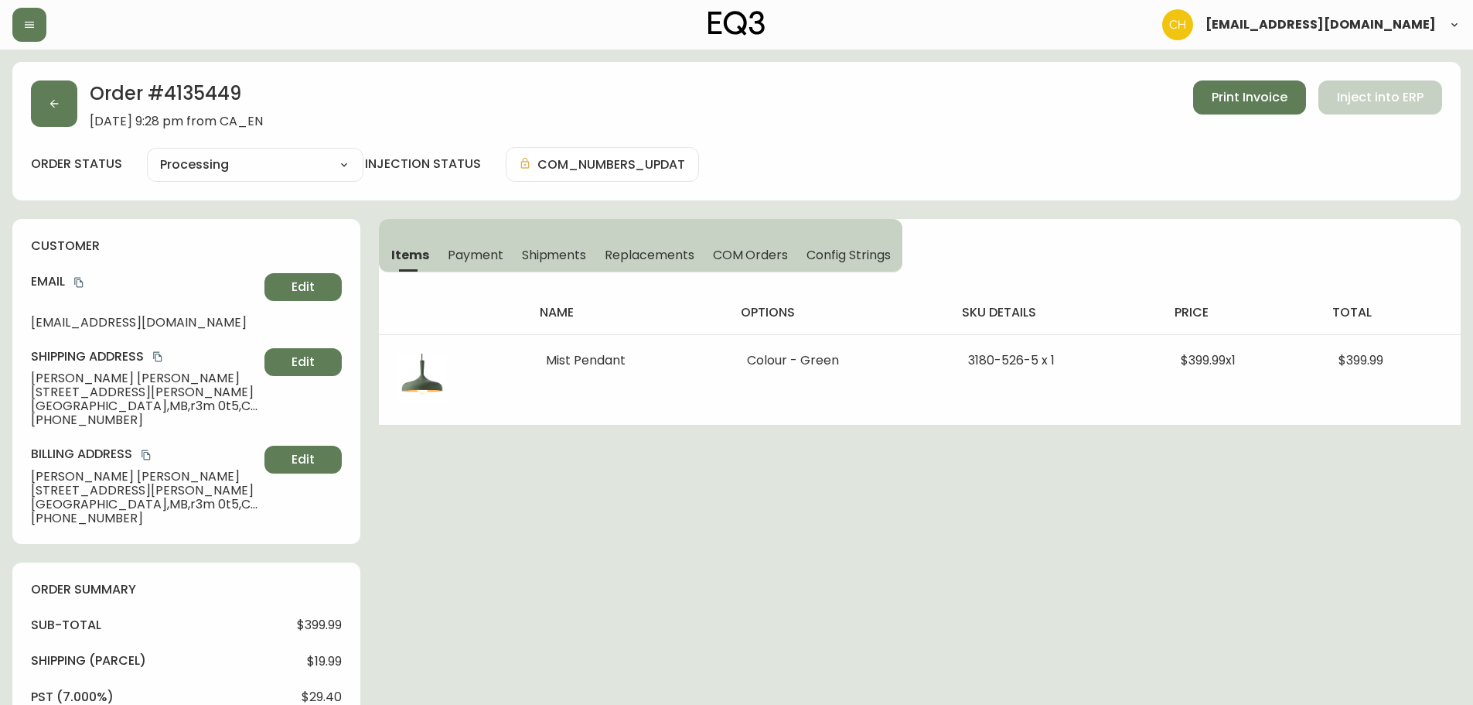
click at [553, 244] on button "Shipments" at bounding box center [555, 254] width 84 height 34
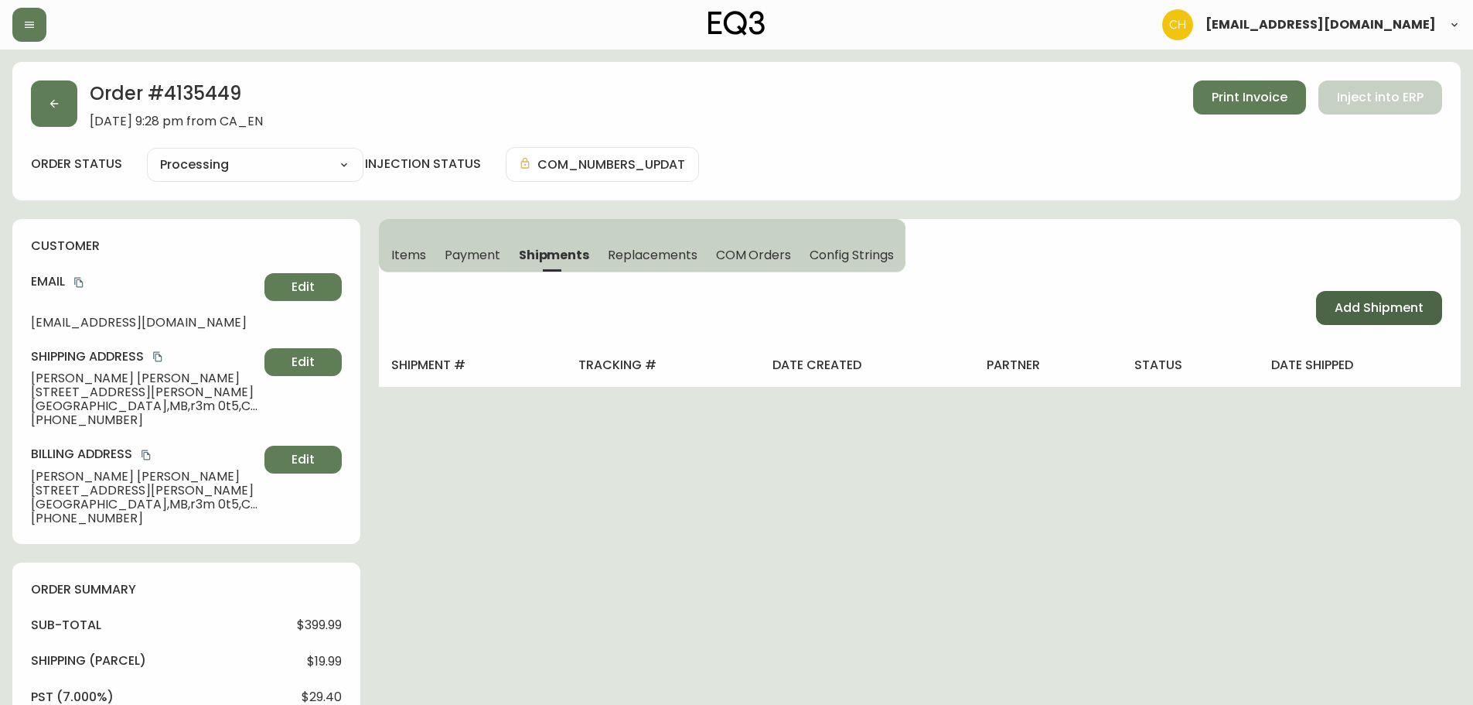
click at [1371, 295] on button "Add Shipment" at bounding box center [1379, 308] width 126 height 34
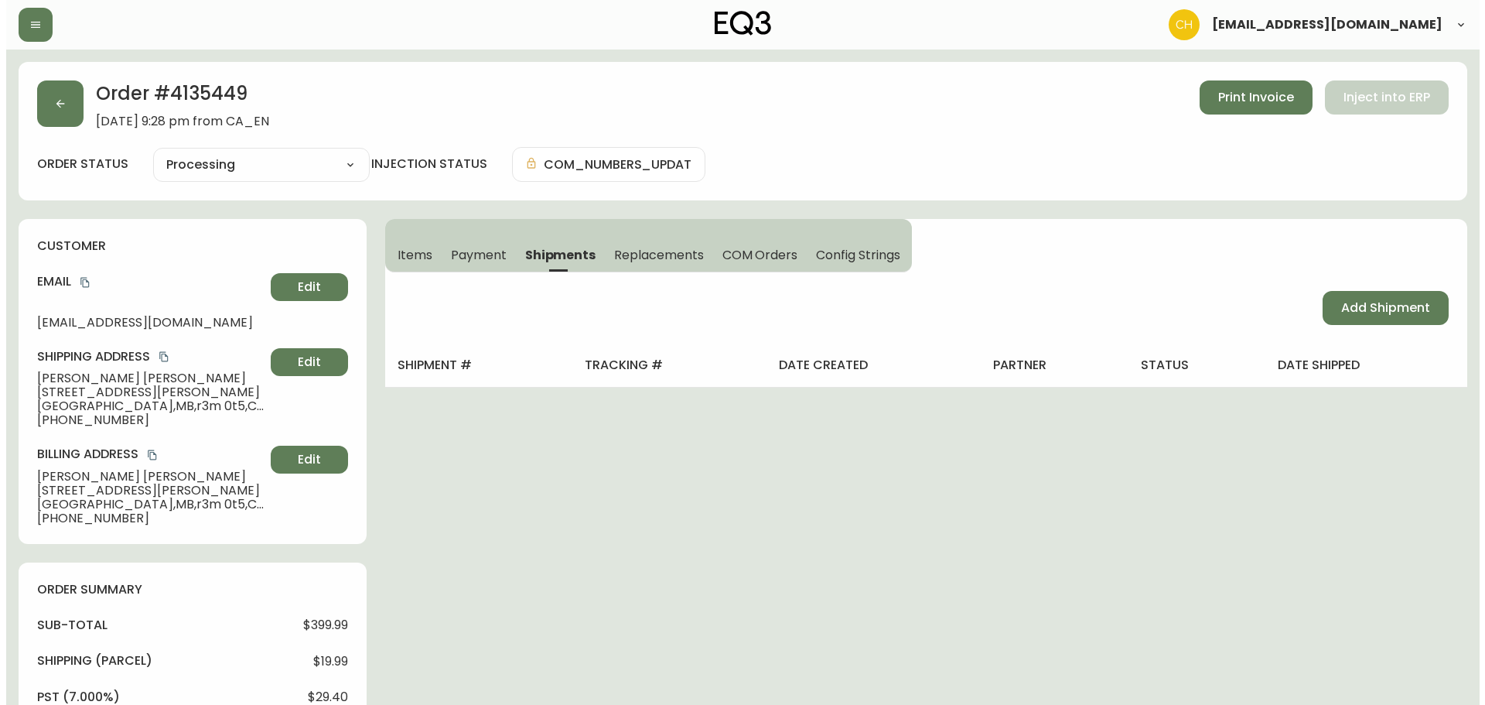
select select "PENDING"
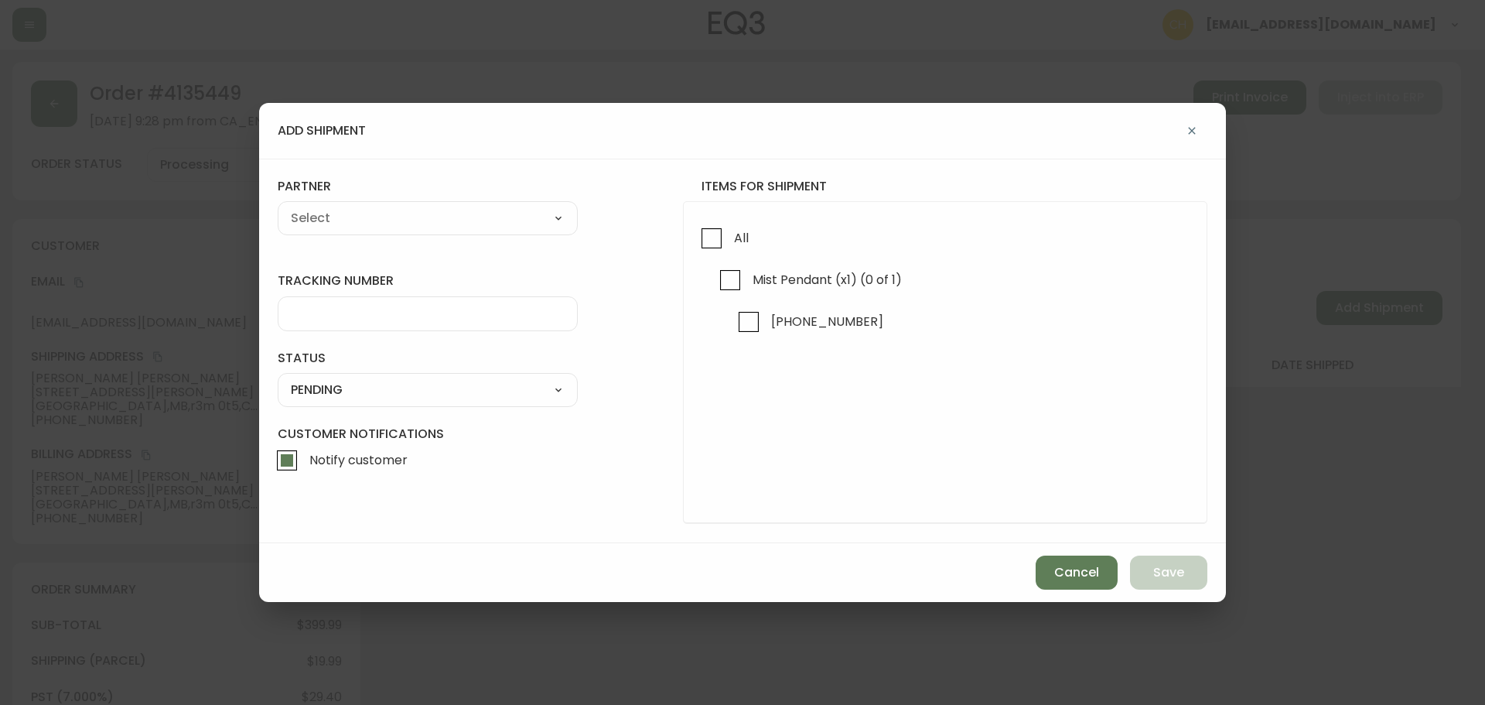
click at [350, 224] on select "A Move to Remember LLC ABF Freight Alero [PERSON_NAME] Canada Post Canpar Expre…" at bounding box center [428, 218] width 300 height 23
select select "cjy0a9taa01x001669l98m63c"
click at [278, 207] on select "A Move to Remember LLC ABF Freight Alero [PERSON_NAME] Canada Post Canpar Expre…" at bounding box center [428, 218] width 300 height 23
type input "FedEx"
click at [720, 239] on input "All" at bounding box center [712, 238] width 36 height 36
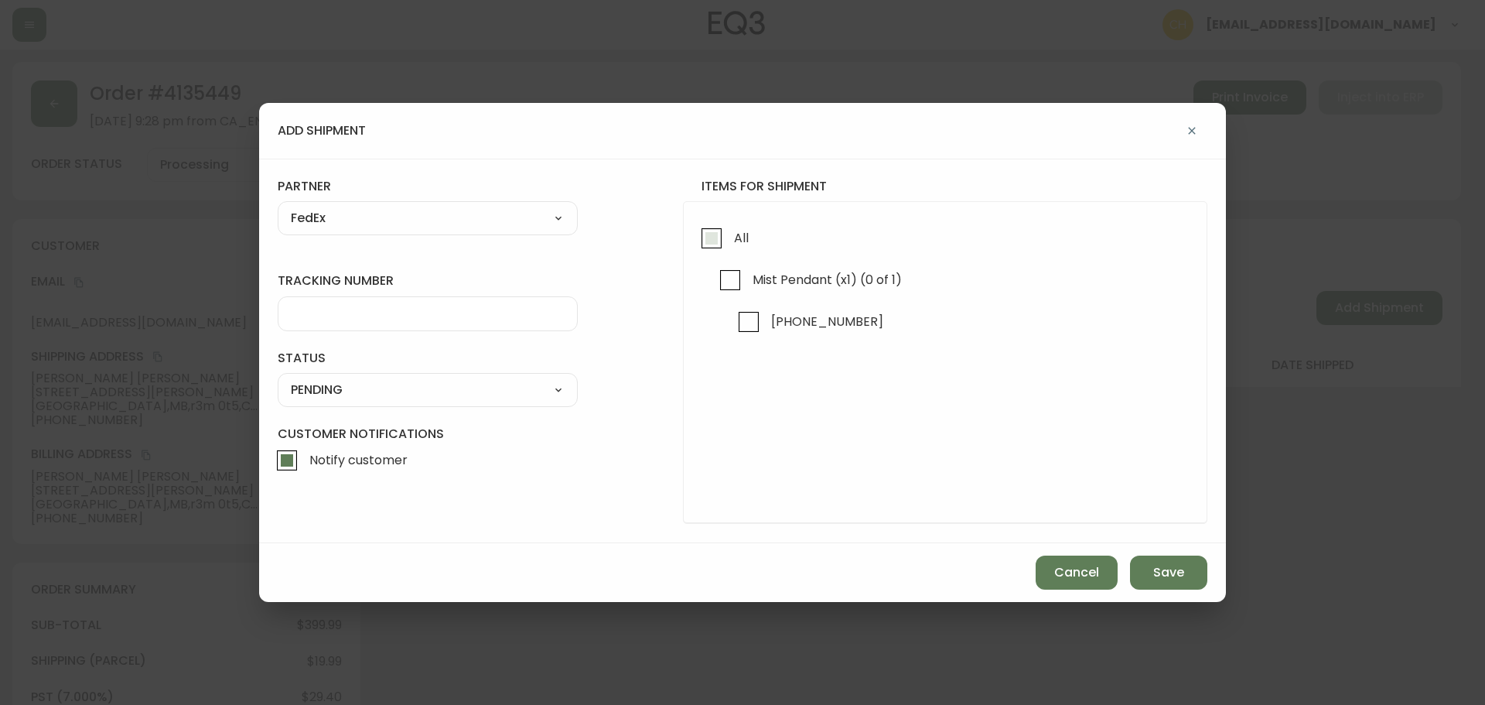
checkbox input "true"
click at [356, 316] on input "tracking number" at bounding box center [428, 313] width 274 height 15
type input "455183579140"
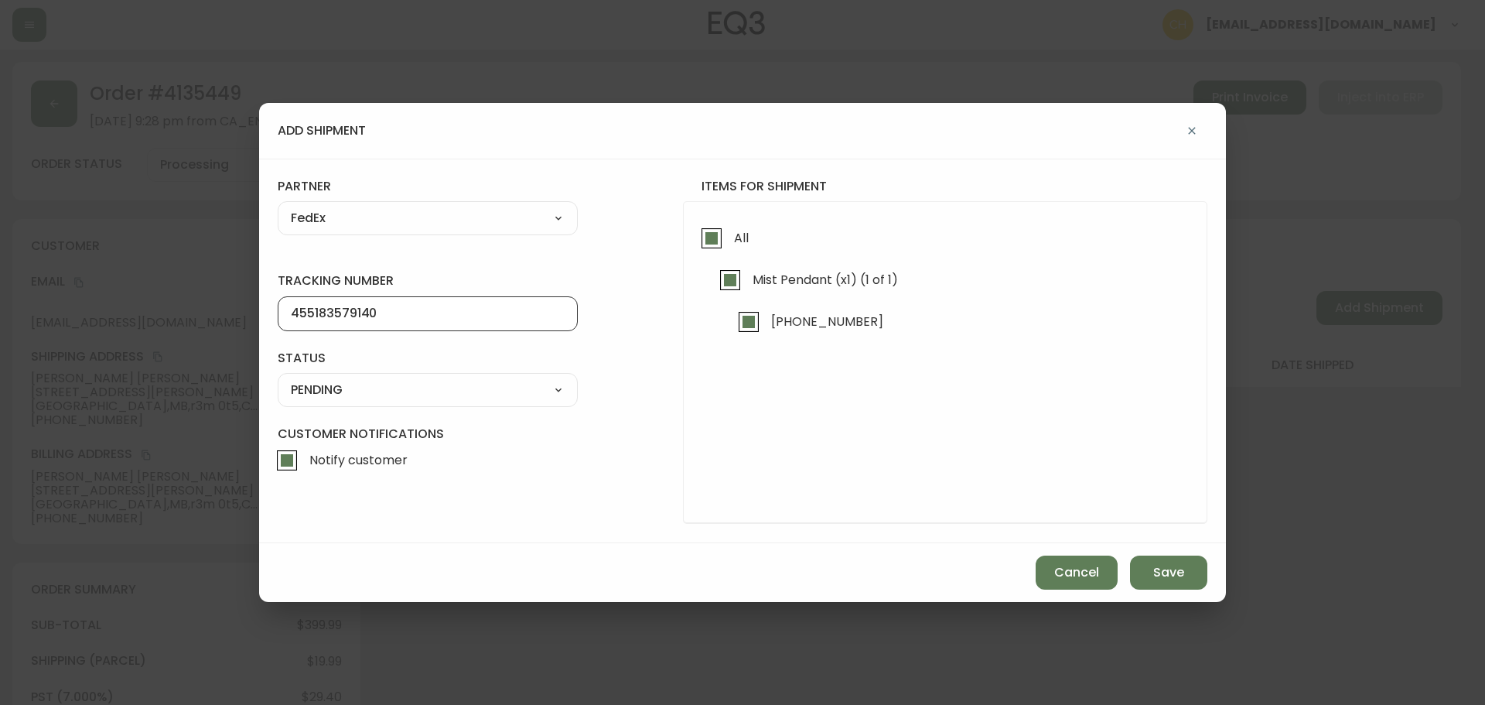
click at [357, 398] on select "SHIPPED PENDING CANCELLED" at bounding box center [428, 389] width 300 height 23
click at [278, 378] on select "SHIPPED PENDING CANCELLED" at bounding box center [428, 389] width 300 height 23
select select "PENDING"
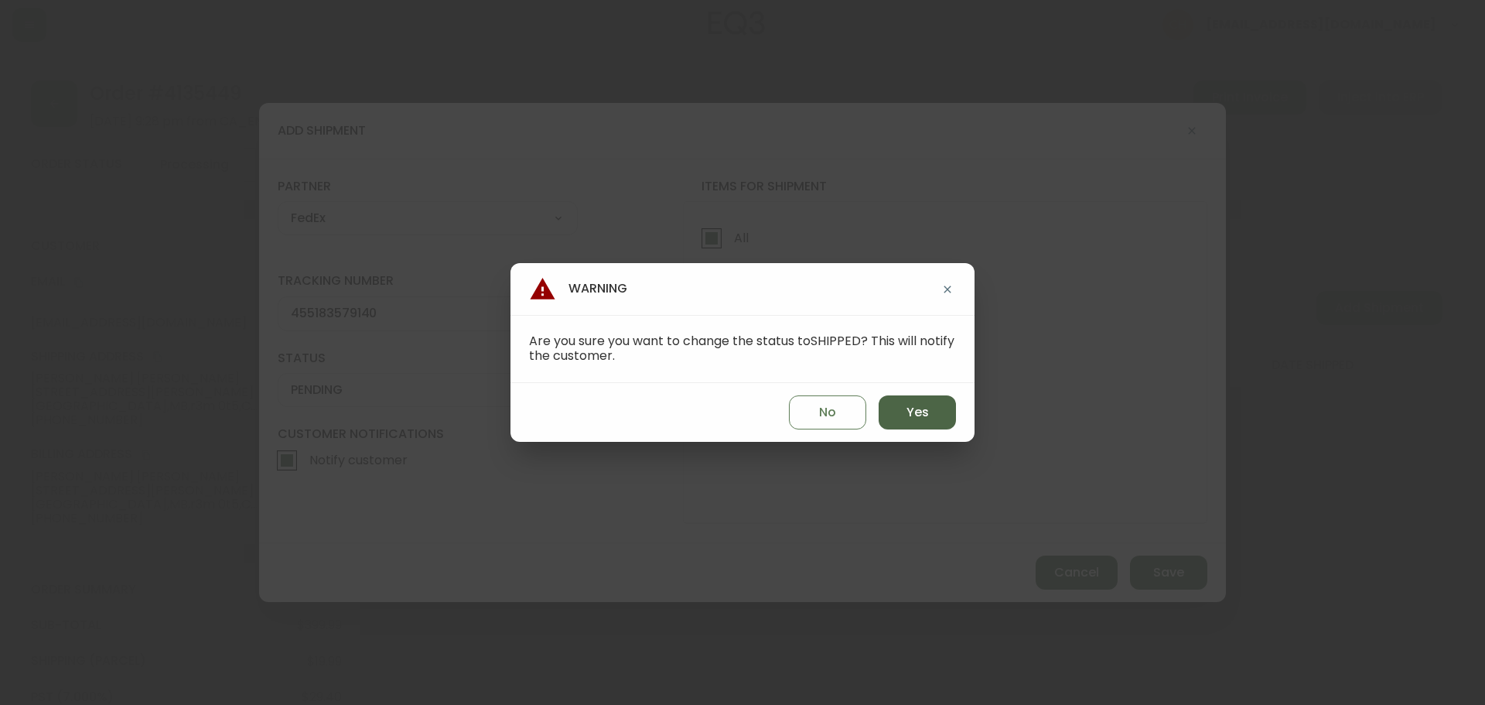
click at [903, 411] on button "Yes" at bounding box center [917, 412] width 77 height 34
type input "SHIPPED"
select select "SHIPPED"
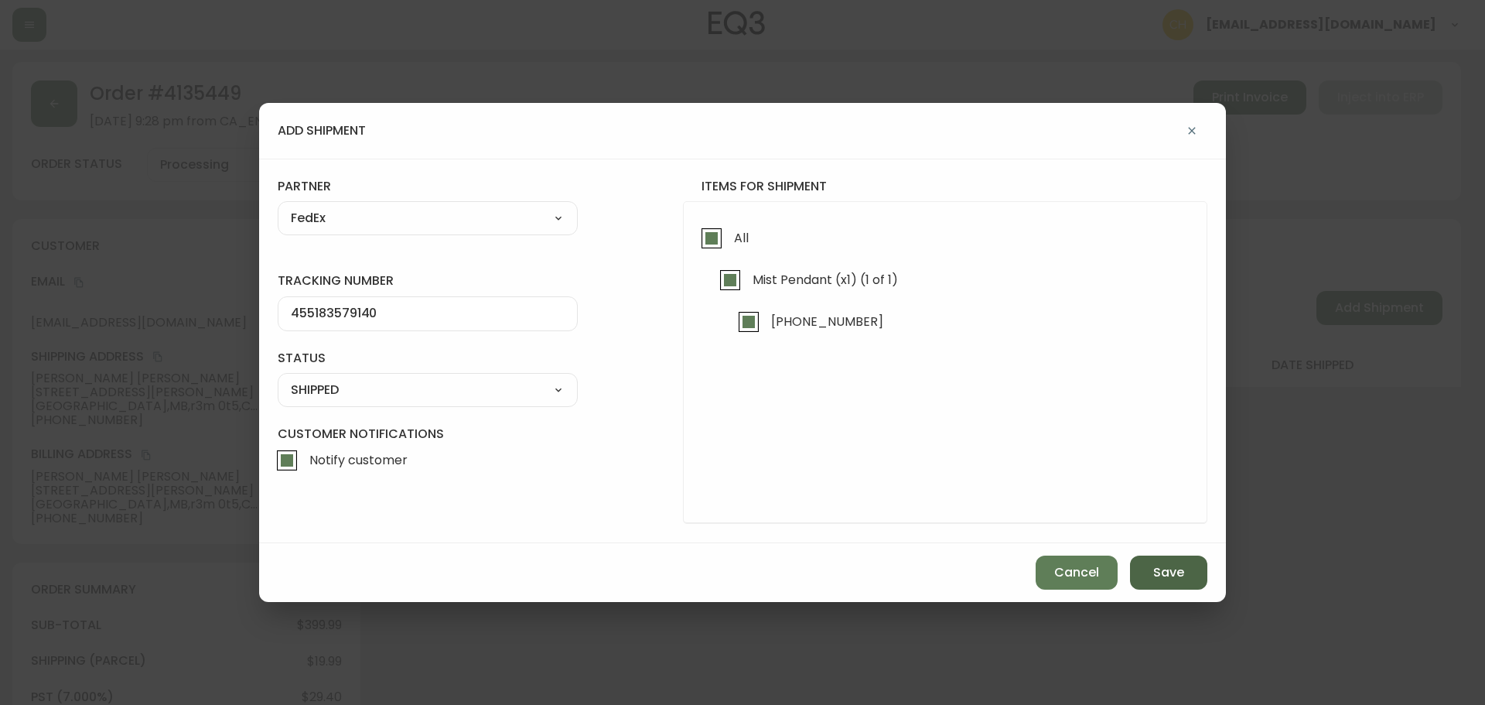
click at [1187, 573] on button "Save" at bounding box center [1168, 572] width 77 height 34
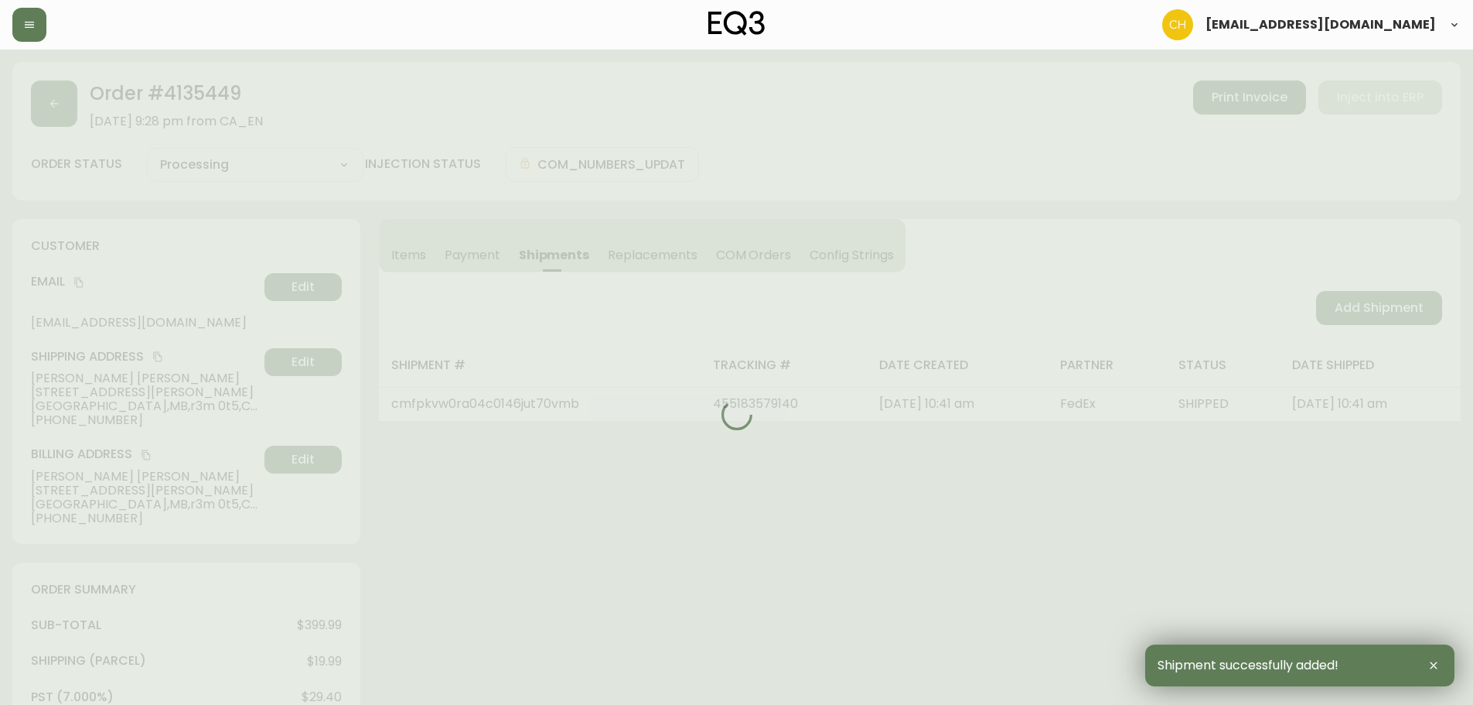
type input "Fully Shipped"
select select "FULLY_SHIPPED"
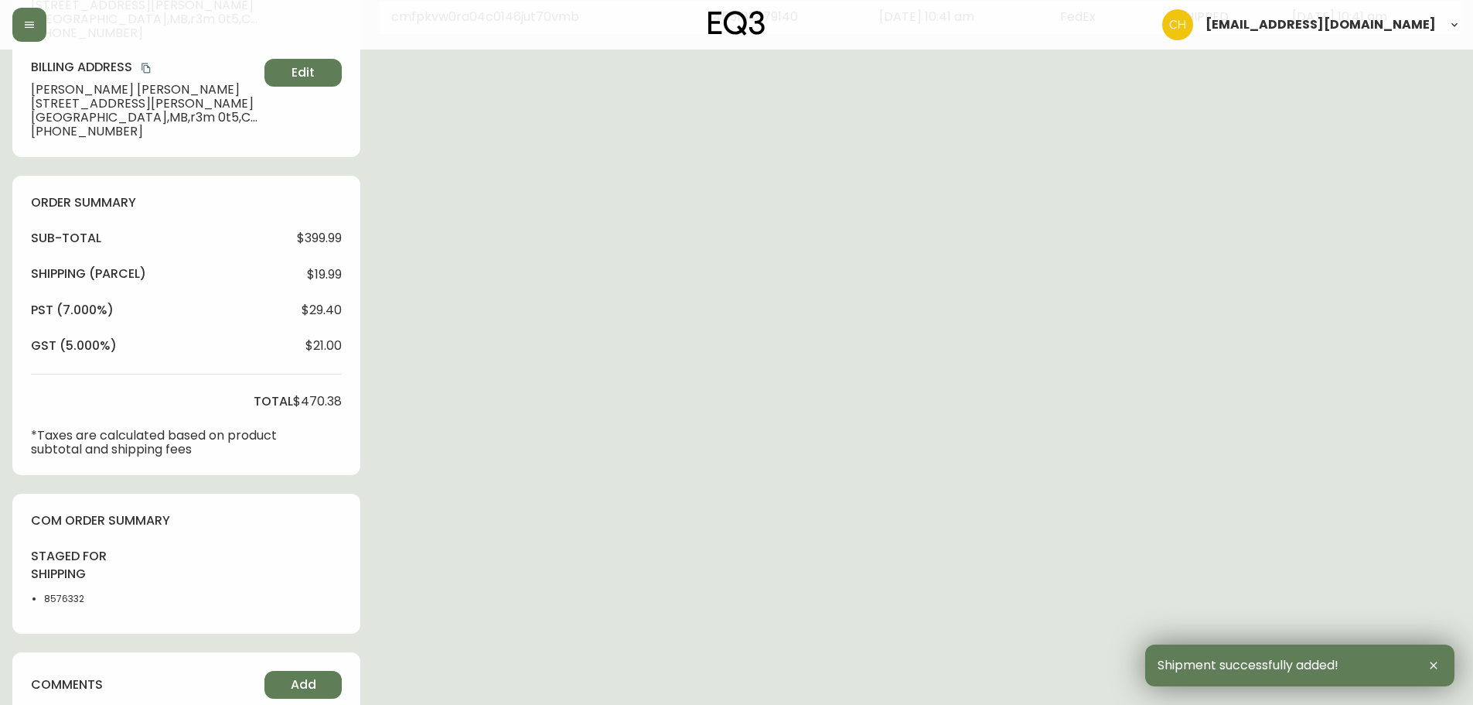
scroll to position [595, 0]
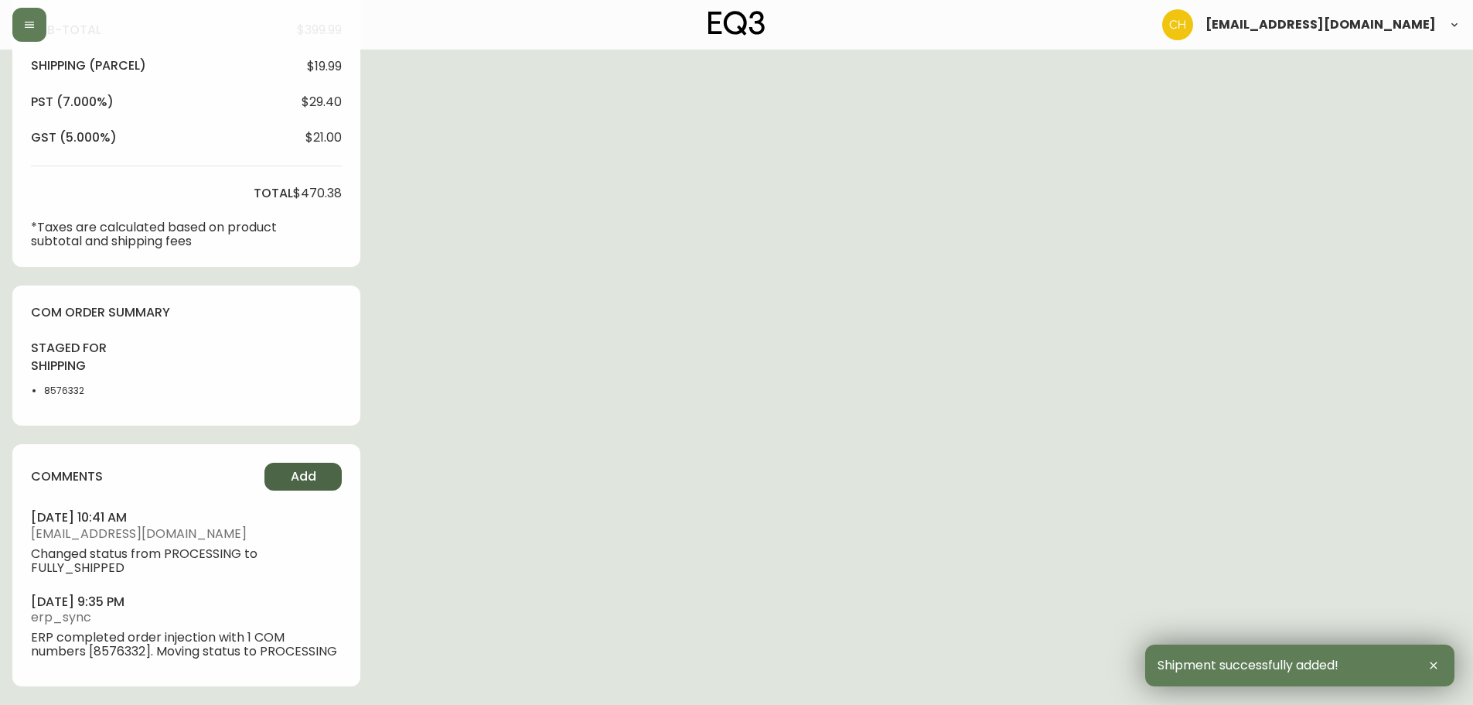
click at [289, 470] on button "Add" at bounding box center [303, 477] width 77 height 28
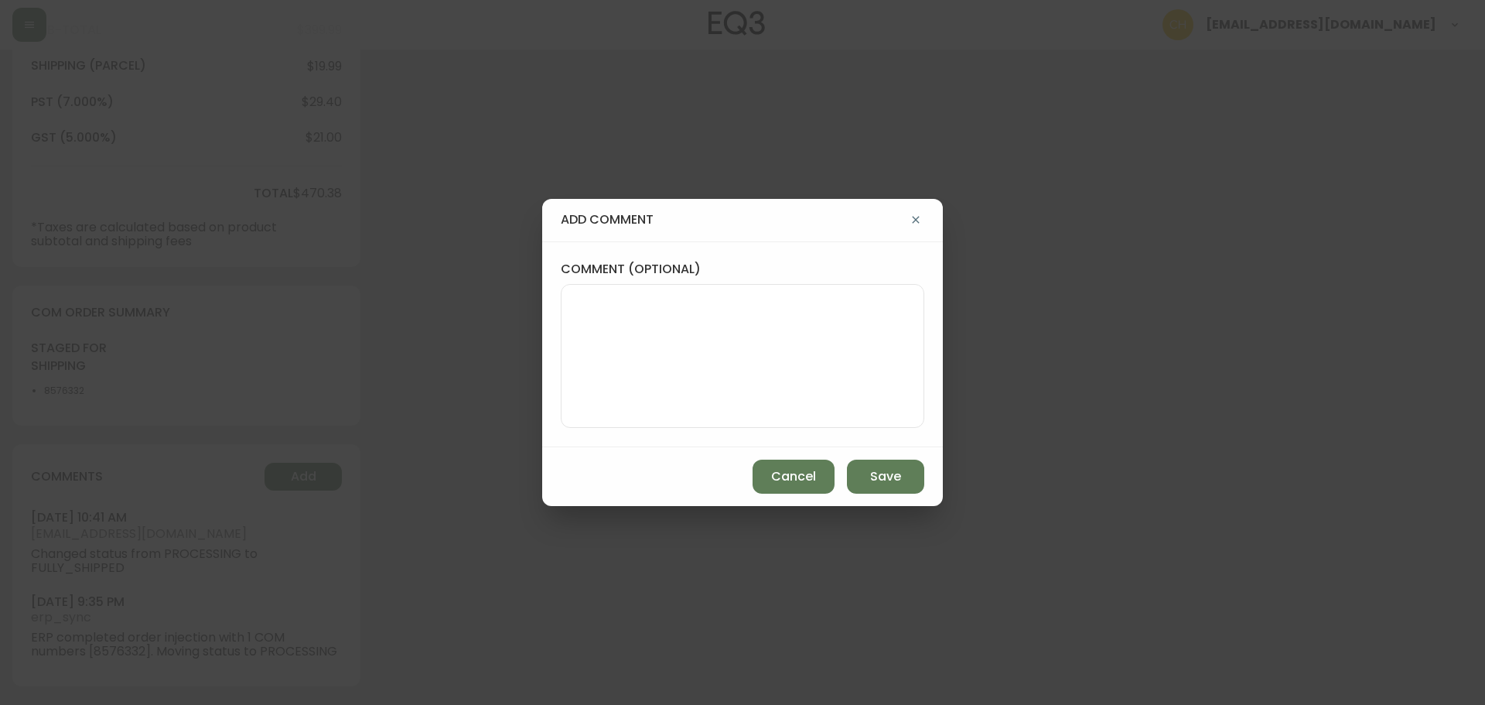
drag, startPoint x: 624, startPoint y: 337, endPoint x: 599, endPoint y: 306, distance: 40.1
click at [625, 336] on textarea "comment (optional)" at bounding box center [742, 356] width 337 height 124
type textarea "CH"
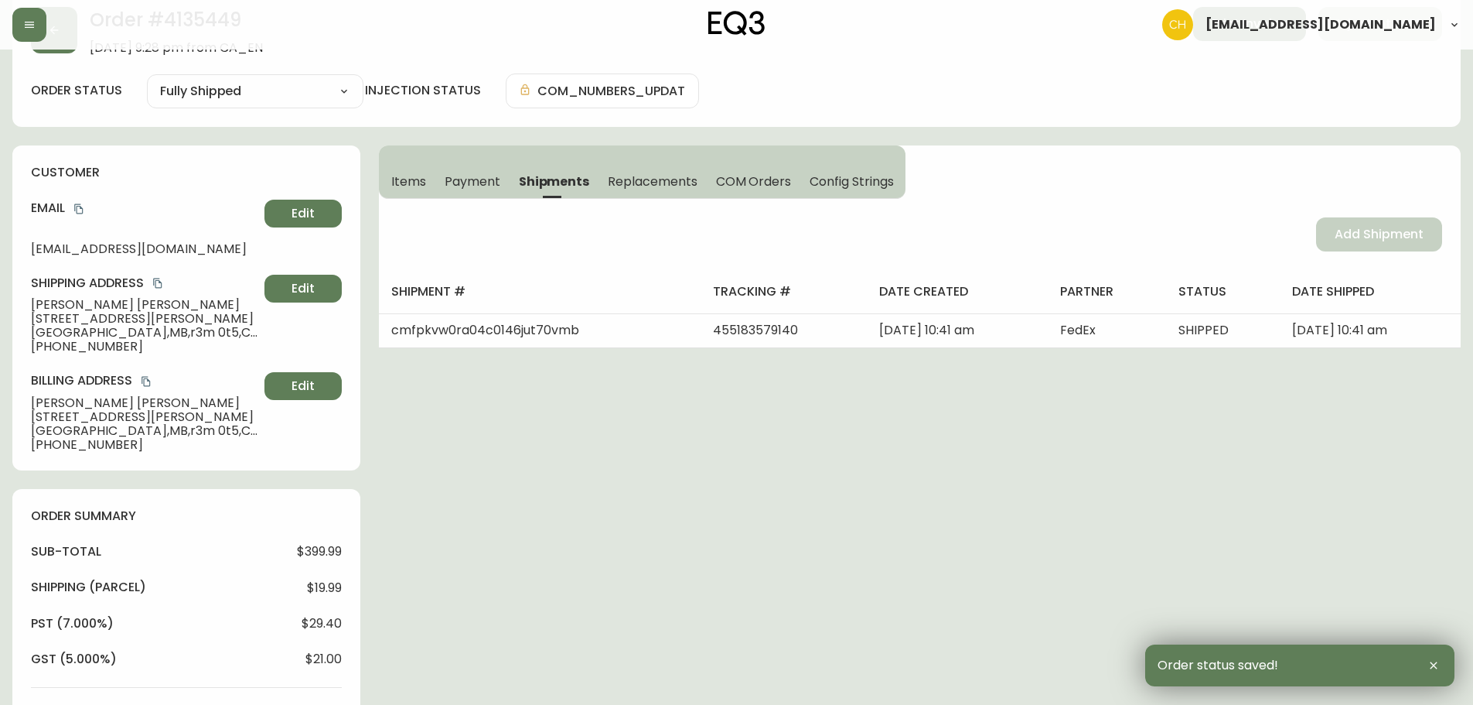
scroll to position [0, 0]
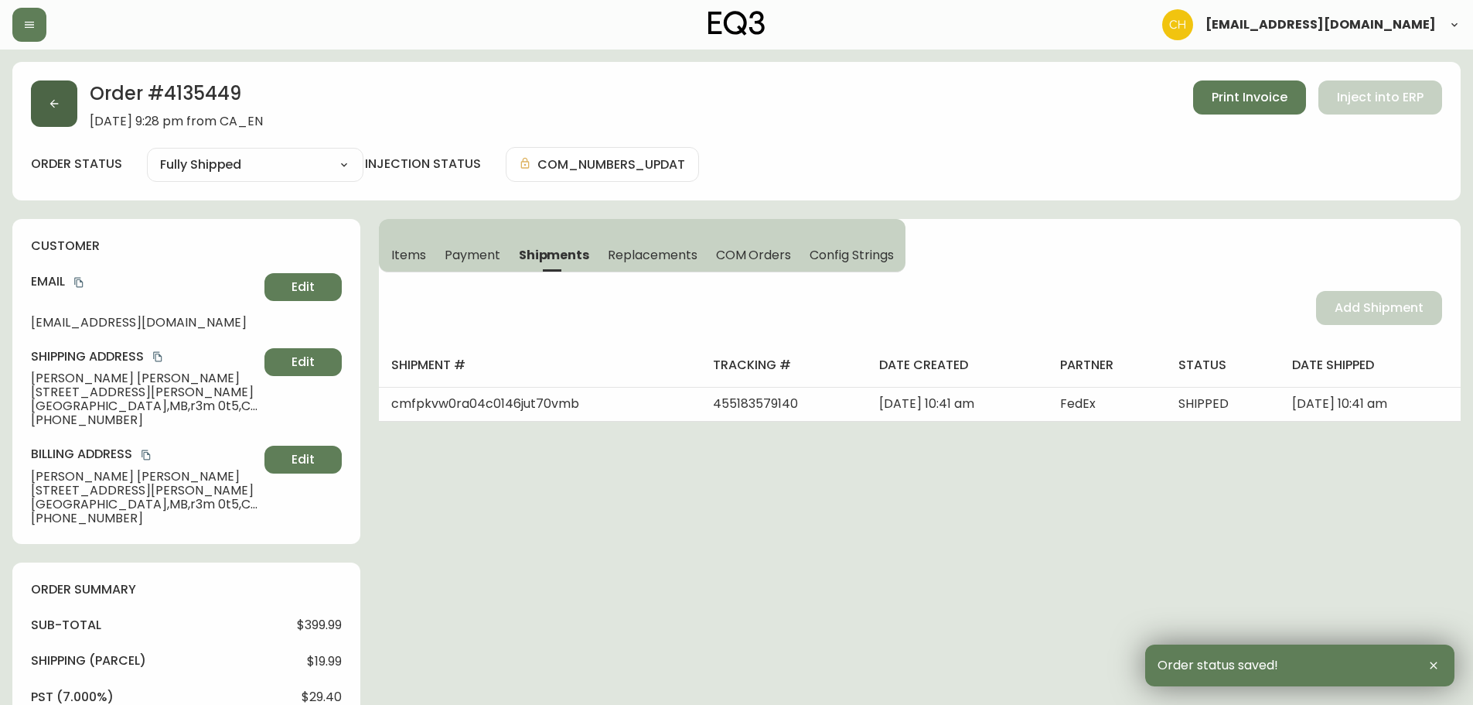
click at [57, 107] on icon "button" at bounding box center [54, 103] width 12 height 12
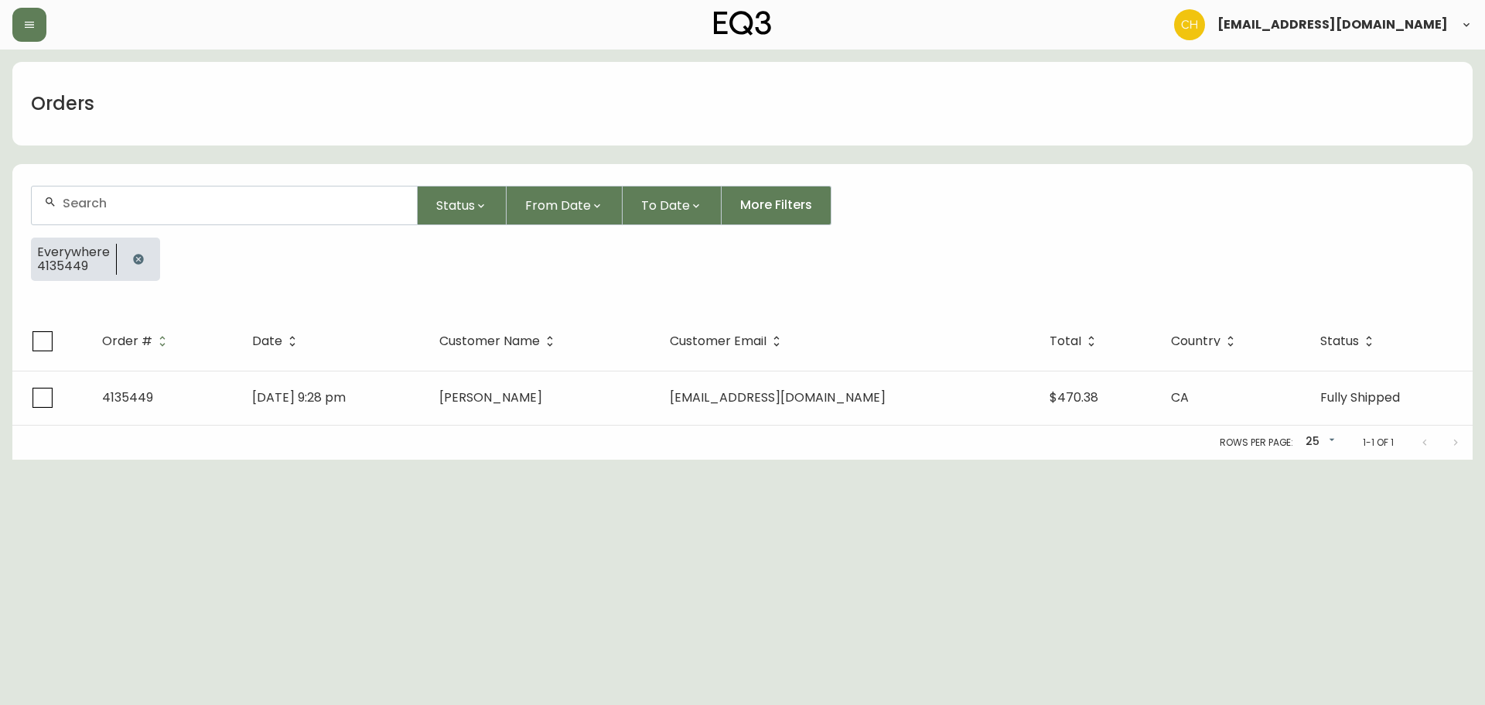
drag, startPoint x: 130, startPoint y: 206, endPoint x: 131, endPoint y: 188, distance: 17.9
click at [134, 196] on input "text" at bounding box center [234, 203] width 342 height 15
type input "4135429"
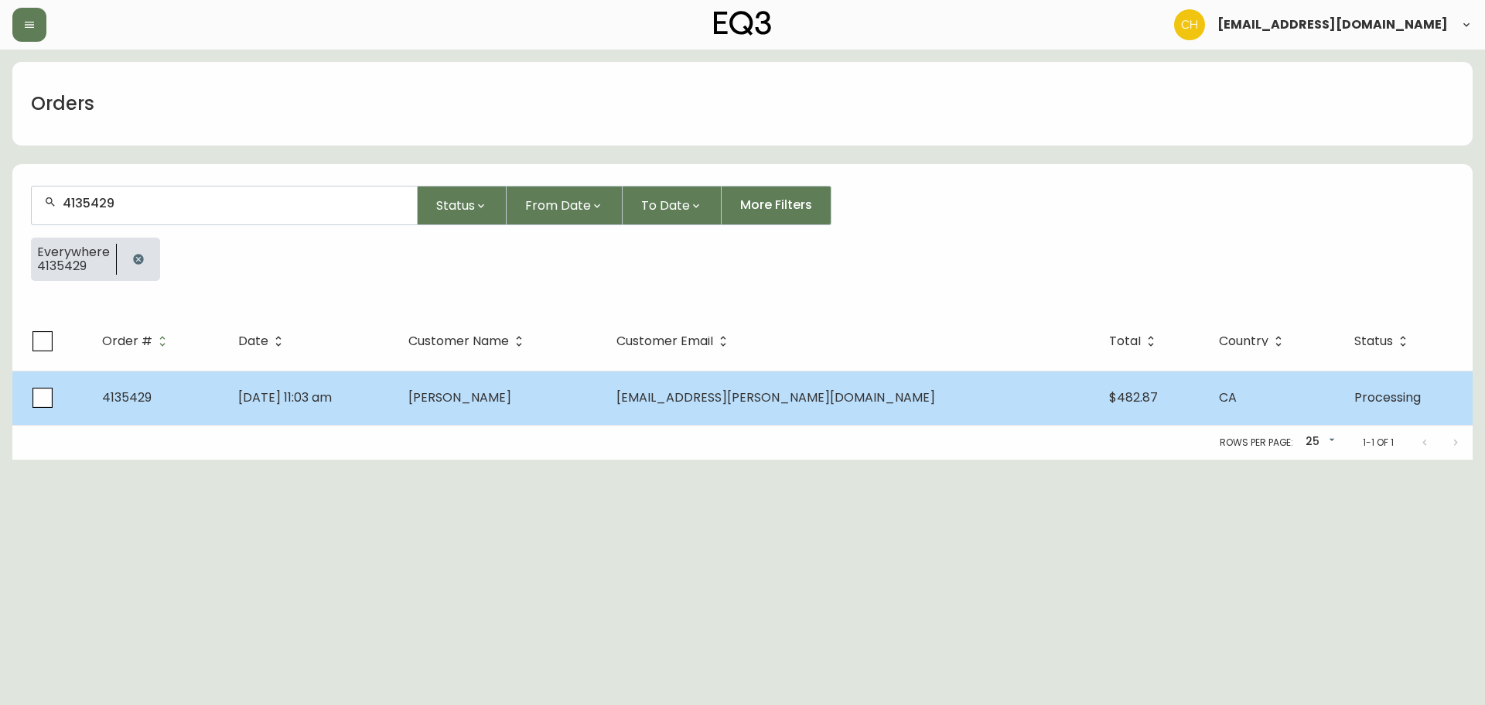
click at [511, 391] on span "[PERSON_NAME]" at bounding box center [459, 397] width 103 height 18
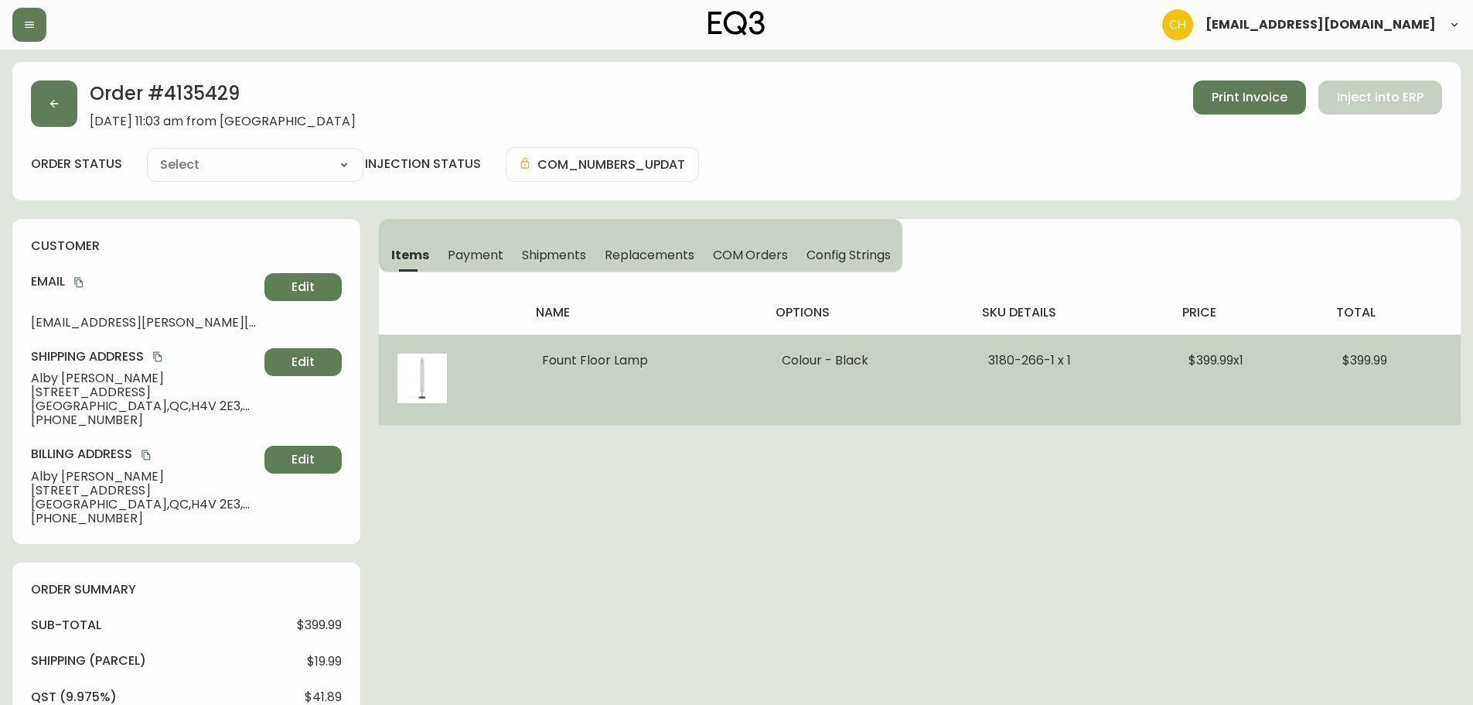
type input "Processing"
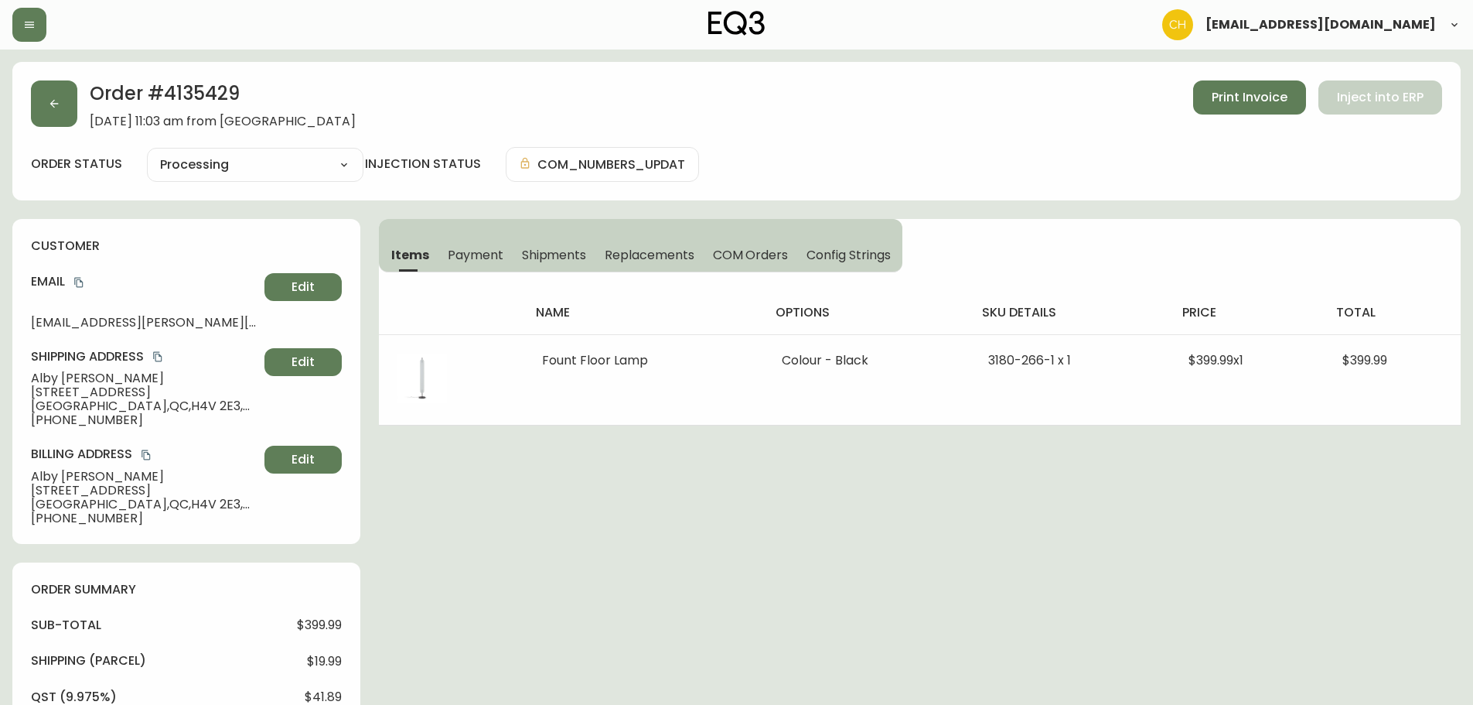
select select "PROCESSING"
click at [536, 255] on span "Shipments" at bounding box center [554, 255] width 65 height 16
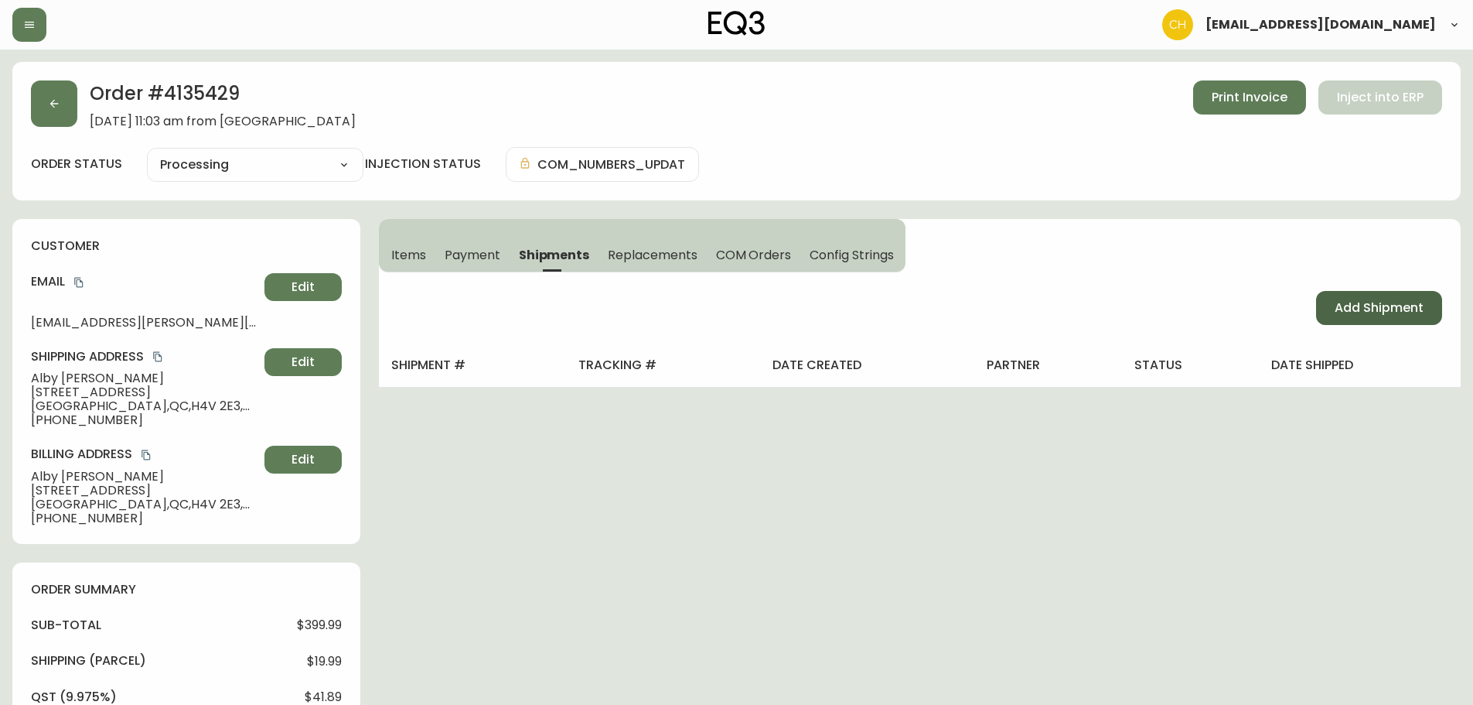
click at [1332, 304] on button "Add Shipment" at bounding box center [1379, 308] width 126 height 34
select select "PENDING"
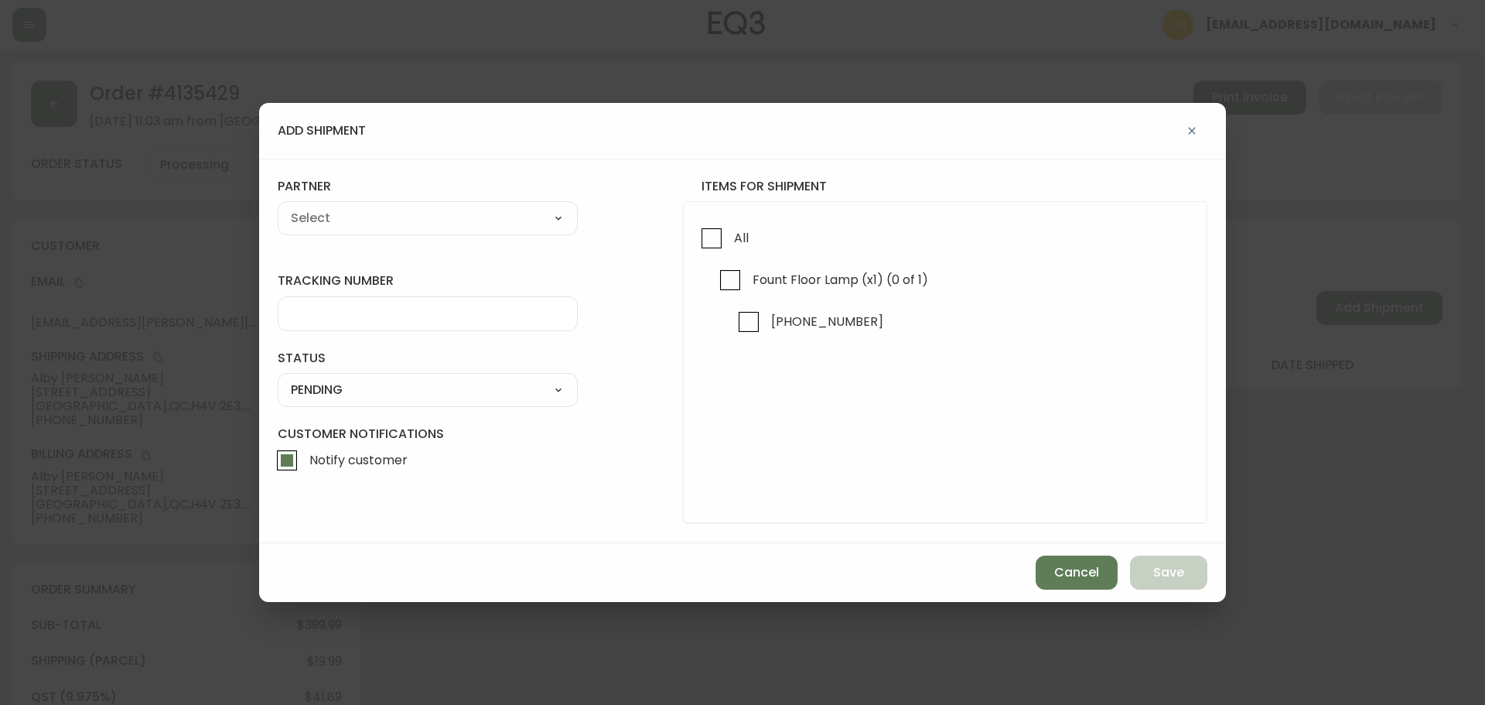
drag, startPoint x: 714, startPoint y: 241, endPoint x: 573, endPoint y: 215, distance: 143.2
click at [712, 240] on input "All" at bounding box center [712, 238] width 36 height 36
checkbox input "true"
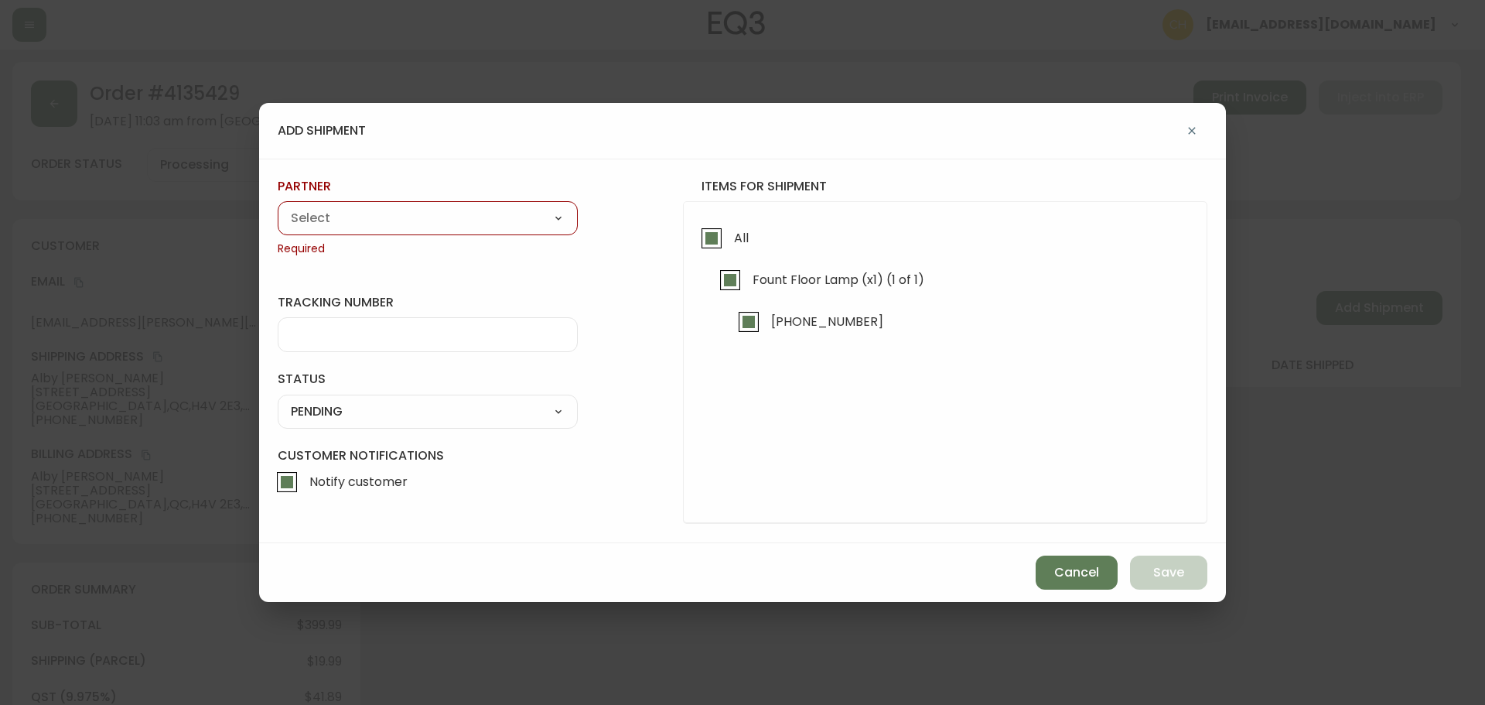
click at [454, 215] on select "A Move to Remember LLC ABF Freight Alero [PERSON_NAME] Canada Post Canpar Expre…" at bounding box center [428, 218] width 300 height 23
select select "cjy0a9taa01x001669l98m63c"
click at [278, 207] on select "A Move to Remember LLC ABF Freight Alero [PERSON_NAME] Canada Post Canpar Expre…" at bounding box center [428, 218] width 300 height 23
type input "FedEx"
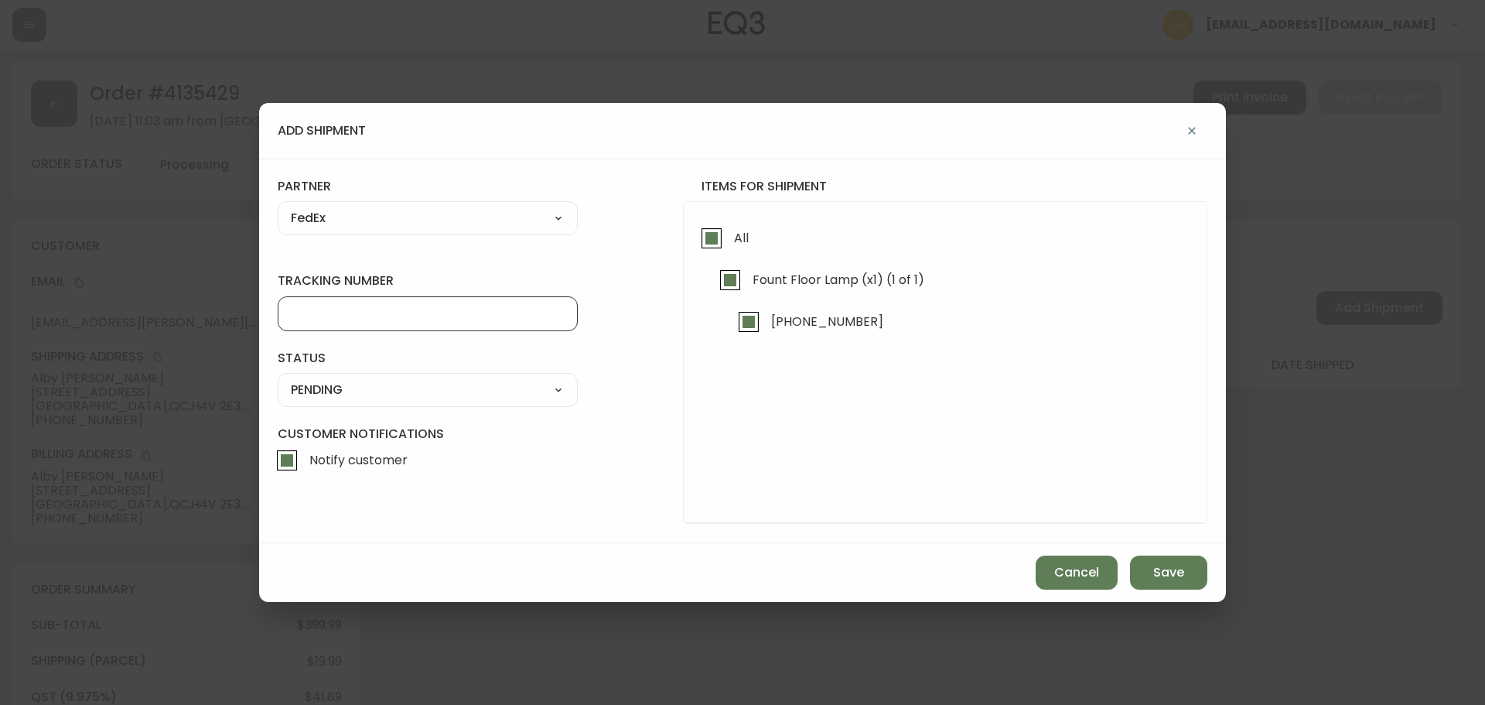
click at [319, 309] on input "tracking number" at bounding box center [428, 313] width 274 height 15
type input "455183579151"
click at [336, 384] on select "SHIPPED PENDING CANCELLED" at bounding box center [428, 389] width 300 height 23
click at [278, 378] on select "SHIPPED PENDING CANCELLED" at bounding box center [428, 389] width 300 height 23
select select "PENDING"
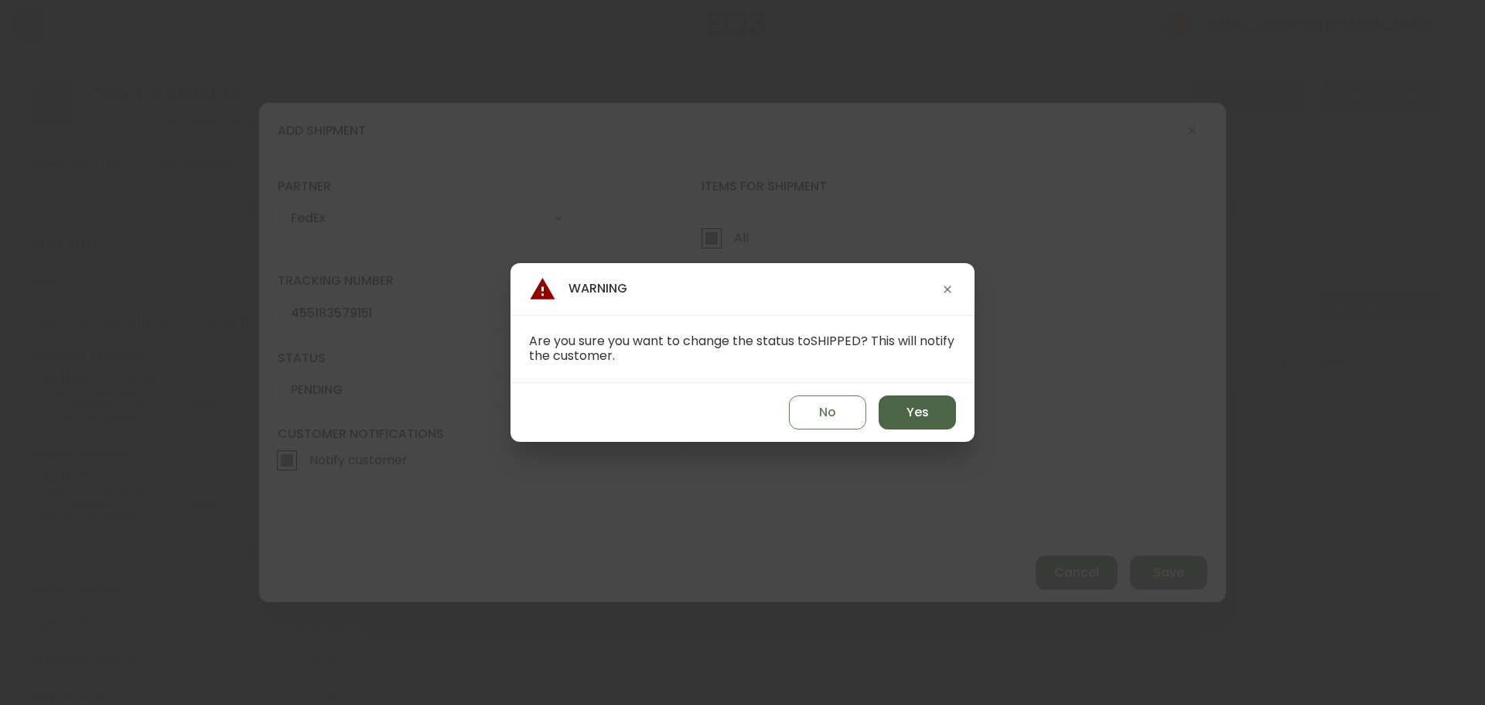
drag, startPoint x: 907, startPoint y: 414, endPoint x: 915, endPoint y: 422, distance: 11.5
click at [908, 414] on span "Yes" at bounding box center [918, 412] width 22 height 17
type input "SHIPPED"
select select "SHIPPED"
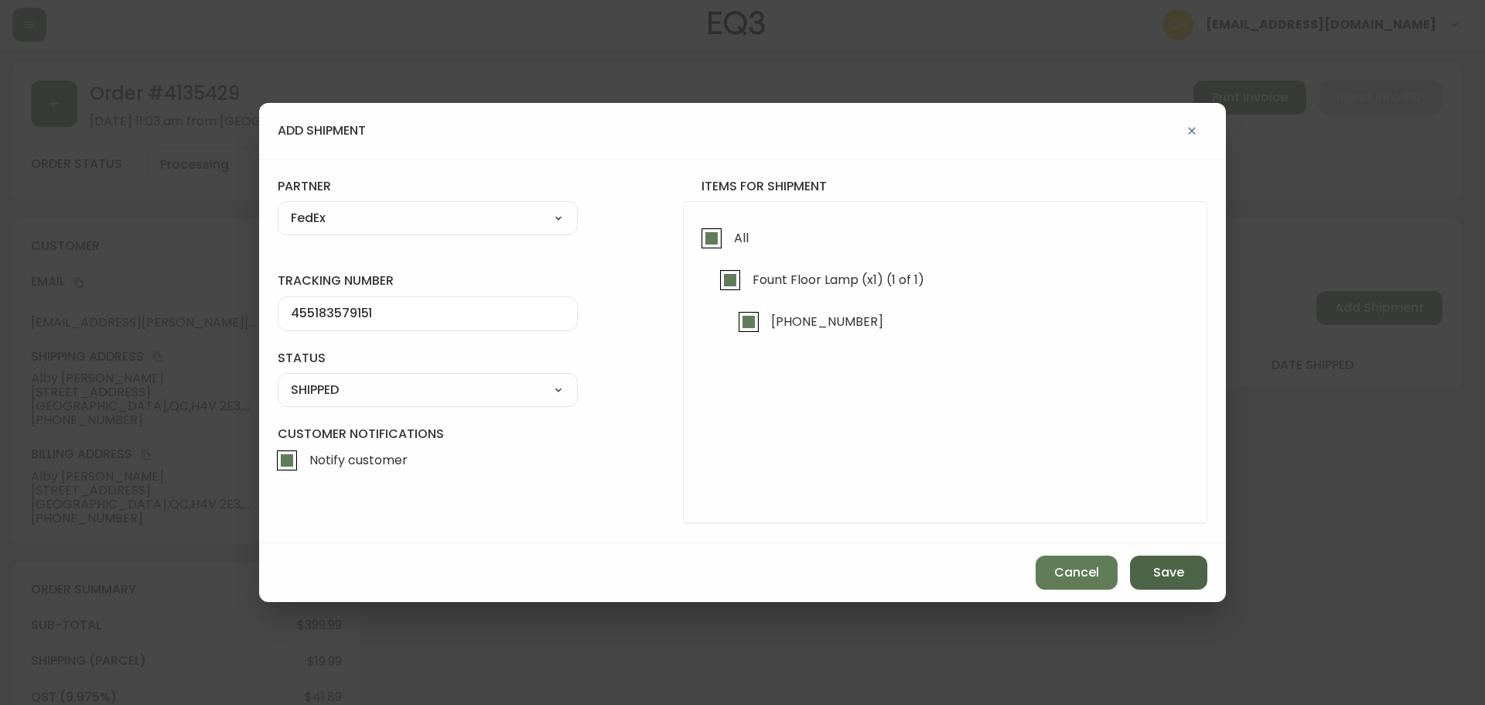
click at [1173, 573] on span "Save" at bounding box center [1168, 572] width 31 height 17
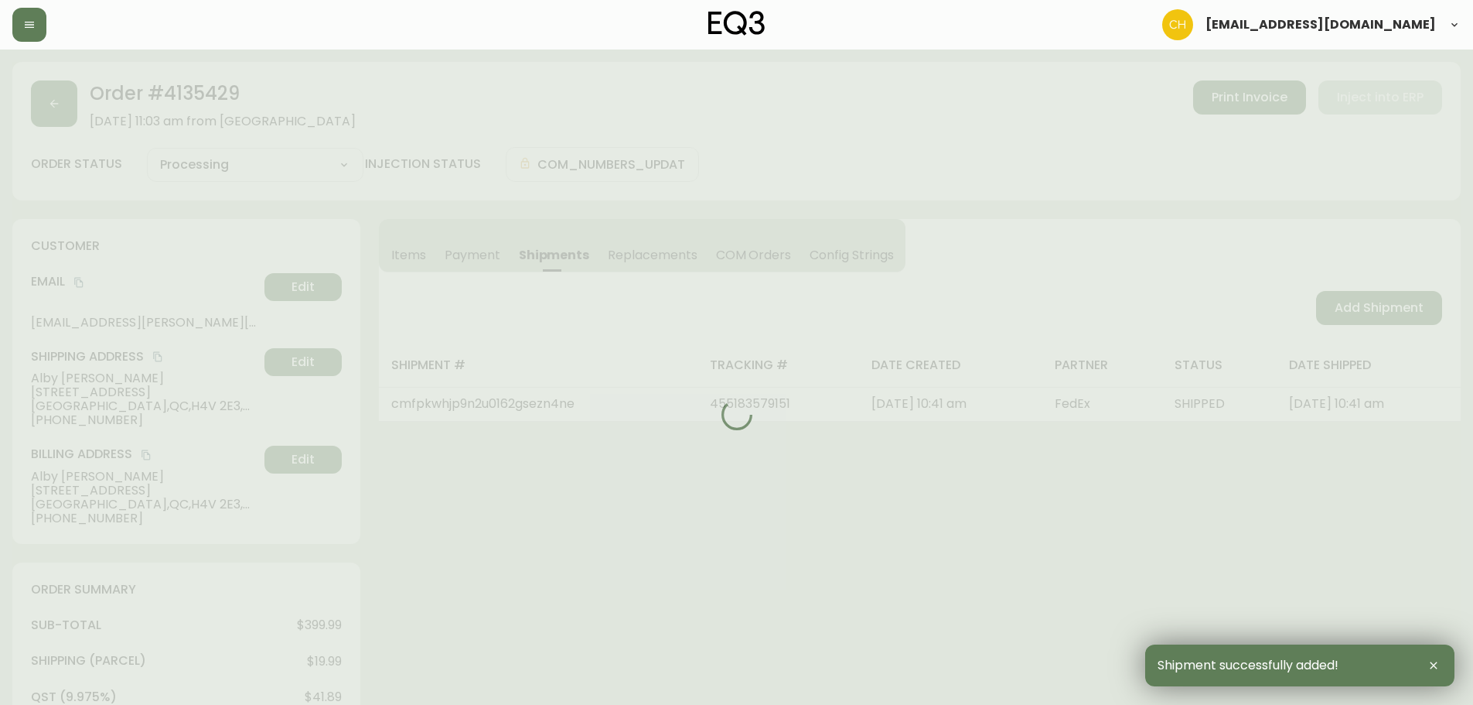
type input "Fully Shipped"
select select "FULLY_SHIPPED"
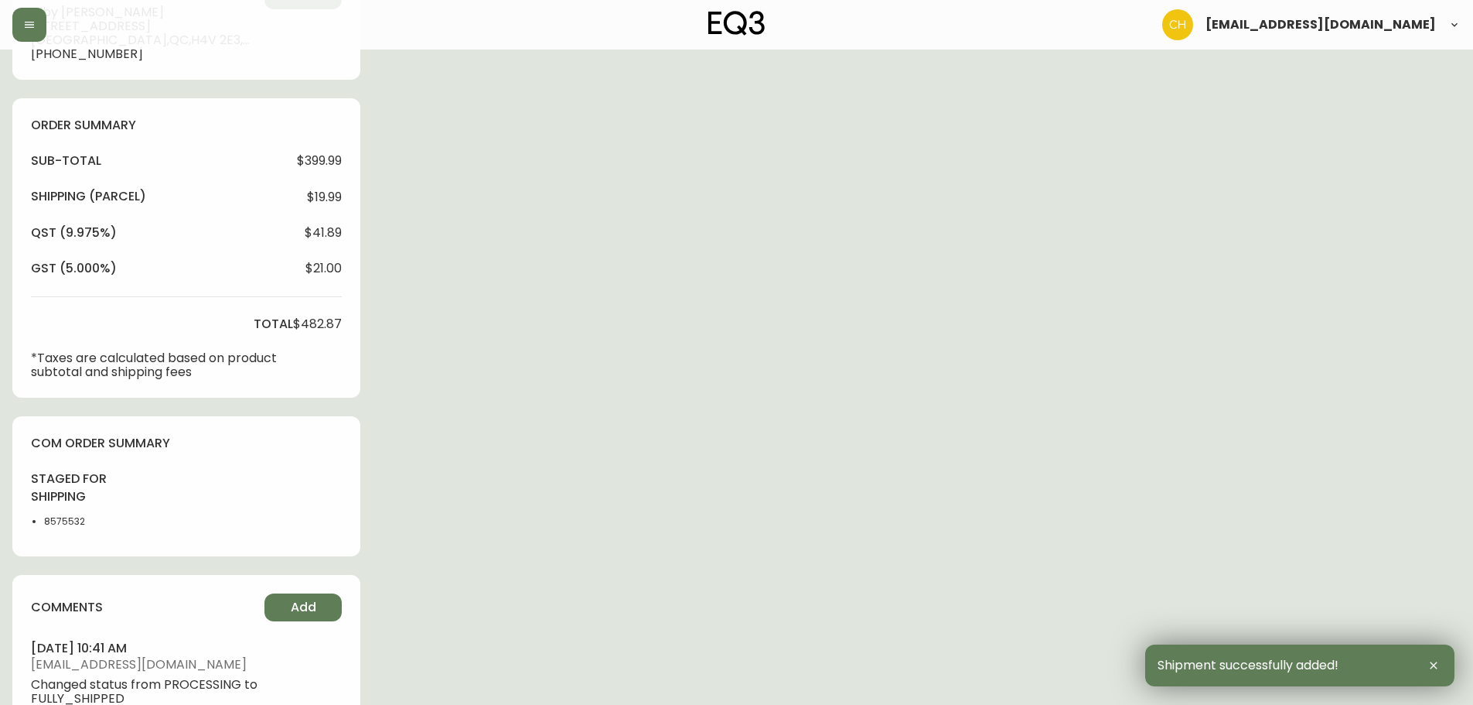
scroll to position [595, 0]
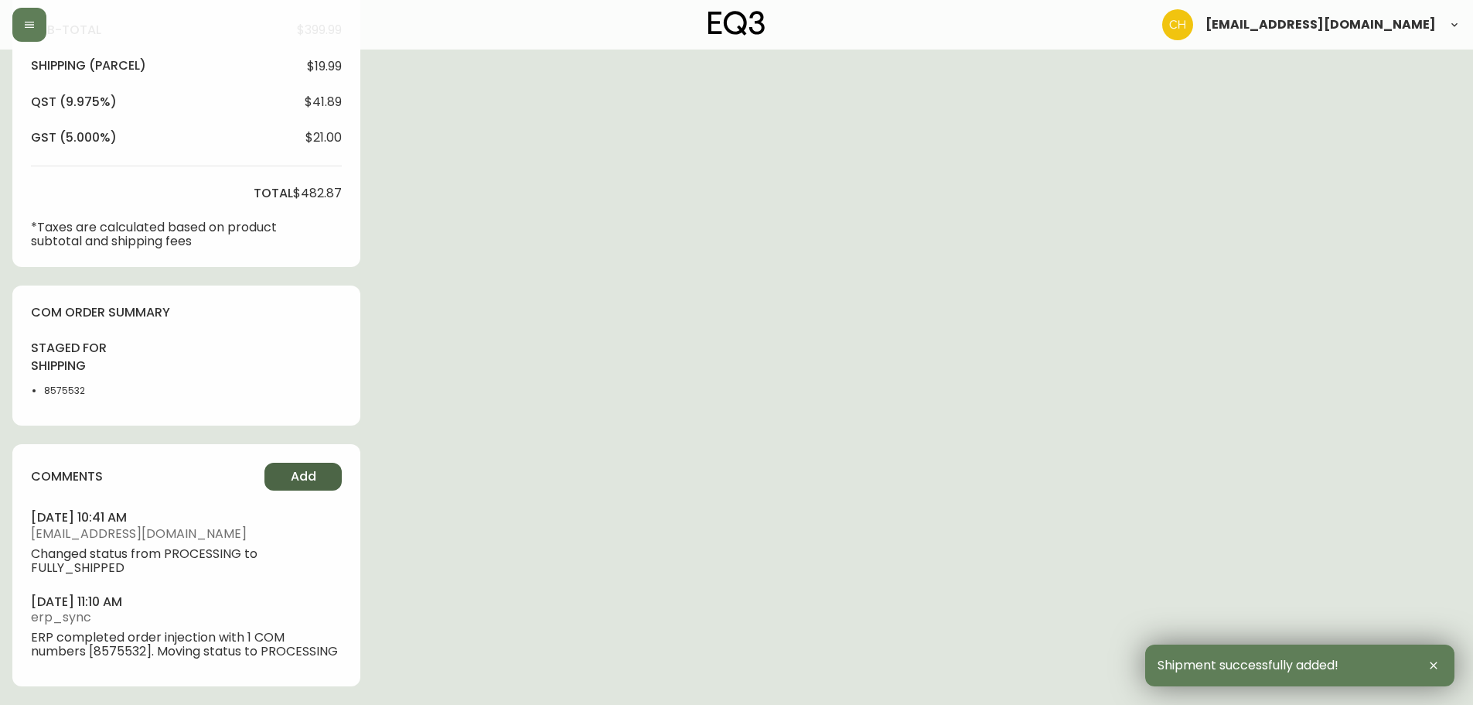
click at [271, 468] on button "Add" at bounding box center [303, 477] width 77 height 28
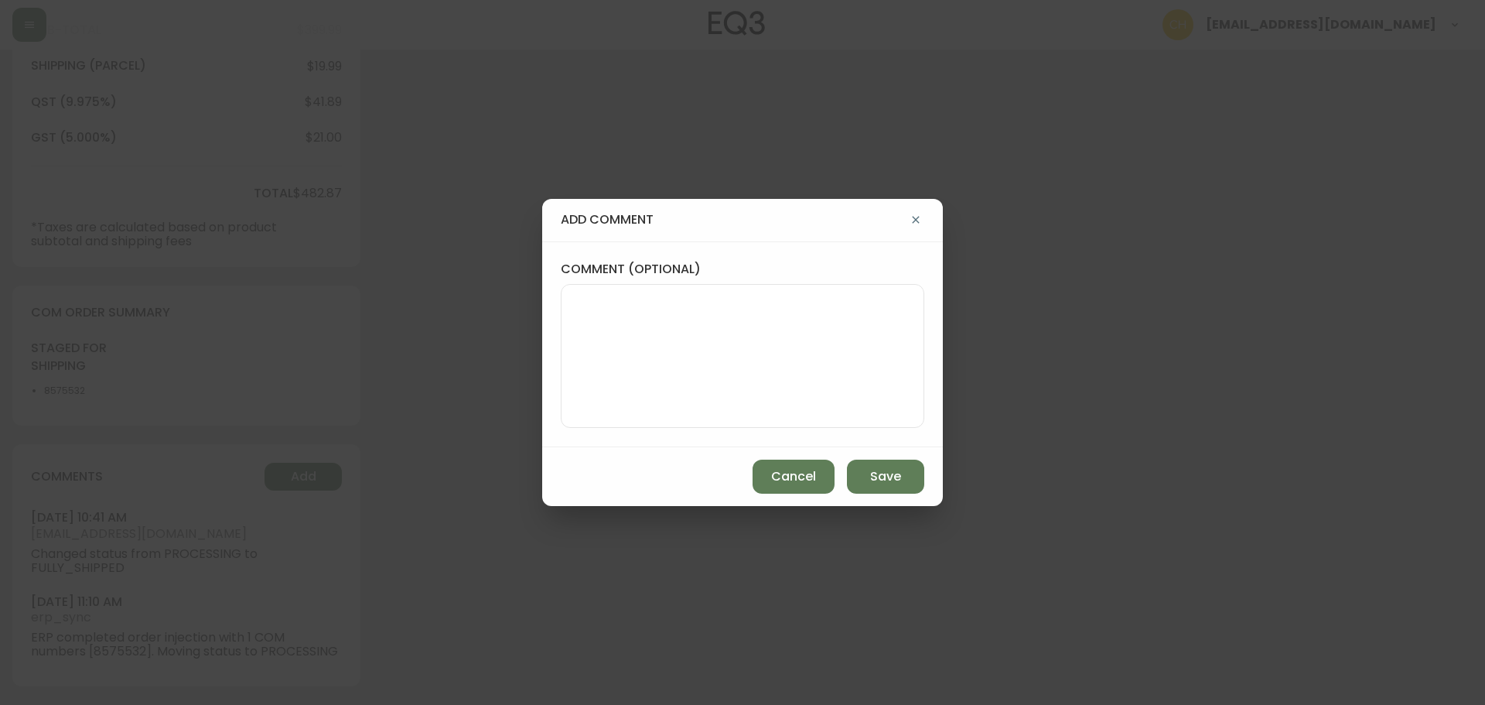
click at [589, 340] on textarea "comment (optional)" at bounding box center [742, 356] width 337 height 124
type textarea "CH"
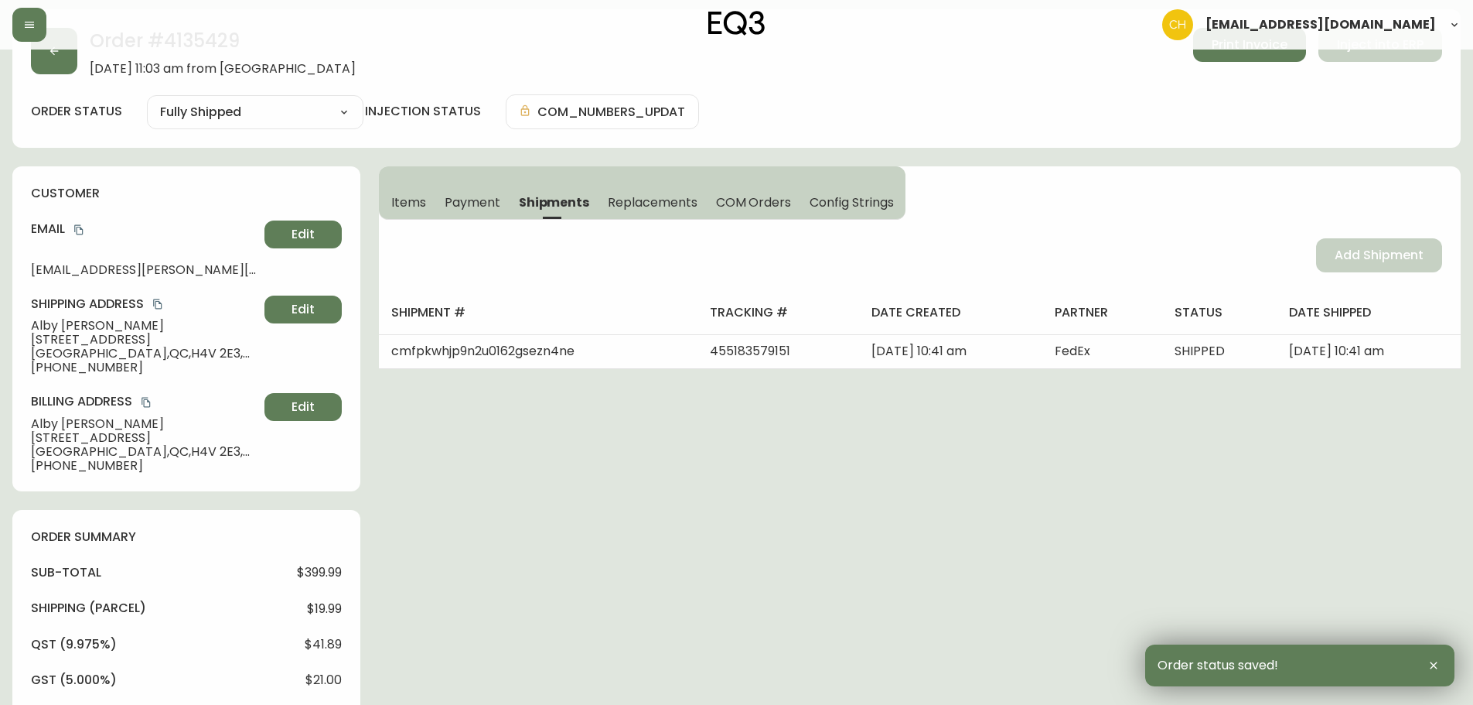
scroll to position [0, 0]
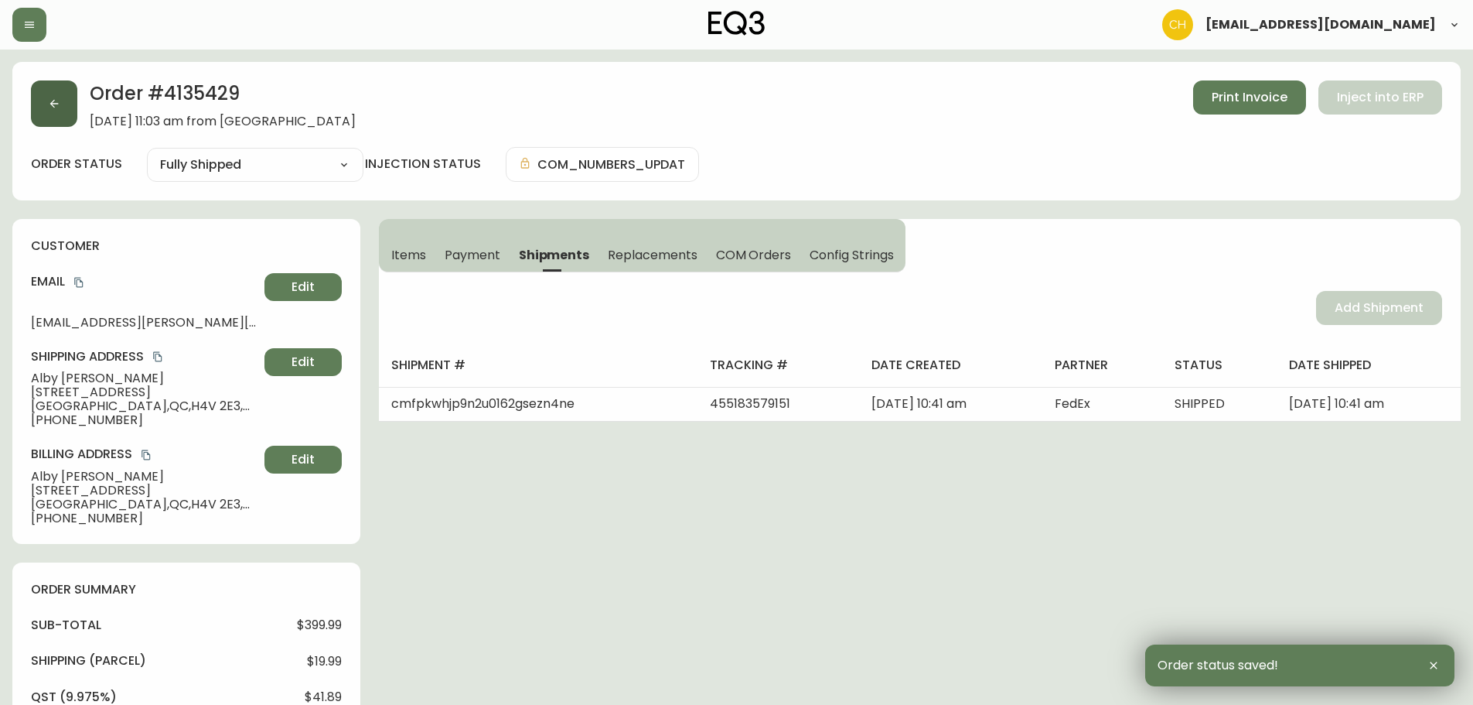
click at [57, 103] on icon "button" at bounding box center [54, 103] width 12 height 12
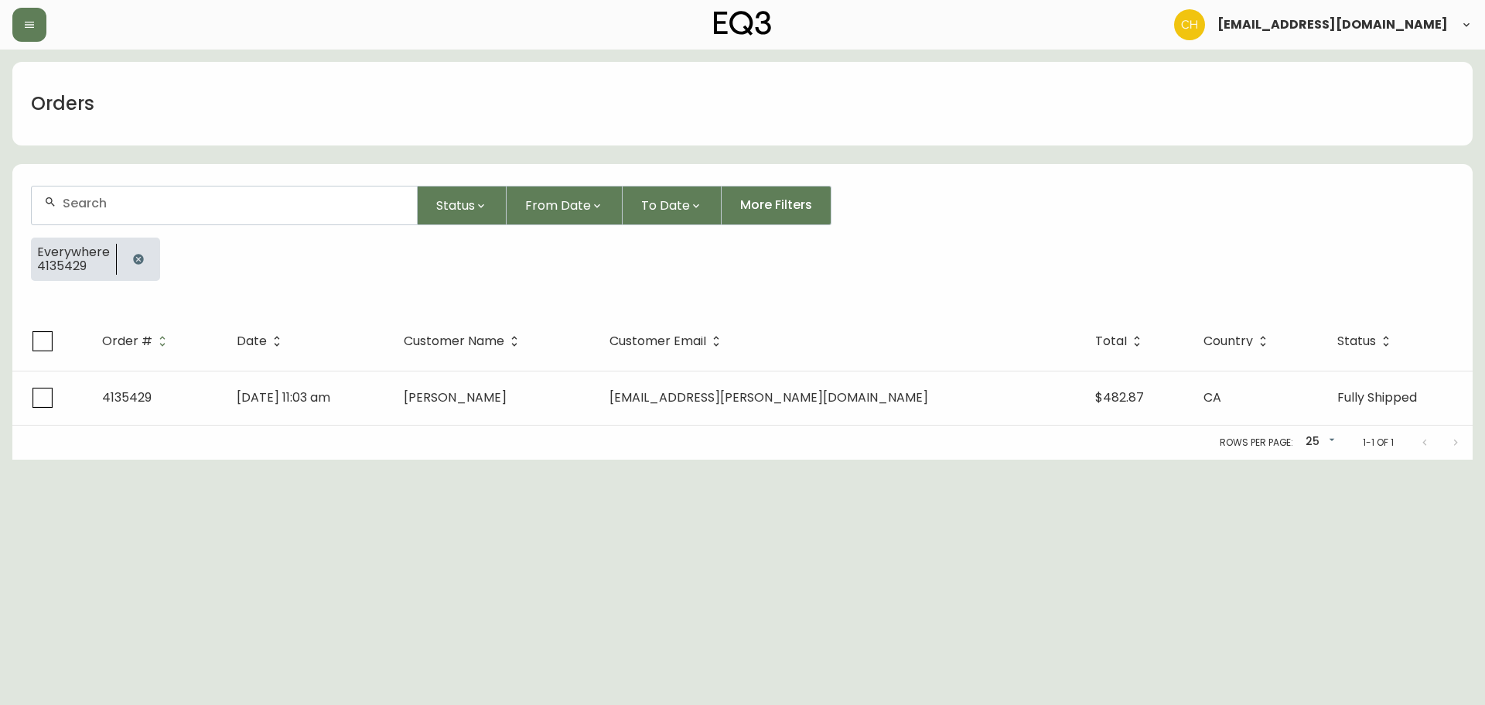
click at [92, 197] on input "text" at bounding box center [234, 203] width 342 height 15
type input "4135441"
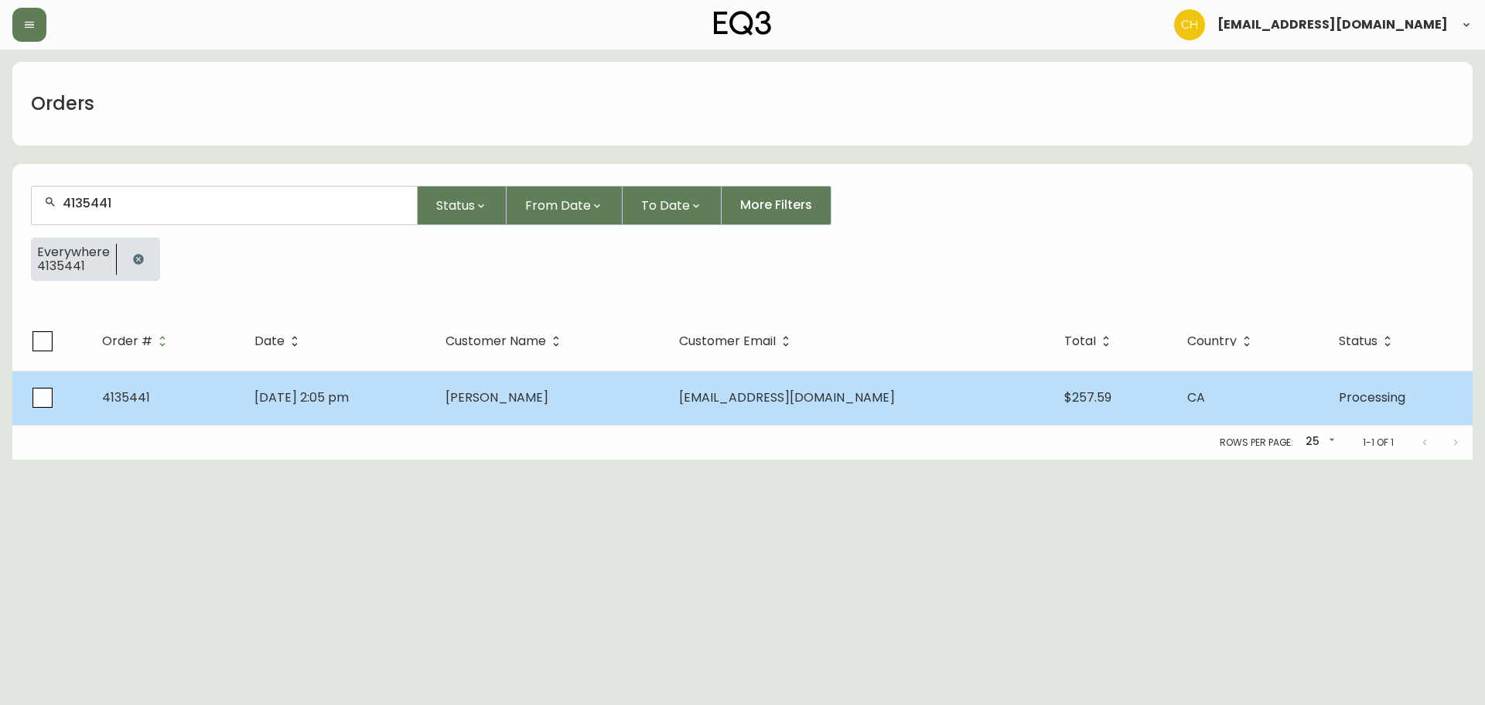
click at [590, 400] on td "[PERSON_NAME]" at bounding box center [549, 397] width 233 height 54
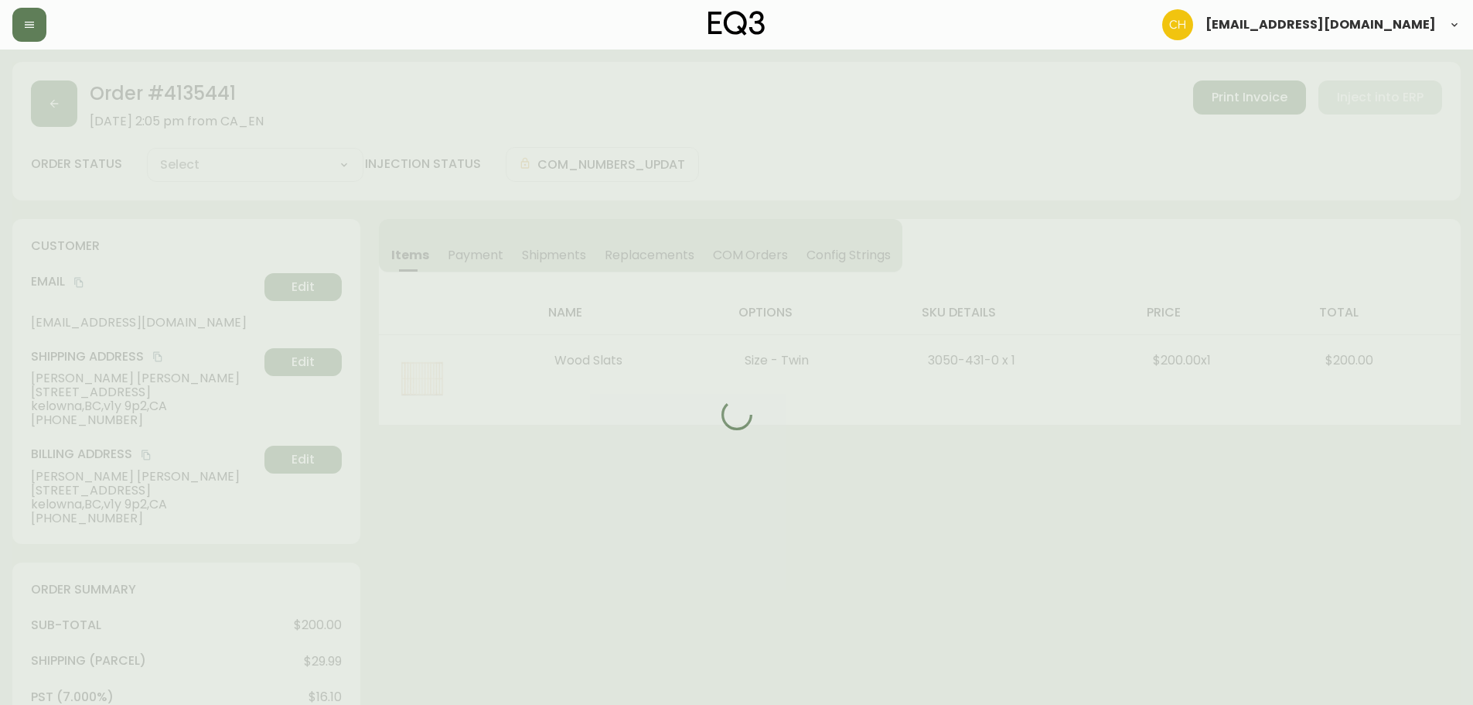
type input "Processing"
select select "PROCESSING"
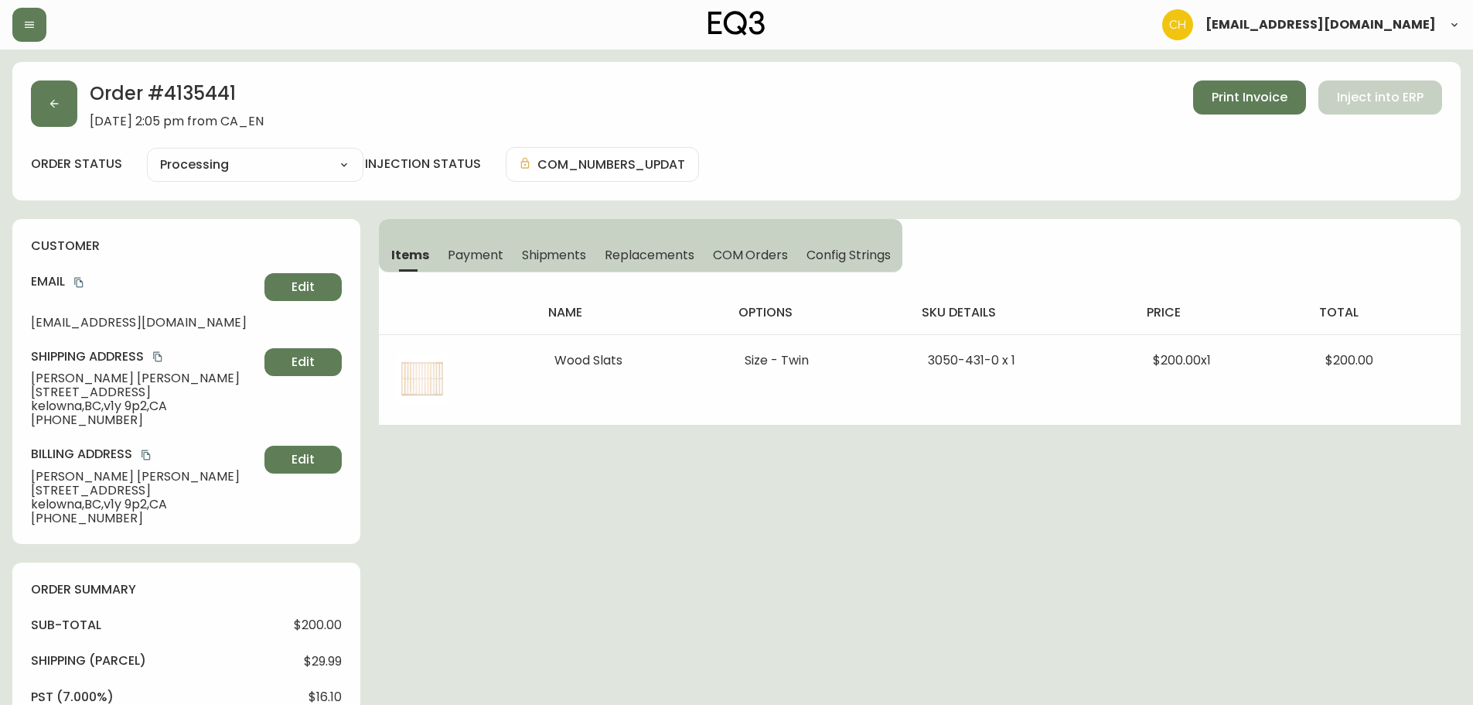
click at [545, 248] on span "Shipments" at bounding box center [554, 255] width 65 height 16
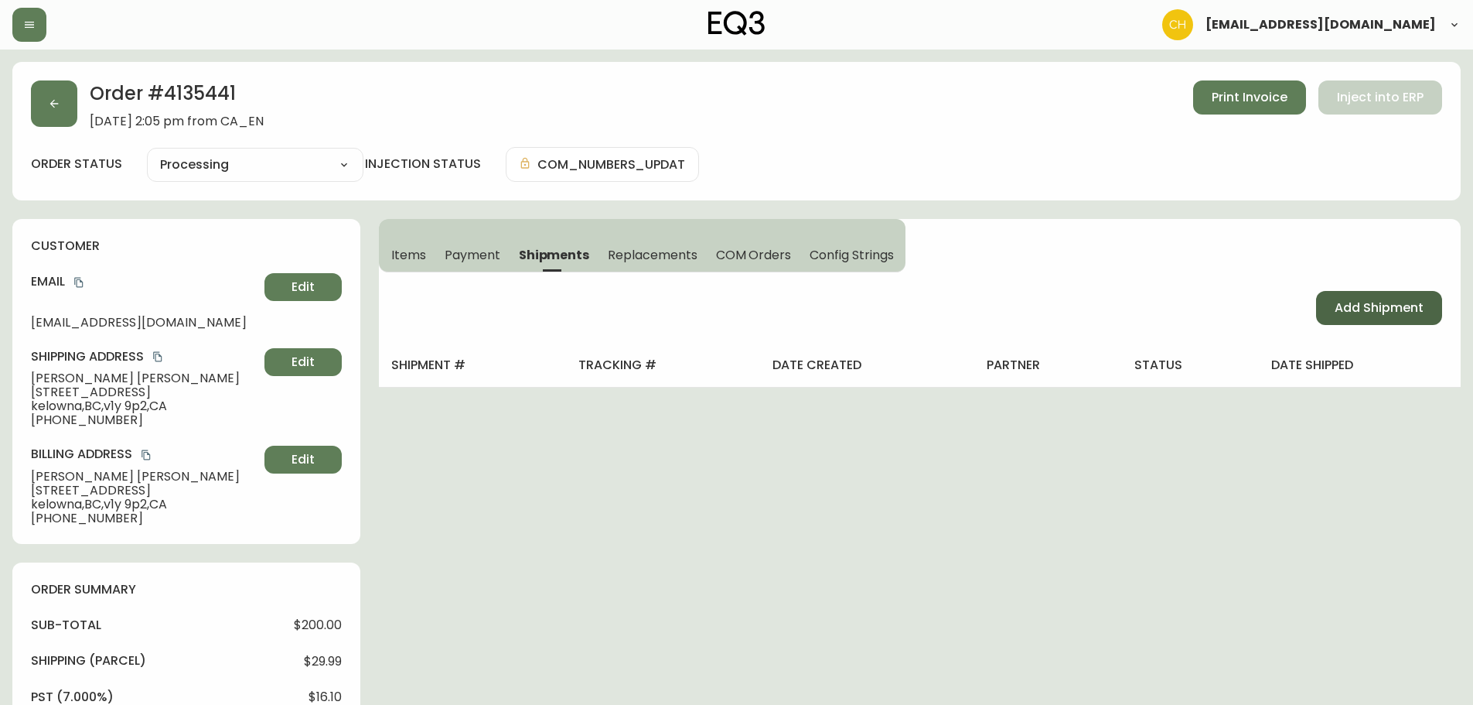
click at [1321, 312] on button "Add Shipment" at bounding box center [1379, 308] width 126 height 34
select select "PENDING"
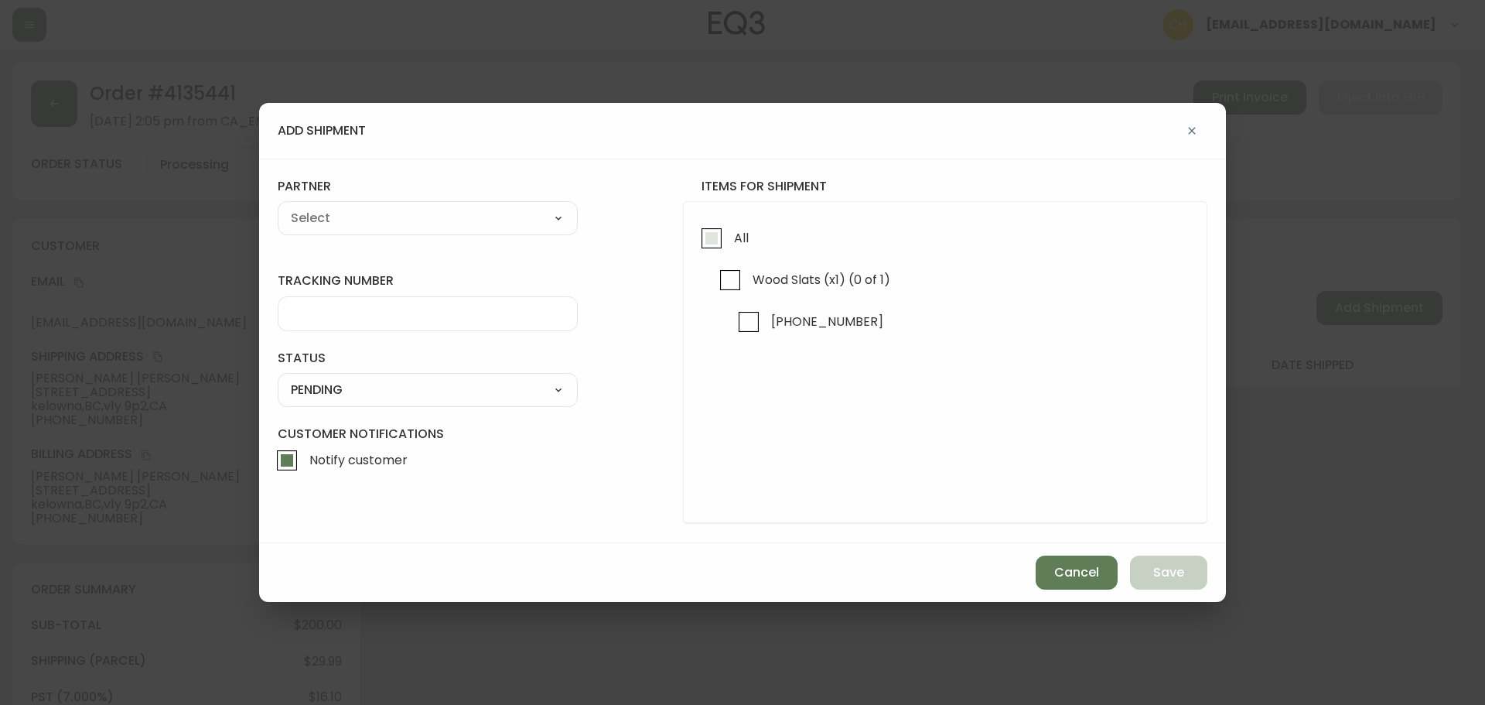
drag, startPoint x: 716, startPoint y: 247, endPoint x: 682, endPoint y: 230, distance: 38.1
click at [715, 246] on input "All" at bounding box center [712, 238] width 36 height 36
checkbox input "true"
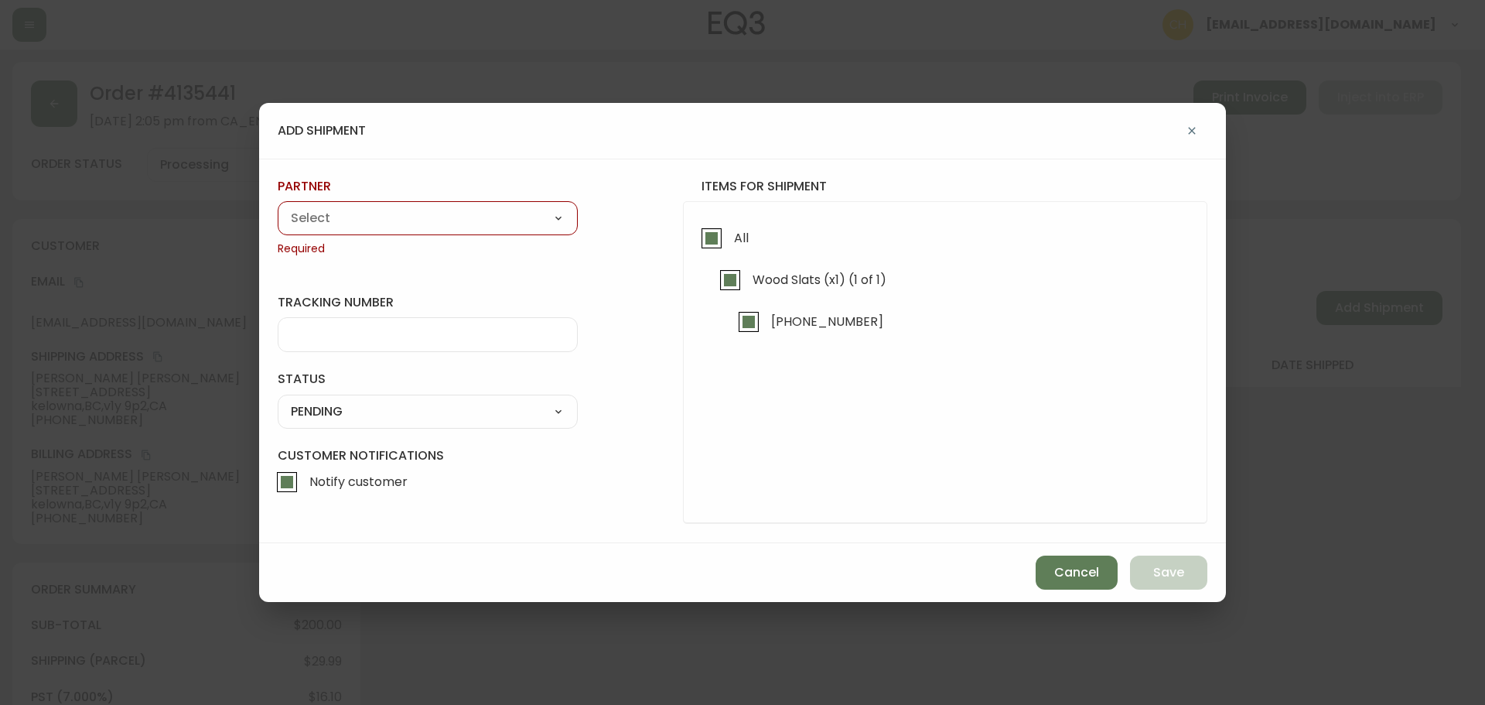
click at [488, 211] on select "A Move to Remember LLC ABF Freight Alero [PERSON_NAME] Canada Post Canpar Expre…" at bounding box center [428, 218] width 300 height 23
select select "cjy0a9taa01x001669l98m63c"
click at [278, 207] on select "A Move to Remember LLC ABF Freight Alero [PERSON_NAME] Canada Post Canpar Expre…" at bounding box center [428, 218] width 300 height 23
type input "FedEx"
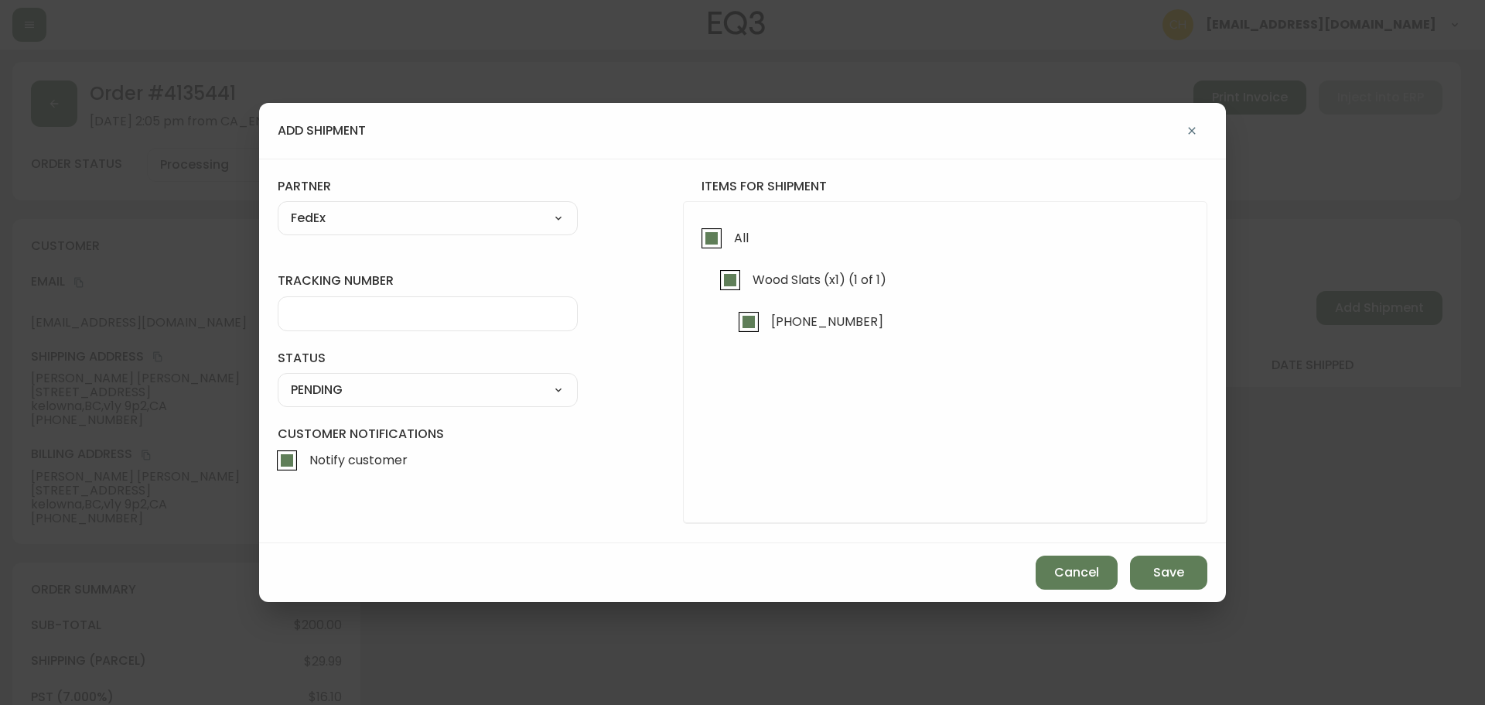
click at [344, 316] on input "tracking number" at bounding box center [428, 313] width 274 height 15
type input "455183579162"
click at [338, 388] on select "SHIPPED PENDING CANCELLED" at bounding box center [428, 389] width 300 height 23
click at [278, 378] on select "SHIPPED PENDING CANCELLED" at bounding box center [428, 389] width 300 height 23
select select "PENDING"
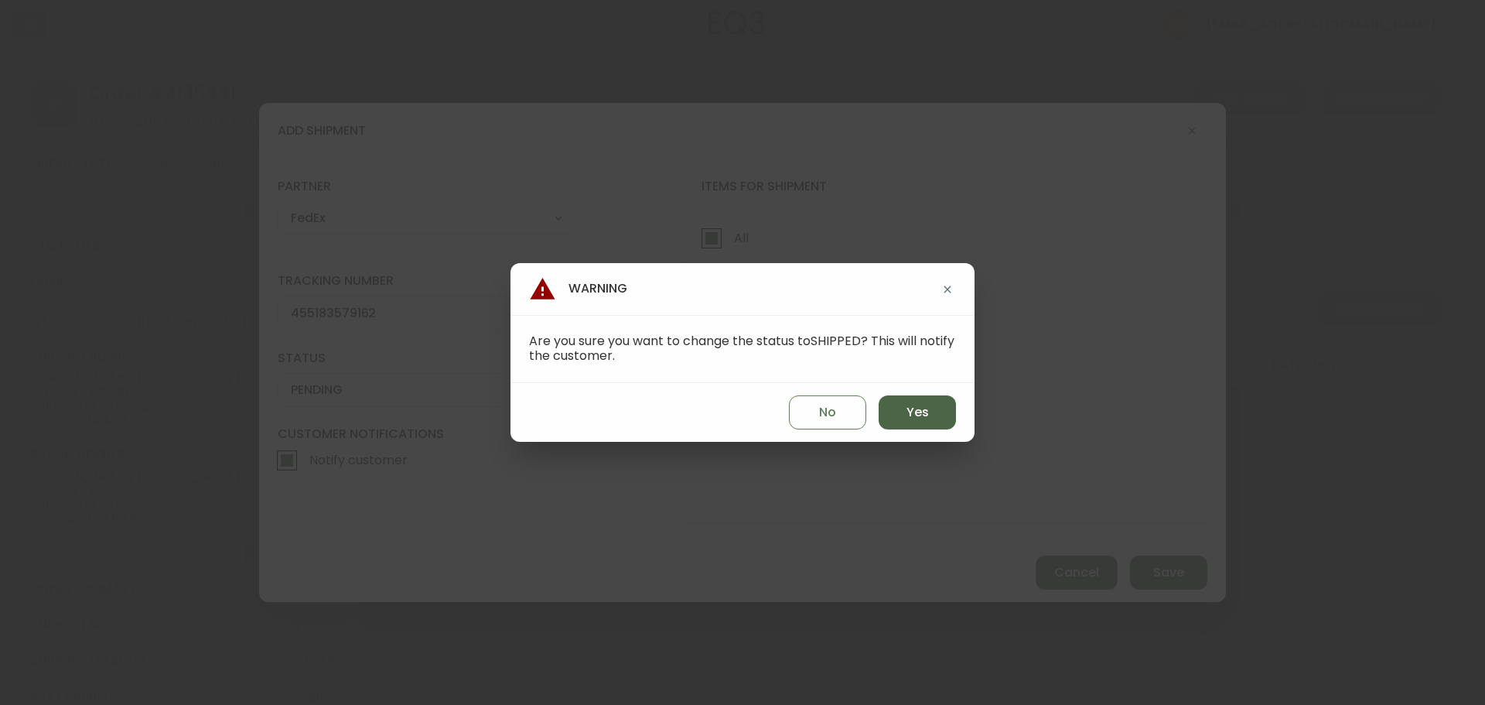
click at [917, 410] on span "Yes" at bounding box center [918, 412] width 22 height 17
type input "SHIPPED"
select select "SHIPPED"
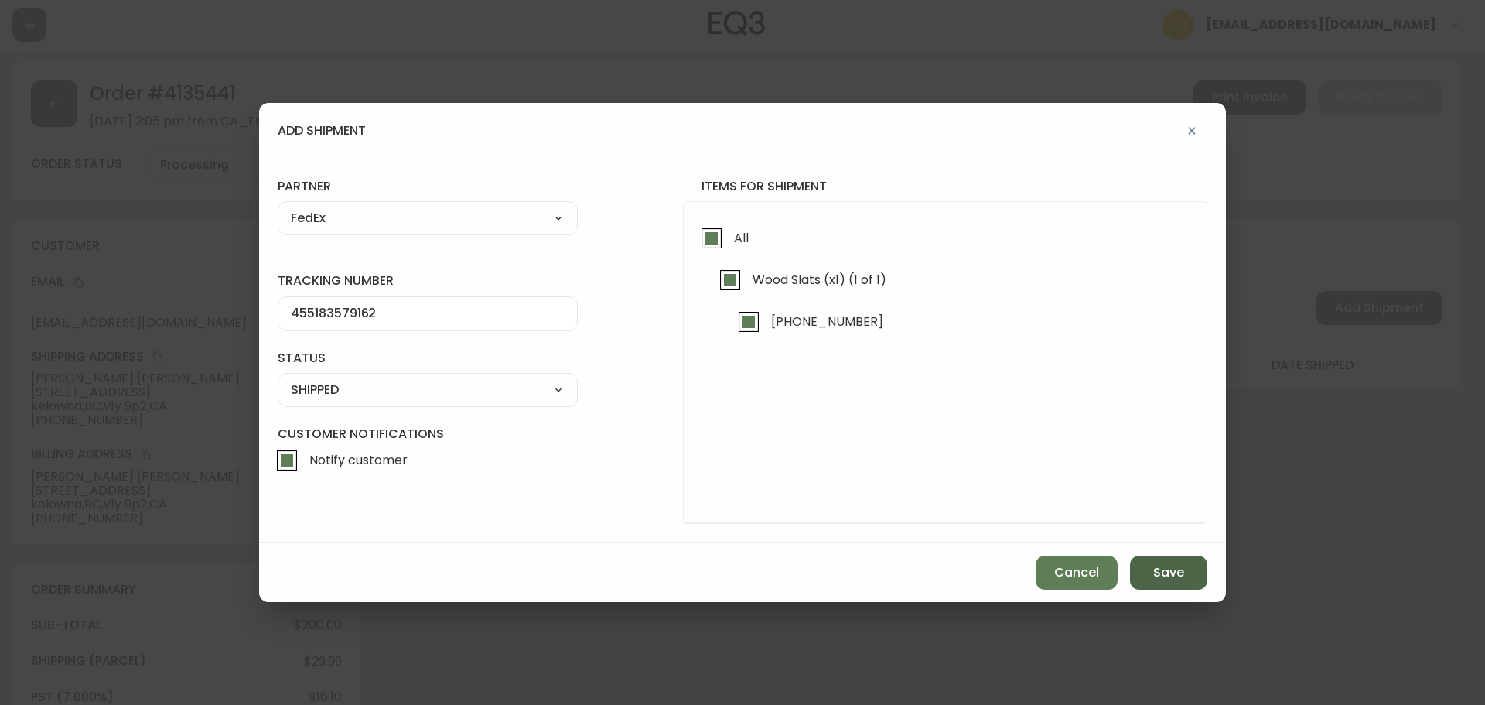
click at [1172, 569] on span "Save" at bounding box center [1168, 572] width 31 height 17
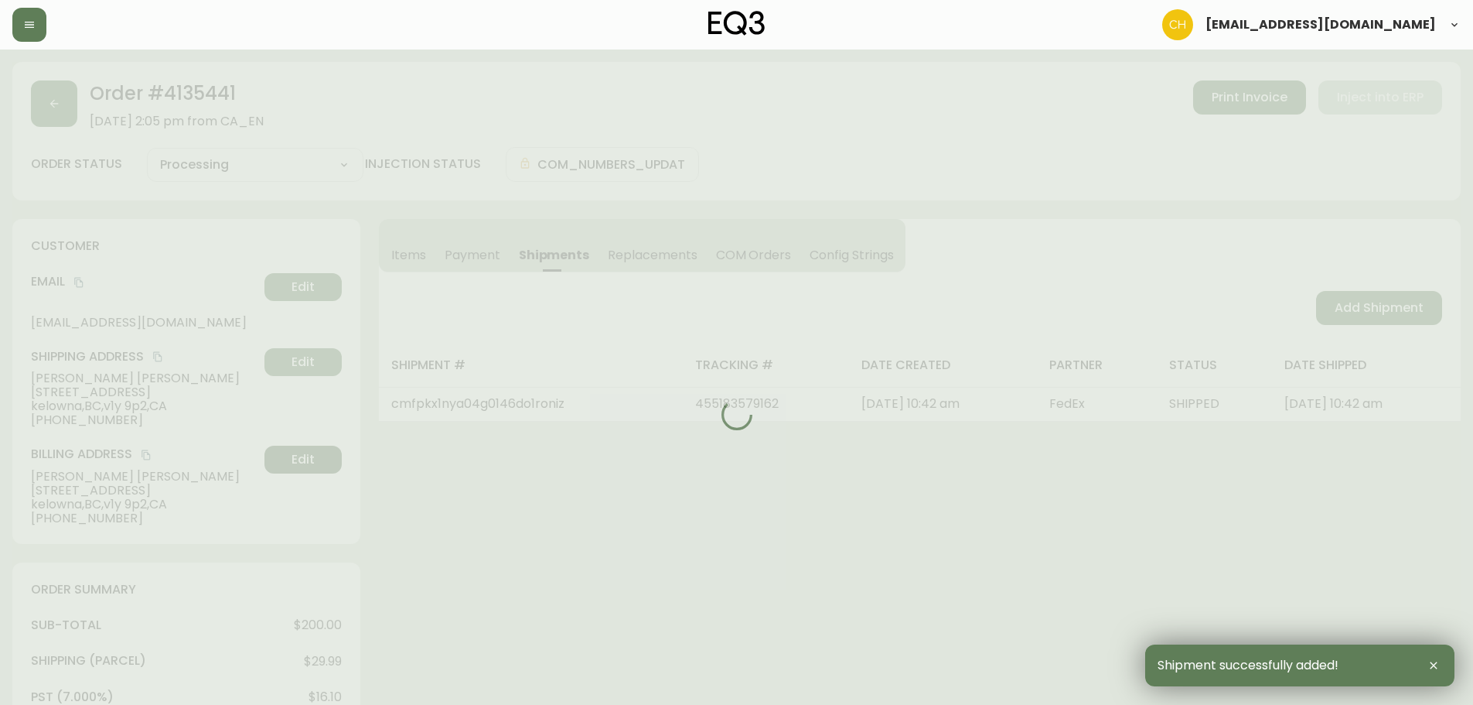
type input "Fully Shipped"
select select "FULLY_SHIPPED"
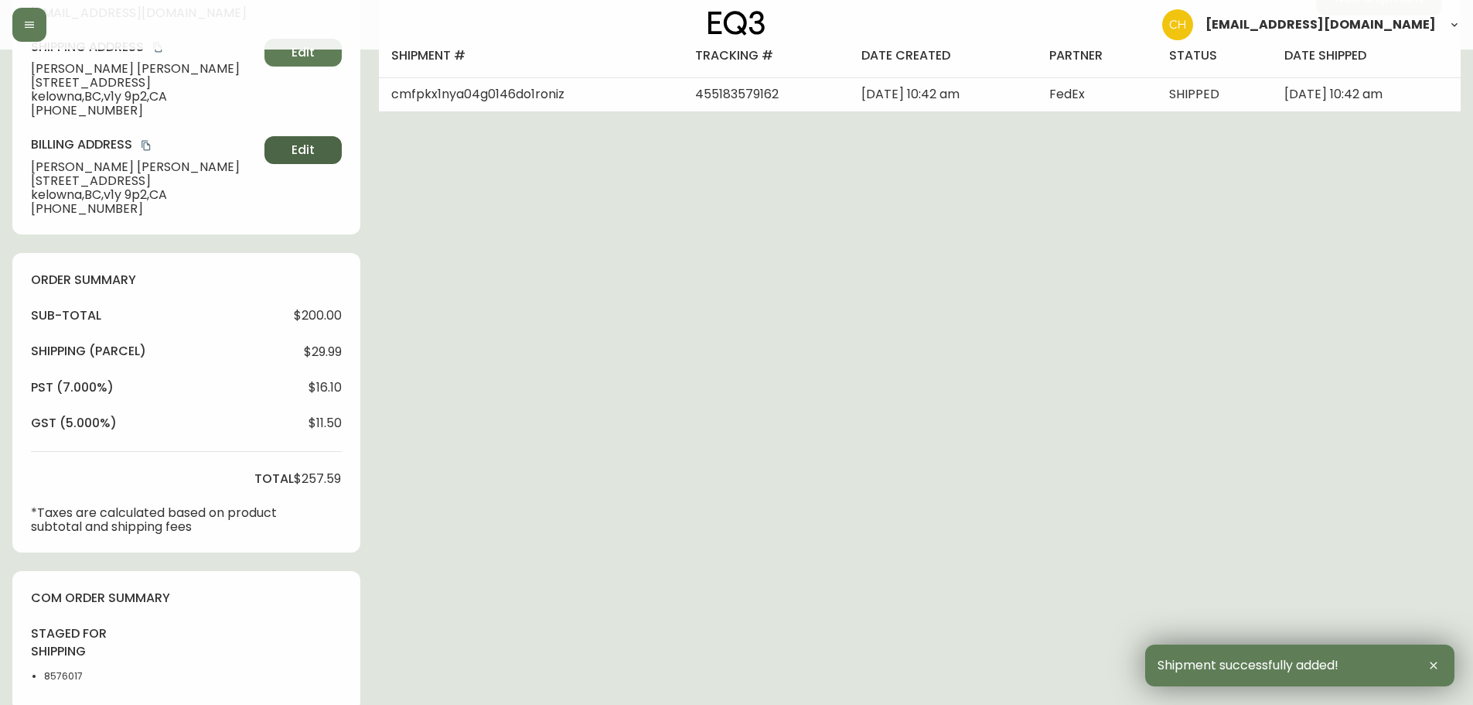
scroll to position [595, 0]
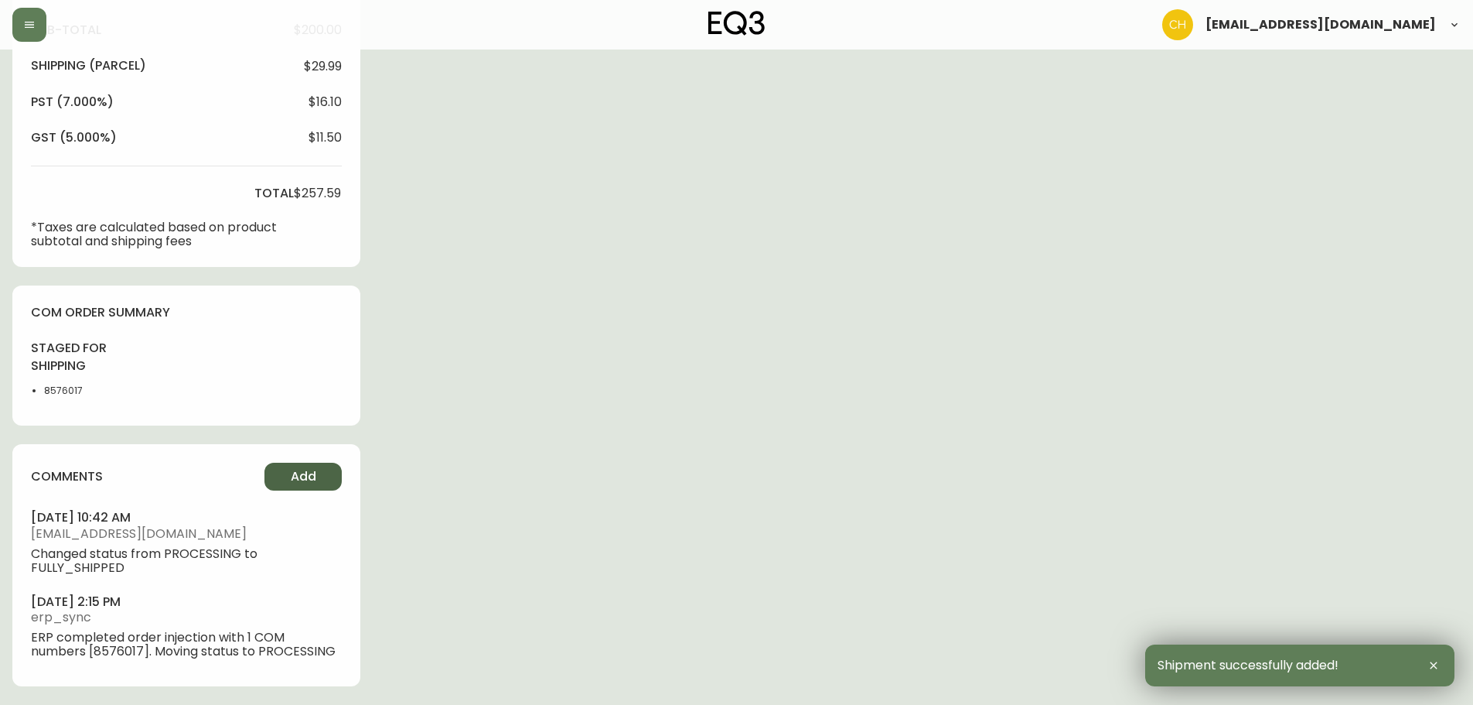
click at [304, 481] on span "Add" at bounding box center [304, 476] width 26 height 17
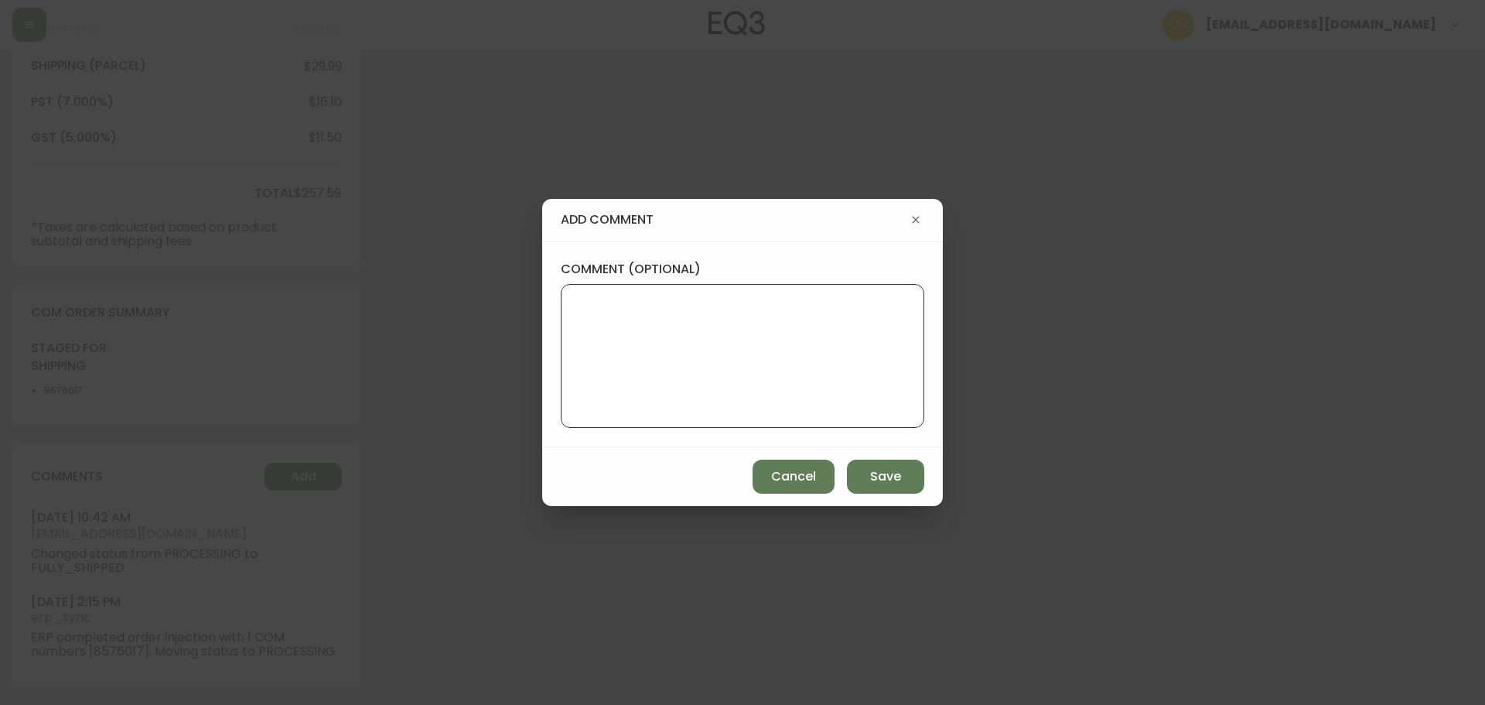
click at [613, 361] on textarea "comment (optional)" at bounding box center [742, 356] width 337 height 124
type textarea "CH"
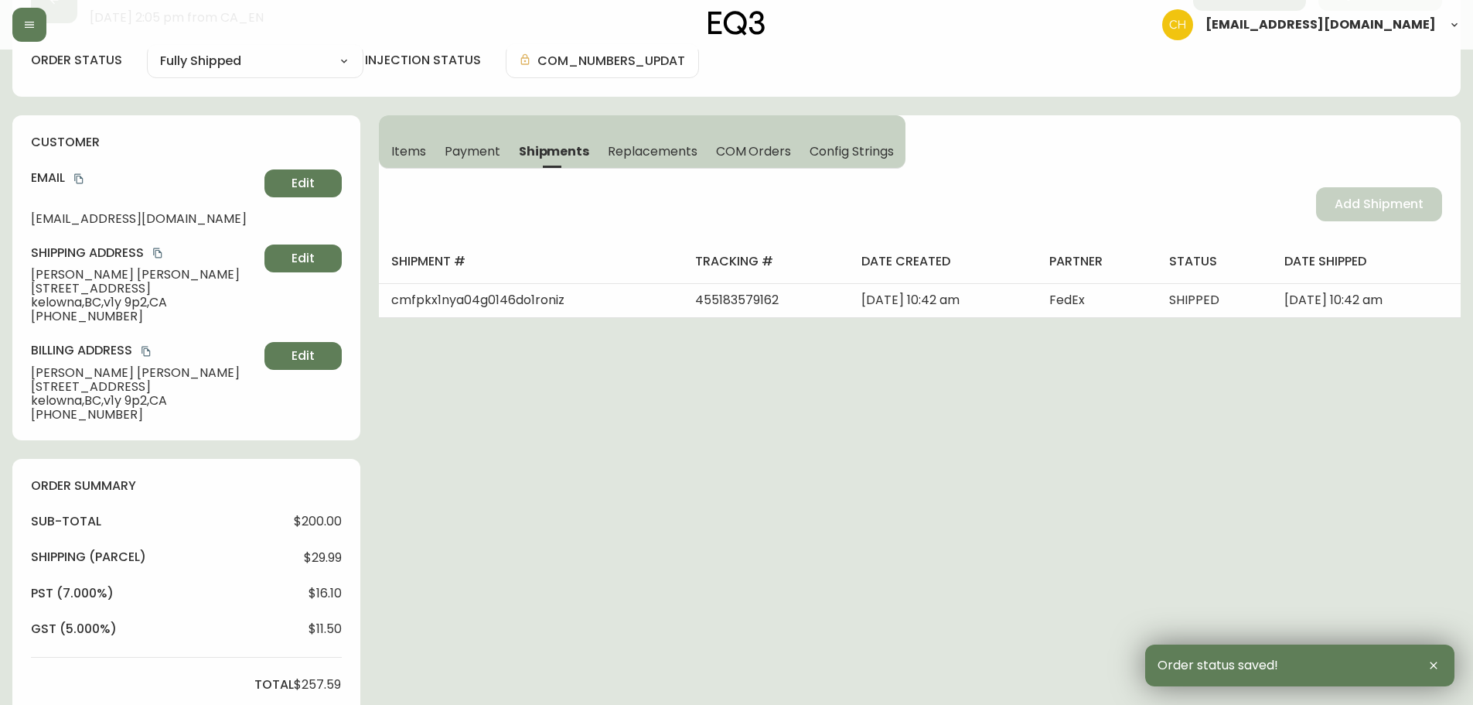
scroll to position [0, 0]
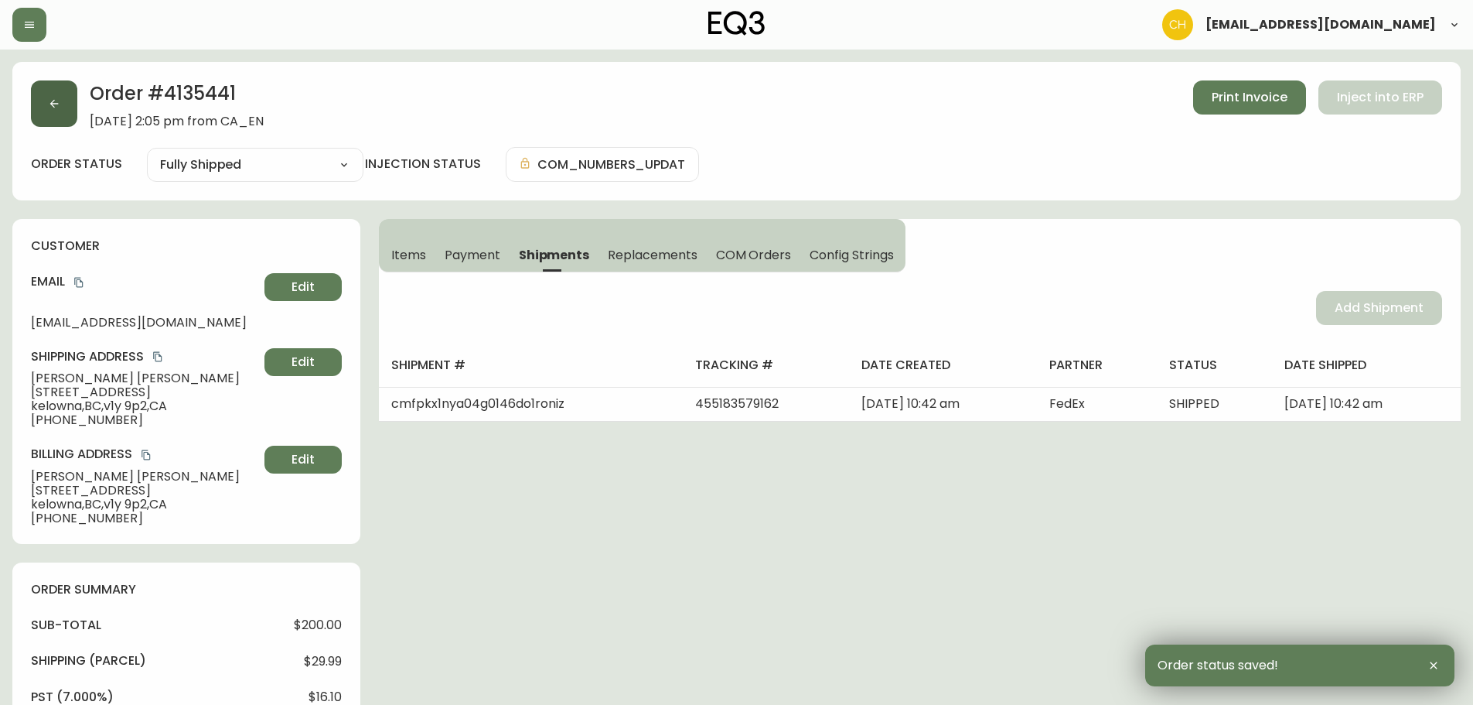
click at [59, 111] on button "button" at bounding box center [54, 103] width 46 height 46
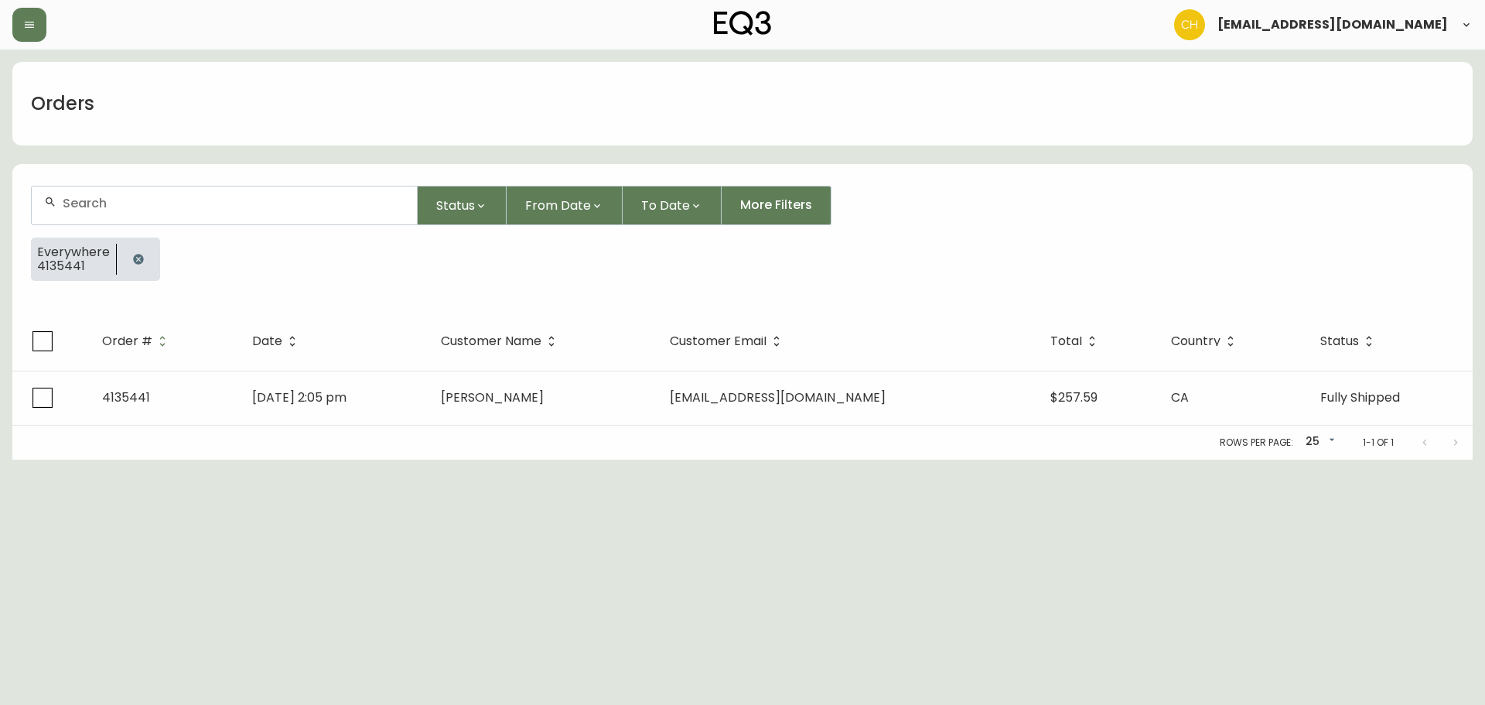
click at [67, 199] on input "text" at bounding box center [234, 203] width 342 height 15
type input "4135438"
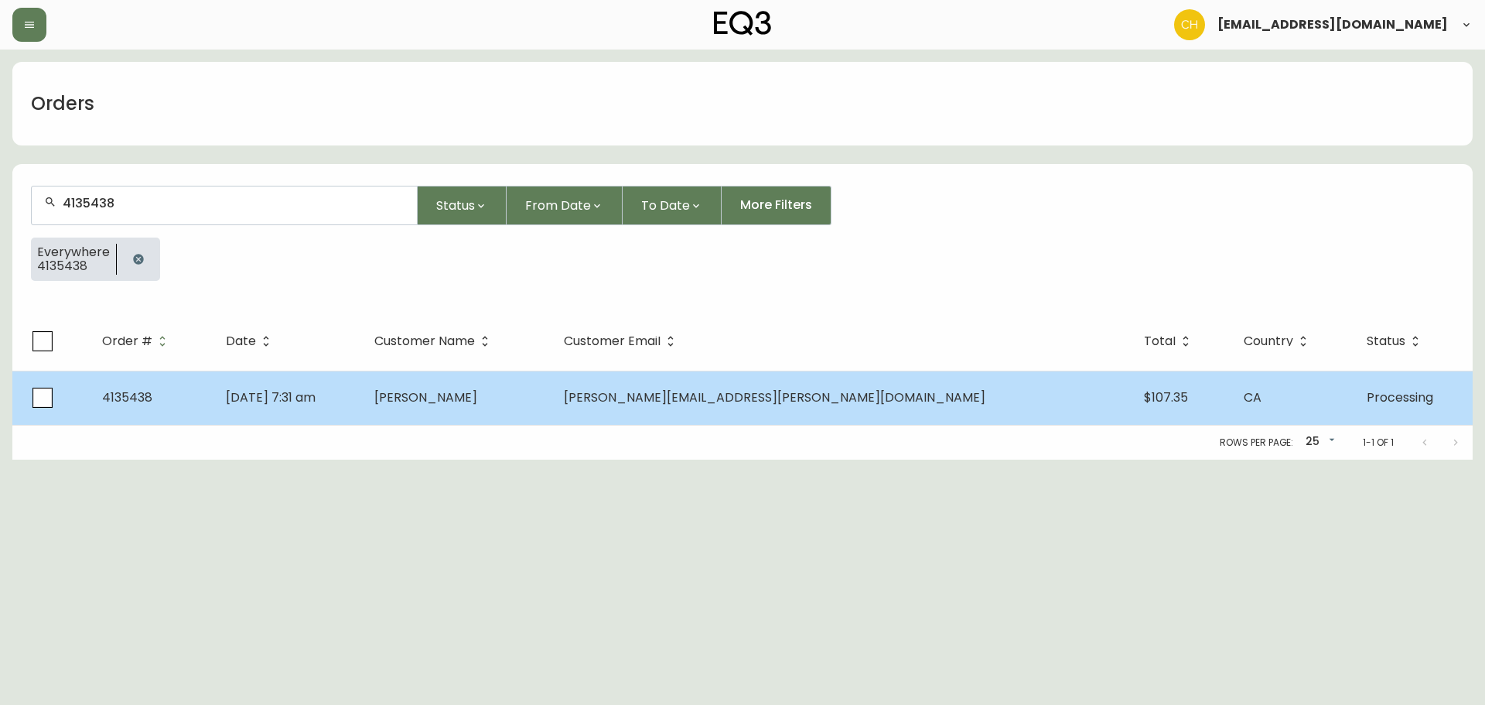
click at [551, 413] on td "[PERSON_NAME]" at bounding box center [456, 397] width 189 height 54
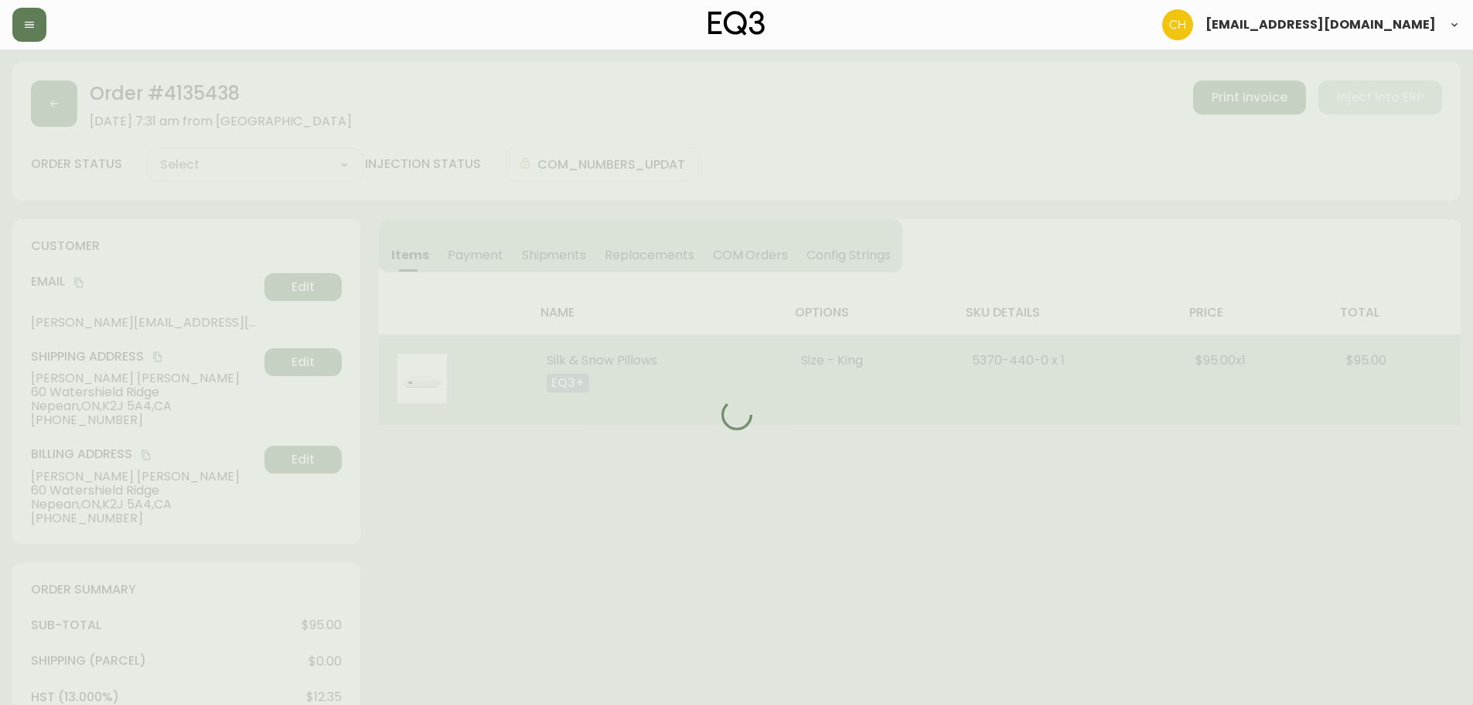
type input "Processing"
select select "PROCESSING"
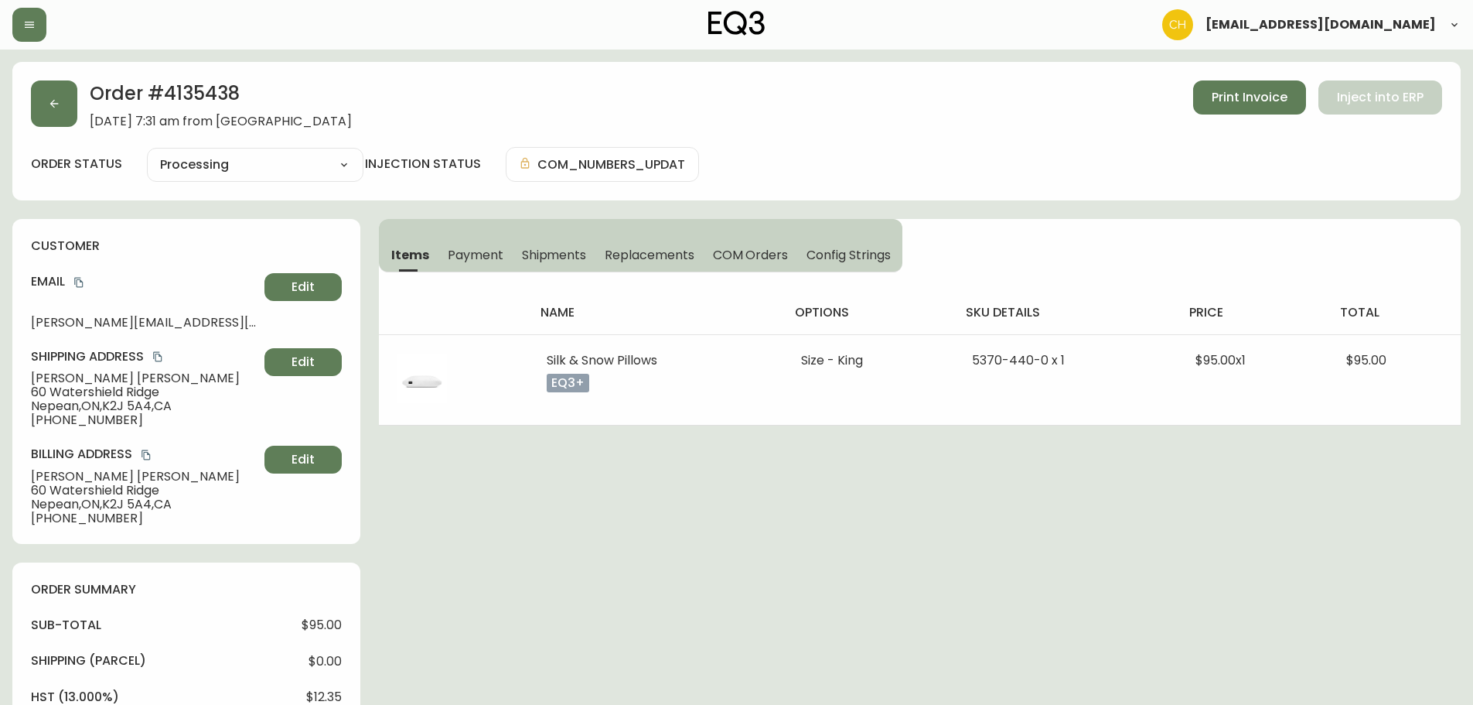
click at [559, 249] on span "Shipments" at bounding box center [554, 255] width 65 height 16
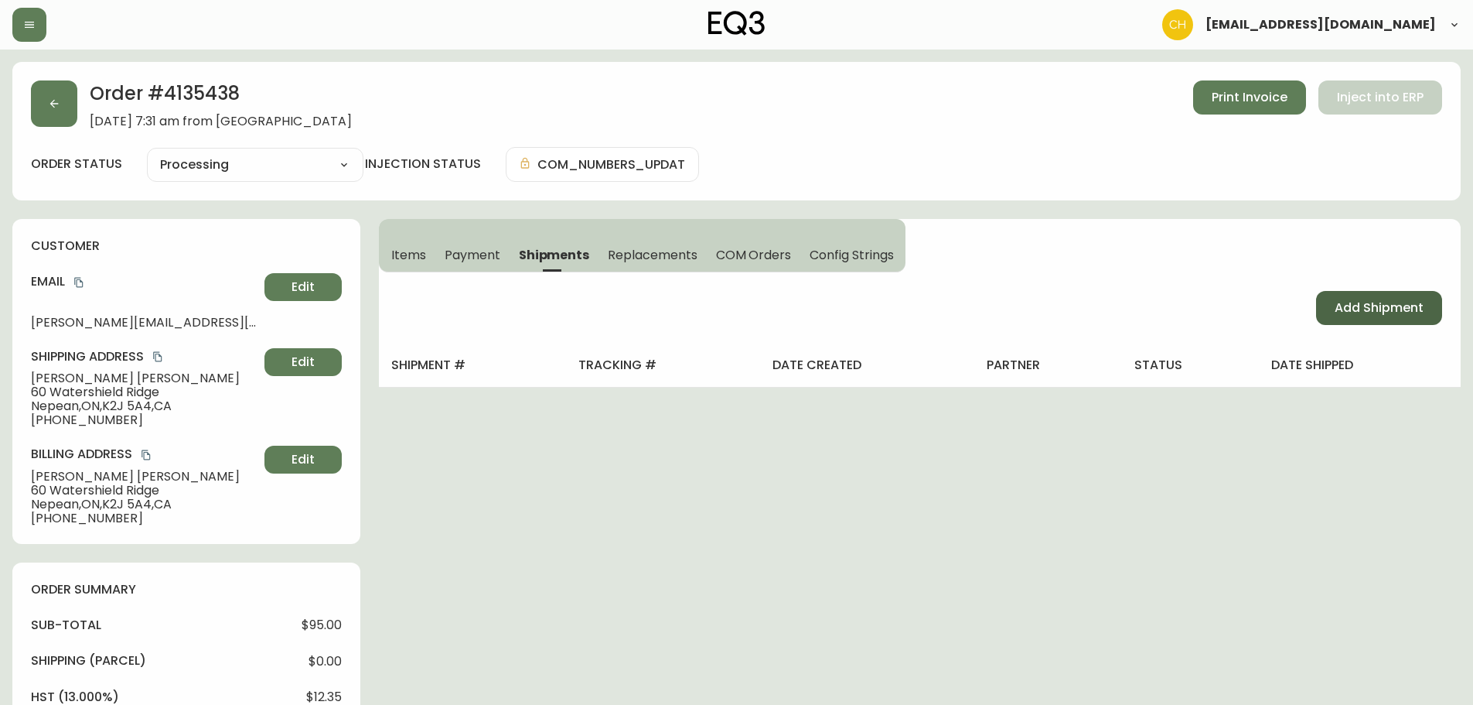
click at [1370, 303] on span "Add Shipment" at bounding box center [1379, 307] width 89 height 17
select select "PENDING"
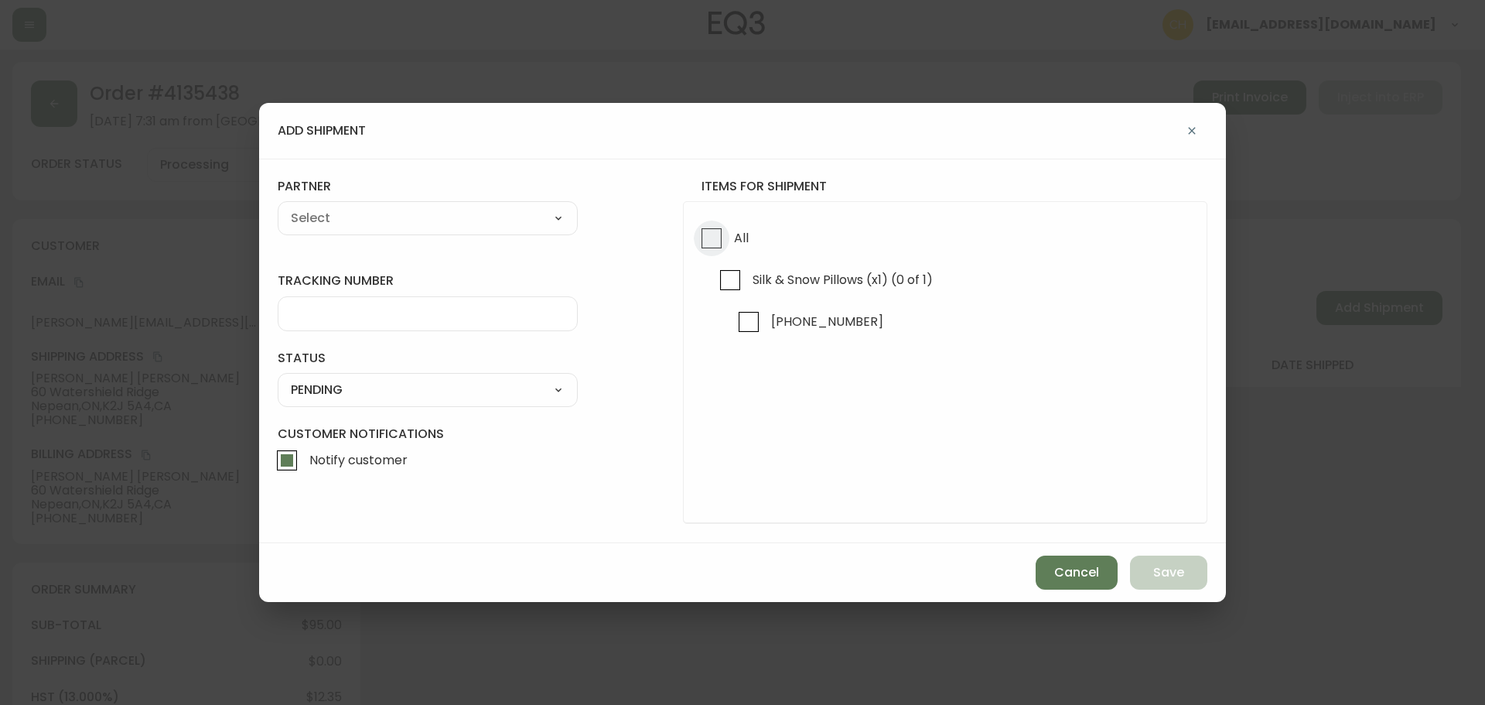
drag, startPoint x: 715, startPoint y: 241, endPoint x: 606, endPoint y: 217, distance: 111.7
click at [714, 241] on input "All" at bounding box center [712, 238] width 36 height 36
checkbox input "true"
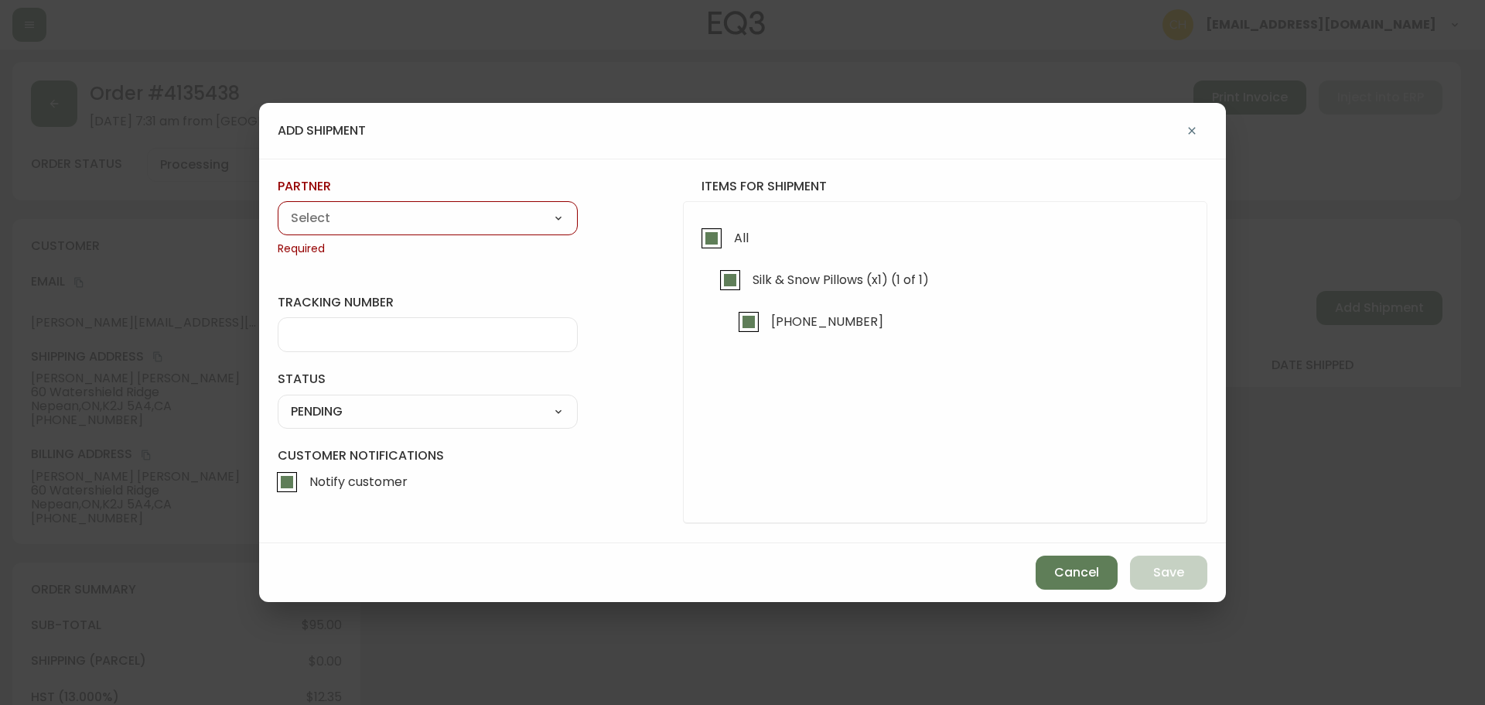
click at [468, 213] on select "A Move to Remember LLC ABF Freight Alero [PERSON_NAME] Canada Post Canpar Expre…" at bounding box center [428, 218] width 300 height 23
click at [278, 207] on select "A Move to Remember LLC ABF Freight Alero [PERSON_NAME] Canada Post Canpar Expre…" at bounding box center [428, 218] width 300 height 23
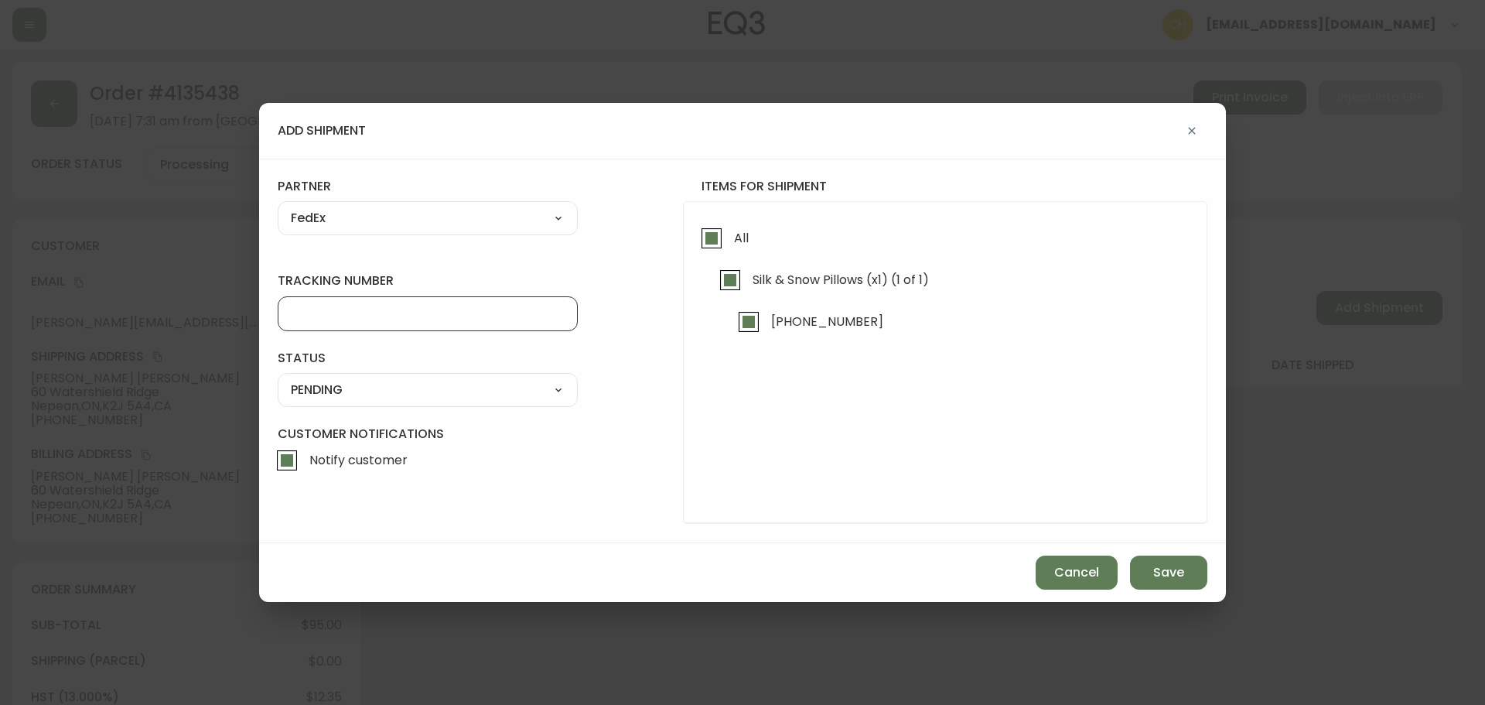
click at [357, 317] on input "tracking number" at bounding box center [428, 313] width 274 height 15
click at [380, 392] on select "SHIPPED PENDING CANCELLED" at bounding box center [428, 389] width 300 height 23
click at [278, 378] on select "SHIPPED PENDING CANCELLED" at bounding box center [428, 389] width 300 height 23
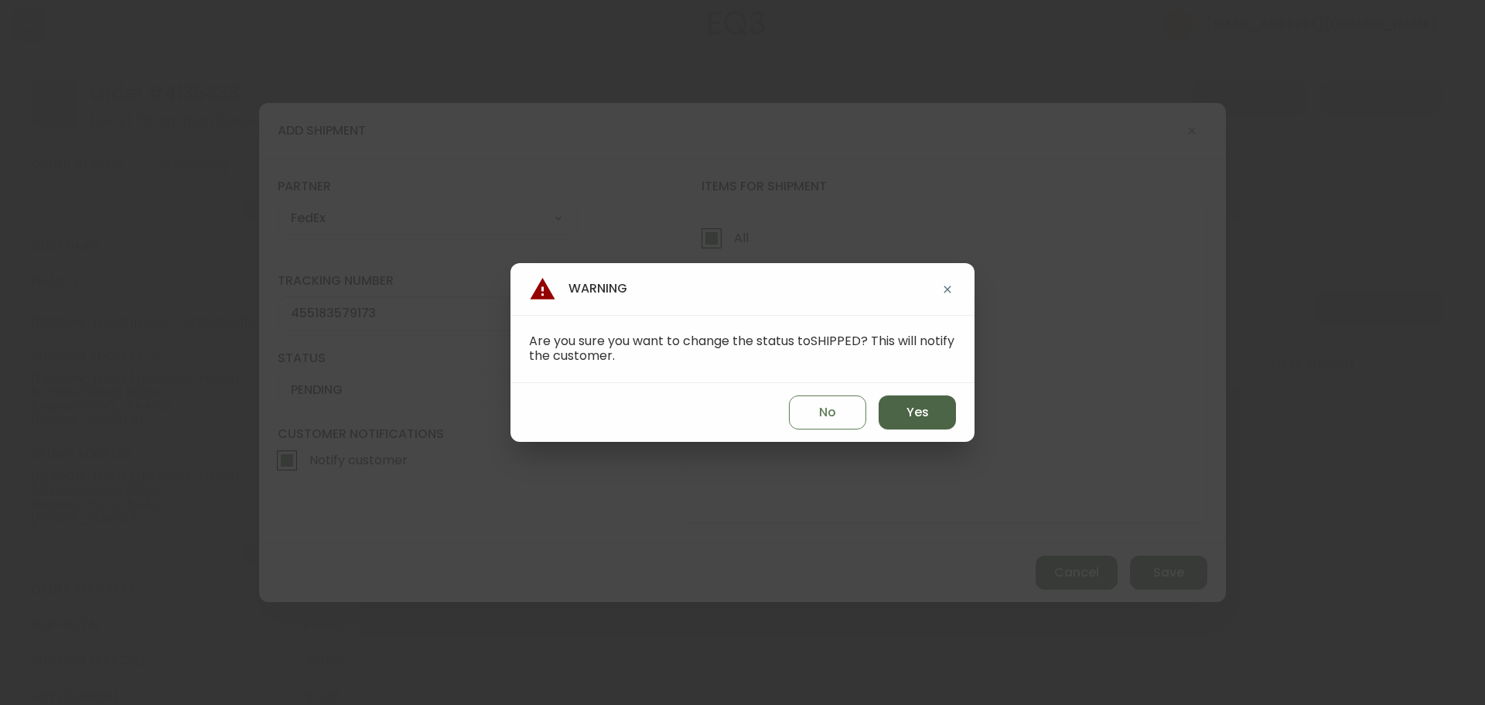
click at [949, 421] on button "Yes" at bounding box center [917, 412] width 77 height 34
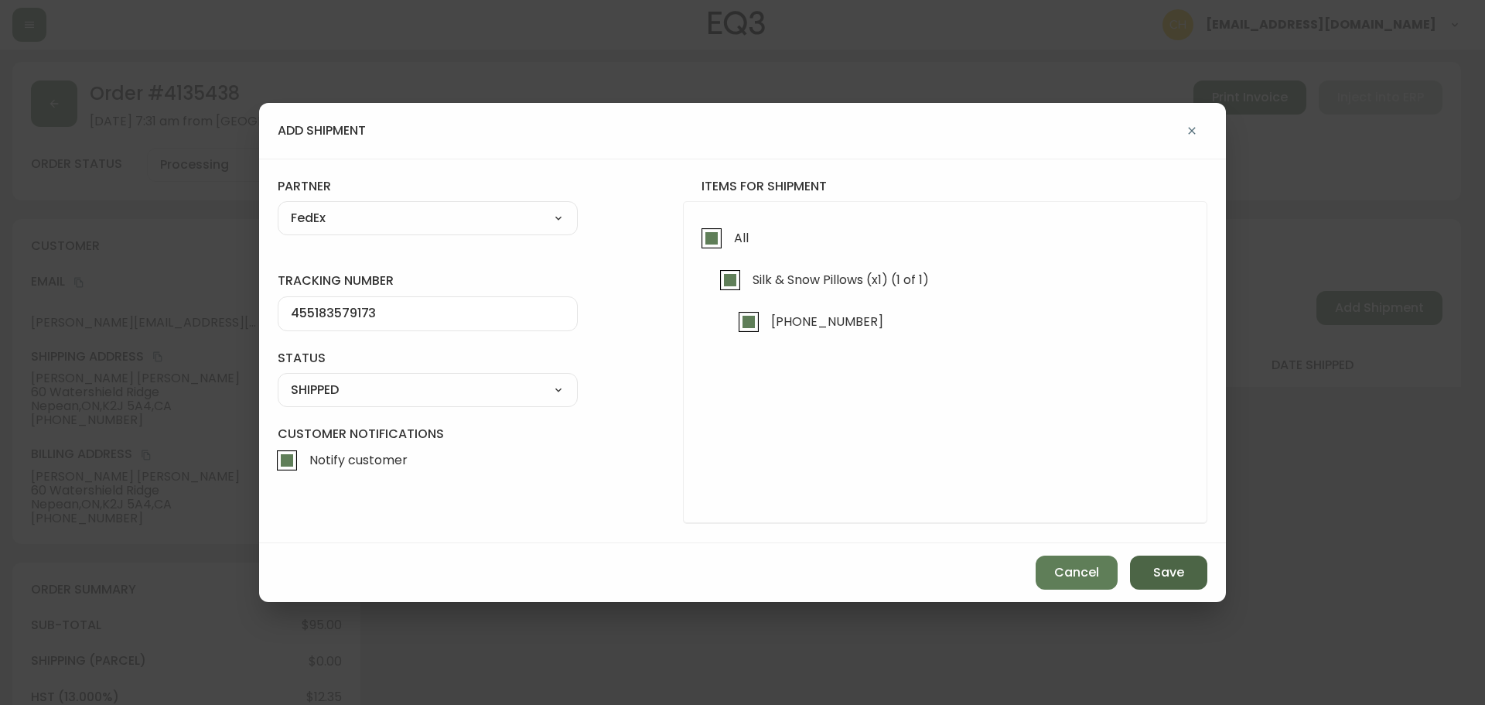
click at [1165, 572] on span "Save" at bounding box center [1168, 572] width 31 height 17
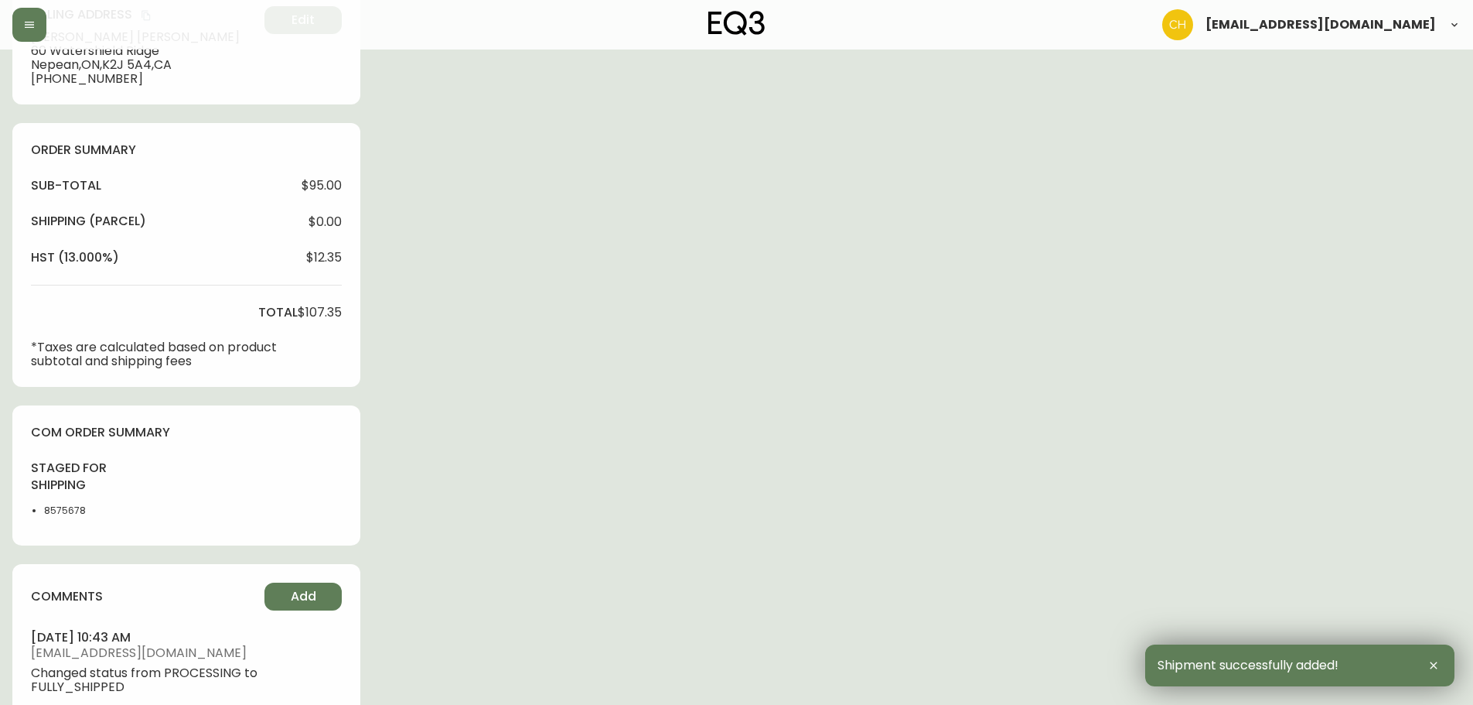
scroll to position [559, 0]
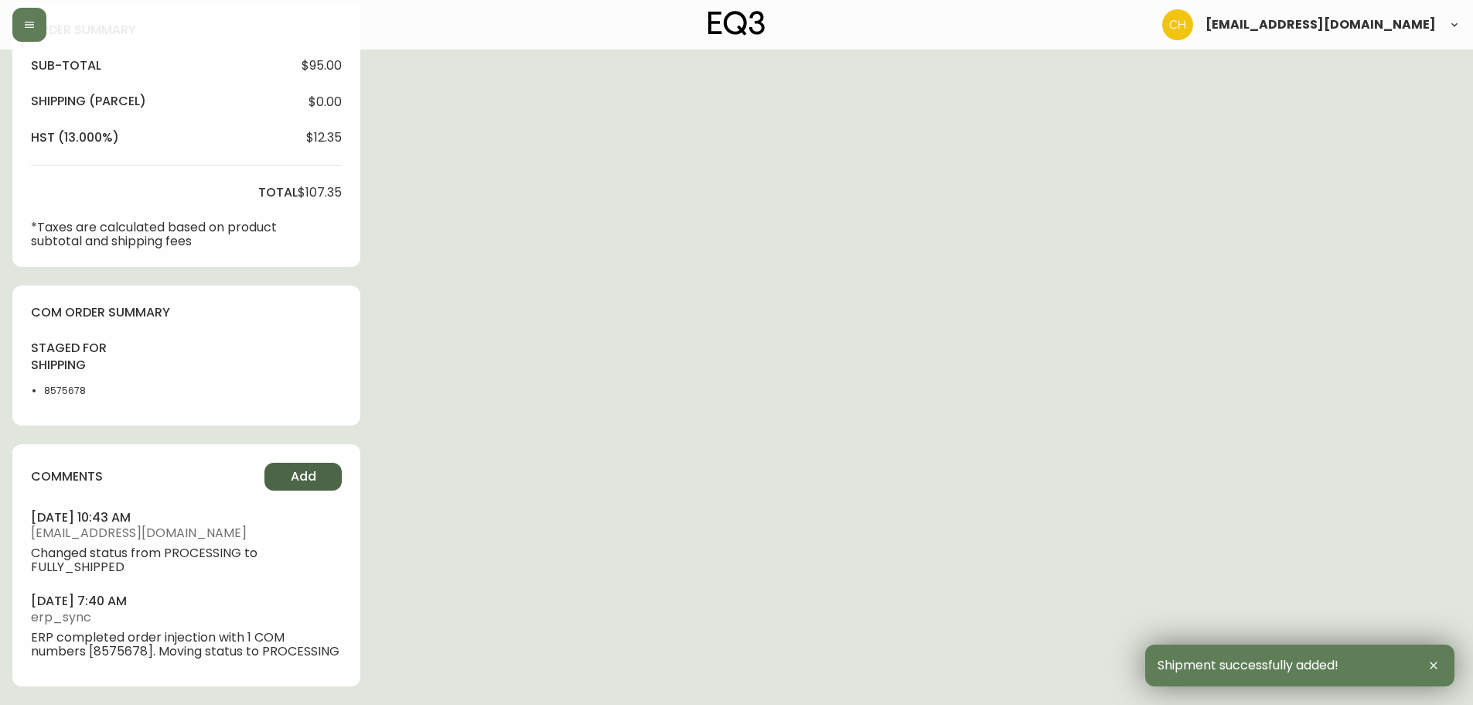
click at [290, 466] on button "Add" at bounding box center [303, 477] width 77 height 28
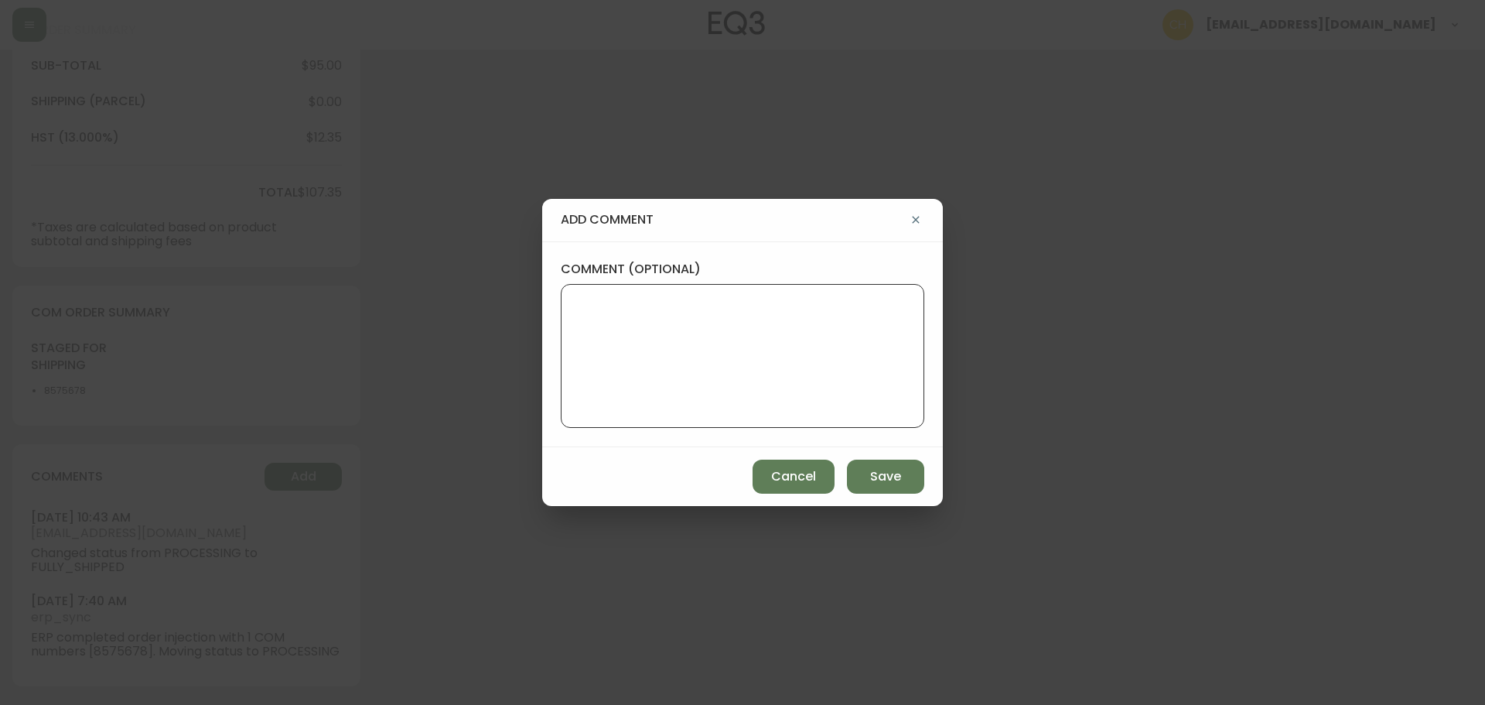
click at [604, 347] on textarea "comment (optional)" at bounding box center [742, 356] width 337 height 124
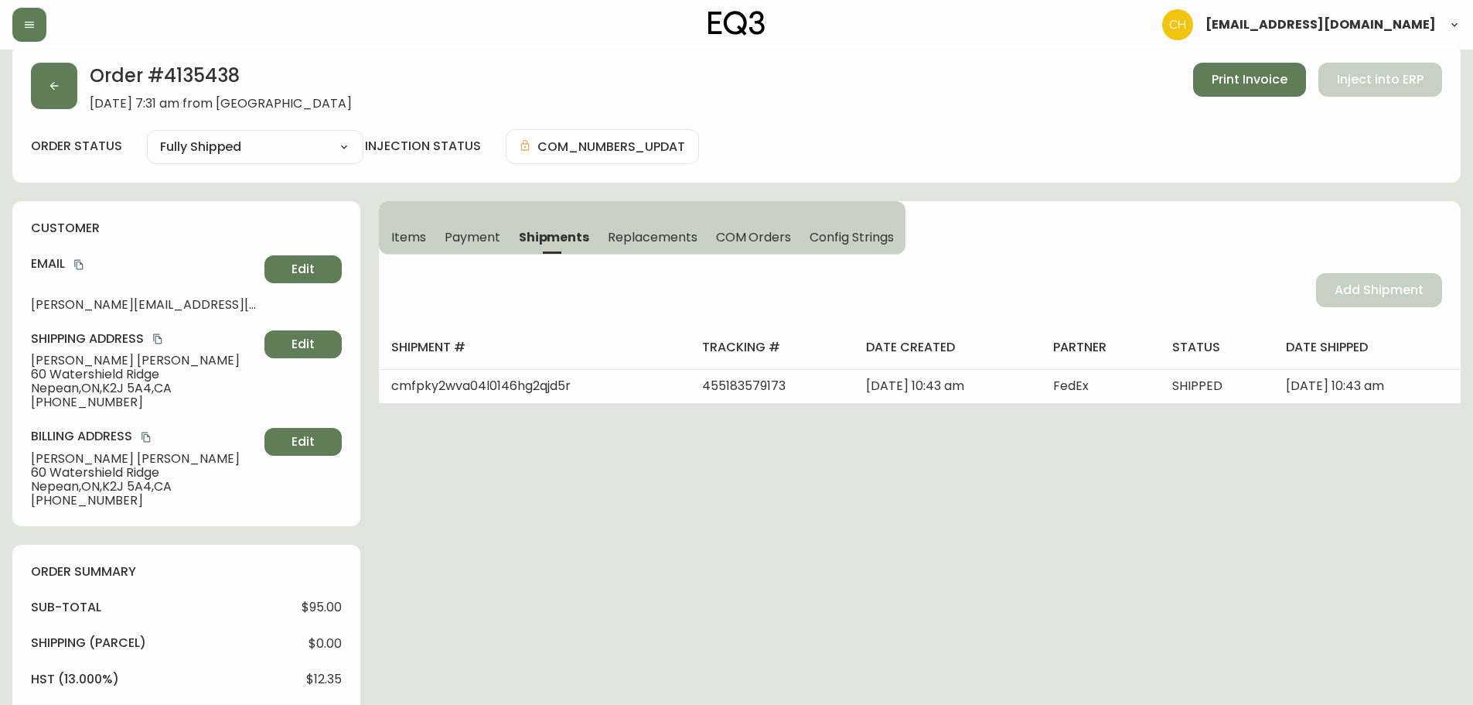
scroll to position [0, 0]
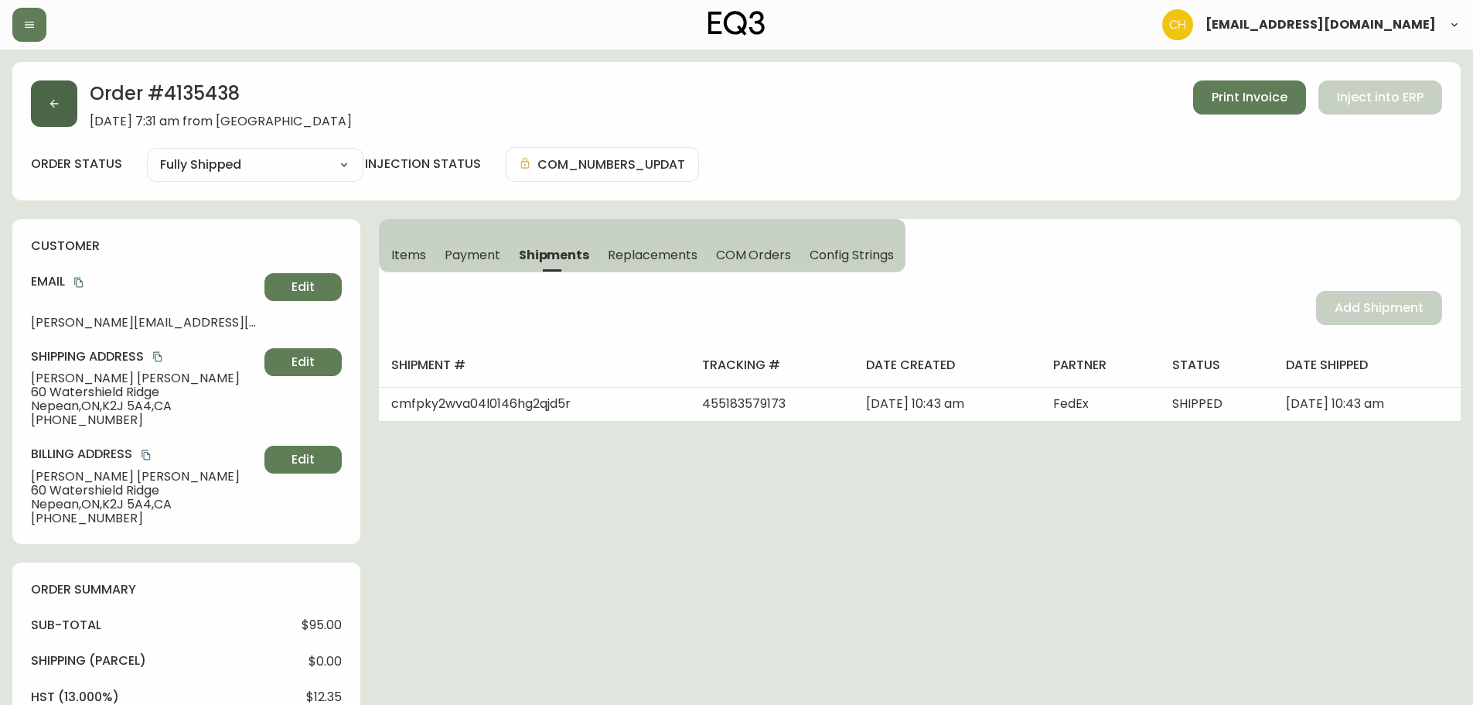
click at [63, 109] on button "button" at bounding box center [54, 103] width 46 height 46
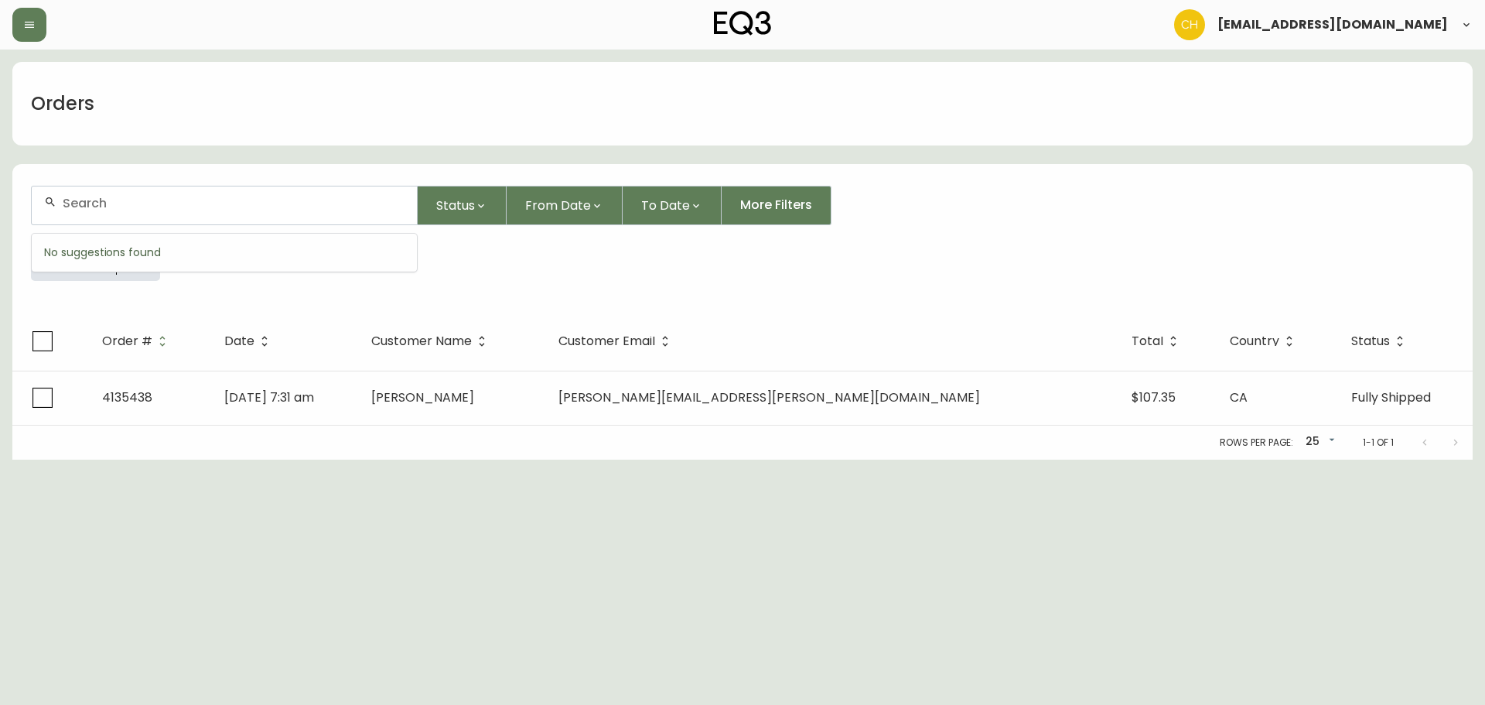
click at [104, 197] on input "text" at bounding box center [234, 203] width 342 height 15
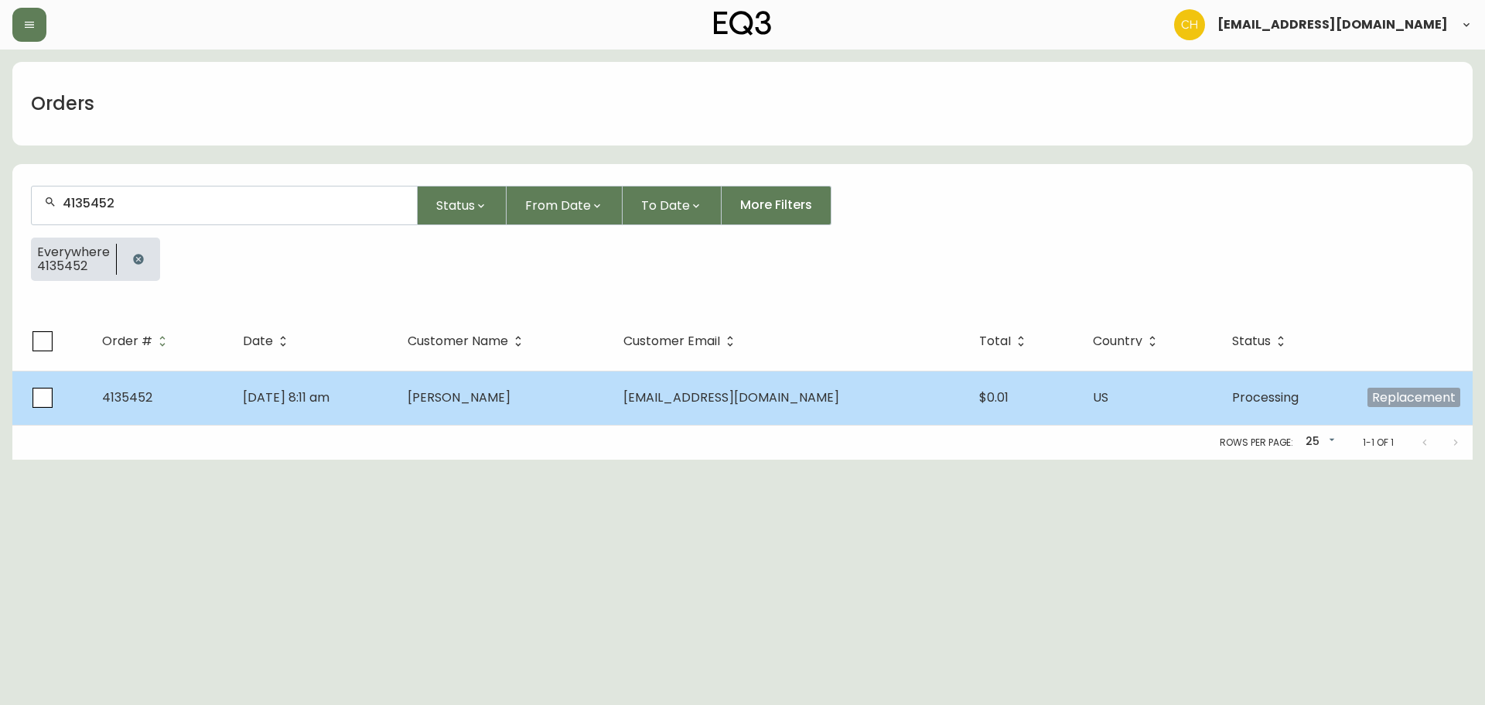
click at [520, 410] on td "[PERSON_NAME]" at bounding box center [502, 397] width 215 height 54
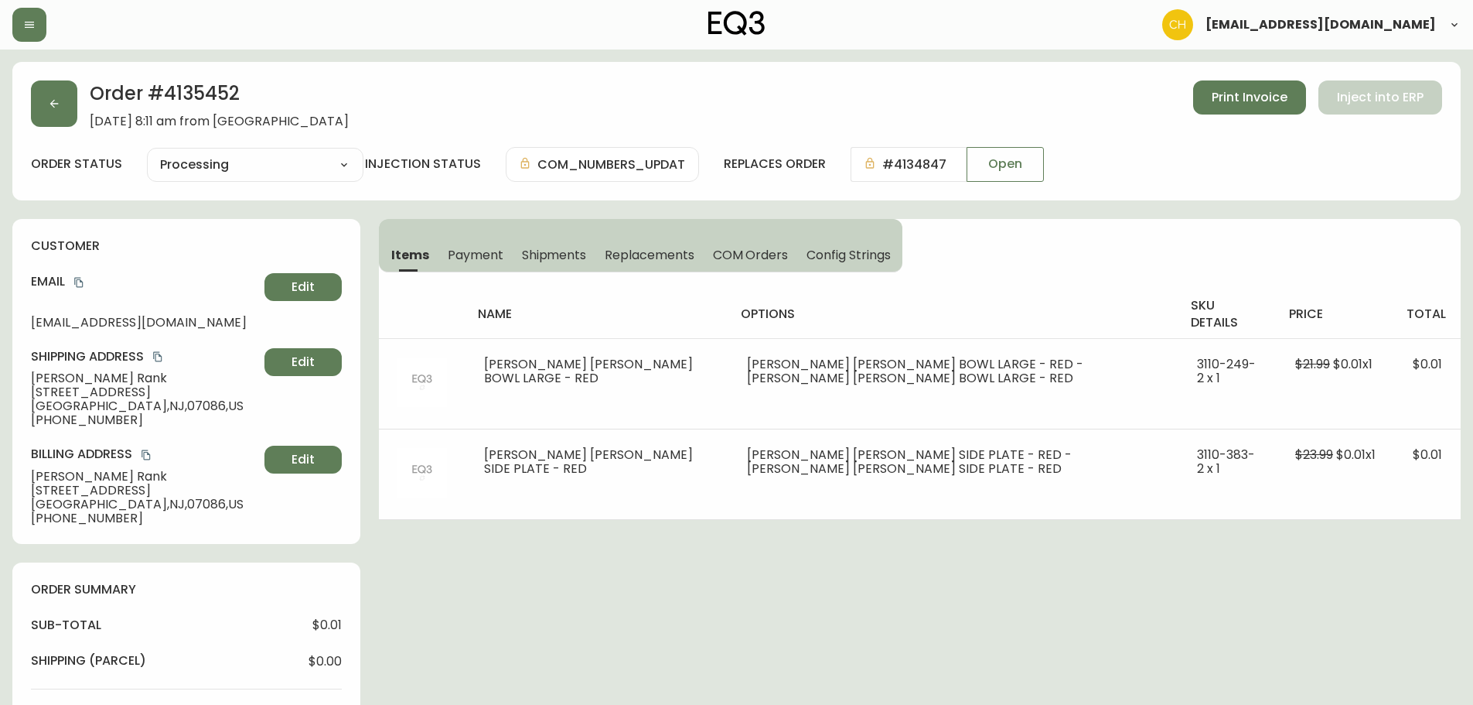
drag, startPoint x: 551, startPoint y: 245, endPoint x: 557, endPoint y: 251, distance: 8.8
click at [552, 247] on button "Shipments" at bounding box center [555, 254] width 84 height 34
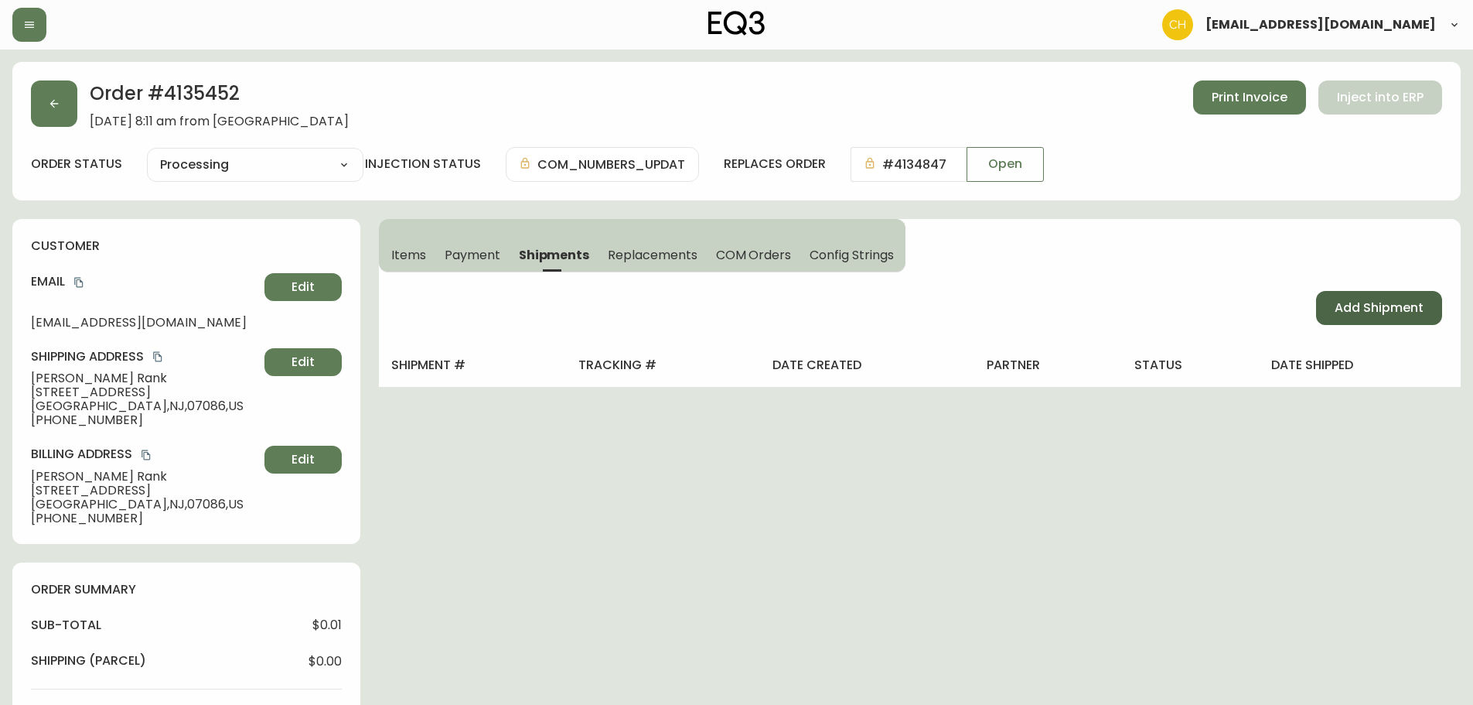
click at [1334, 305] on button "Add Shipment" at bounding box center [1379, 308] width 126 height 34
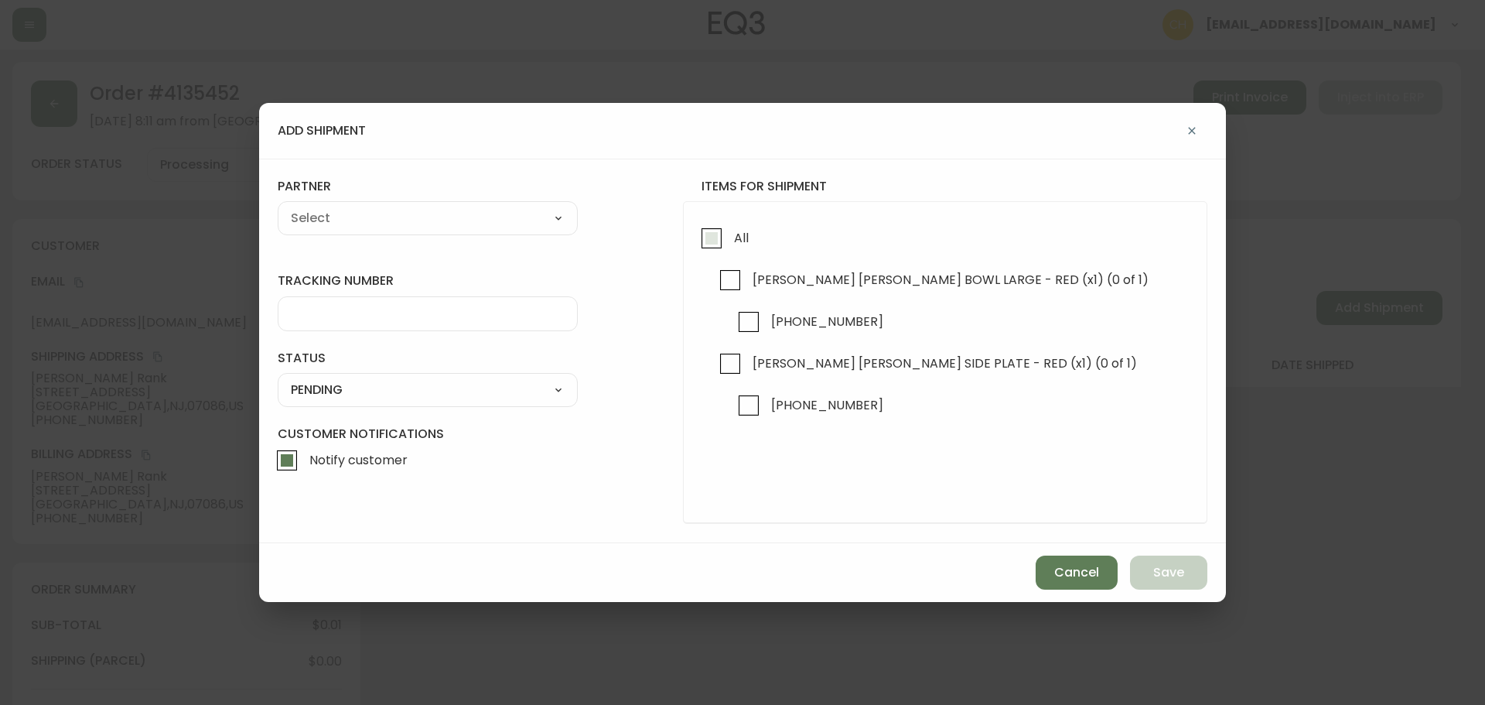
click at [714, 241] on input "All" at bounding box center [712, 238] width 36 height 36
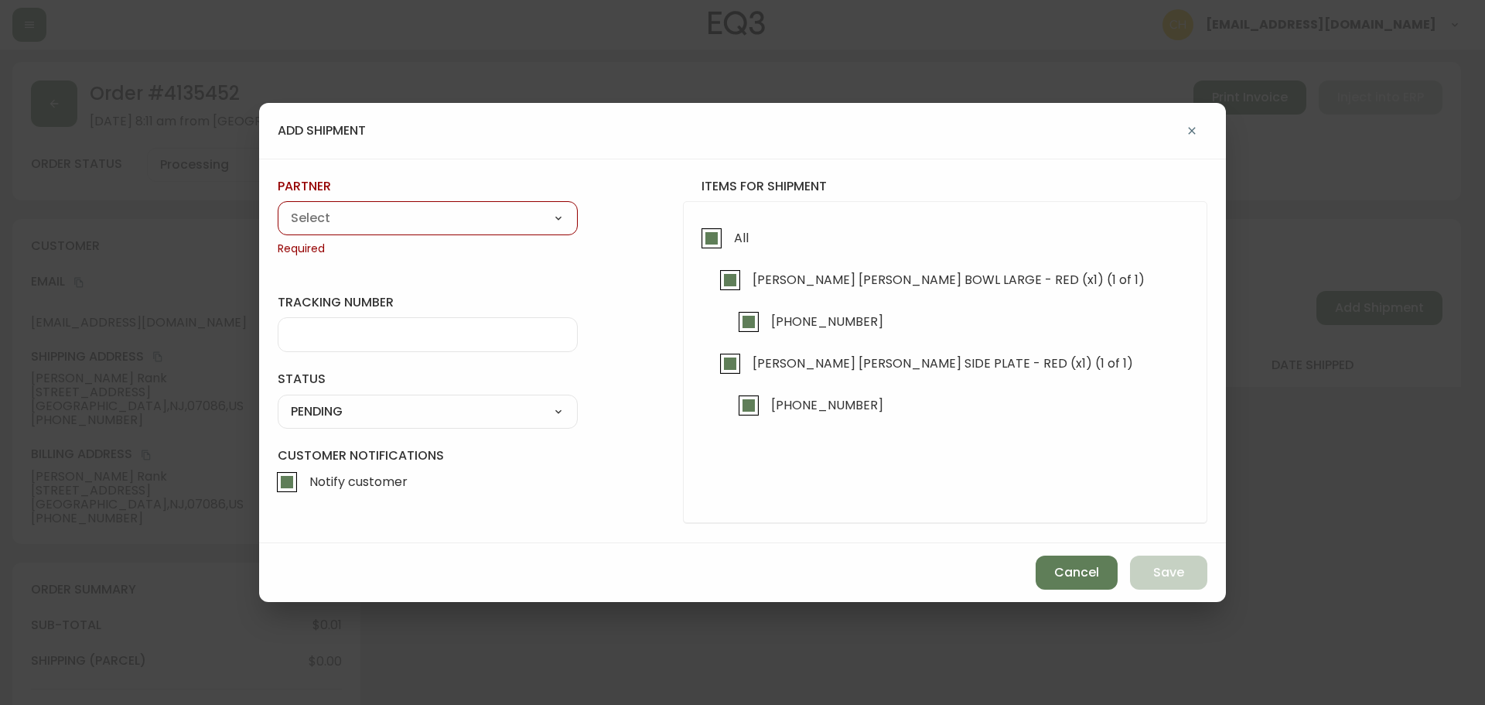
drag, startPoint x: 518, startPoint y: 205, endPoint x: 363, endPoint y: 252, distance: 162.5
click at [511, 205] on div "A Move to Remember LLC ABF Freight Alero [PERSON_NAME] Canada Post Canpar Expre…" at bounding box center [428, 218] width 300 height 34
click at [325, 224] on select "A Move to Remember LLC ABF Freight Alero [PERSON_NAME] Canada Post Canpar Expre…" at bounding box center [428, 218] width 300 height 23
click at [278, 207] on select "A Move to Remember LLC ABF Freight Alero [PERSON_NAME] Canada Post Canpar Expre…" at bounding box center [428, 218] width 300 height 23
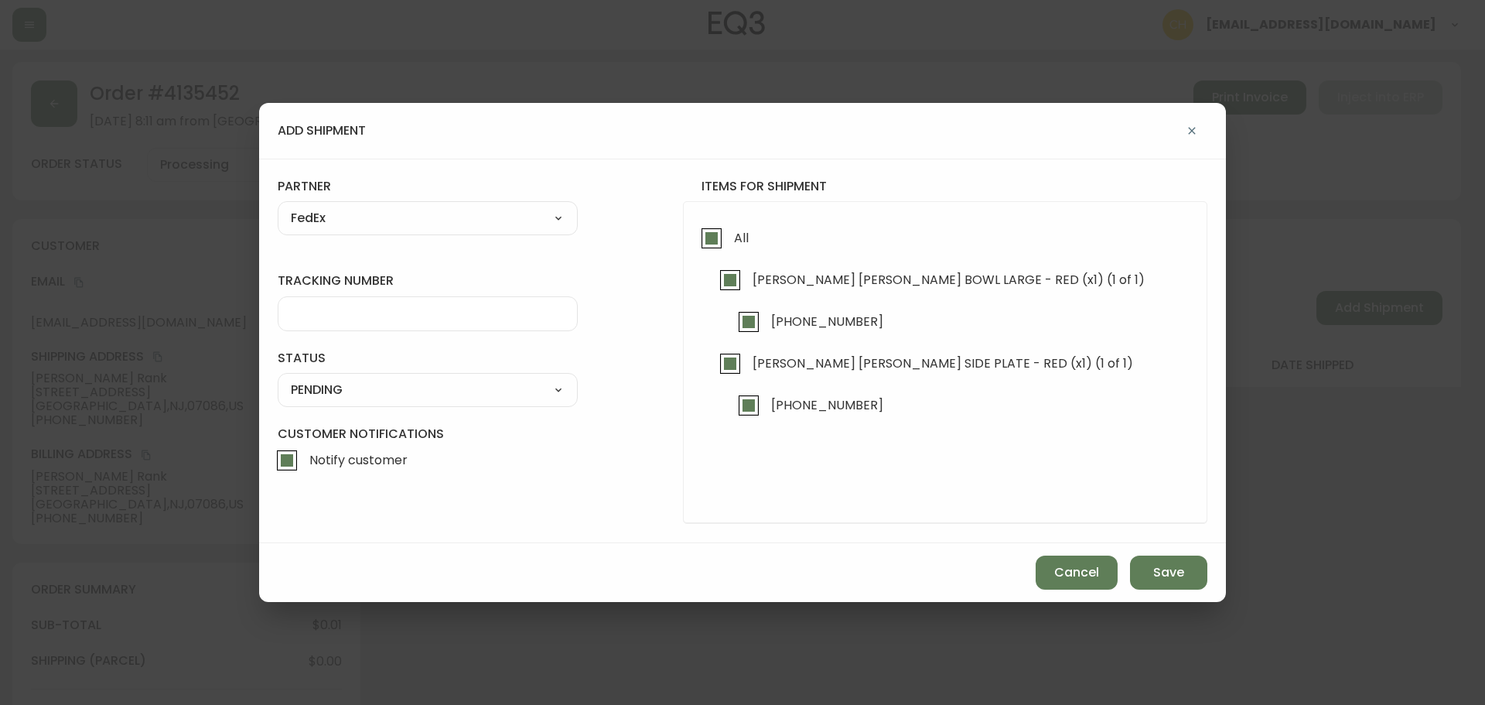
click at [313, 312] on input "tracking number" at bounding box center [428, 313] width 274 height 15
click at [312, 388] on select "SHIPPED PENDING CANCELLED" at bounding box center [428, 389] width 300 height 23
click at [278, 378] on select "SHIPPED PENDING CANCELLED" at bounding box center [428, 389] width 300 height 23
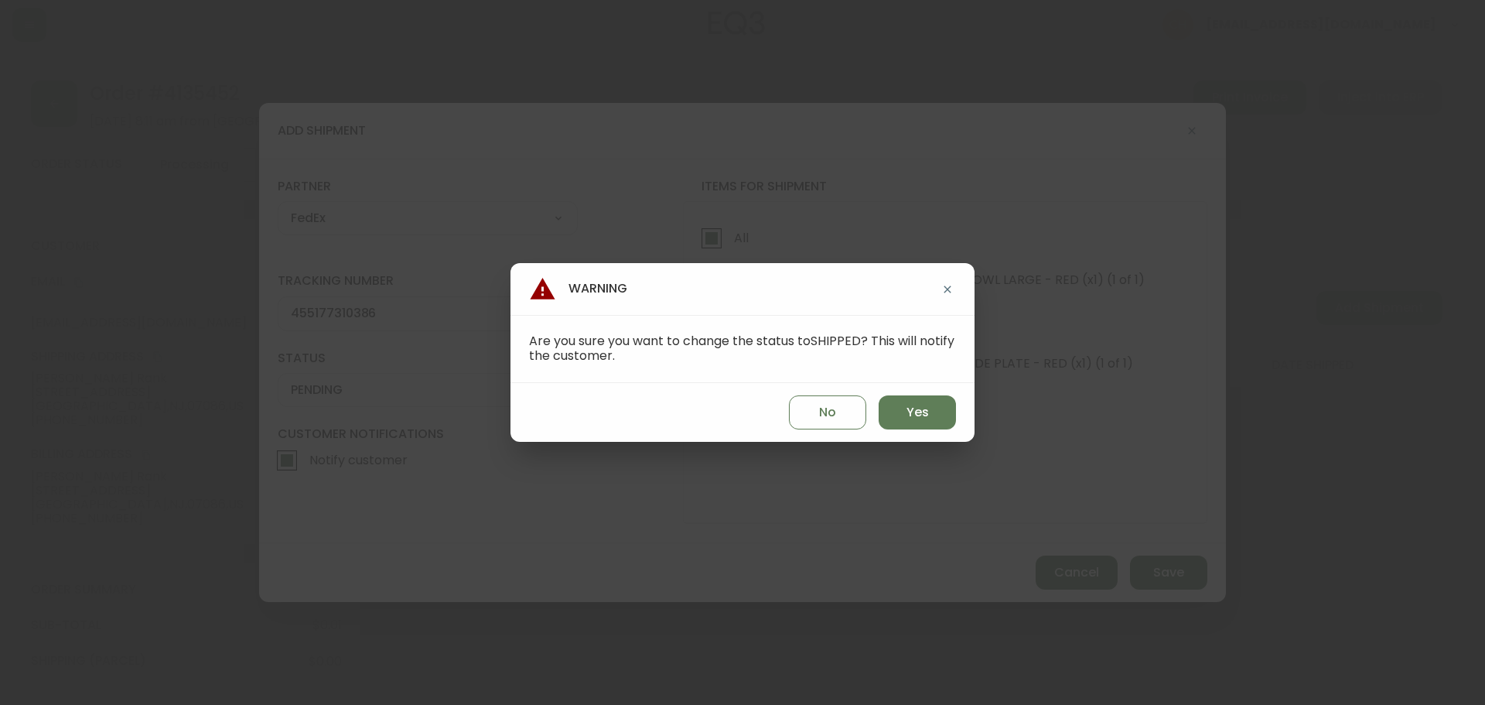
click at [959, 419] on div "No Yes" at bounding box center [742, 412] width 464 height 59
click at [920, 408] on span "Yes" at bounding box center [918, 412] width 22 height 17
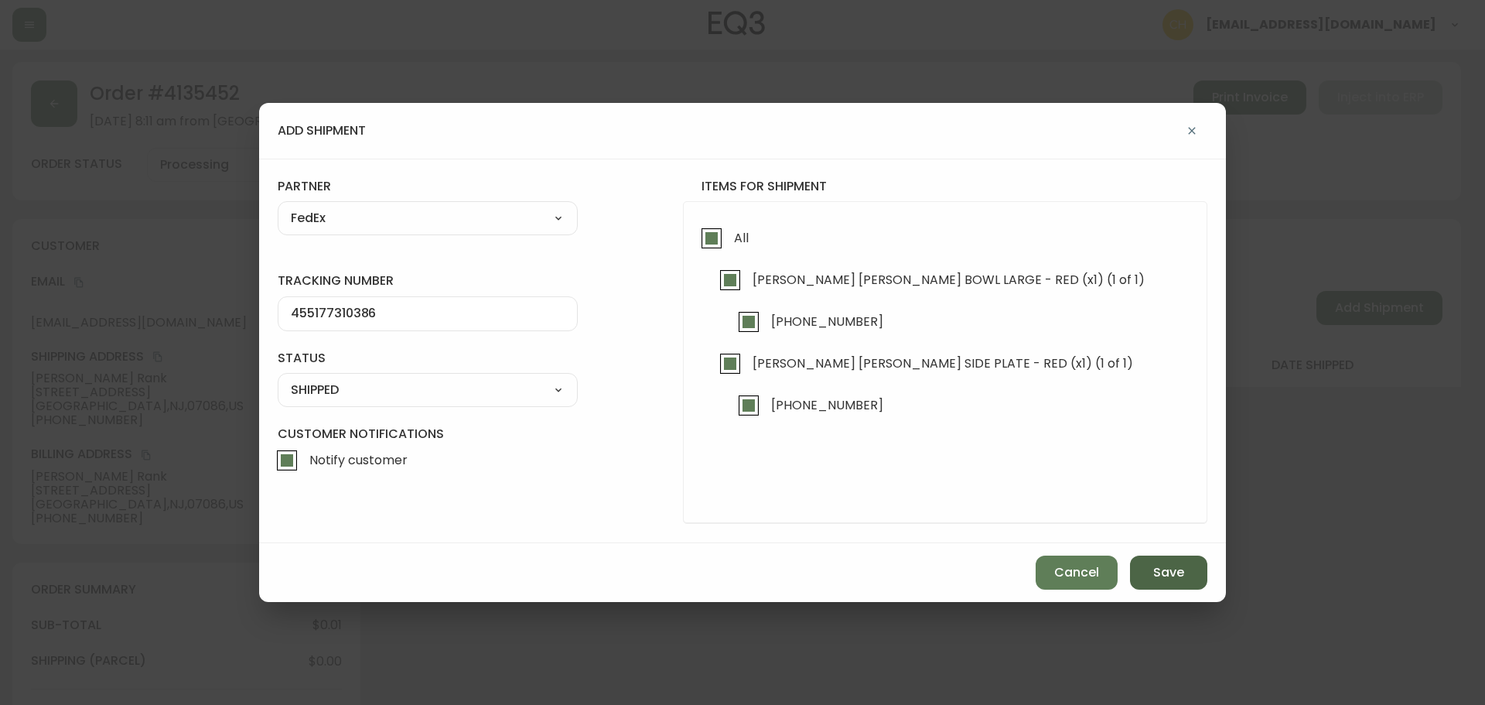
click at [1163, 569] on span "Save" at bounding box center [1168, 572] width 31 height 17
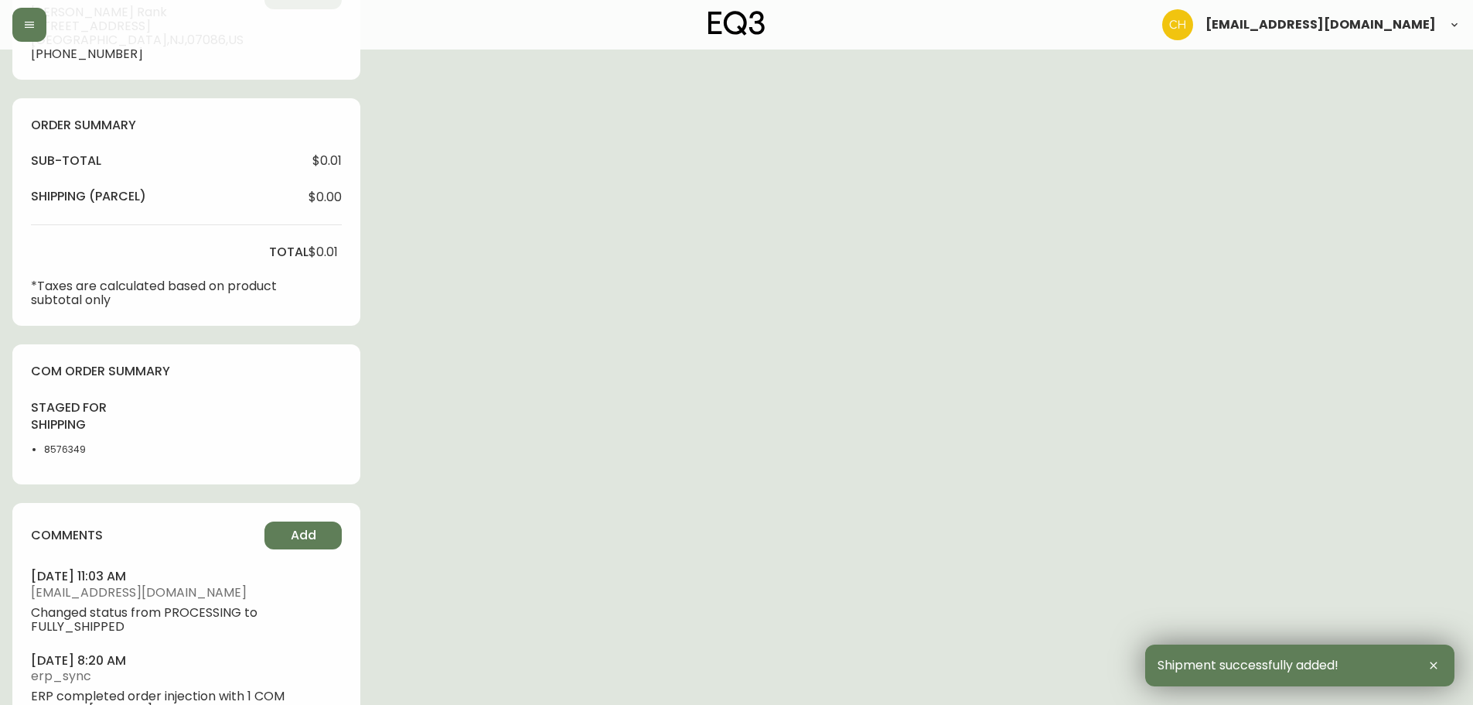
scroll to position [663, 0]
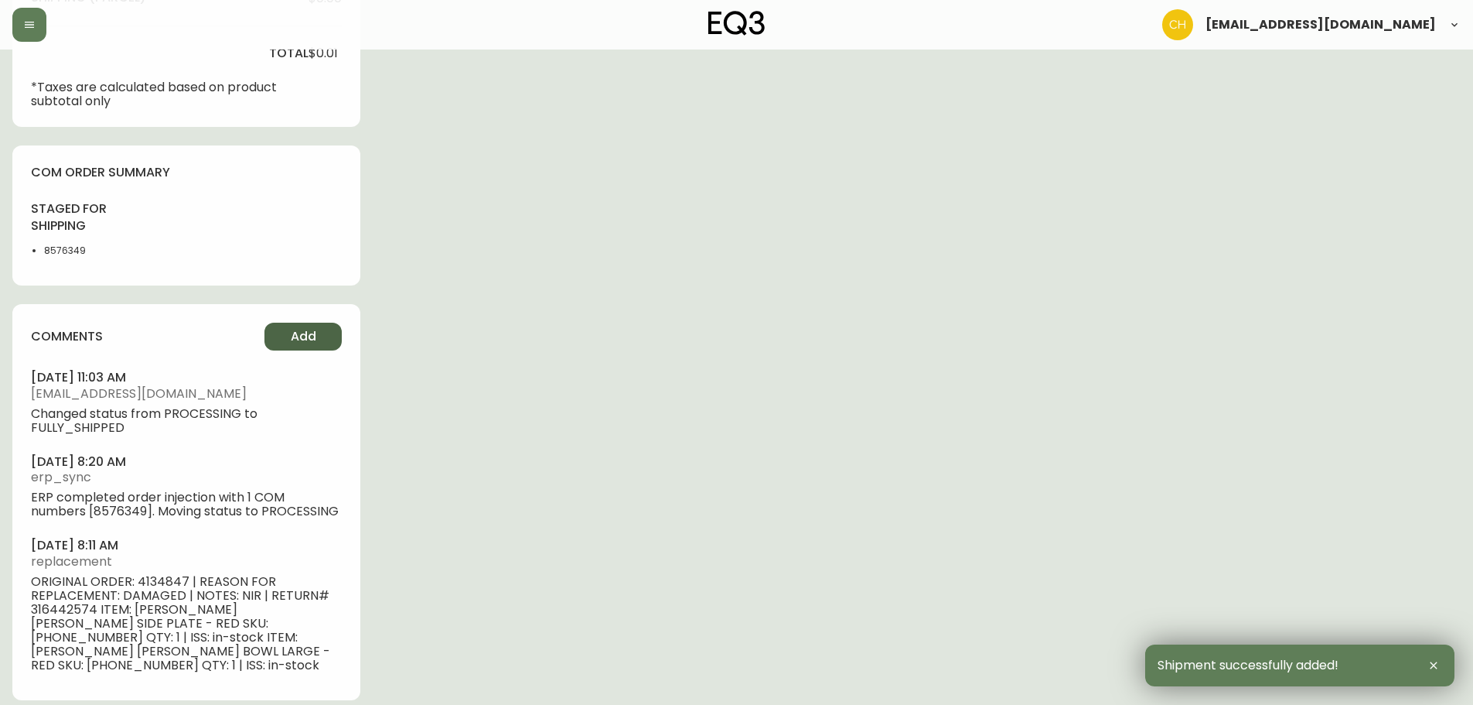
click at [314, 338] on span "Add" at bounding box center [304, 336] width 26 height 17
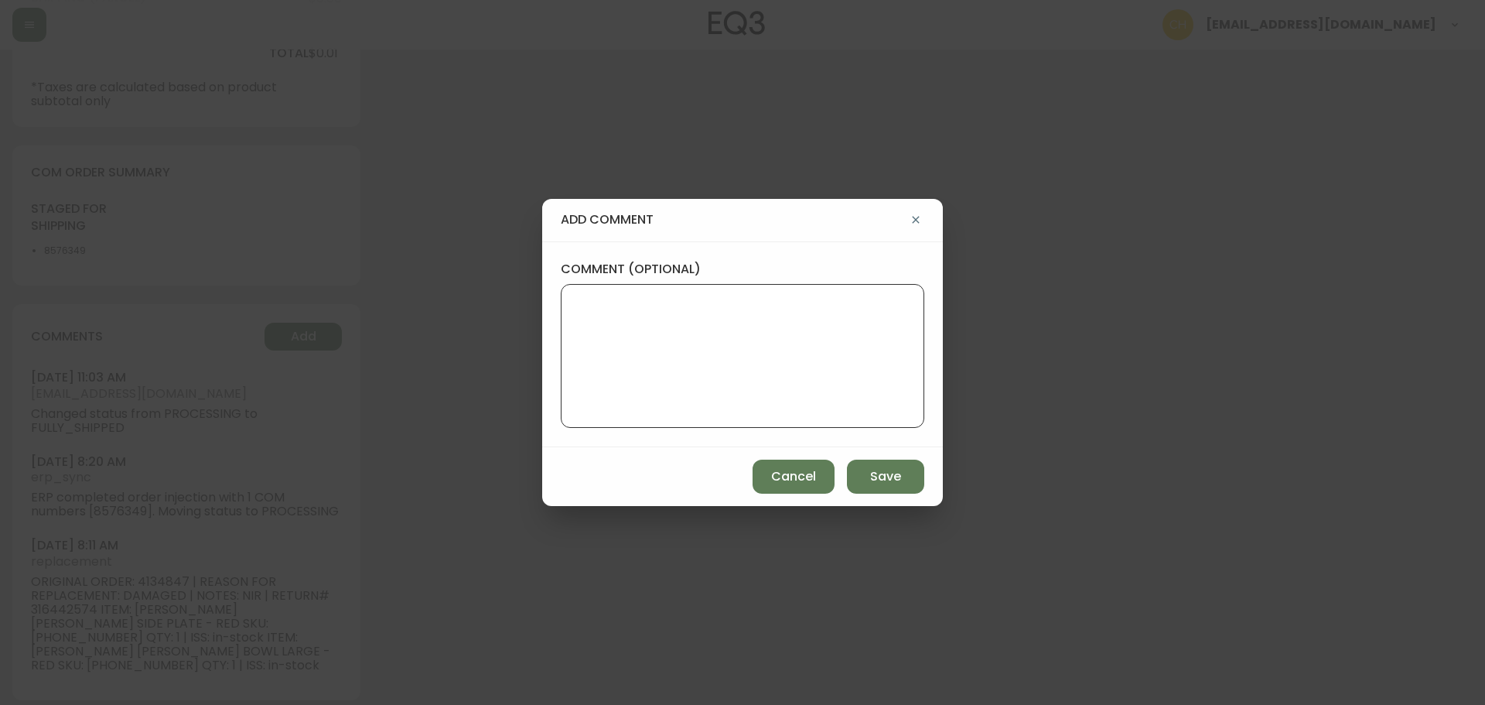
click at [598, 312] on textarea "comment (optional)" at bounding box center [742, 356] width 337 height 124
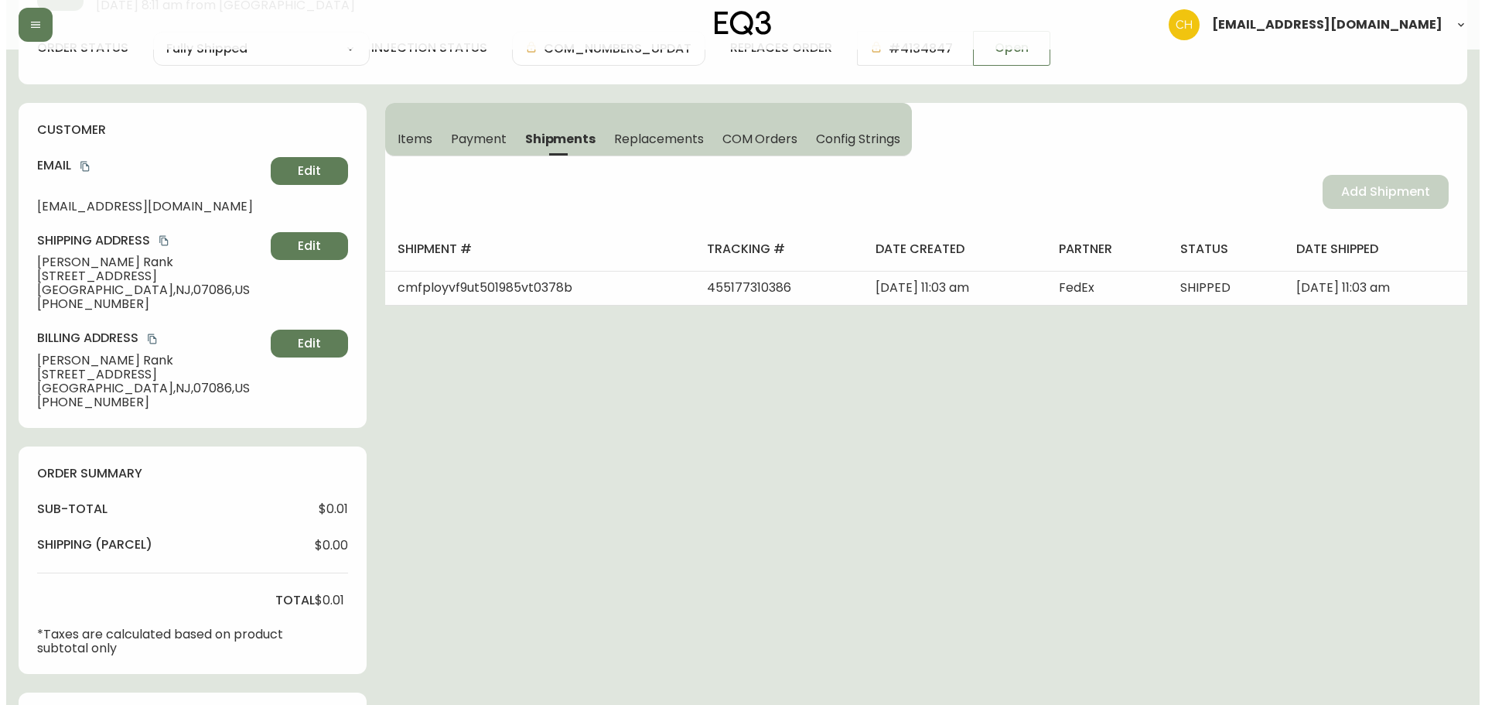
scroll to position [0, 0]
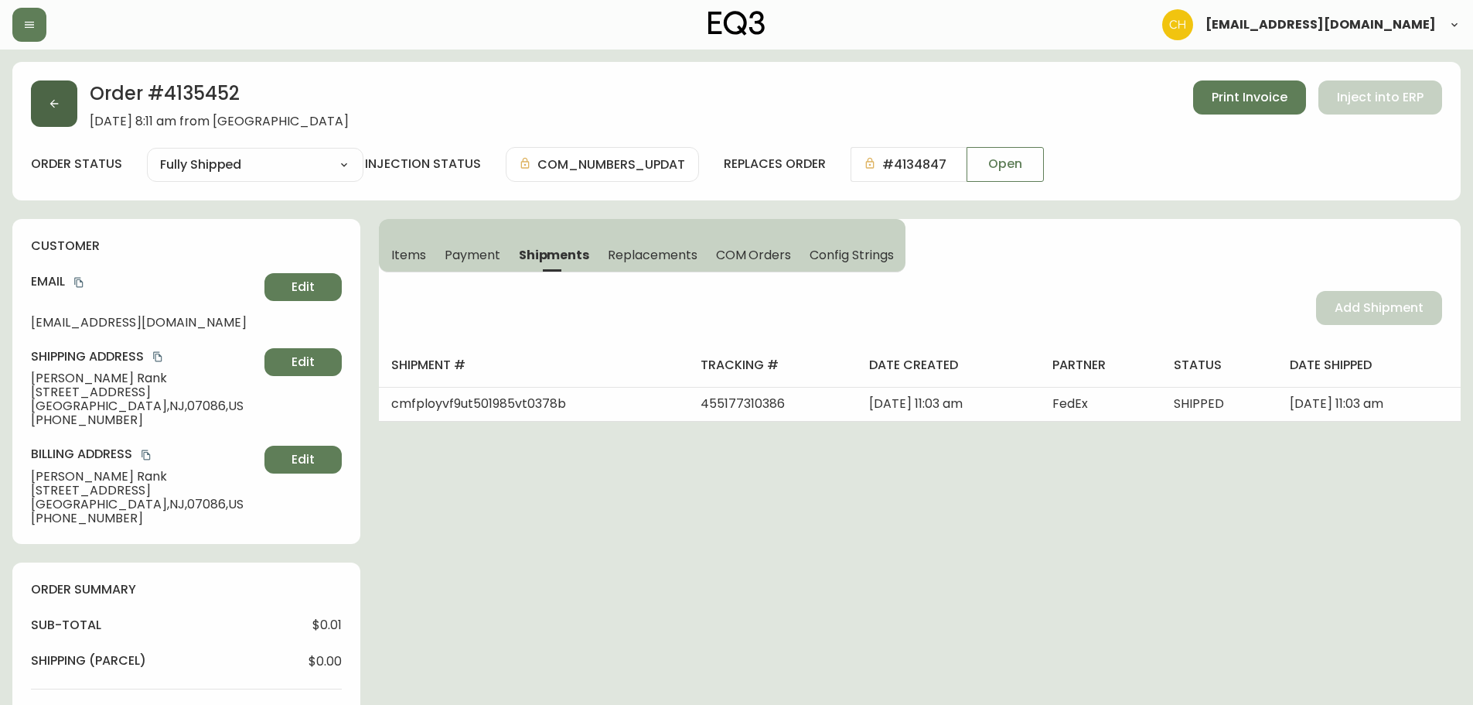
click at [55, 109] on icon "button" at bounding box center [54, 103] width 12 height 12
